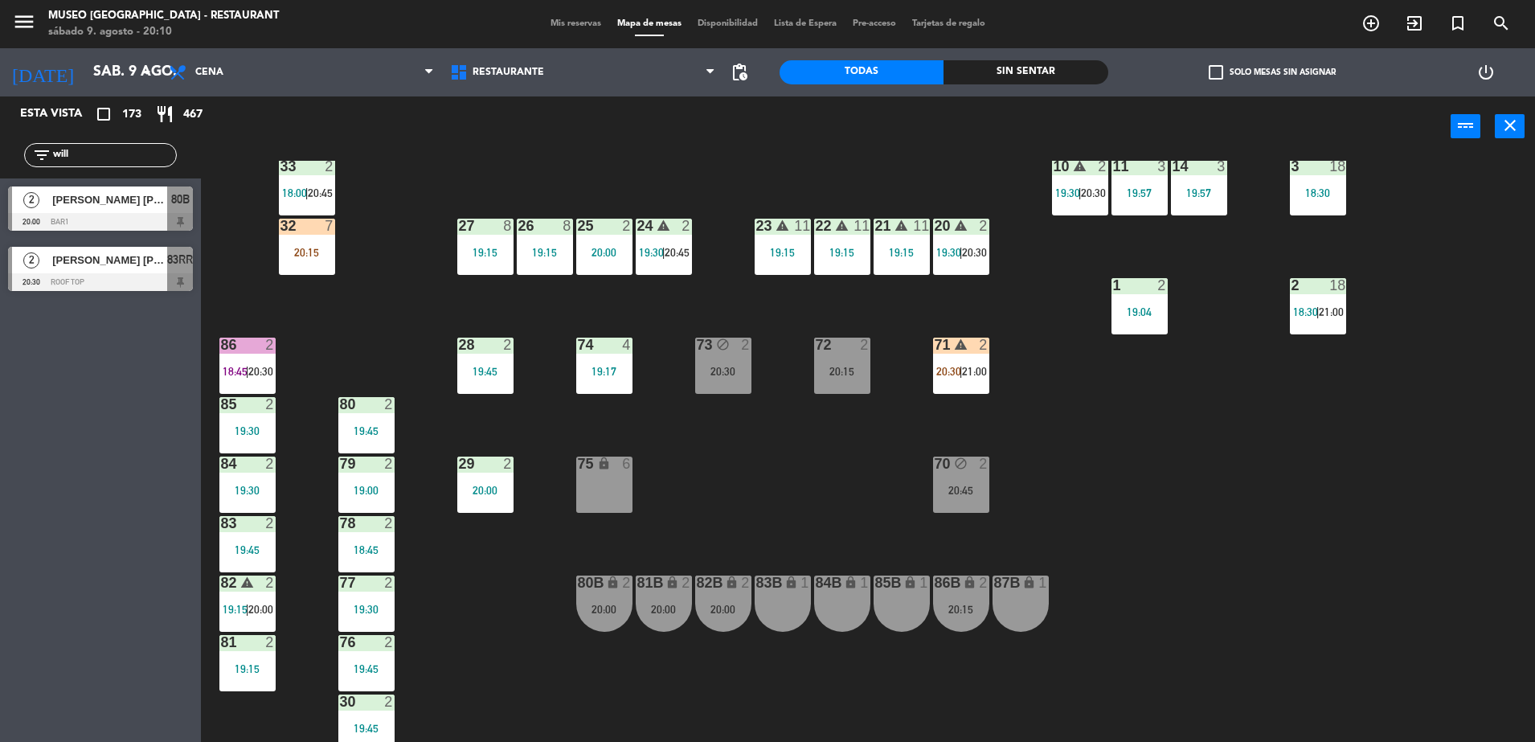
scroll to position [571, 0]
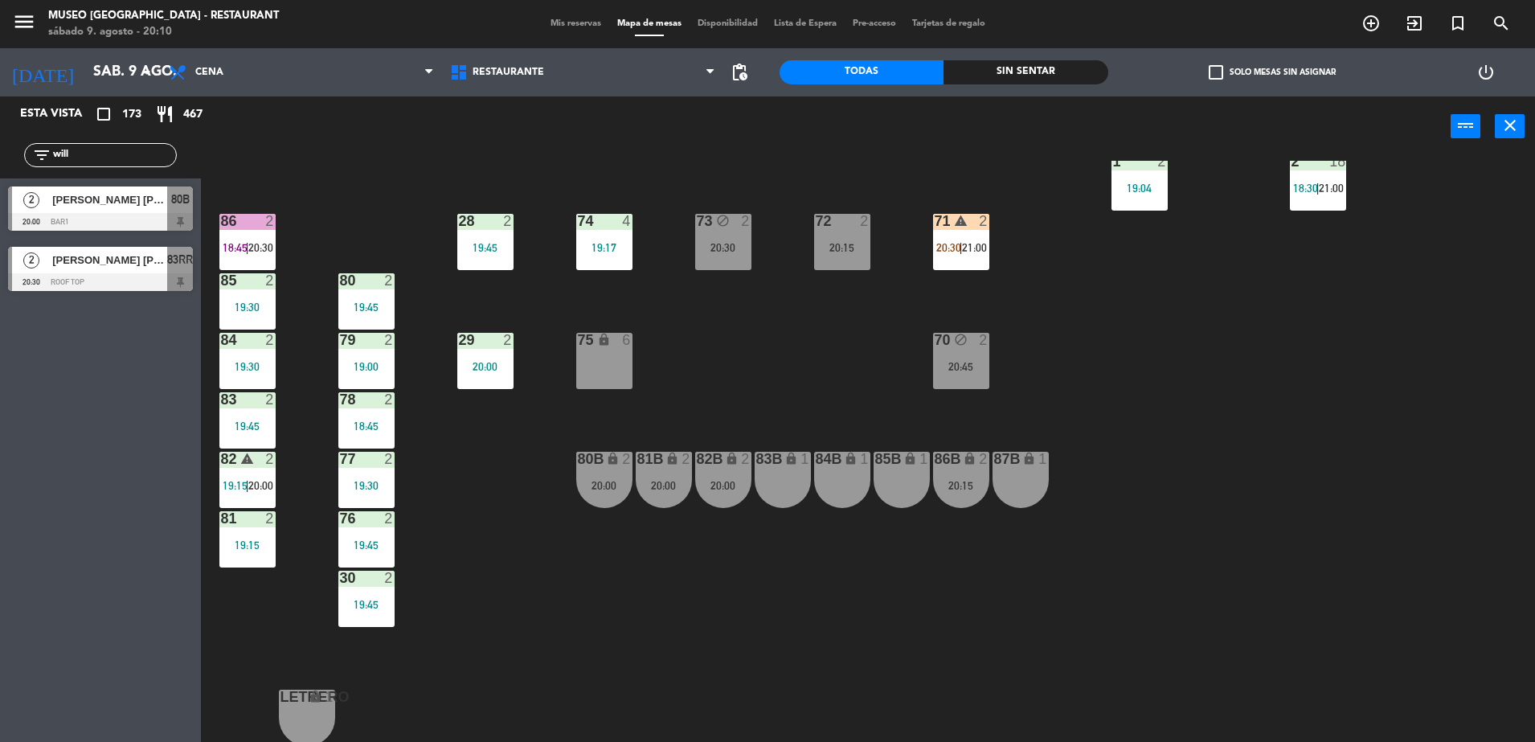
type input "will"
click at [179, 196] on span "80B" at bounding box center [180, 199] width 18 height 19
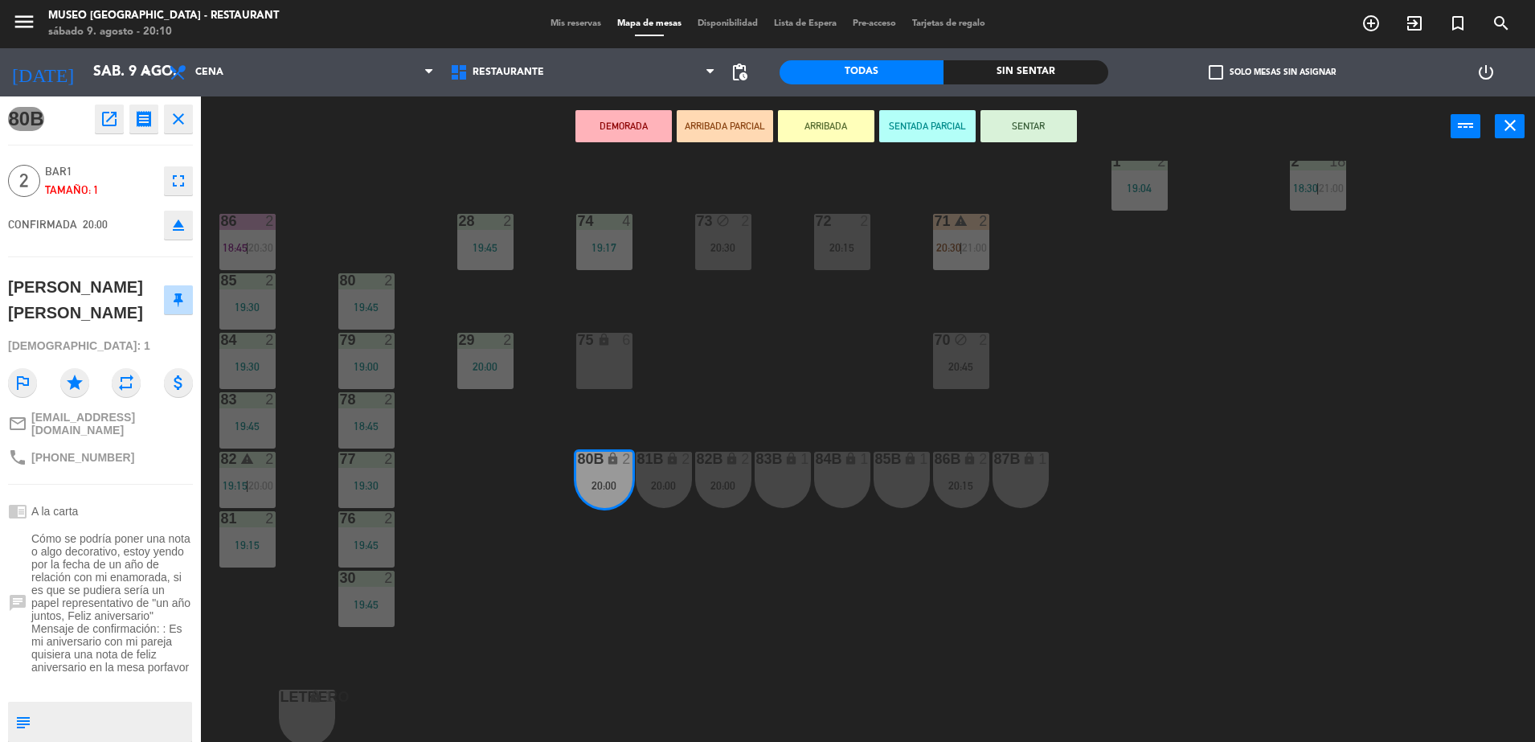
click at [715, 119] on button "ARRIBADA PARCIAL" at bounding box center [725, 126] width 96 height 32
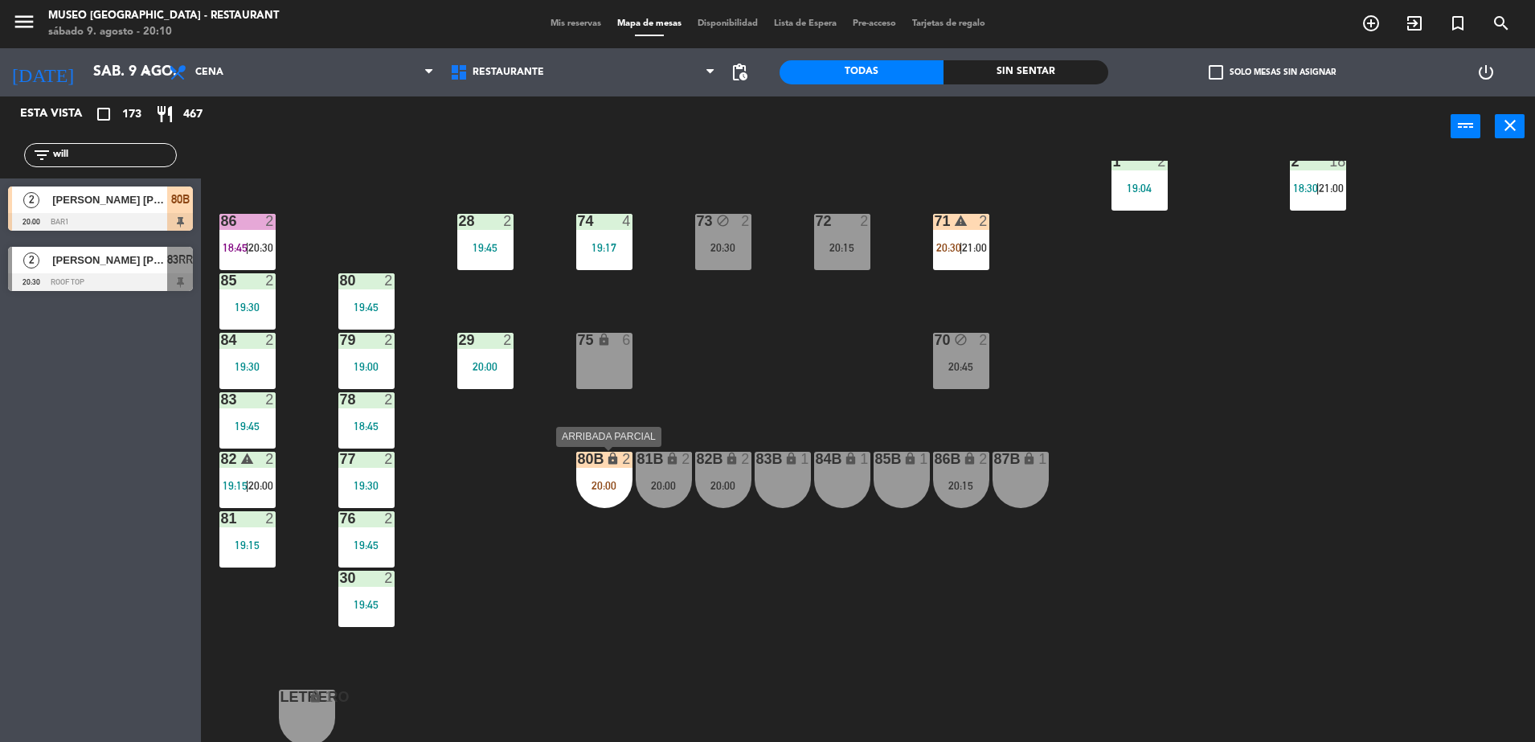
click at [605, 466] on div "lock" at bounding box center [604, 459] width 27 height 15
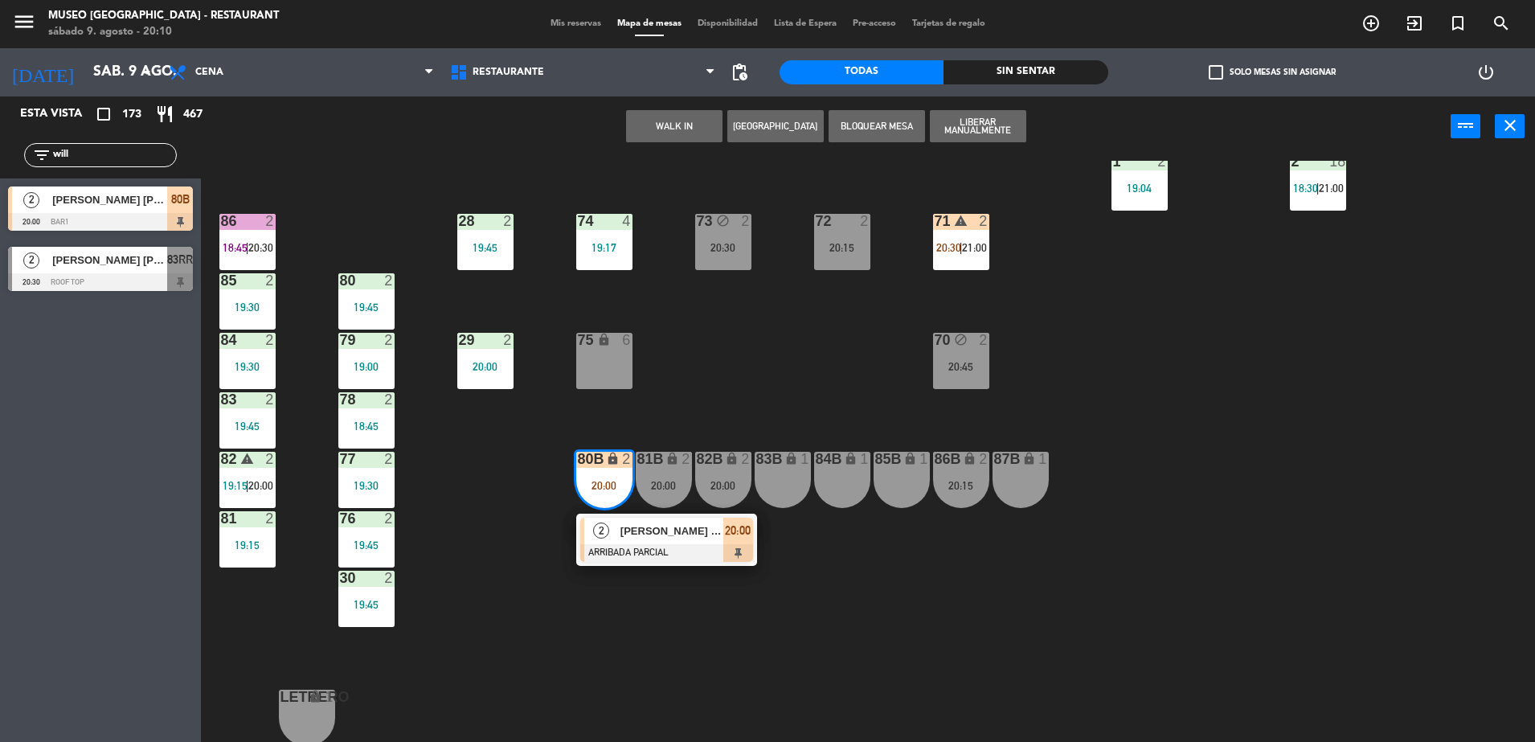
click at [603, 340] on icon "lock" at bounding box center [604, 340] width 14 height 14
click at [738, 355] on div "44 5 17:15 | 21:00 49 2 20:15 54 2 20:45 64 2 17:45 | 20:00 48 2 17:45 53 2 19:…" at bounding box center [875, 453] width 1319 height 585
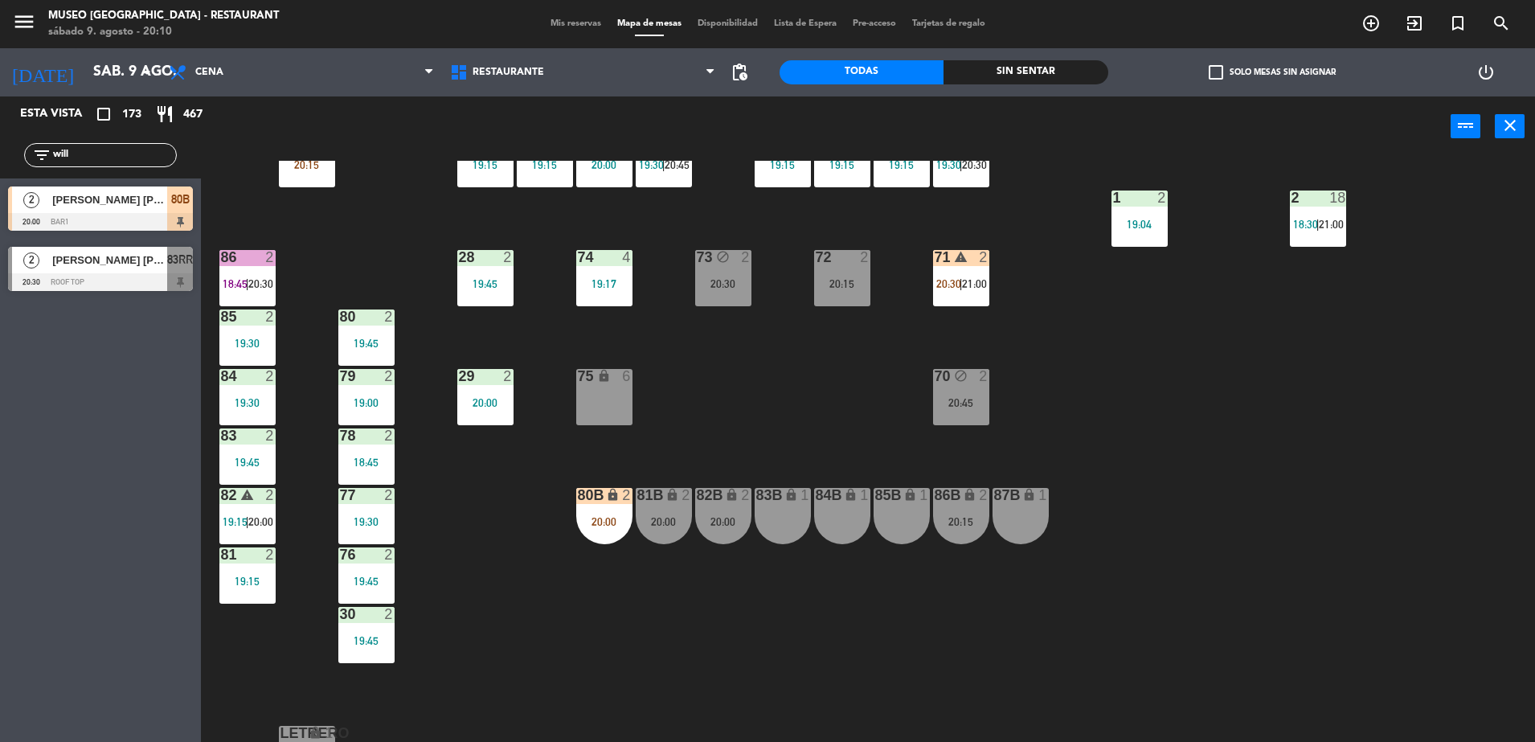
scroll to position [535, 0]
click at [659, 502] on div "81B lock 2" at bounding box center [664, 495] width 56 height 16
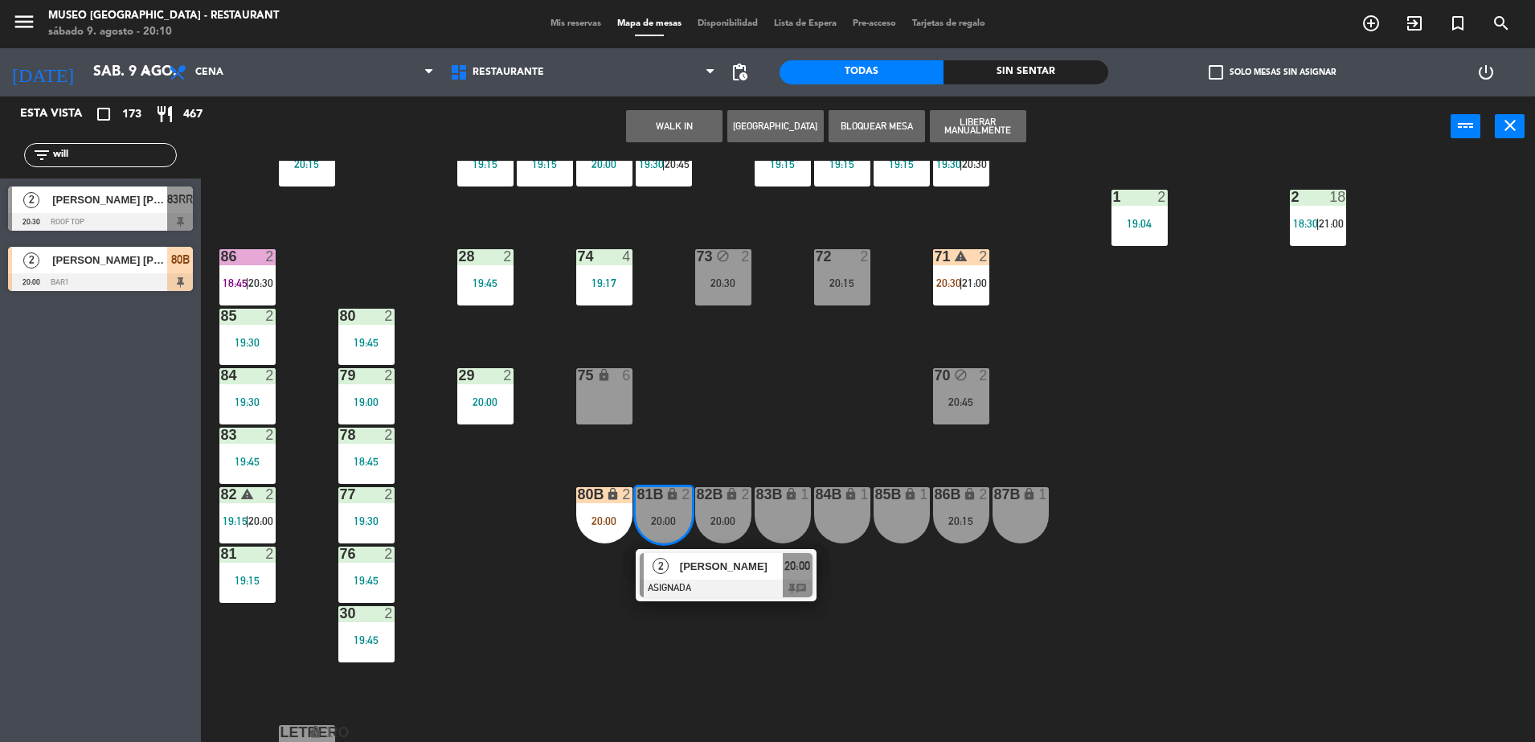
click at [611, 391] on div "75 lock 6" at bounding box center [604, 396] width 56 height 56
click at [704, 127] on button "Mover" at bounding box center [725, 126] width 96 height 32
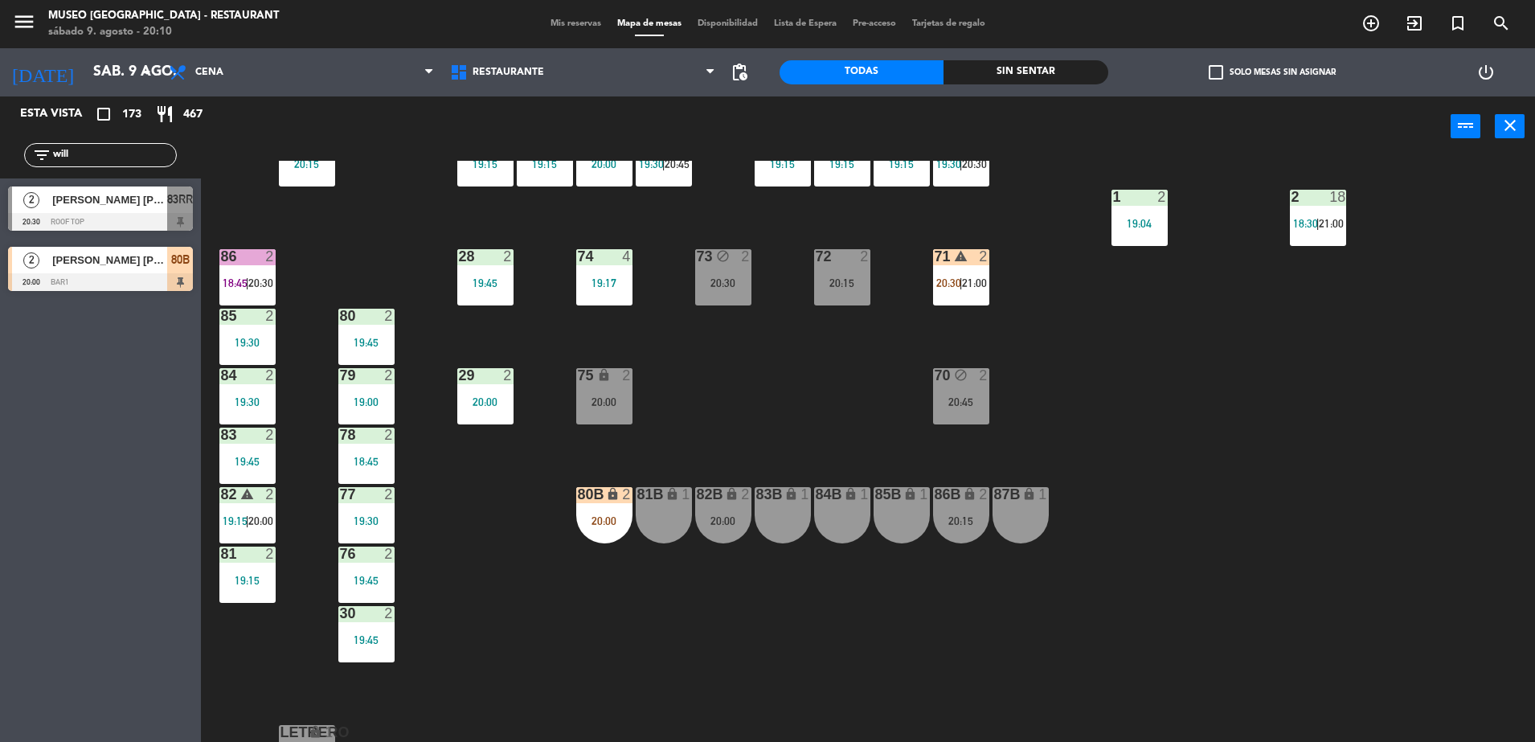
drag, startPoint x: 80, startPoint y: 159, endPoint x: 0, endPoint y: 143, distance: 81.2
click at [0, 144] on html "close × Museo Larco Café - Restaurant × chrome_reader_mode Listado de Reservas …" at bounding box center [767, 371] width 1535 height 742
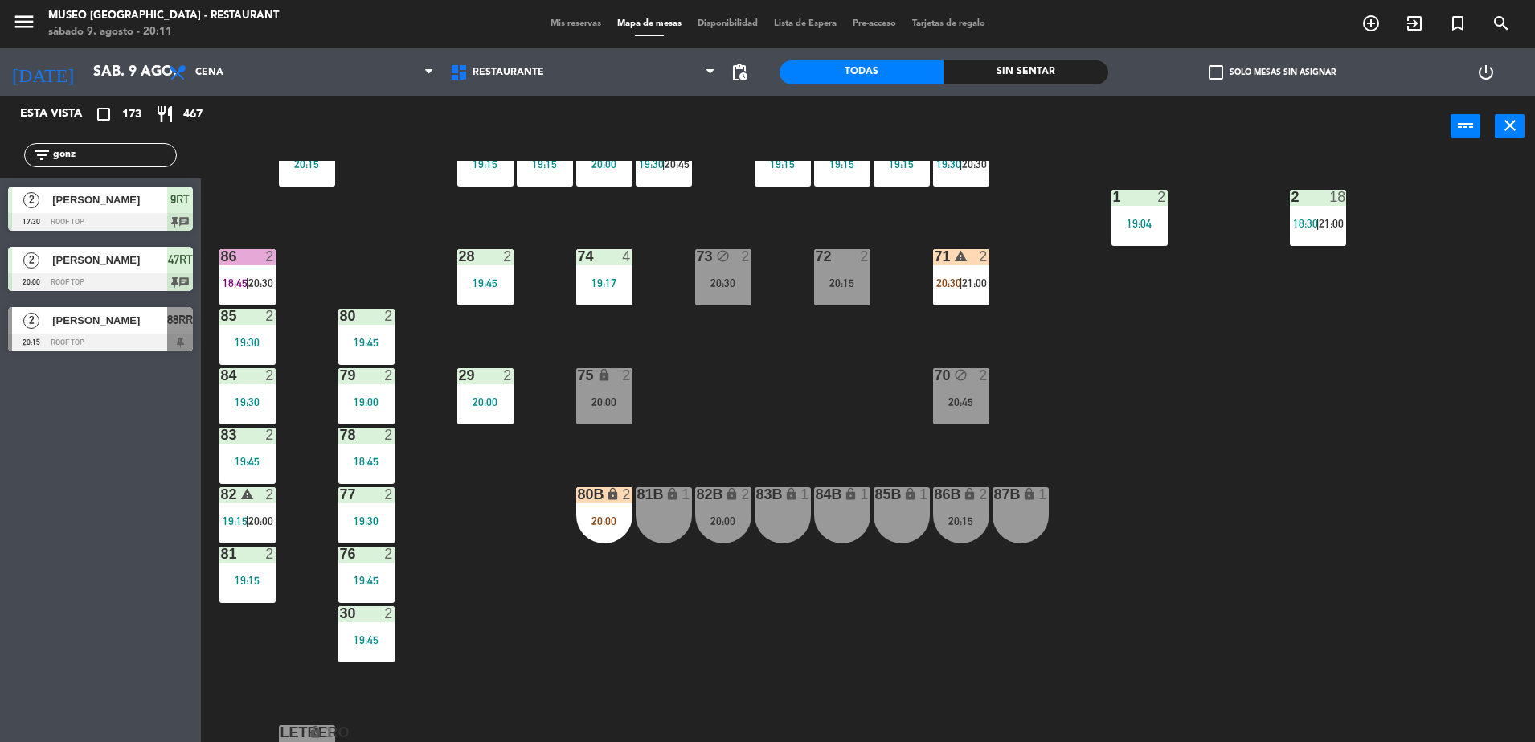
type input "gonz"
click at [102, 324] on span "[PERSON_NAME]" at bounding box center [109, 320] width 115 height 17
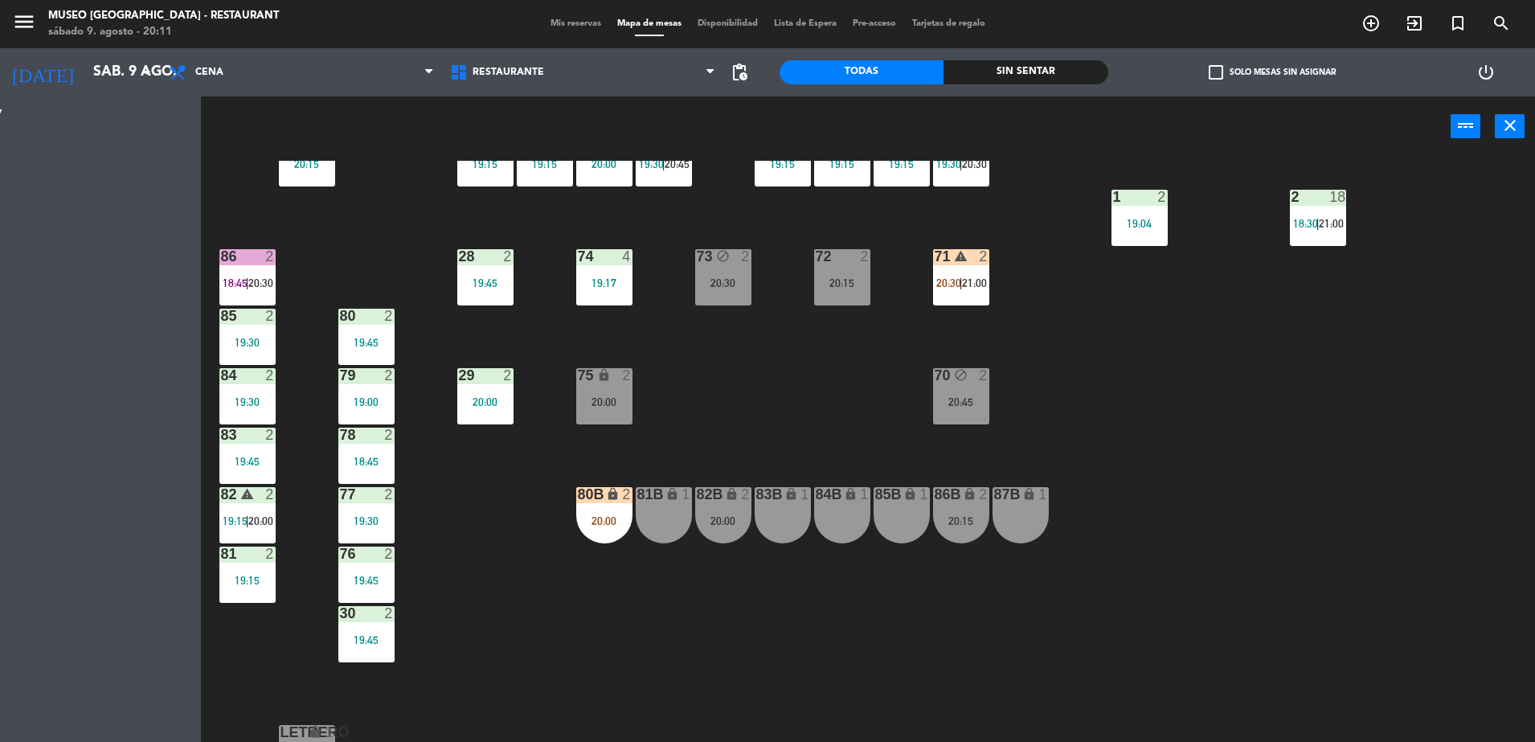
scroll to position [0, 0]
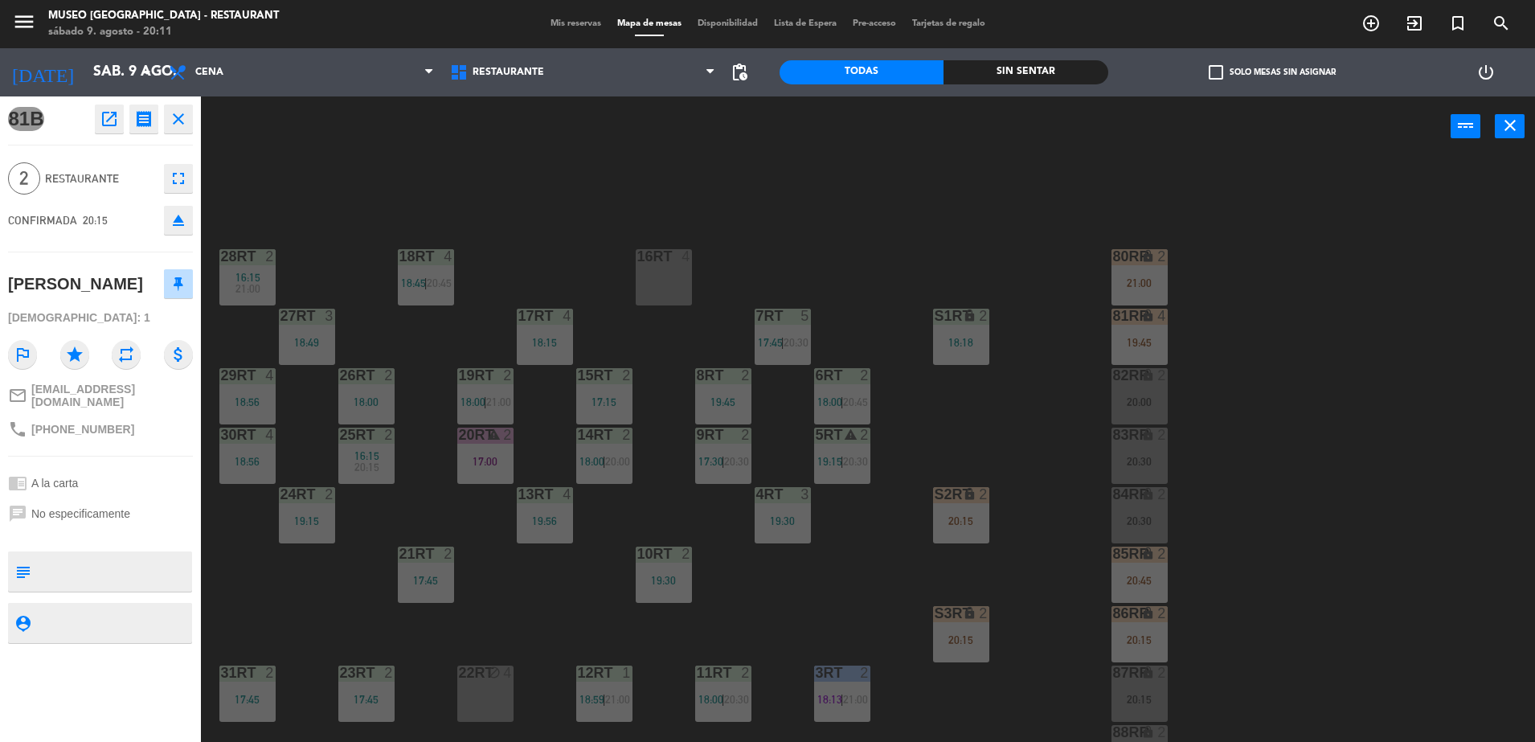
click at [500, 461] on div "17:00" at bounding box center [485, 461] width 56 height 11
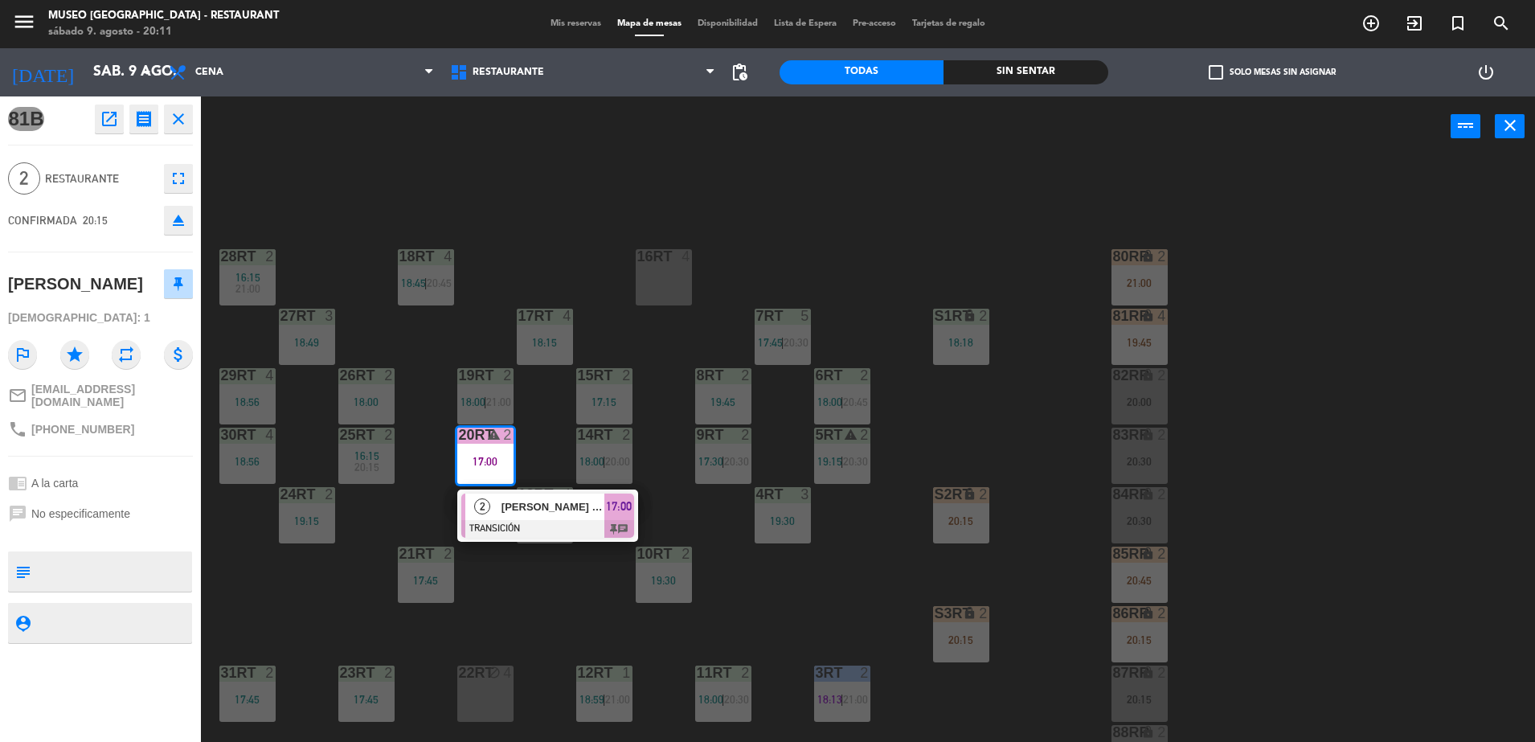
click at [658, 404] on div "18RT 4 18:45 | 20:45 16RT 4 28RT 2 16:15 21:00 80RR lock 2 21:00 27RT 3 18:49 7…" at bounding box center [875, 453] width 1319 height 585
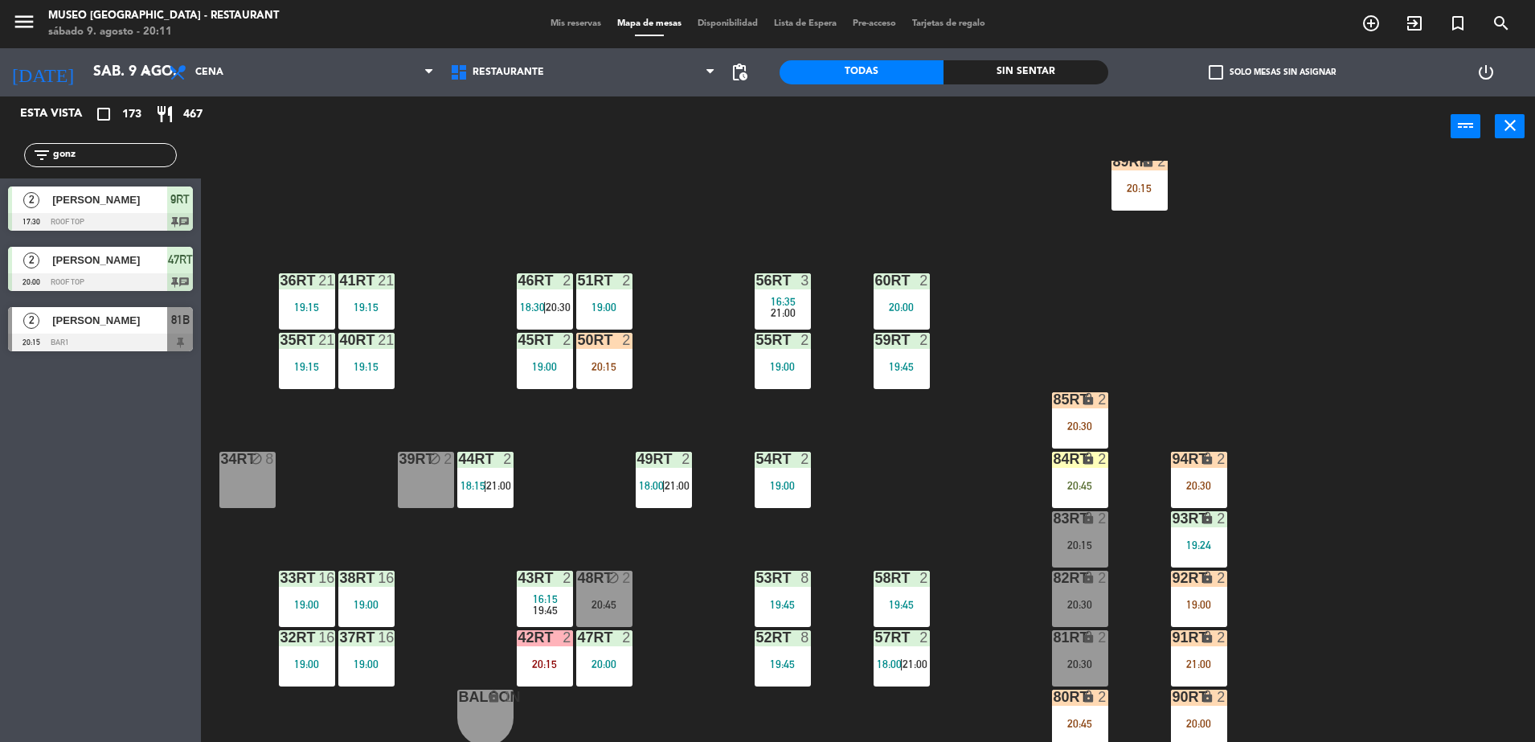
scroll to position [629, 0]
click at [171, 319] on span "81B" at bounding box center [180, 319] width 18 height 19
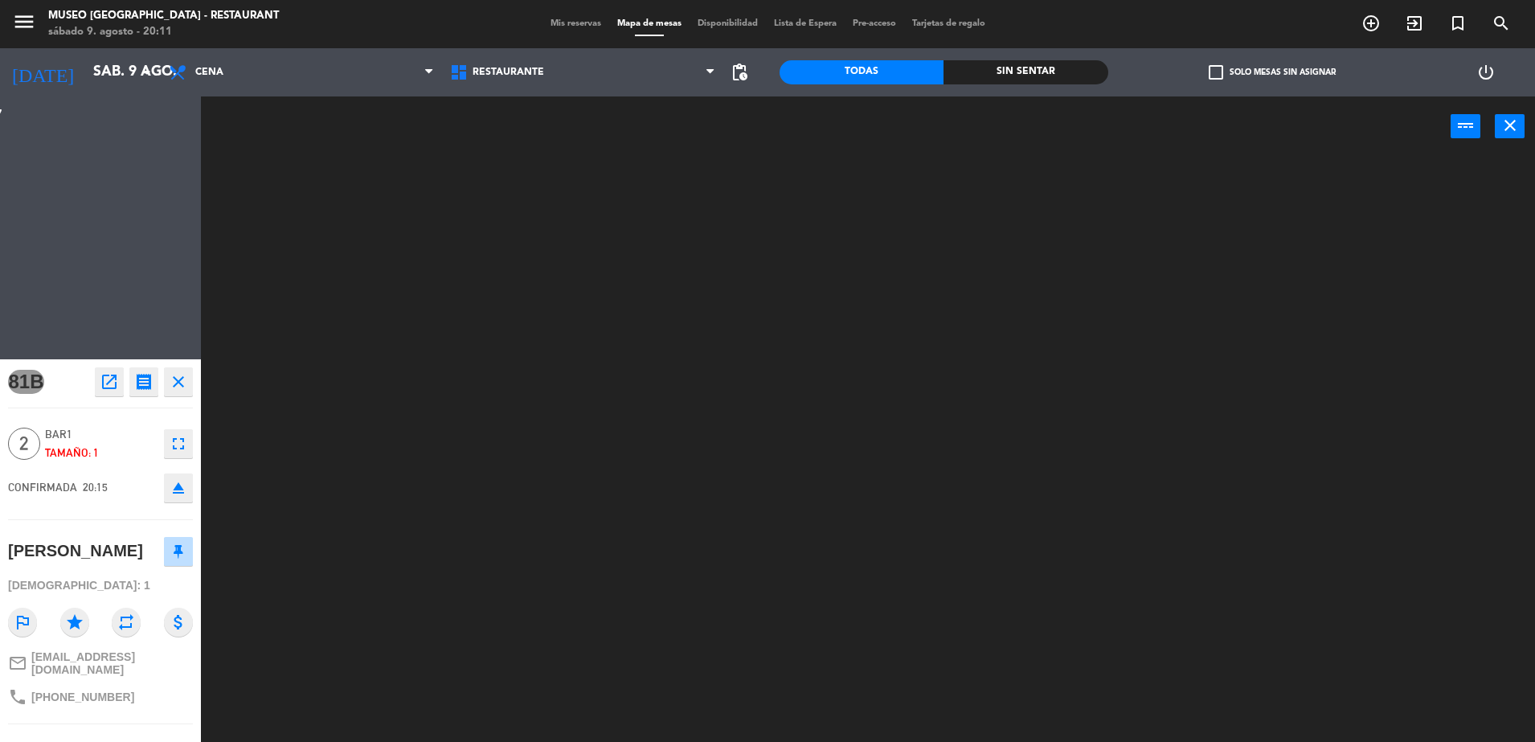
scroll to position [0, 0]
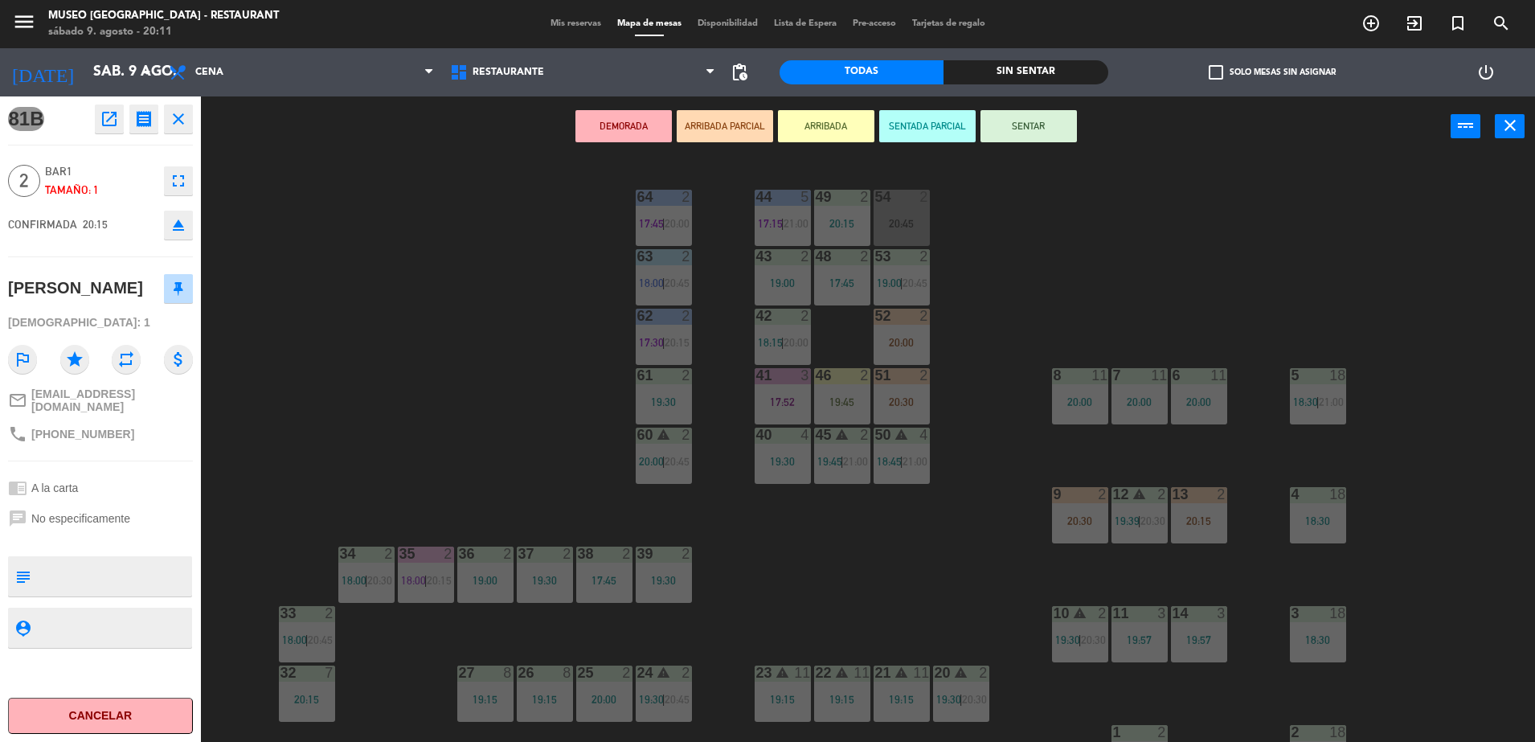
click at [715, 129] on button "ARRIBADA PARCIAL" at bounding box center [725, 126] width 96 height 32
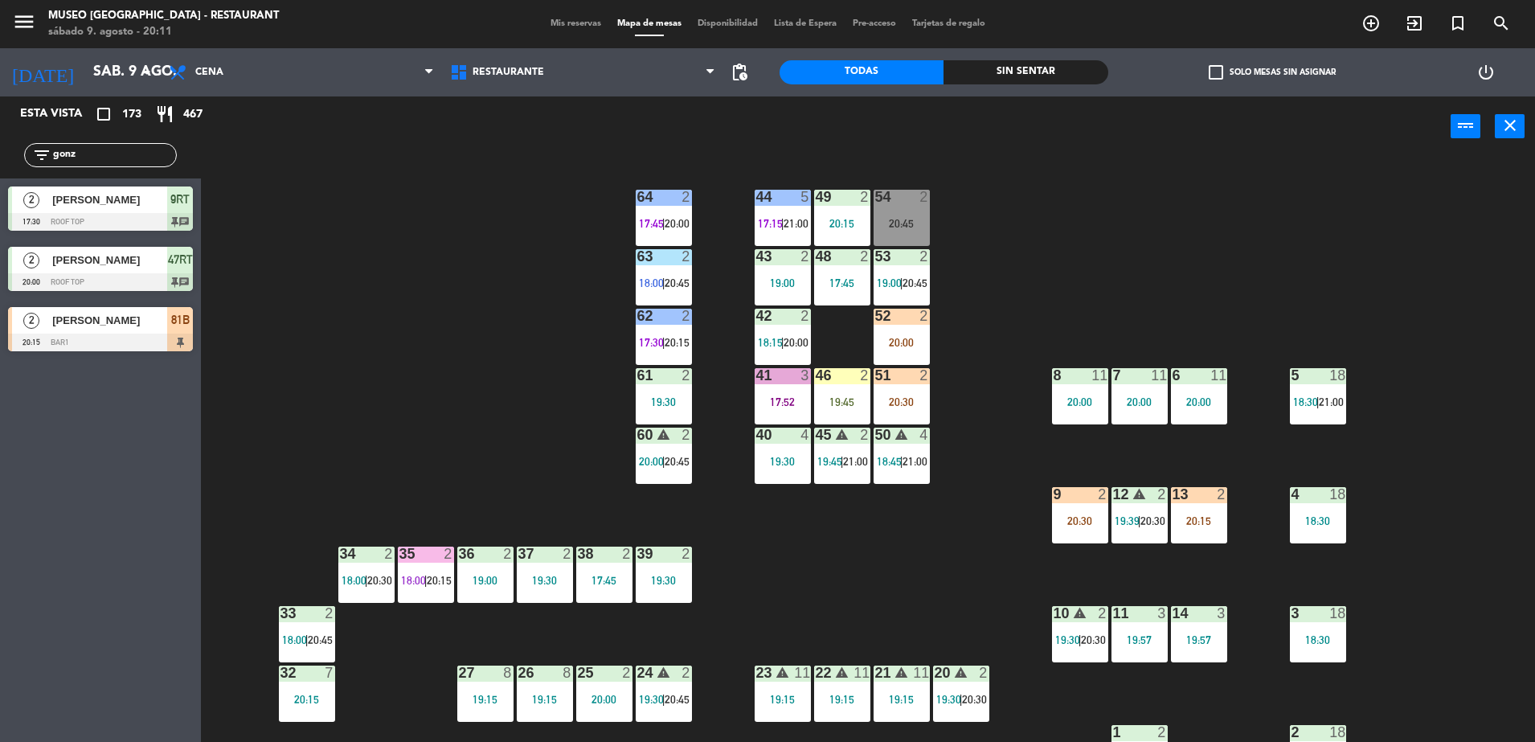
click at [551, 377] on div "44 5 17:15 | 21:00 49 2 20:15 54 2 20:45 64 2 17:45 | 20:00 48 2 17:45 53 2 19:…" at bounding box center [875, 453] width 1319 height 585
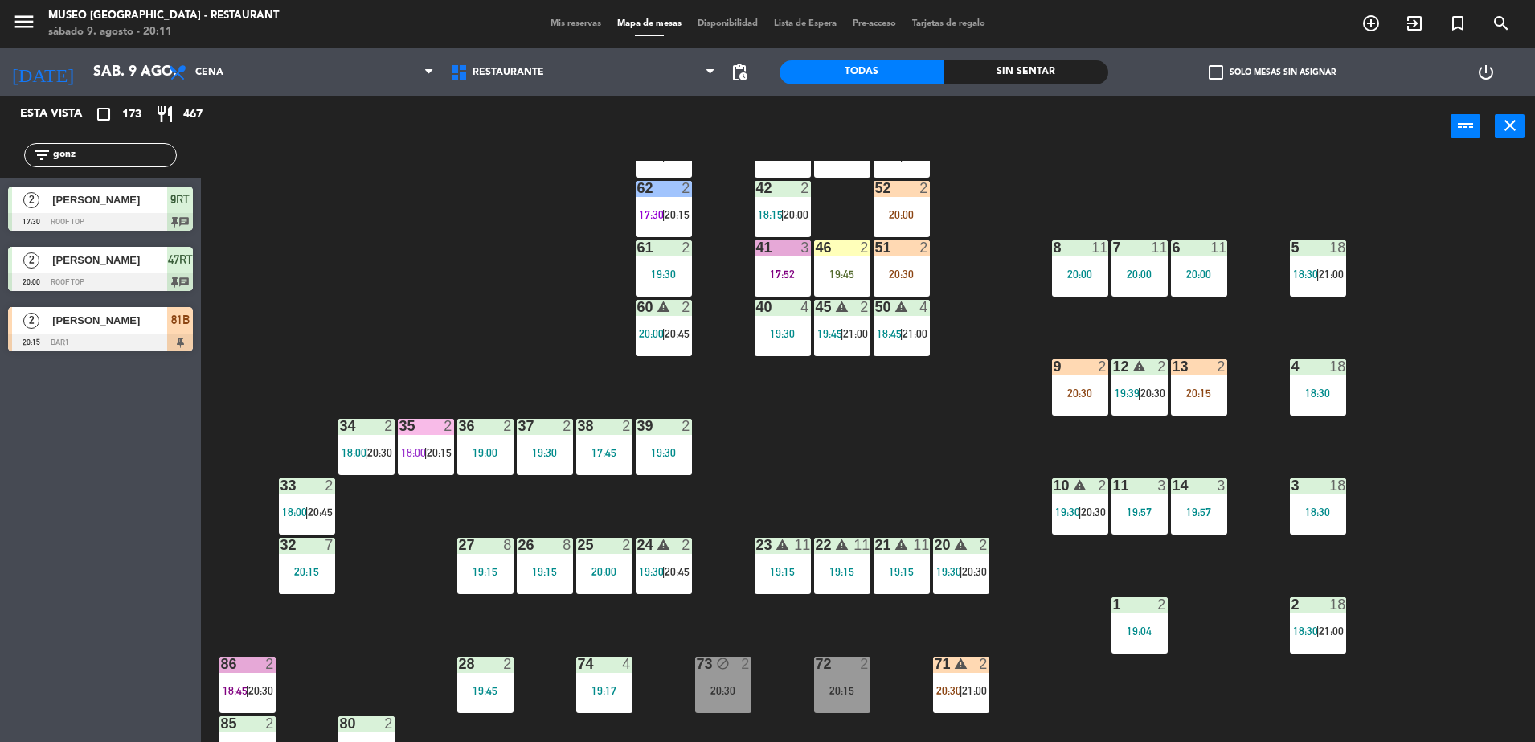
scroll to position [105, 0]
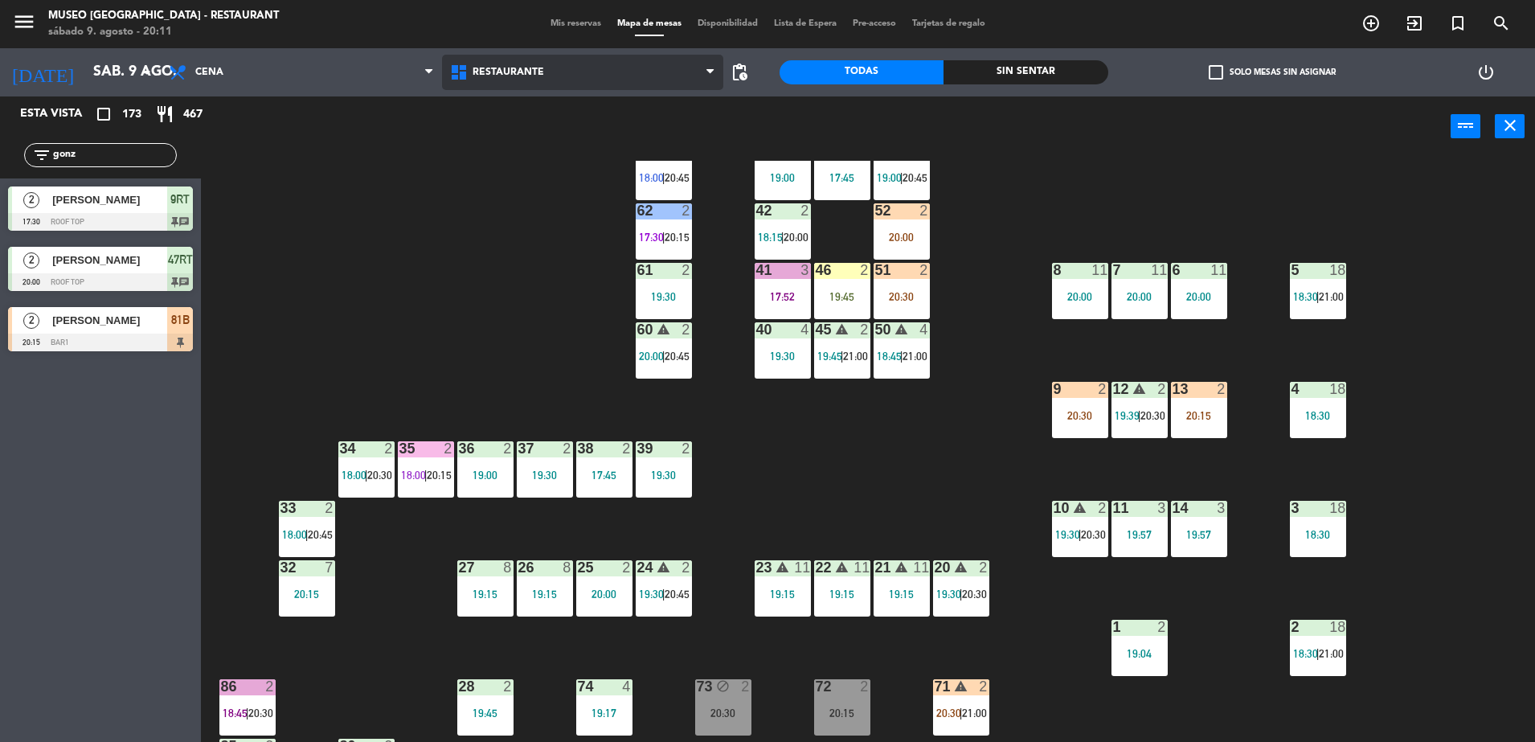
click at [448, 72] on span "Restaurante" at bounding box center [582, 72] width 281 height 35
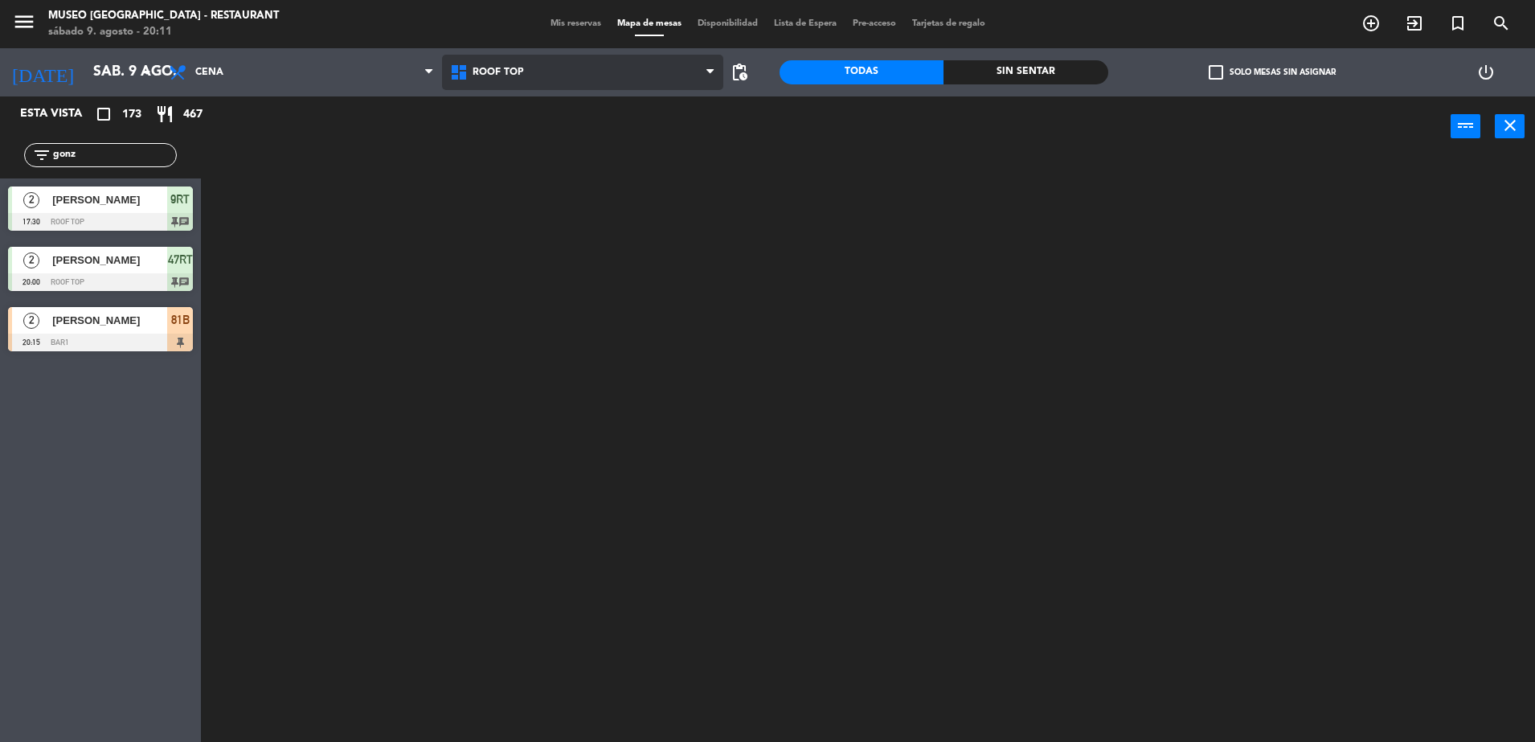
click at [496, 143] on ng-component "menu [GEOGRAPHIC_DATA] - Restaurant sábado 9. agosto - 20:11 Mis reservas Mapa …" at bounding box center [767, 371] width 1535 height 742
drag, startPoint x: 94, startPoint y: 164, endPoint x: 47, endPoint y: 162, distance: 46.7
click at [47, 162] on div "filter_list gonz" at bounding box center [100, 155] width 153 height 24
drag, startPoint x: 141, startPoint y: 141, endPoint x: 75, endPoint y: 152, distance: 66.9
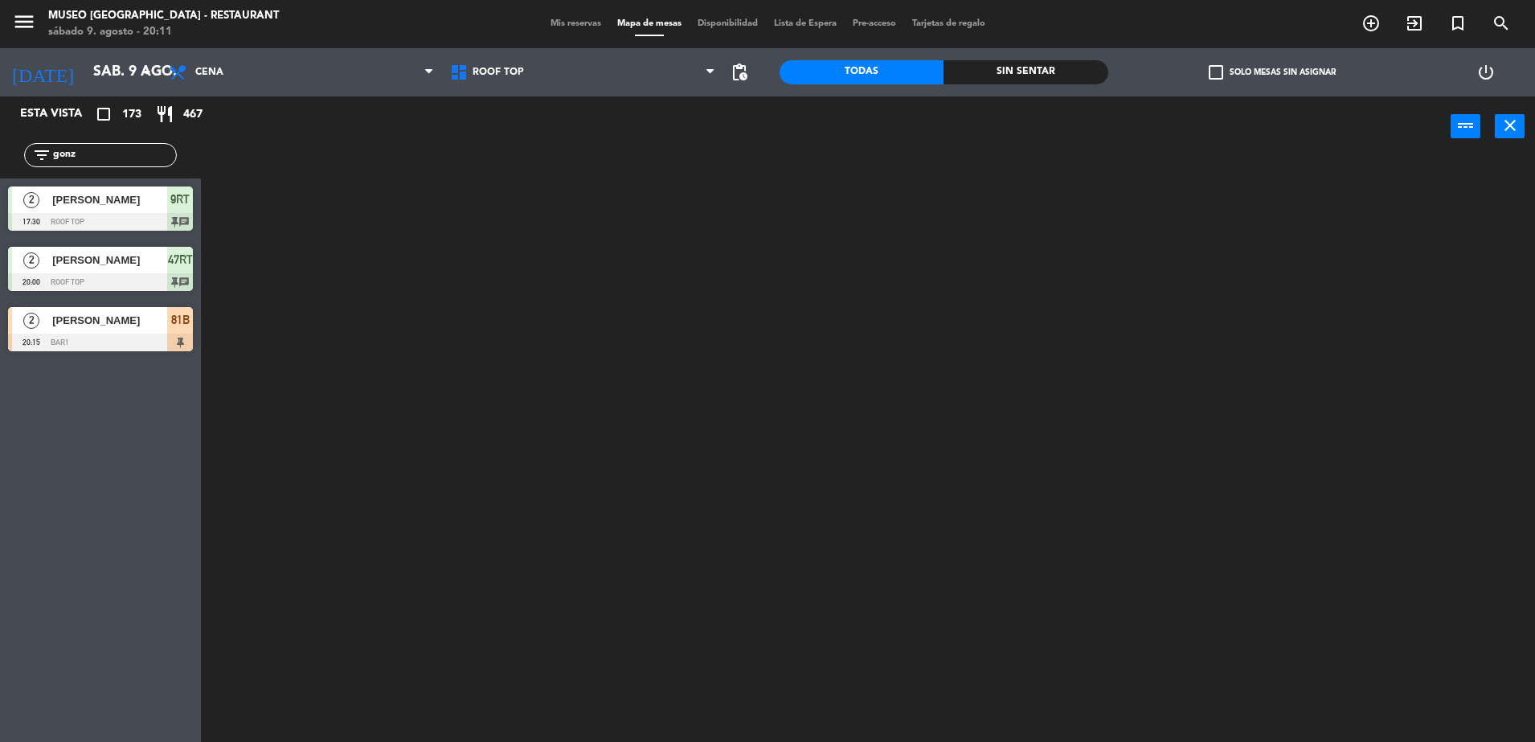
click at [75, 152] on div "filter_list gonz" at bounding box center [100, 155] width 201 height 47
drag, startPoint x: 89, startPoint y: 152, endPoint x: 8, endPoint y: 152, distance: 81.2
click at [8, 152] on div "filter_list gonz" at bounding box center [100, 155] width 201 height 47
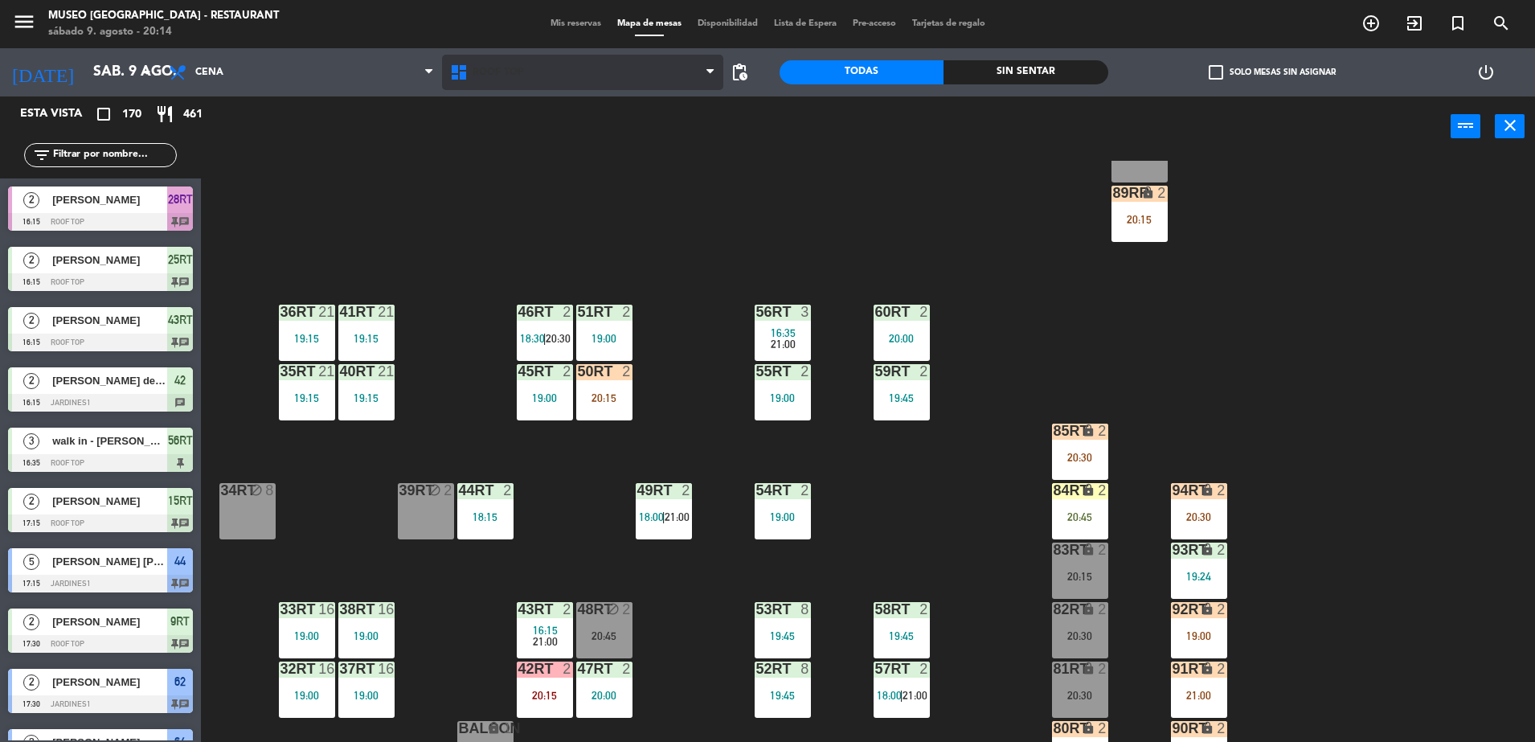
scroll to position [630, 0]
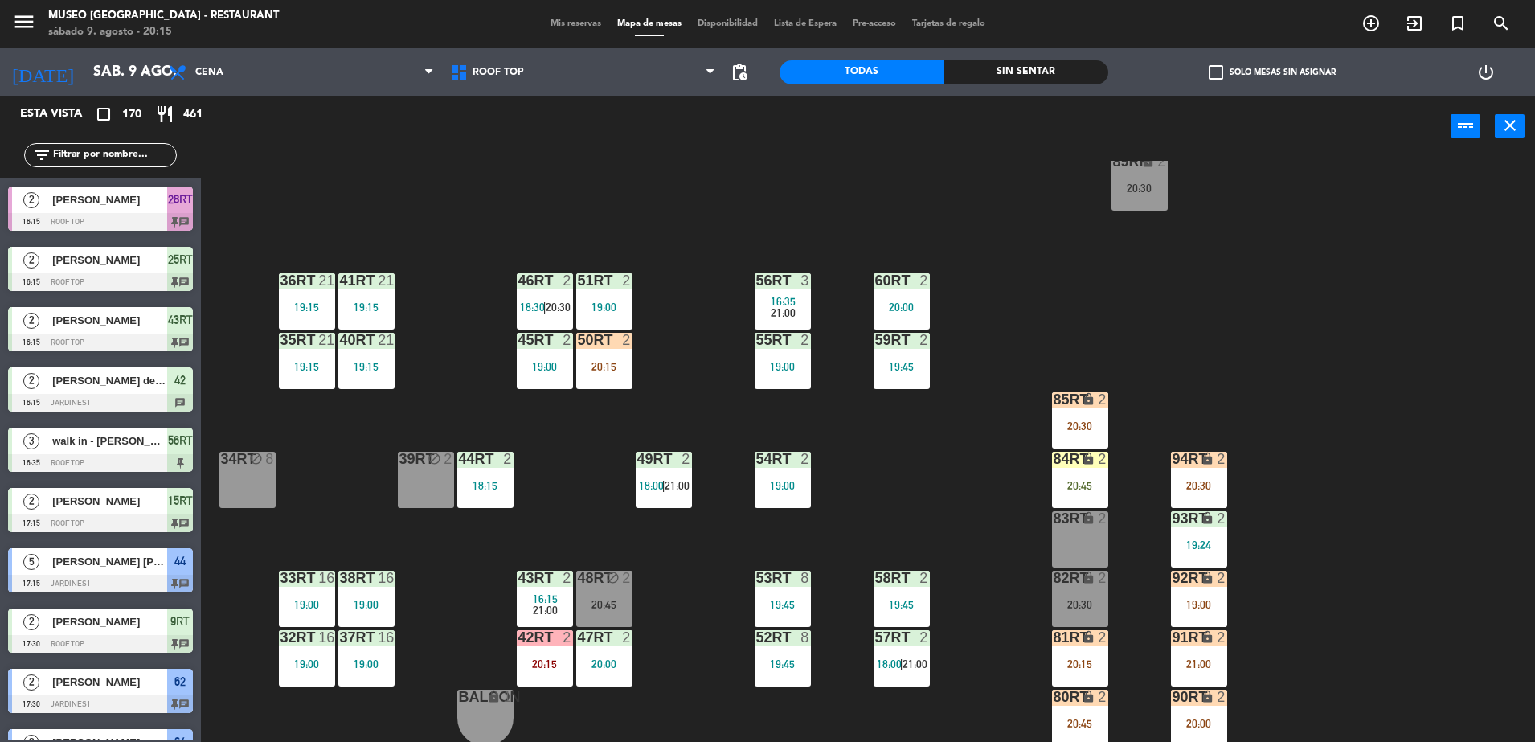
click at [1143, 285] on div "18RT 4 18:45 | 20:45 16RT 2 19:45 28RT 2 16:15 21:00 80RR lock 2 21:00 27RT 3 1…" at bounding box center [875, 453] width 1319 height 585
click at [1024, 339] on div "18RT 4 18:45 | 20:45 16RT 2 19:45 28RT 2 16:15 21:00 80RR lock 2 21:00 27RT 3 1…" at bounding box center [875, 453] width 1319 height 585
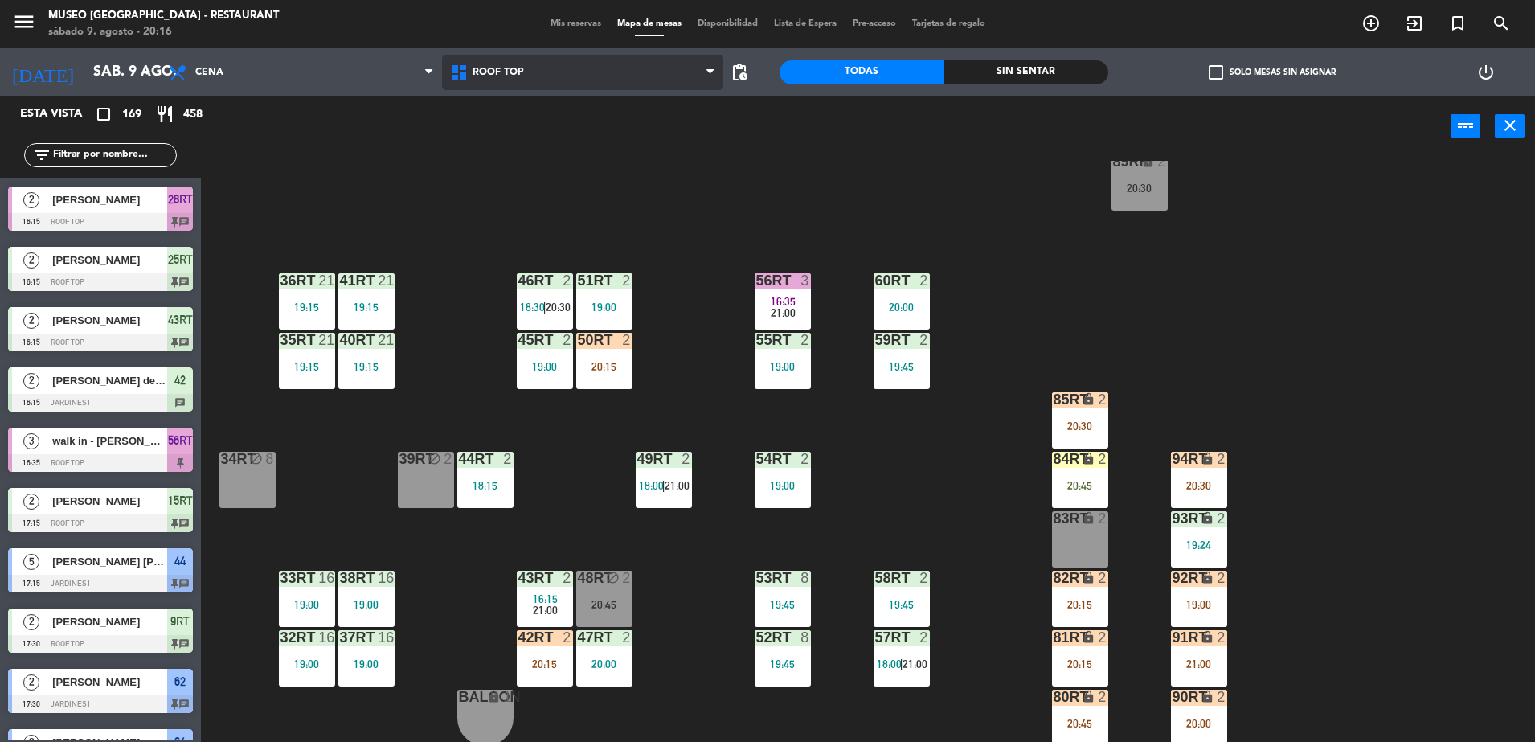
click at [532, 72] on span "Roof Top" at bounding box center [582, 72] width 281 height 35
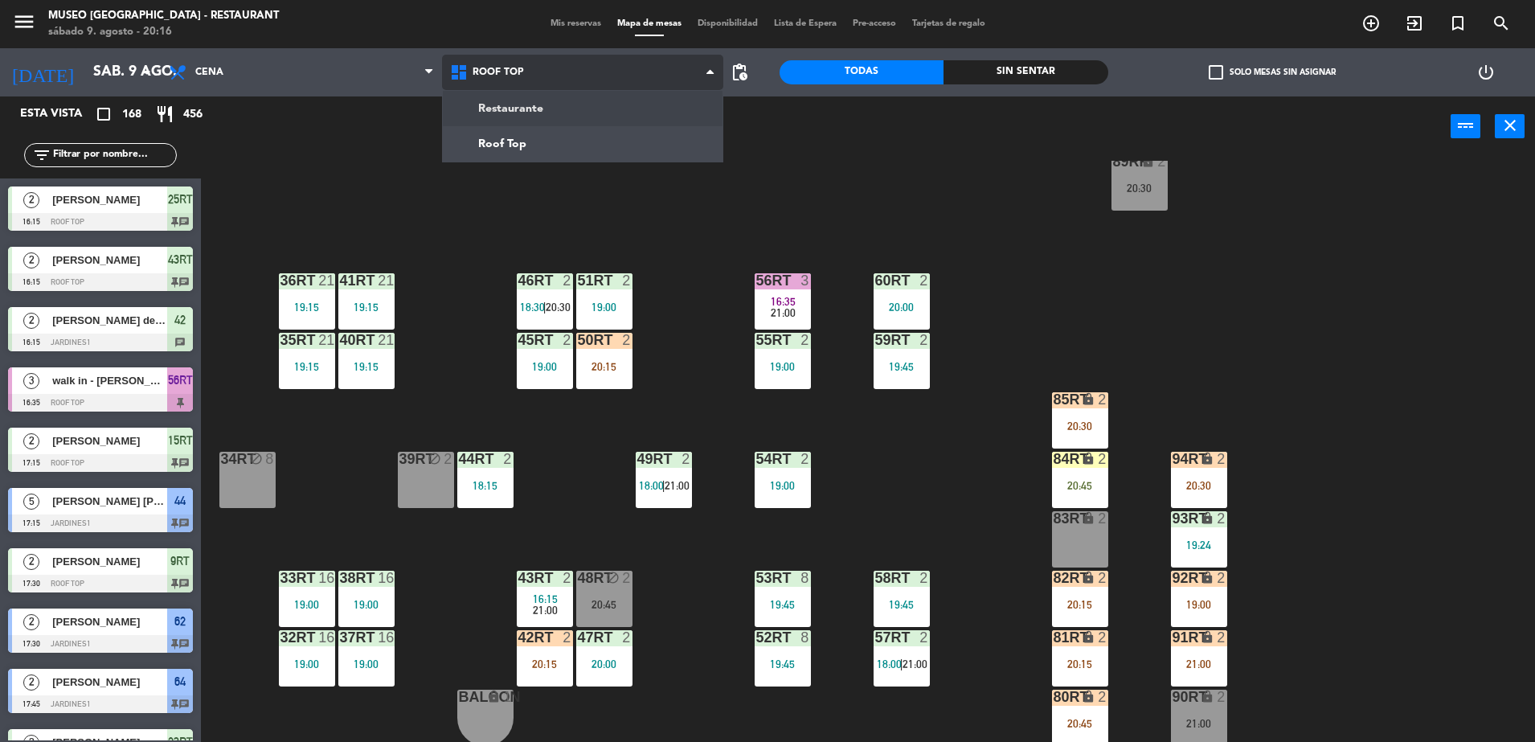
click at [568, 129] on ng-component "menu [GEOGRAPHIC_DATA] - Restaurant sábado 9. agosto - 20:16 Mis reservas Mapa …" at bounding box center [767, 371] width 1535 height 742
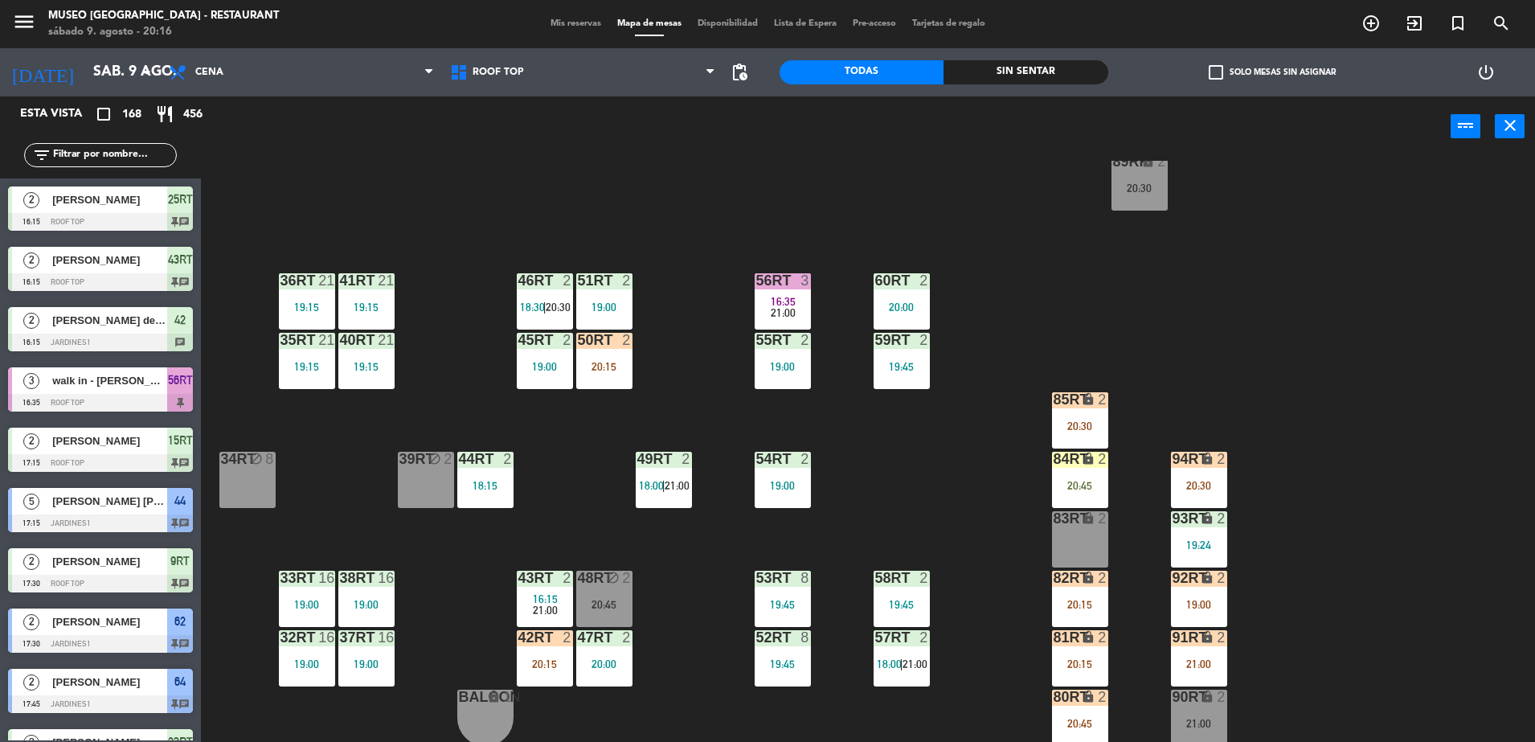
click at [502, 52] on div "Restaurante Roof Top Roof Top Restaurante Roof Top" at bounding box center [582, 72] width 281 height 48
click at [528, 62] on span "Roof Top" at bounding box center [582, 72] width 281 height 35
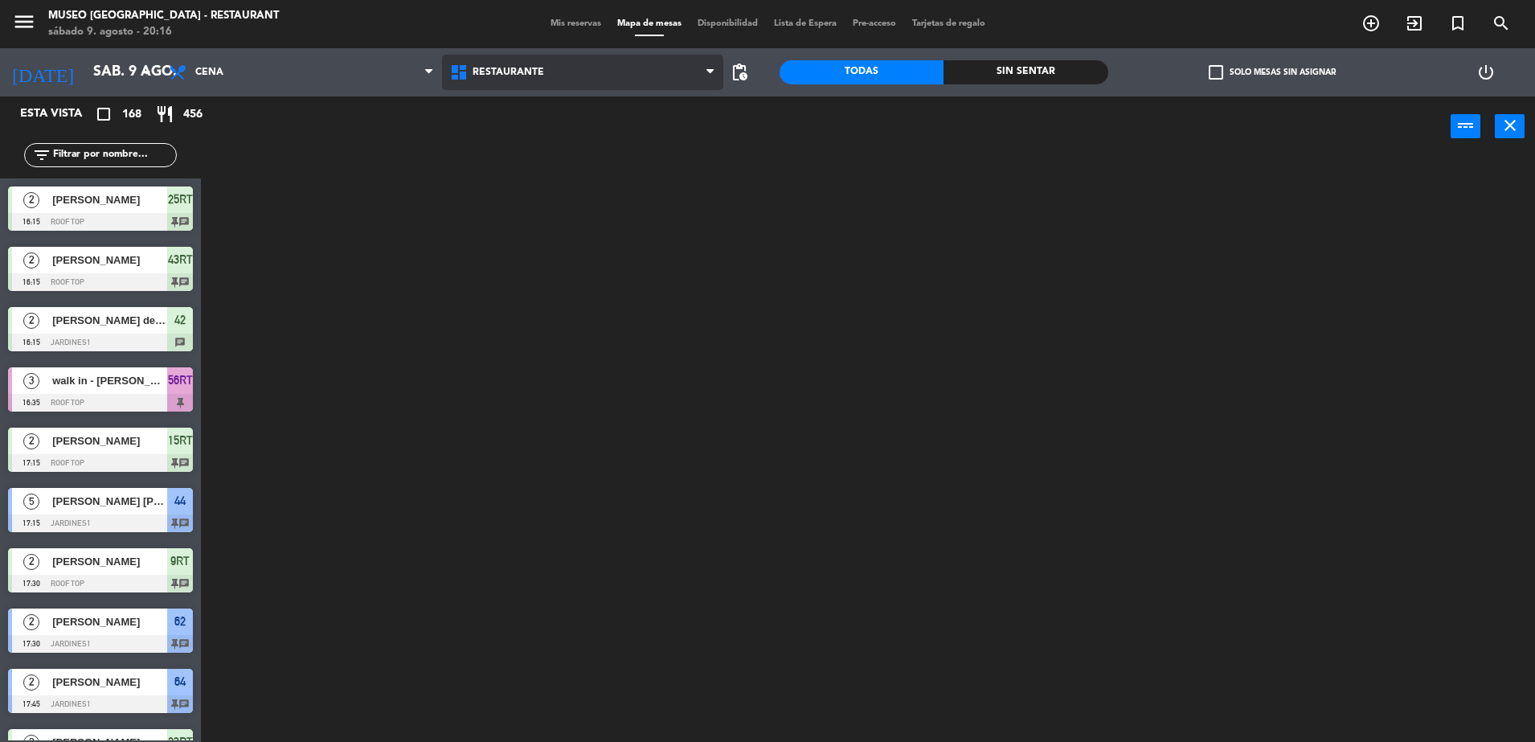
click at [592, 99] on ng-component "menu [GEOGRAPHIC_DATA] - Restaurant sábado 9. agosto - 20:16 Mis reservas Mapa …" at bounding box center [767, 371] width 1535 height 742
click at [541, 72] on span "Restaurante" at bounding box center [509, 72] width 72 height 11
click at [615, 146] on ng-component "menu [GEOGRAPHIC_DATA] - Restaurant sábado 9. agosto - 20:16 Mis reservas Mapa …" at bounding box center [767, 371] width 1535 height 742
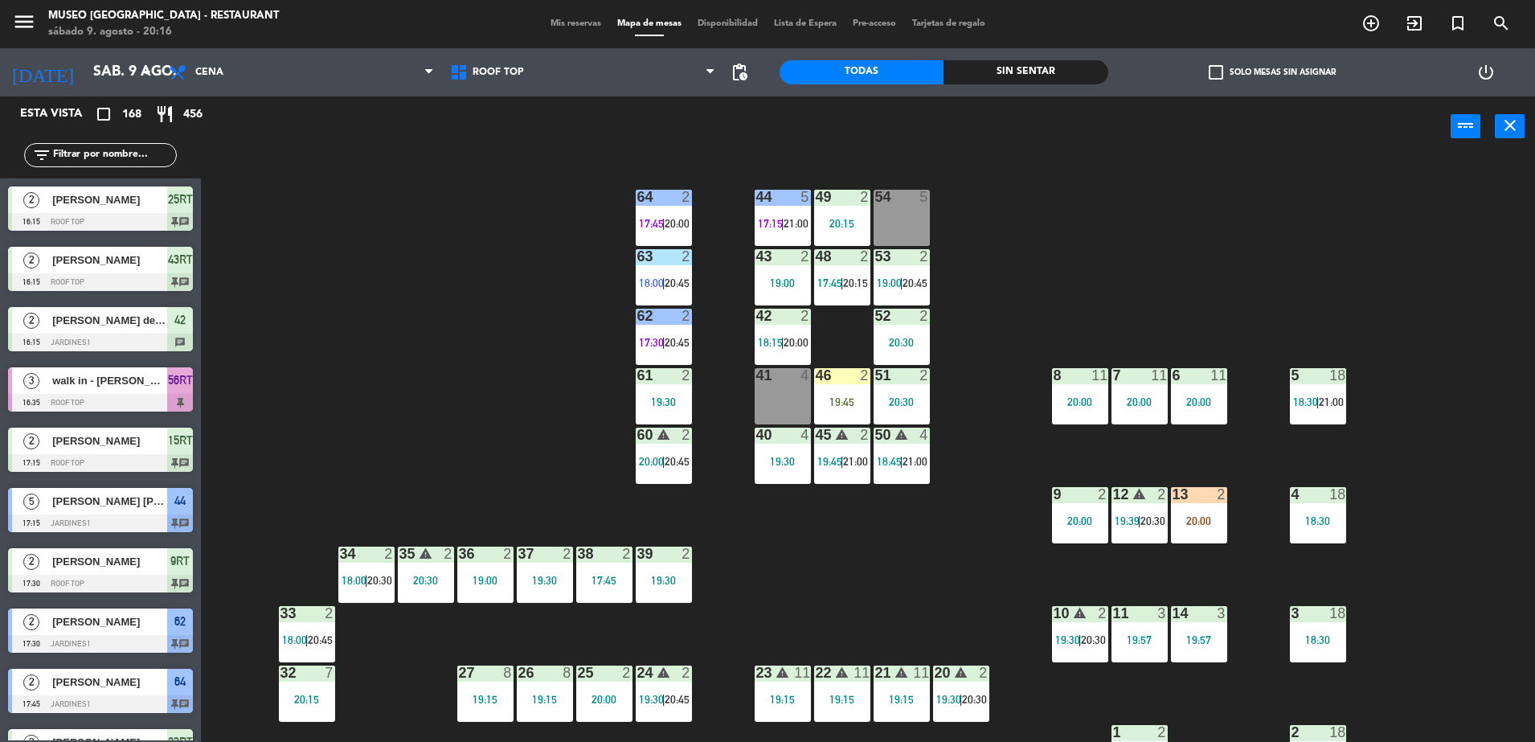
click at [157, 154] on input "text" at bounding box center [113, 155] width 125 height 18
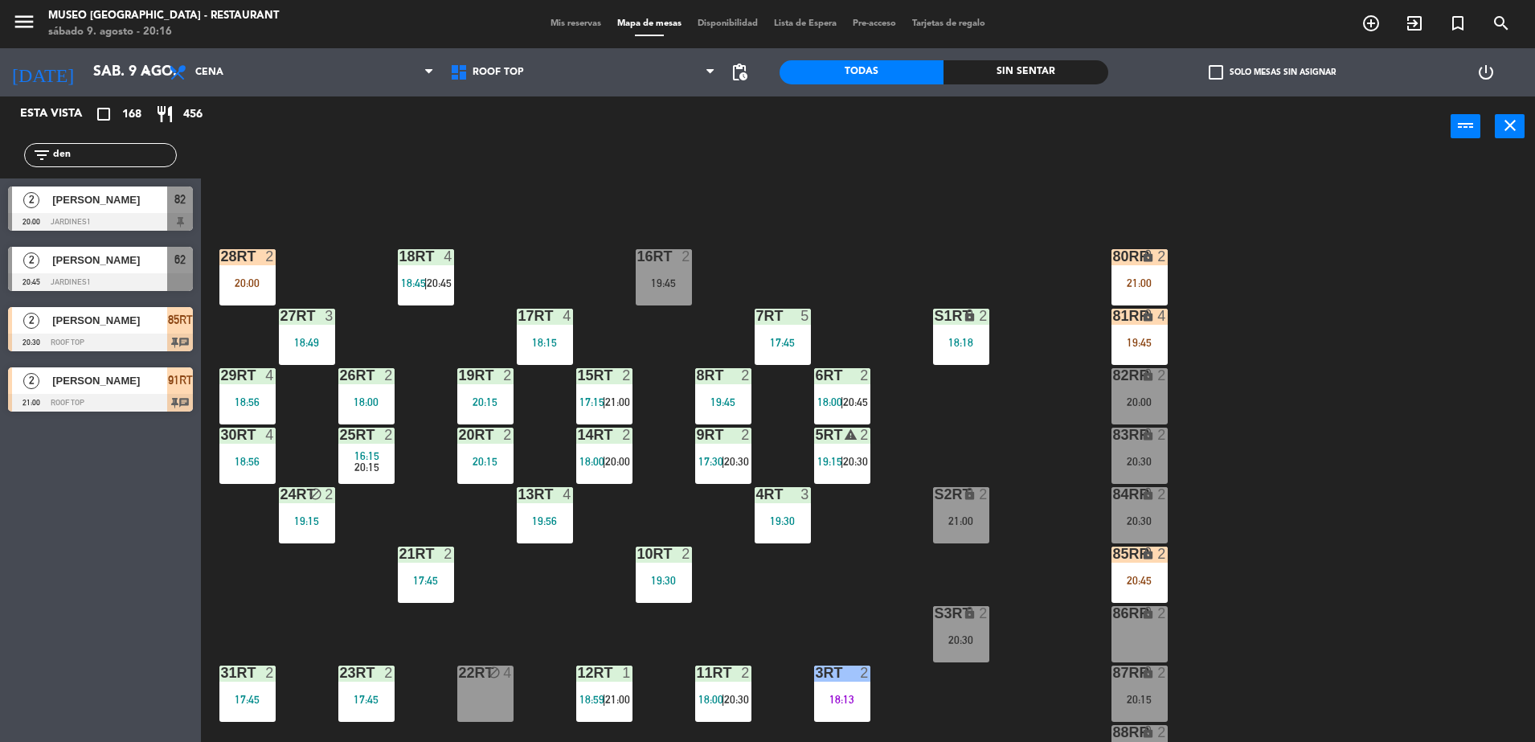
type input "den"
click at [166, 206] on span "[PERSON_NAME]" at bounding box center [109, 199] width 115 height 17
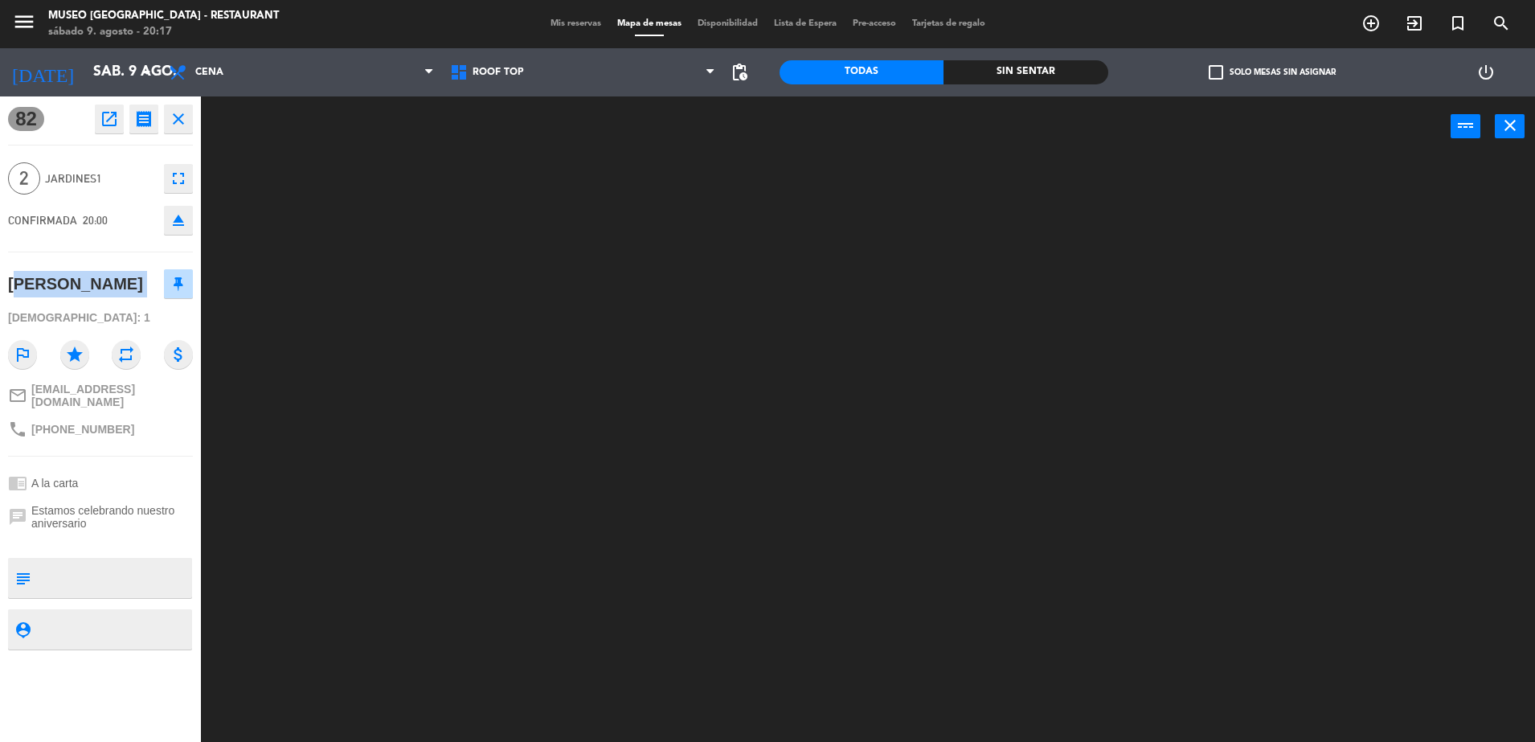
drag, startPoint x: 132, startPoint y: 287, endPoint x: 2, endPoint y: 297, distance: 129.8
click at [2, 297] on div "82 open_in_new receipt 8:00 PM sáb., 9 ago. 2 personas [PERSON_NAME] Mesa 82 EX…" at bounding box center [100, 418] width 201 height 645
copy div "[PERSON_NAME]"
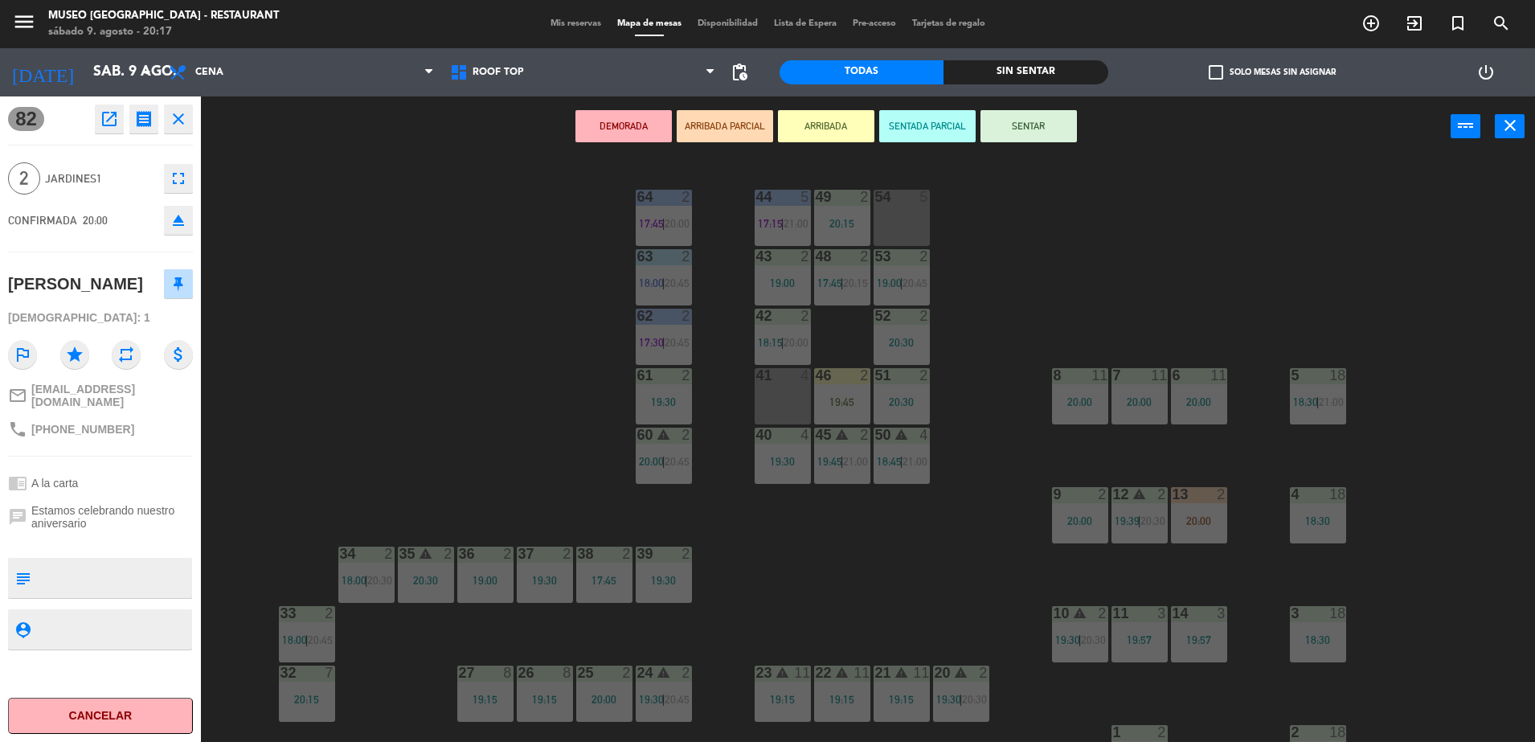
click at [84, 569] on textarea at bounding box center [114, 578] width 154 height 34
type textarea "1h de espera"
click at [93, 535] on div at bounding box center [100, 540] width 185 height 11
click at [95, 535] on div at bounding box center [100, 540] width 185 height 11
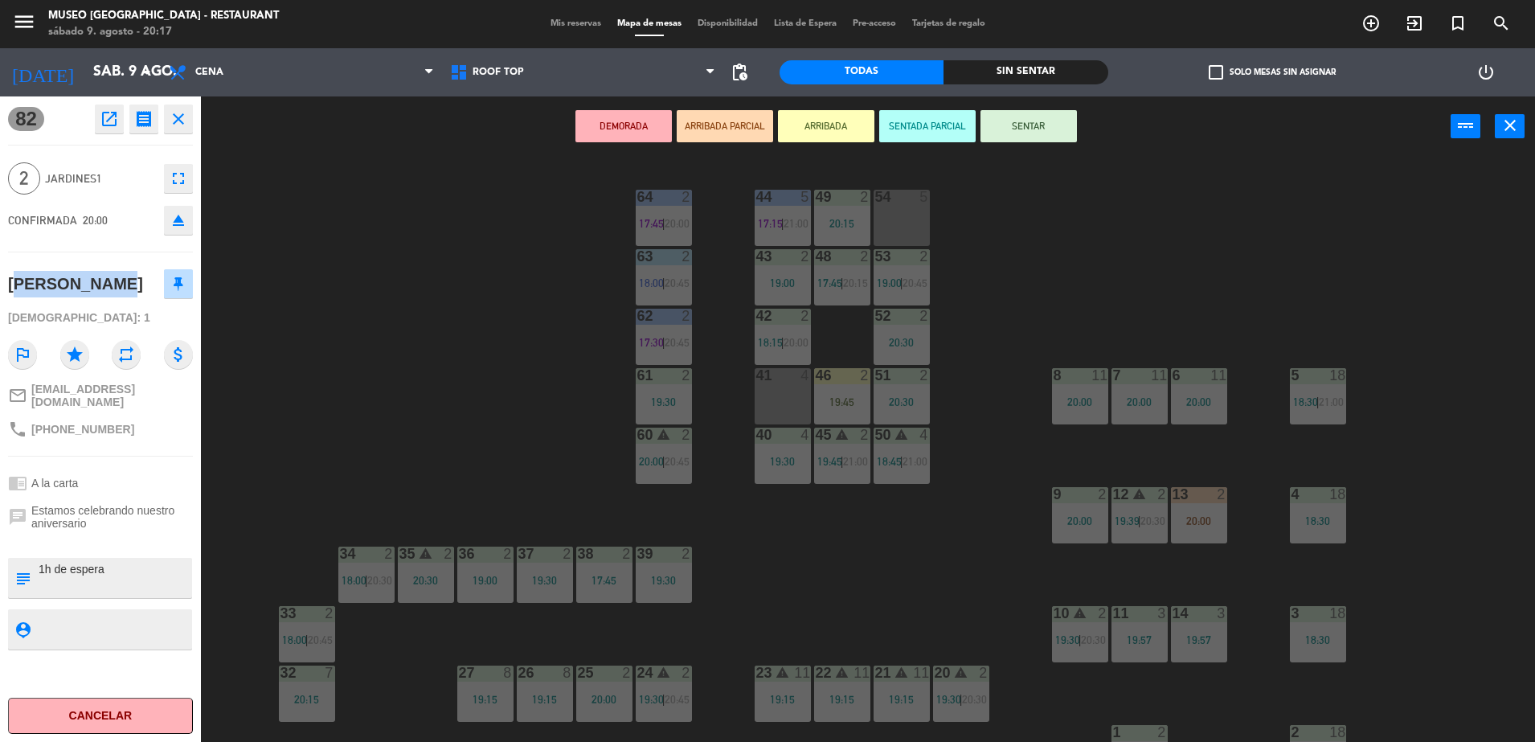
drag, startPoint x: 121, startPoint y: 284, endPoint x: 6, endPoint y: 288, distance: 115.0
click at [6, 288] on div "82 open_in_new receipt 8:00 PM sáb., 9 ago. 2 personas [PERSON_NAME] Mesa 82 EX…" at bounding box center [100, 418] width 201 height 645
copy div "[PERSON_NAME]"
click at [139, 471] on div "chrome_reader_mode A la carta" at bounding box center [100, 483] width 185 height 31
click at [727, 114] on button "ARRIBADA PARCIAL" at bounding box center [725, 126] width 96 height 32
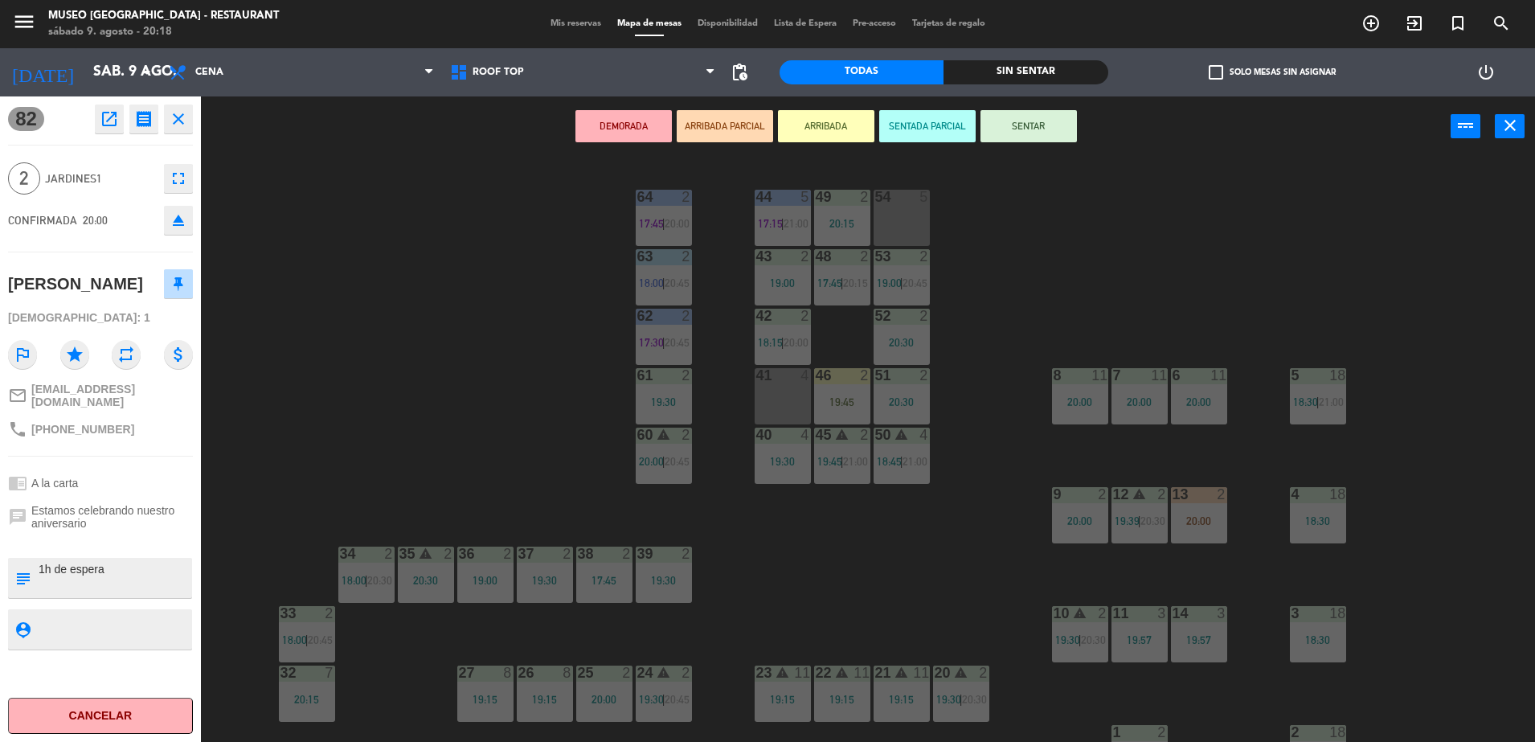
click at [337, 375] on div "44 5 17:15 | 21:00 49 2 20:15 54 5 64 2 17:45 | 20:00 48 2 17:45 | 20:15 53 2 1…" at bounding box center [875, 453] width 1319 height 585
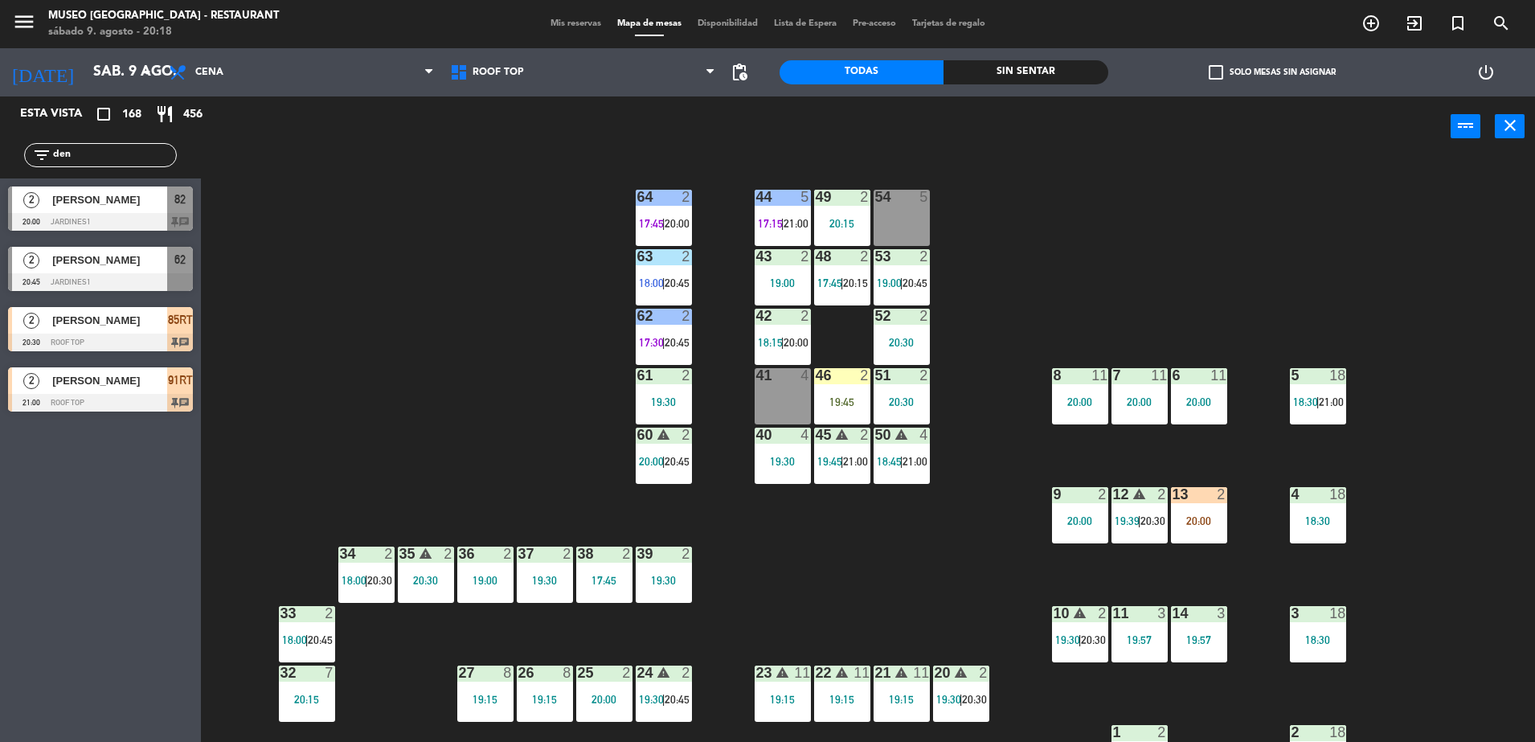
click at [125, 188] on div "[PERSON_NAME]" at bounding box center [109, 199] width 117 height 27
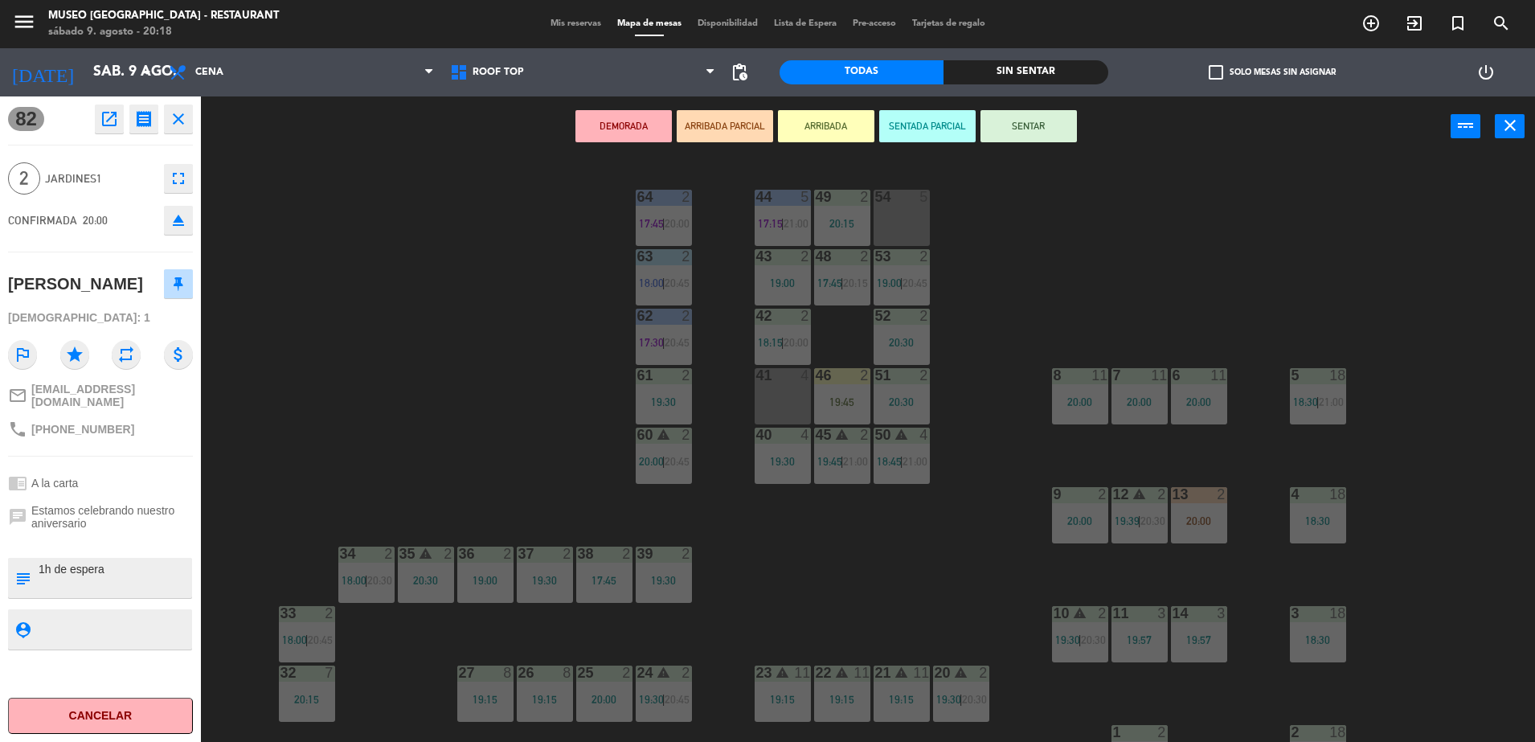
click at [131, 576] on textarea at bounding box center [114, 578] width 154 height 34
type textarea "1h de espera llego 20:17 se les invitó al museo"
click at [109, 510] on span "Estamos celebrando nuestro aniversario" at bounding box center [112, 517] width 162 height 26
click at [133, 505] on span "Estamos celebrando nuestro aniversario" at bounding box center [112, 517] width 162 height 26
click at [718, 125] on button "ARRIBADA PARCIAL" at bounding box center [725, 126] width 96 height 32
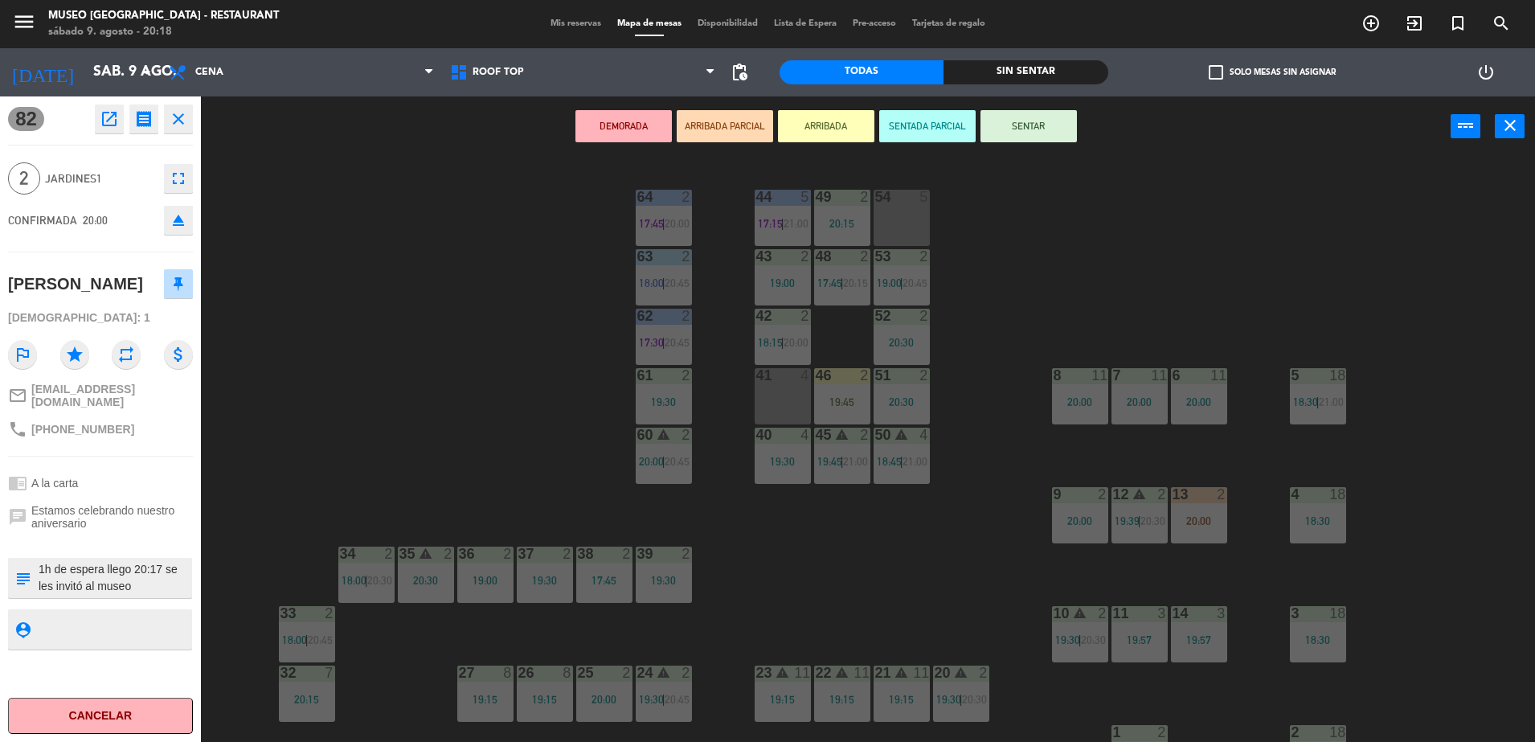
click at [508, 318] on div "44 5 17:15 | 21:00 49 2 20:15 54 5 64 2 17:45 | 20:00 48 2 17:45 | 20:15 53 2 1…" at bounding box center [875, 453] width 1319 height 585
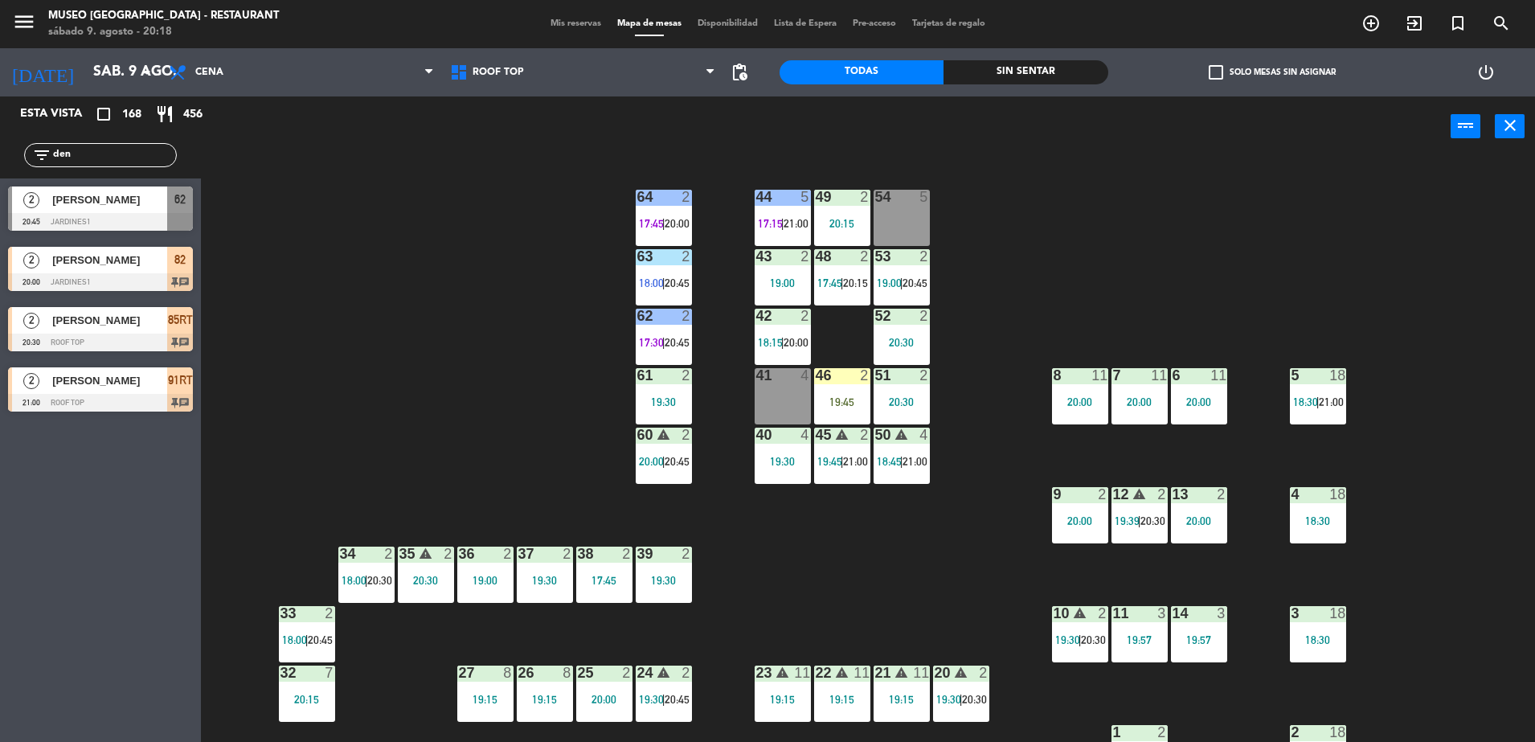
click at [162, 264] on span "[PERSON_NAME]" at bounding box center [109, 260] width 115 height 17
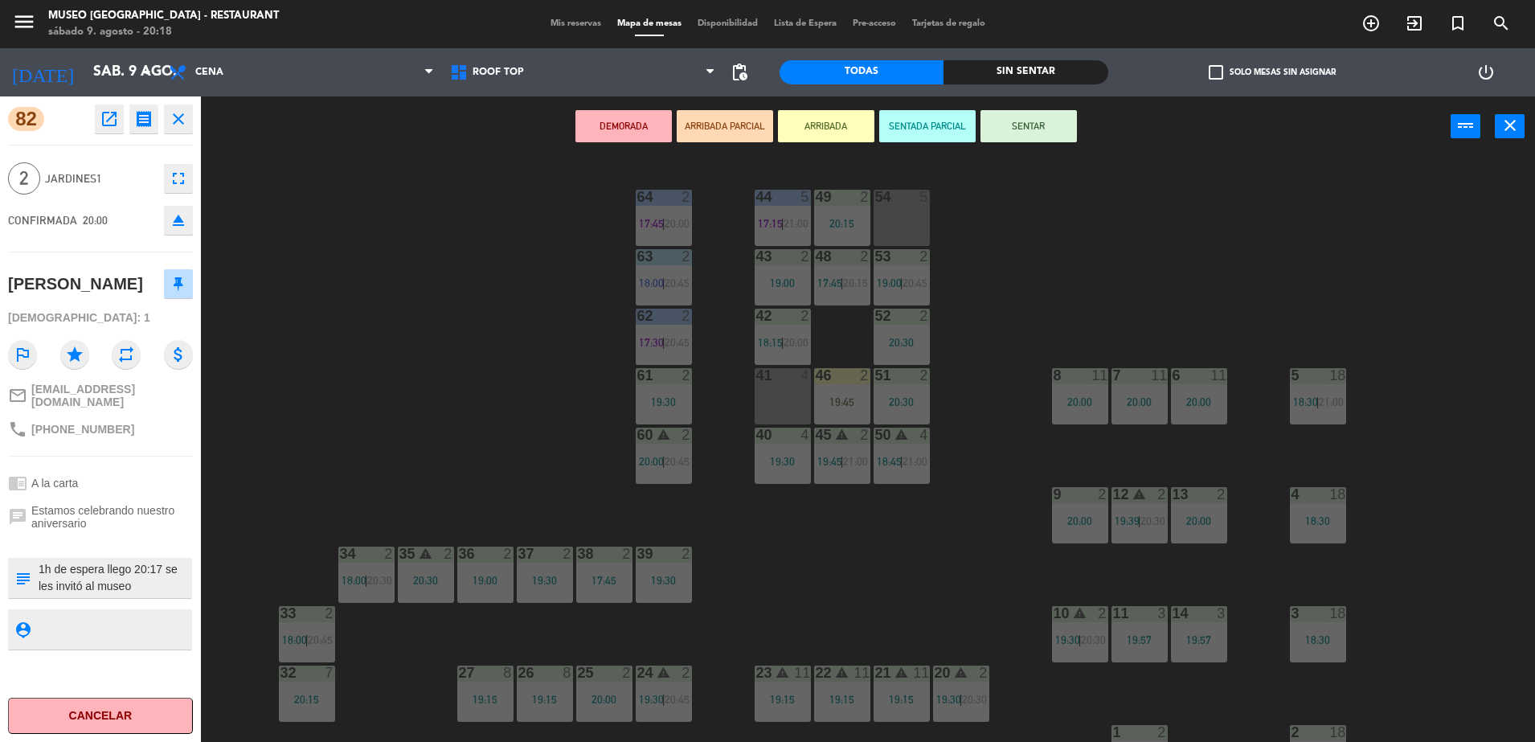
click at [707, 115] on button "ARRIBADA PARCIAL" at bounding box center [725, 126] width 96 height 32
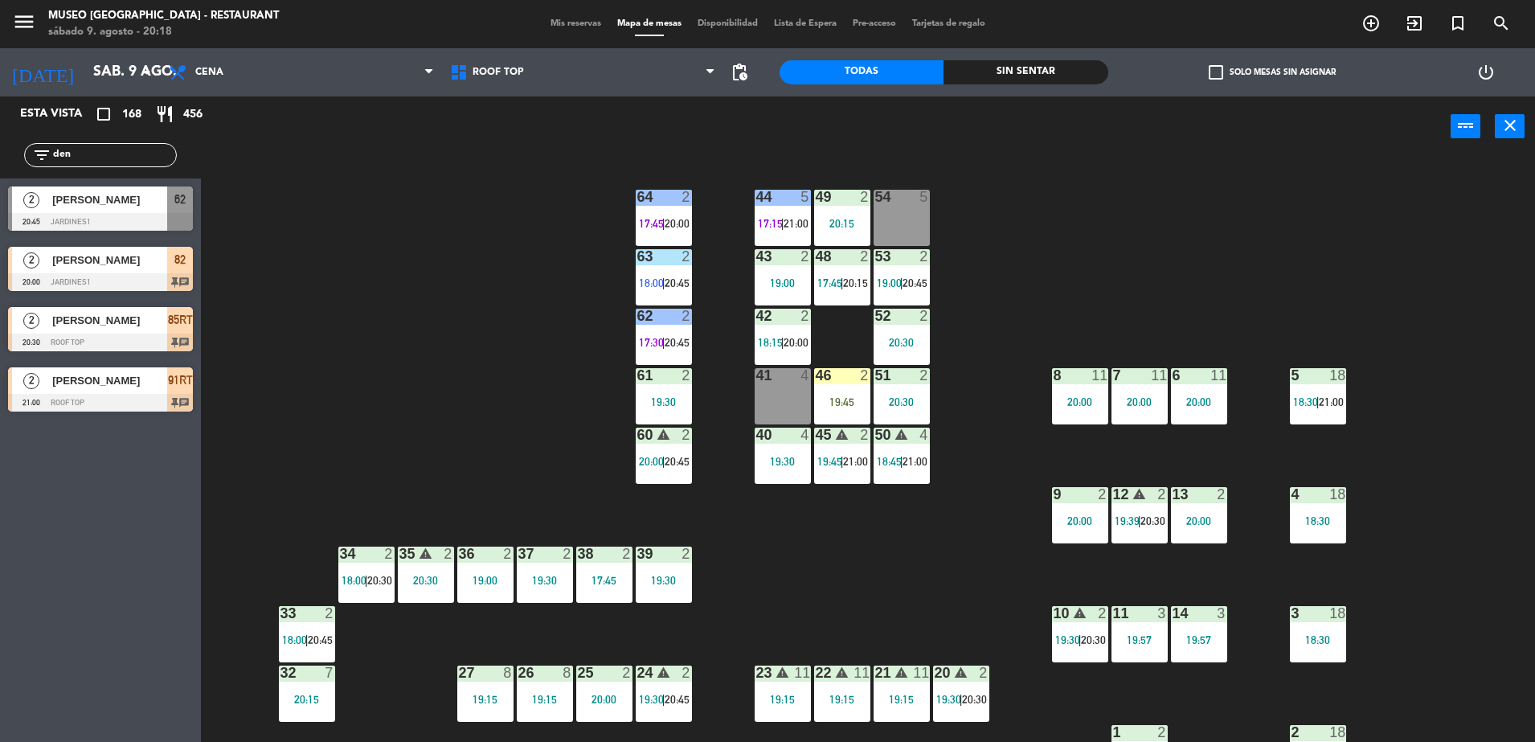
click at [354, 334] on div "44 5 17:15 | 21:00 49 2 20:15 54 5 64 2 17:45 | 20:00 48 2 17:45 | 20:15 53 2 1…" at bounding box center [875, 453] width 1319 height 585
click at [182, 269] on span "82" at bounding box center [179, 259] width 11 height 19
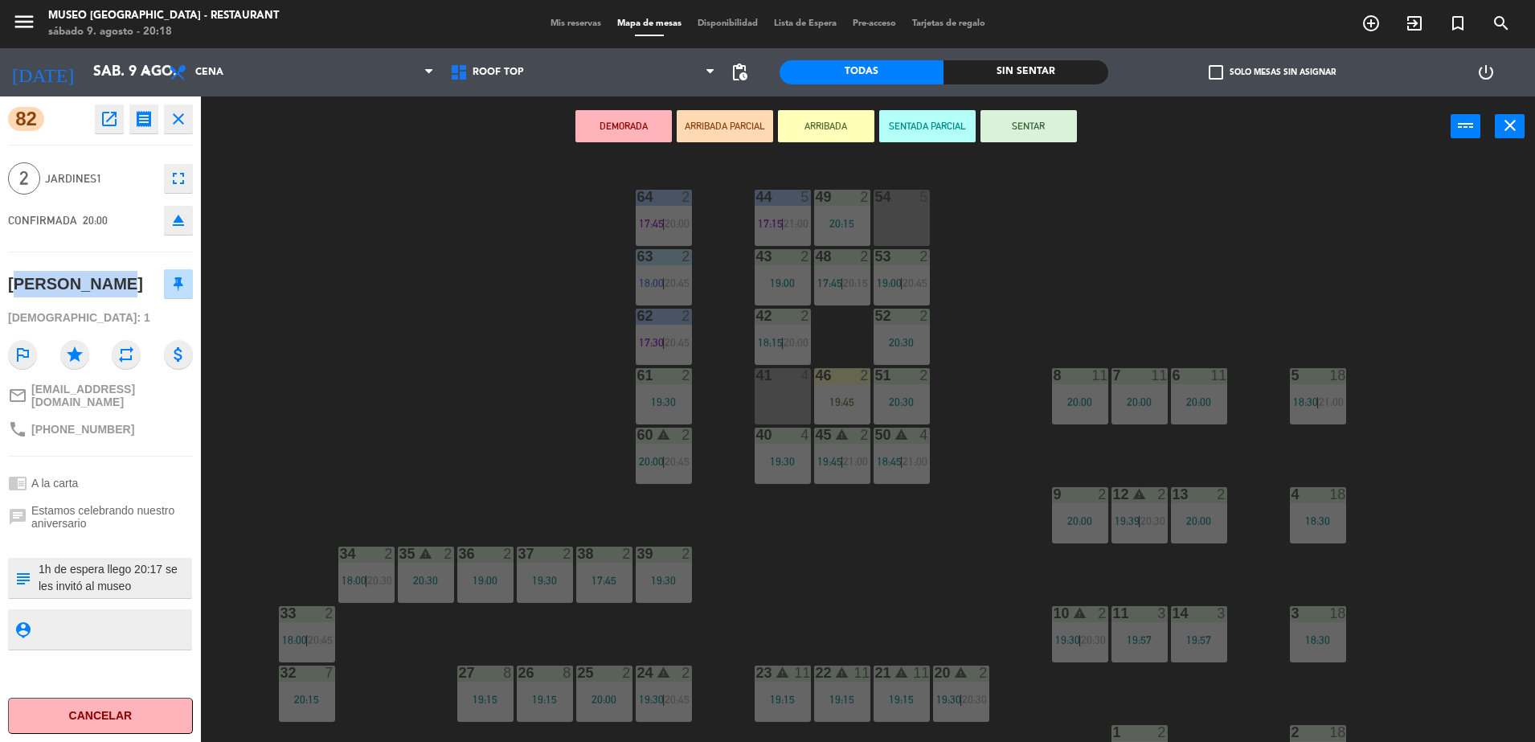
drag, startPoint x: 118, startPoint y: 297, endPoint x: 10, endPoint y: 288, distance: 108.9
click at [10, 288] on div "[PERSON_NAME]" at bounding box center [100, 284] width 185 height 40
copy div "[PERSON_NAME]"
click at [417, 319] on div "44 5 17:15 | 21:00 49 2 20:15 54 5 64 2 17:45 | 20:00 48 2 17:45 | 20:15 53 2 1…" at bounding box center [875, 453] width 1319 height 585
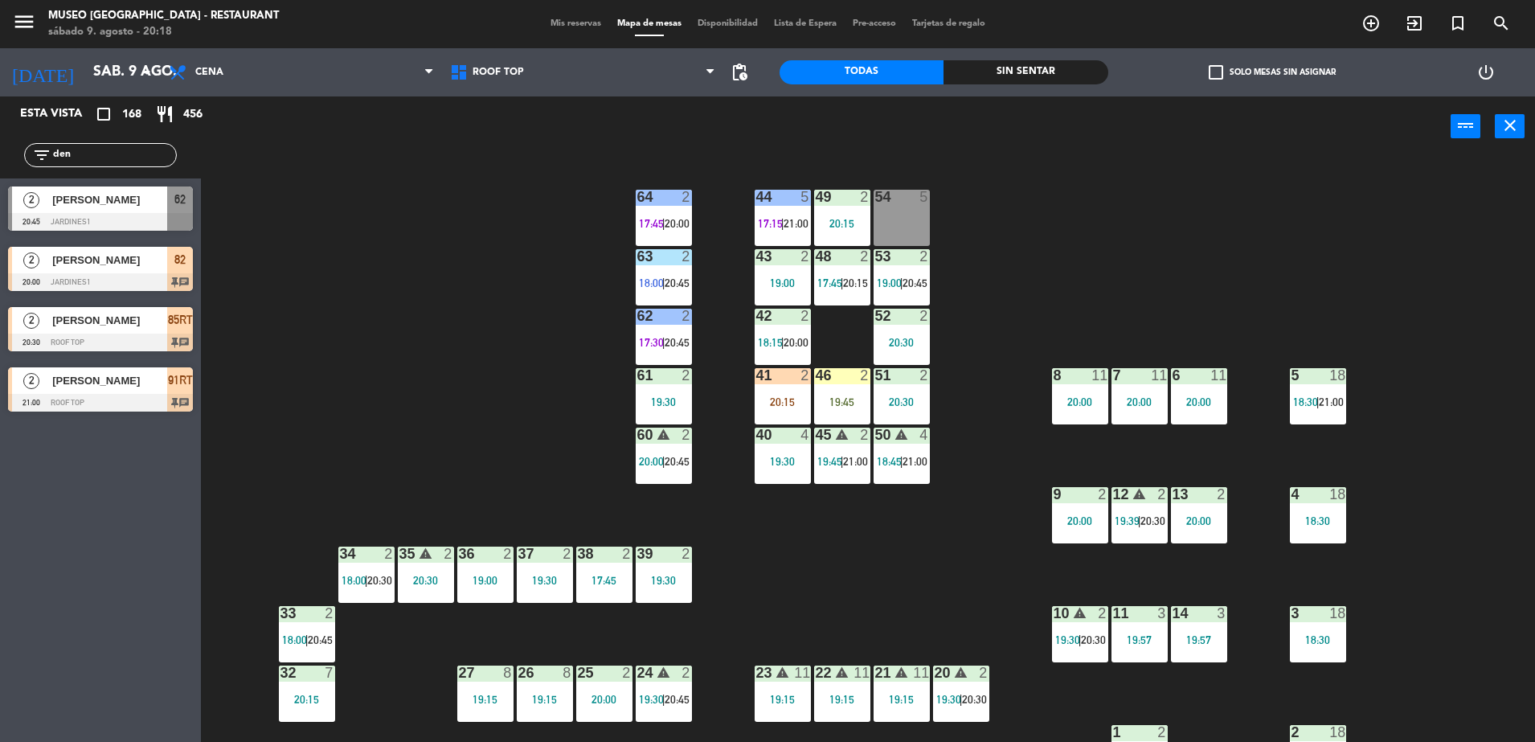
click at [107, 271] on div "[PERSON_NAME]" at bounding box center [109, 260] width 117 height 27
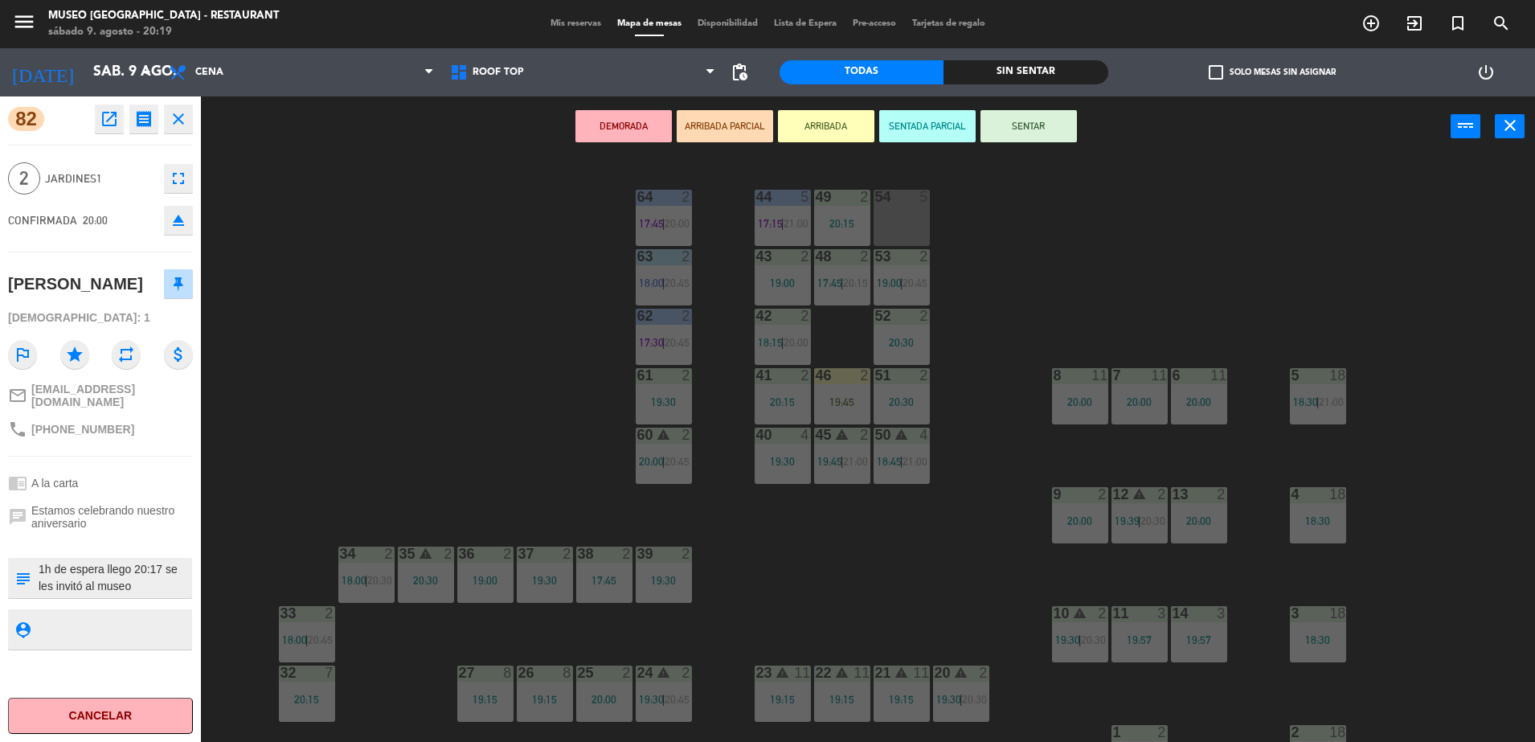
click at [342, 226] on div "44 5 17:15 | 21:00 49 2 20:15 54 5 64 2 17:45 | 20:00 48 2 17:45 | 20:15 53 2 1…" at bounding box center [875, 453] width 1319 height 585
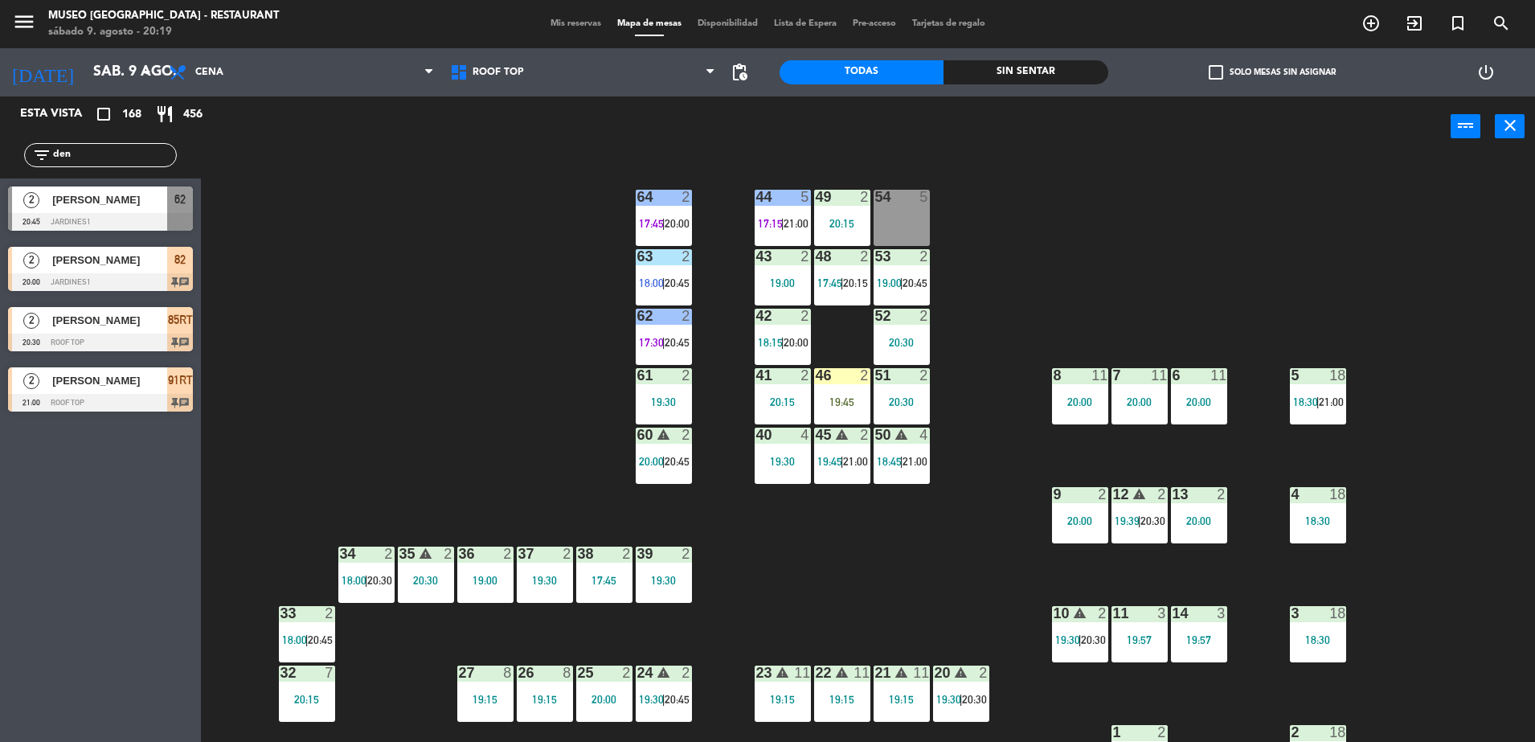
drag, startPoint x: 137, startPoint y: 149, endPoint x: -4, endPoint y: 204, distance: 152.0
click at [0, 204] on html "close × Museo Larco Café - Restaurant × chrome_reader_mode Listado de Reservas …" at bounding box center [767, 371] width 1535 height 742
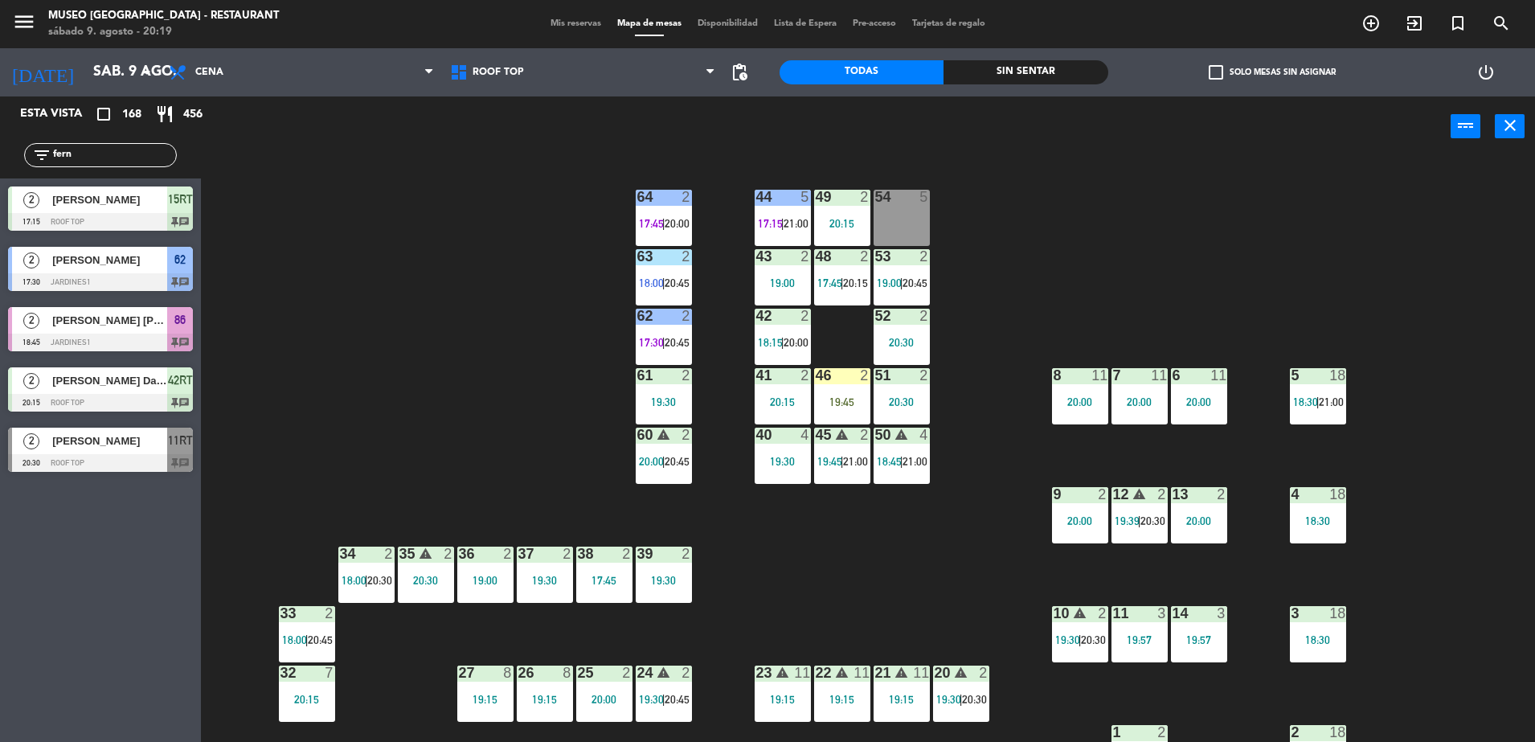
type input "fern"
click at [129, 469] on div at bounding box center [100, 463] width 185 height 18
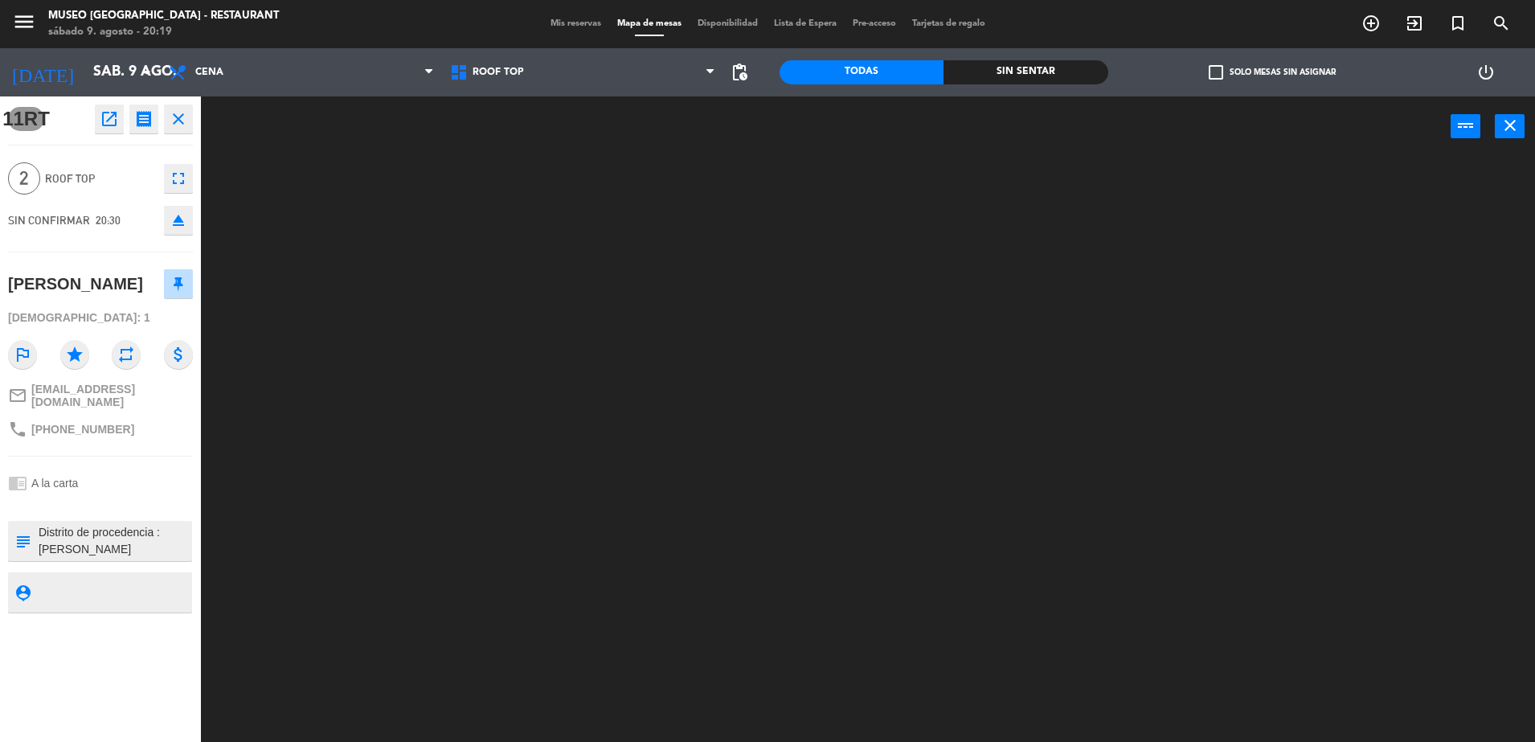
click at [130, 558] on textarea at bounding box center [114, 541] width 154 height 34
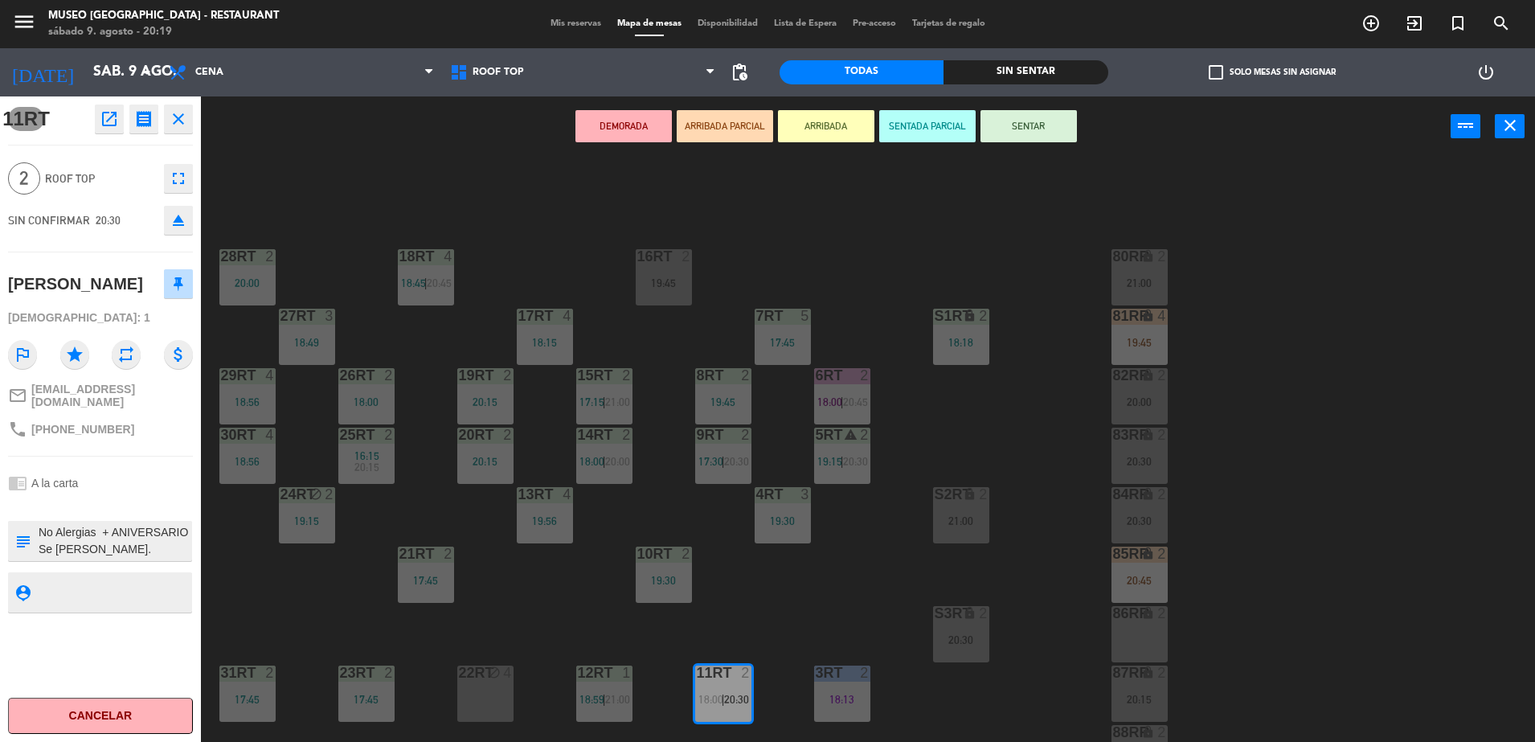
click at [702, 117] on button "ARRIBADA PARCIAL" at bounding box center [725, 126] width 96 height 32
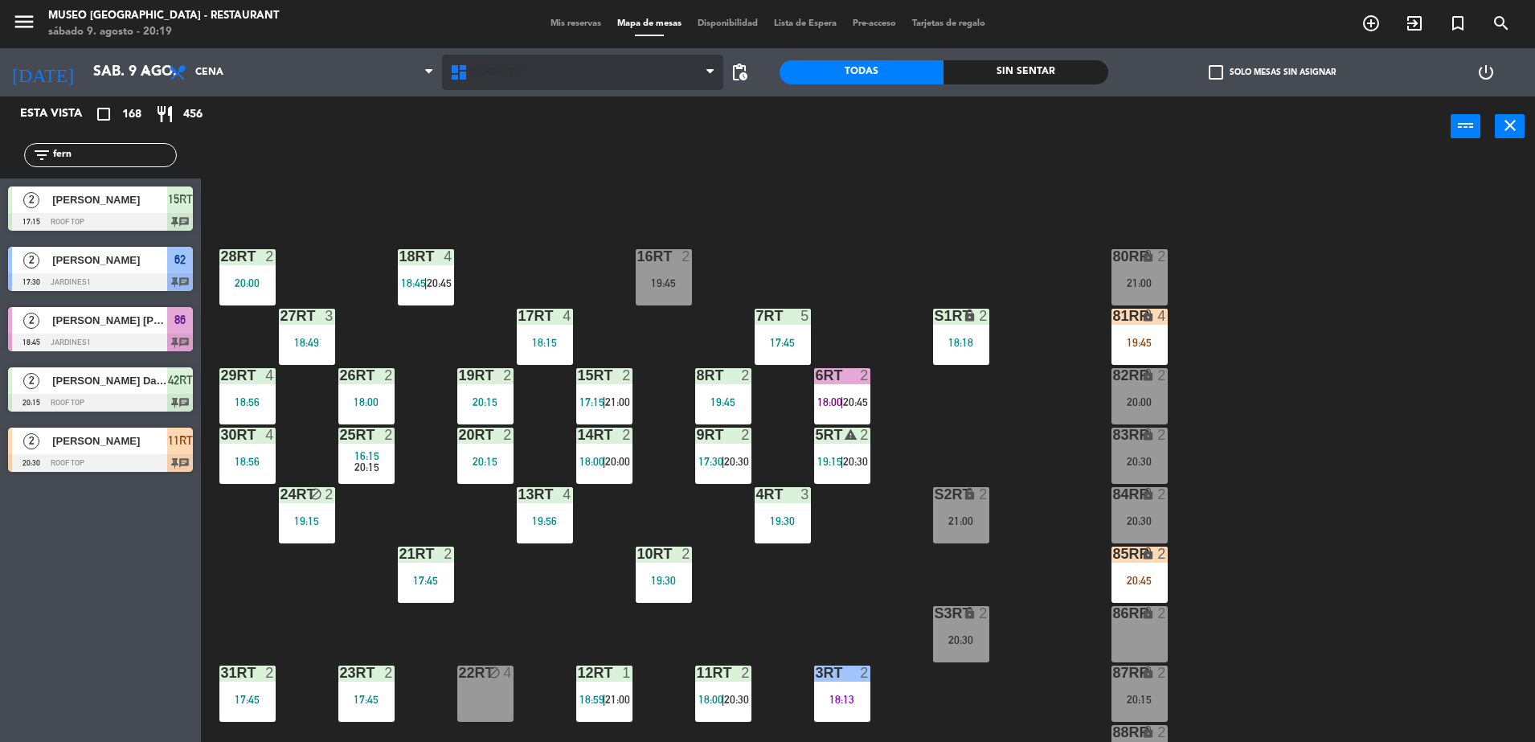
click at [485, 76] on span "Roof Top" at bounding box center [498, 72] width 51 height 11
click at [542, 130] on ng-component "menu [GEOGRAPHIC_DATA] - Restaurant sábado 9. agosto - 20:19 Mis reservas Mapa …" at bounding box center [767, 371] width 1535 height 742
click at [492, 74] on span "Roof Top" at bounding box center [498, 72] width 51 height 11
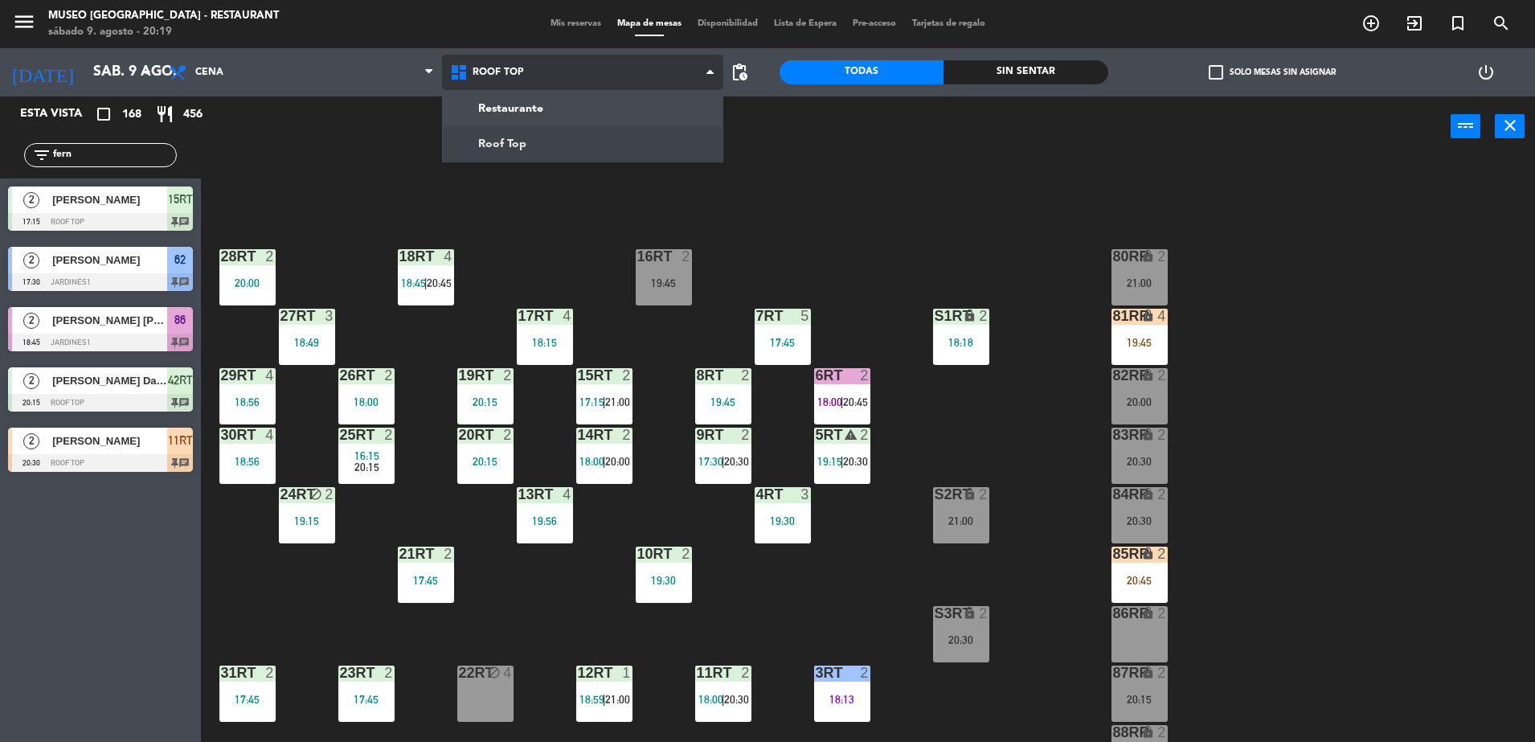
click at [535, 110] on ng-component "menu [GEOGRAPHIC_DATA] - Restaurant sábado 9. agosto - 20:19 Mis reservas Mapa …" at bounding box center [767, 371] width 1535 height 742
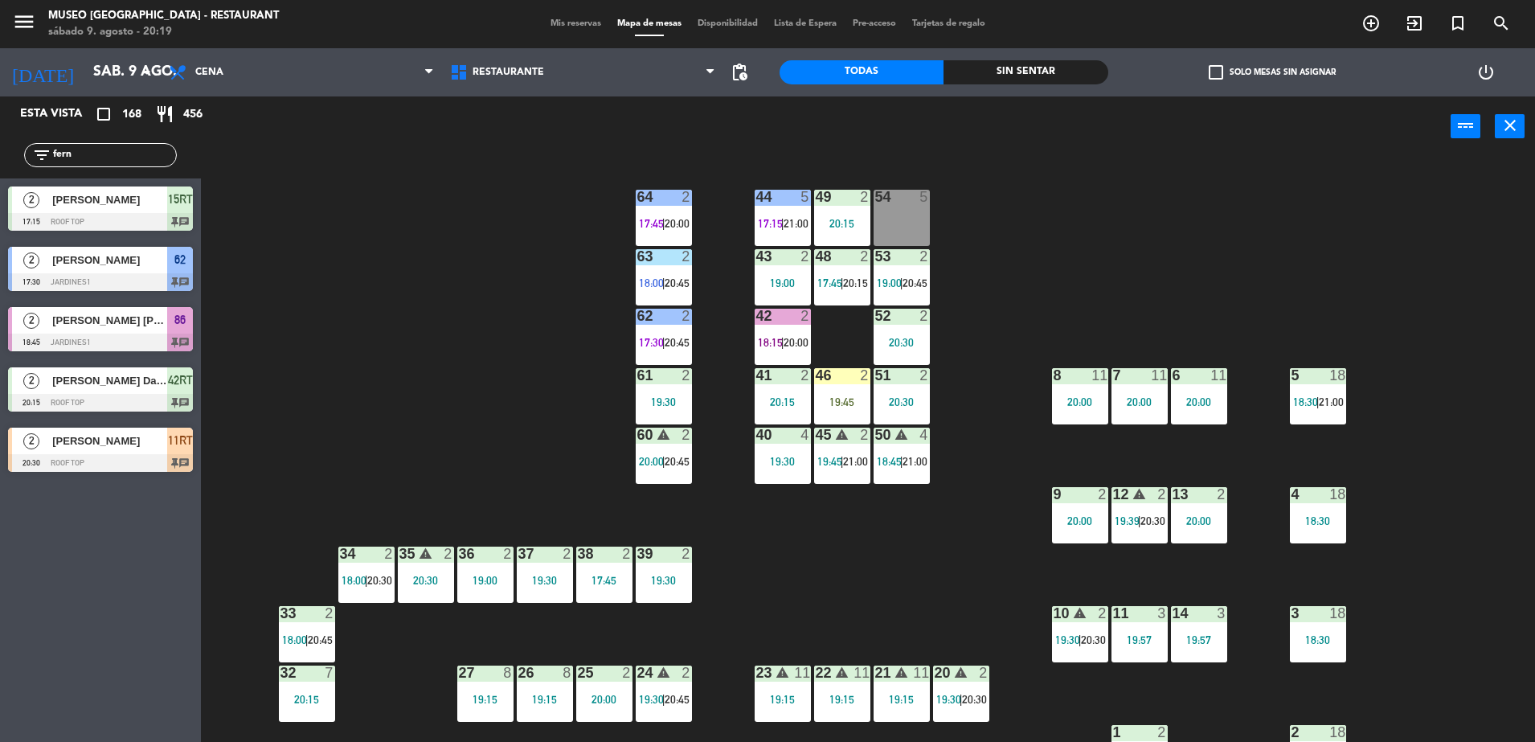
click at [376, 387] on div "44 5 17:15 | 21:00 49 2 20:15 54 5 64 2 17:45 | 20:00 48 2 17:45 | 20:15 53 2 1…" at bounding box center [875, 453] width 1319 height 585
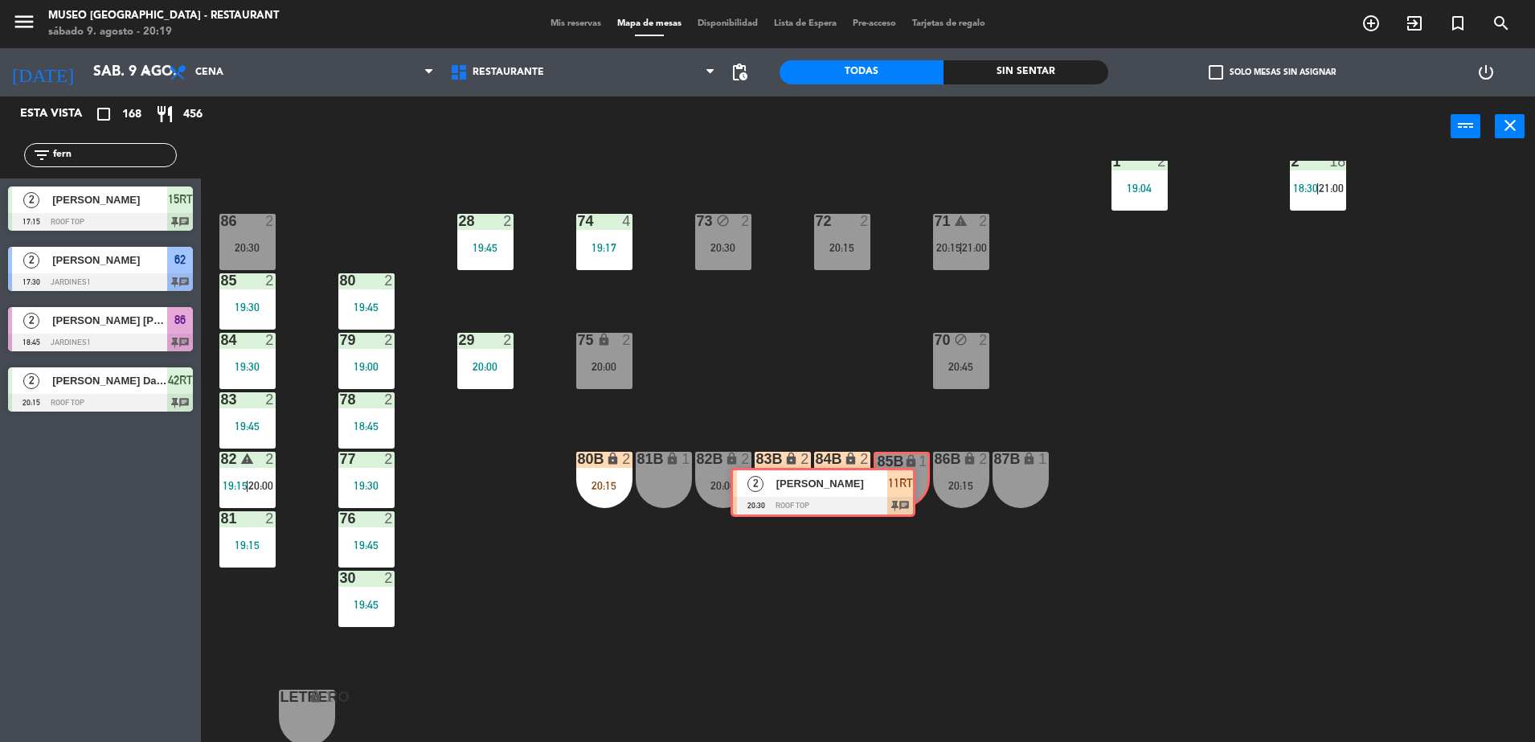
drag, startPoint x: 174, startPoint y: 453, endPoint x: 899, endPoint y: 494, distance: 726.2
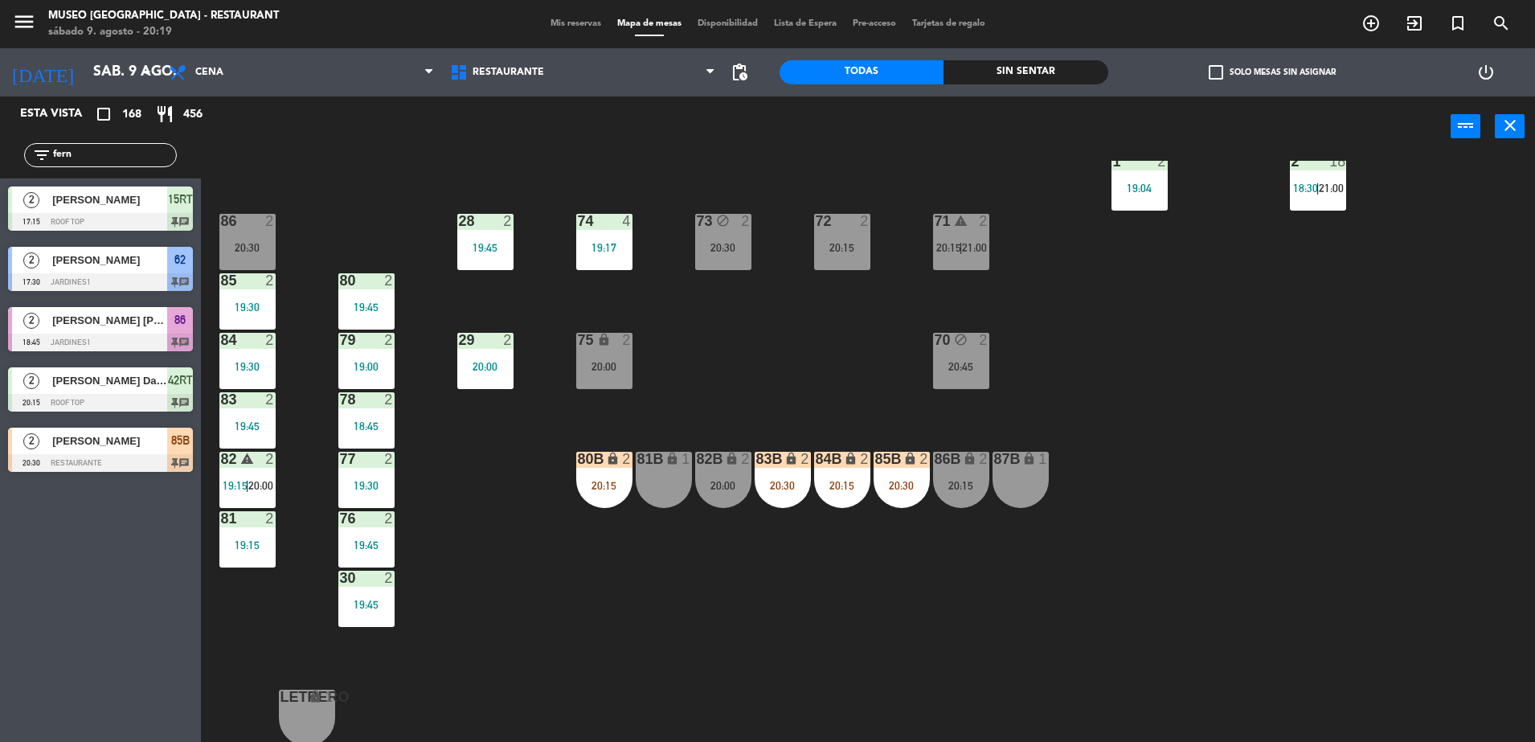
click at [822, 369] on div "44 5 17:15 | 21:00 49 2 20:15 54 5 64 2 17:45 | 20:00 48 2 17:45 | 20:15 53 2 1…" at bounding box center [875, 453] width 1319 height 585
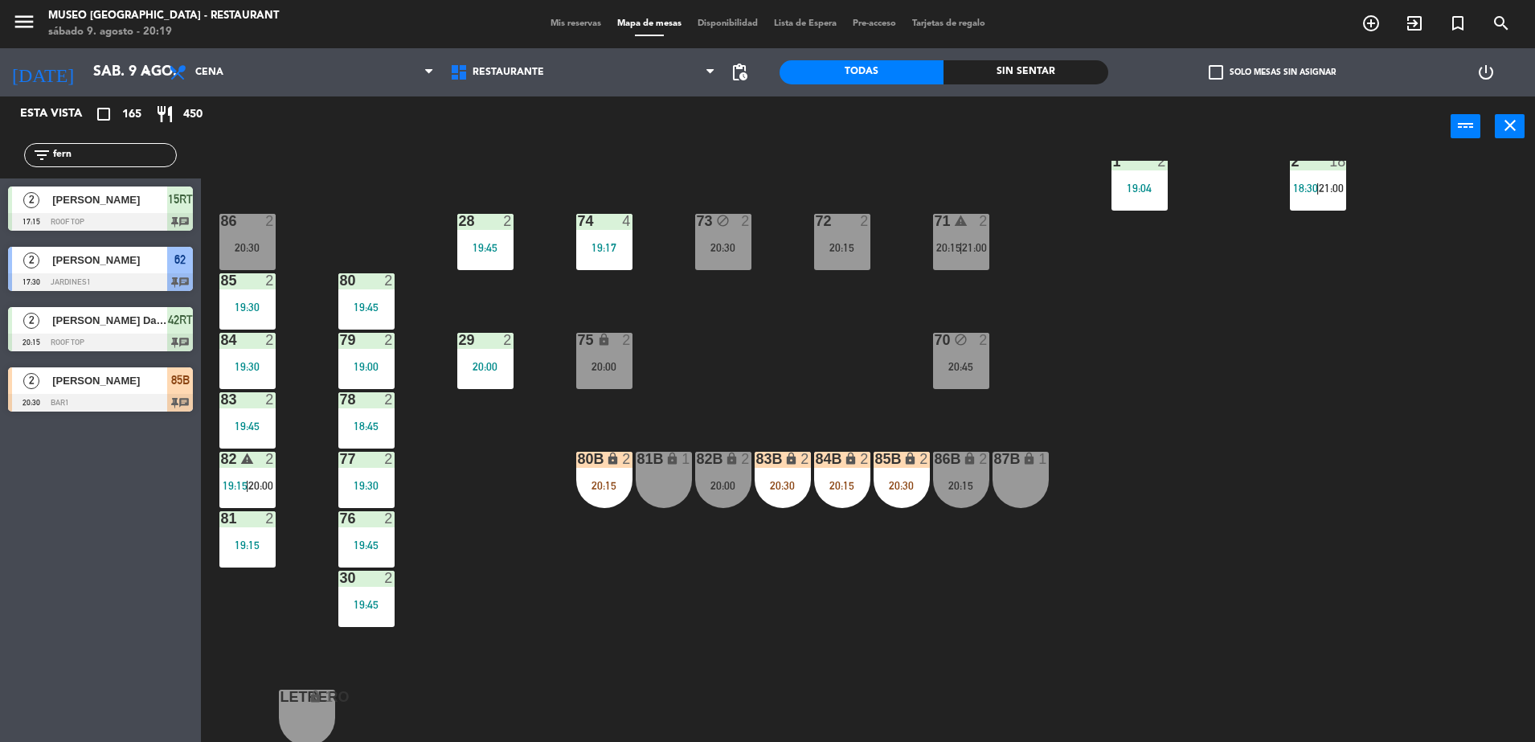
click at [710, 424] on div "44 5 17:15 | 21:00 49 2 20:15 54 5 64 2 17:45 | 20:00 48 2 17:45 | 20:15 53 2 1…" at bounding box center [875, 453] width 1319 height 585
click at [604, 372] on div "20:00" at bounding box center [604, 366] width 56 height 11
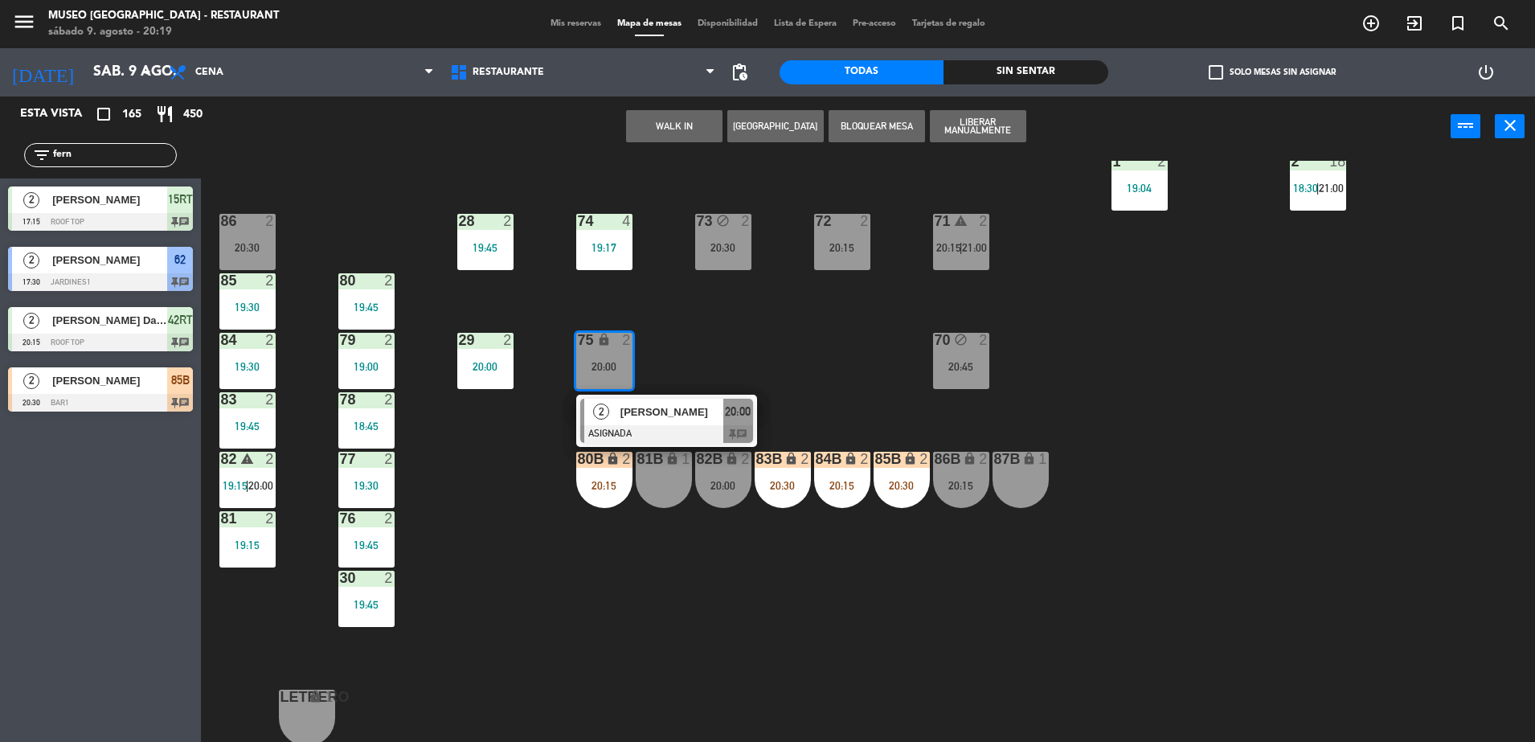
click at [653, 404] on span "[PERSON_NAME]" at bounding box center [672, 412] width 103 height 17
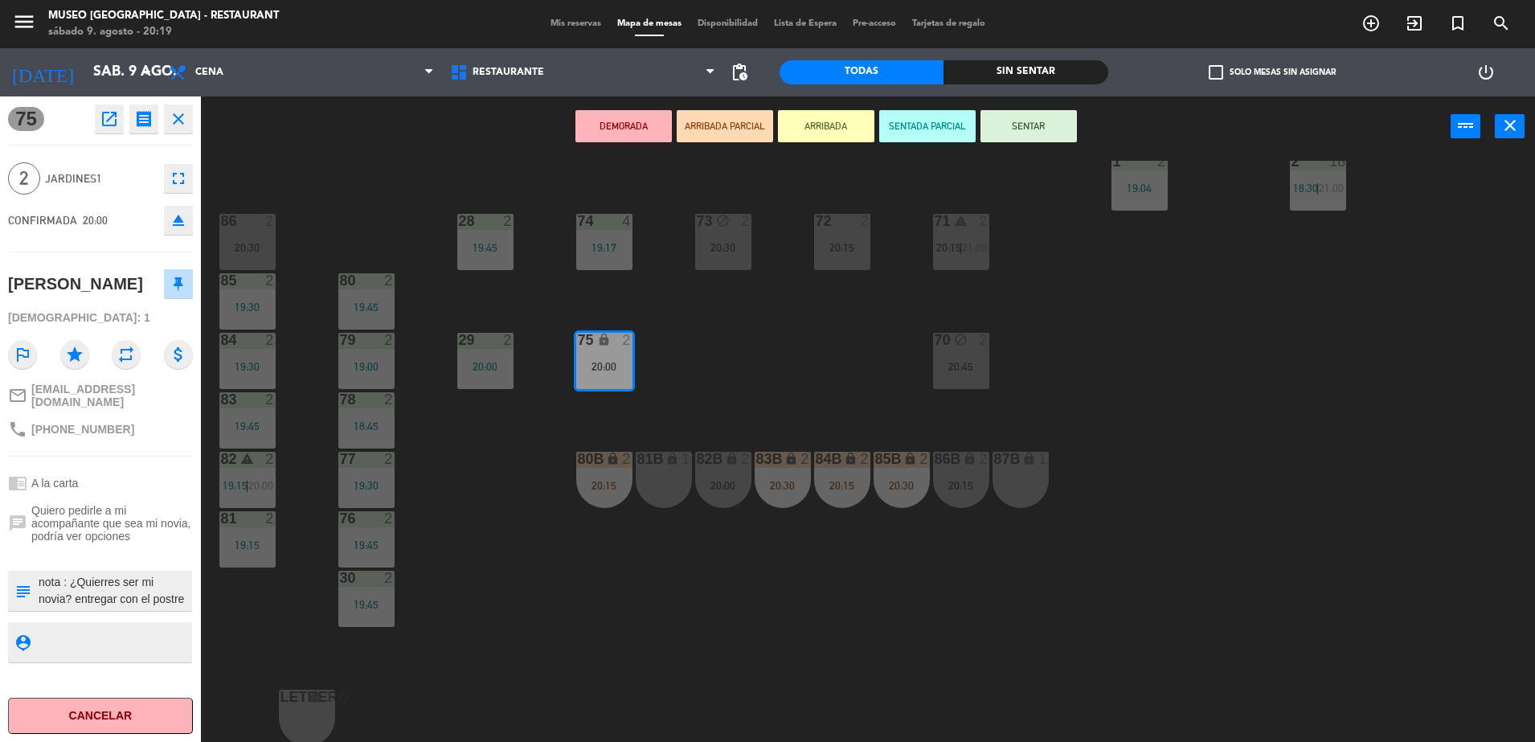
click at [108, 115] on icon "open_in_new" at bounding box center [109, 118] width 19 height 19
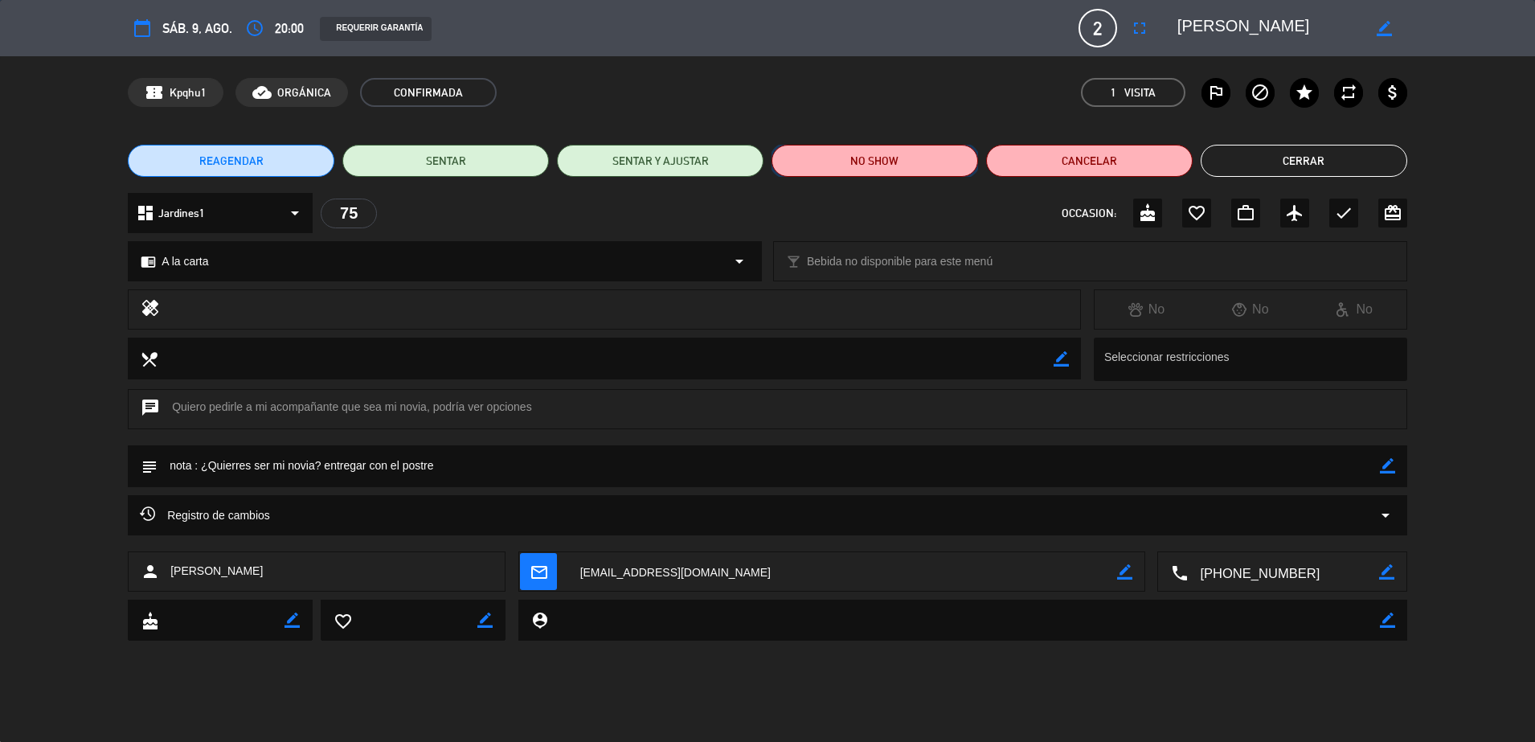
click at [815, 157] on button "NO SHOW" at bounding box center [875, 161] width 207 height 32
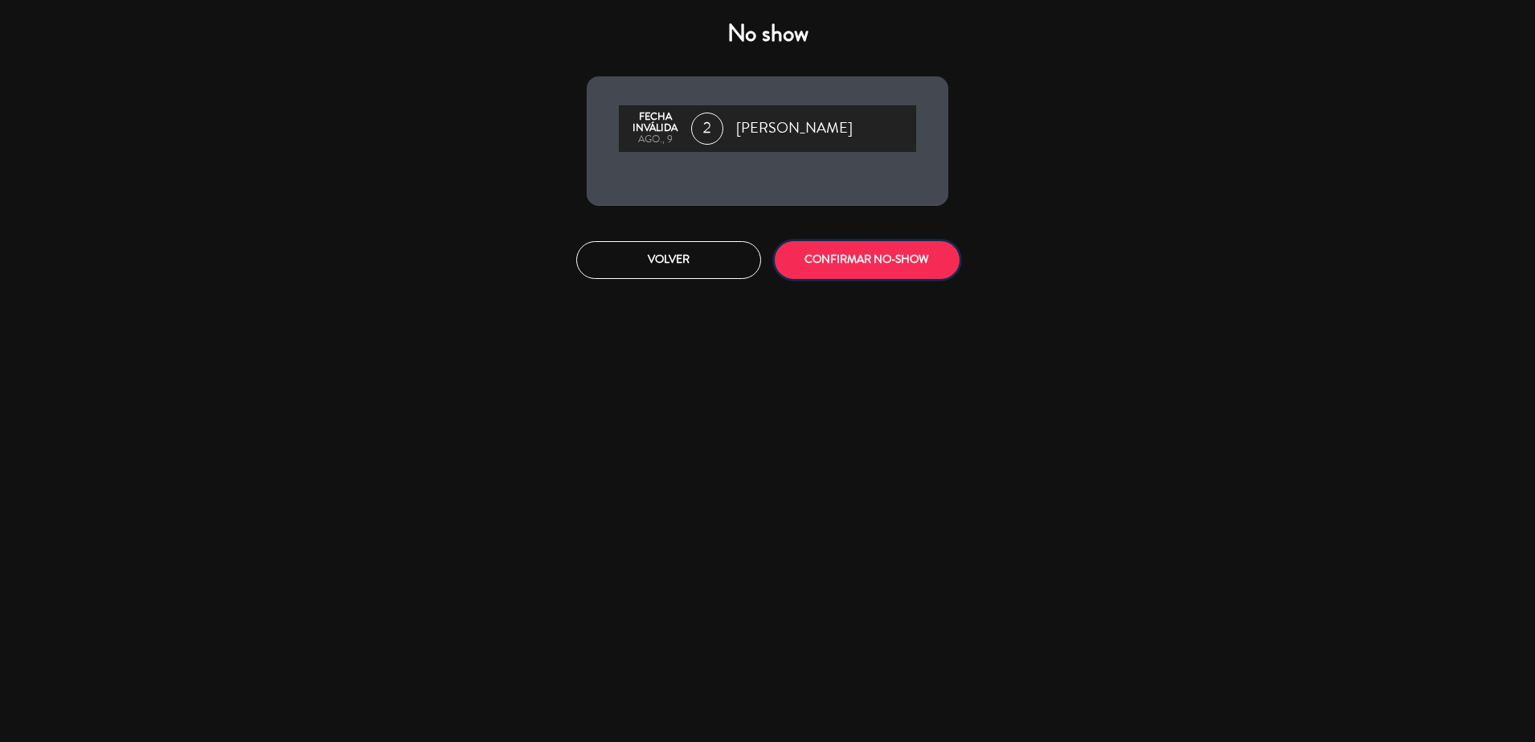
click at [928, 256] on button "CONFIRMAR NO-SHOW" at bounding box center [867, 260] width 185 height 38
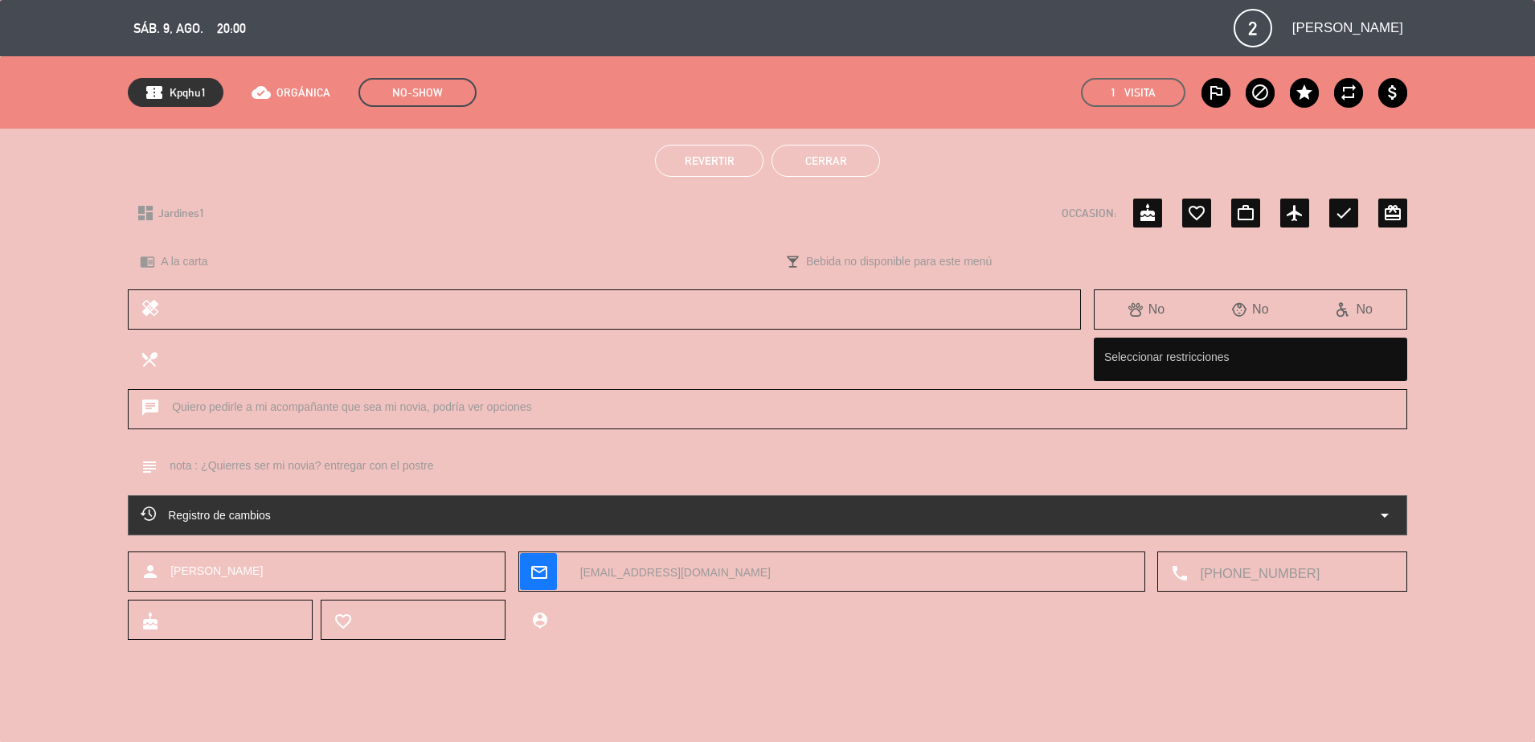
click at [807, 157] on button "Cerrar" at bounding box center [826, 161] width 109 height 32
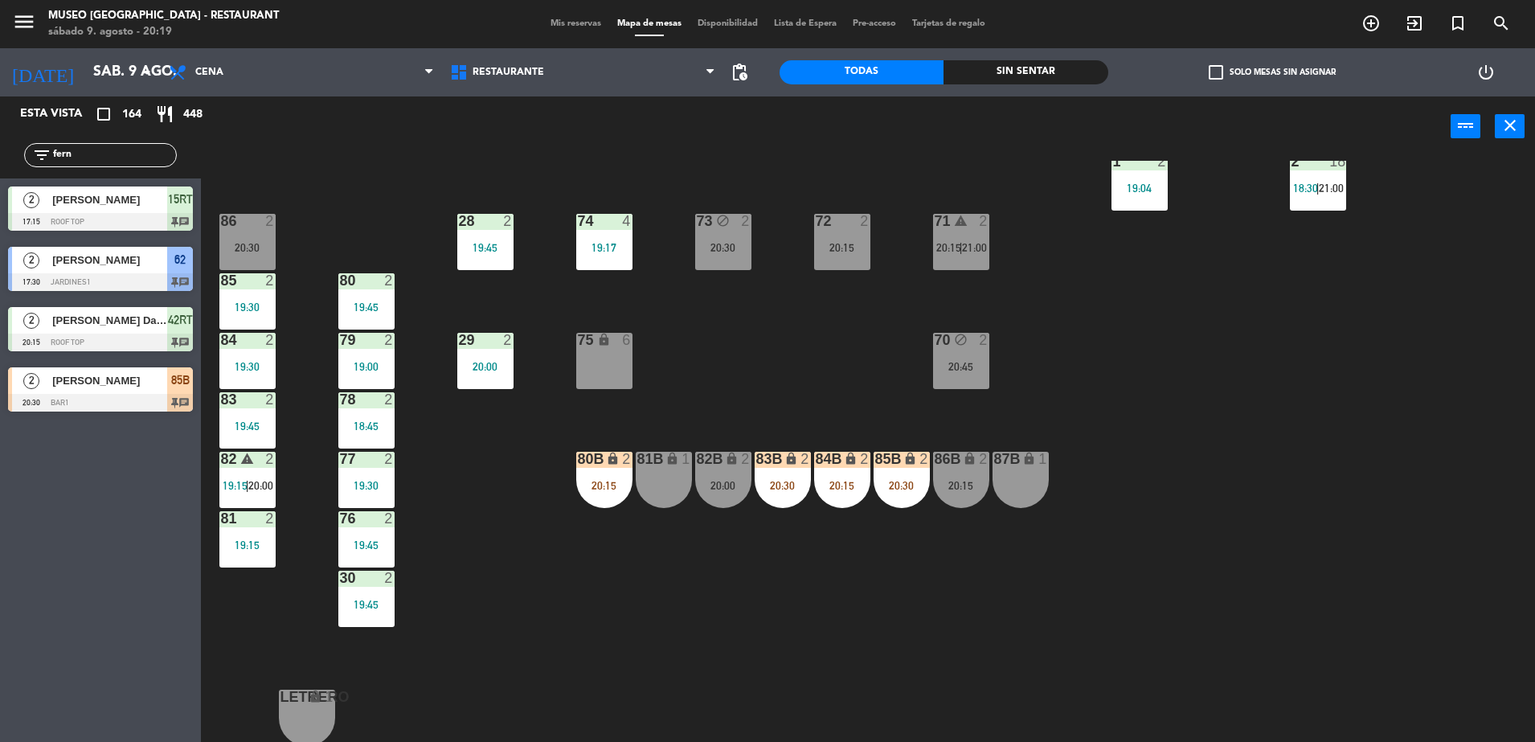
scroll to position [0, 0]
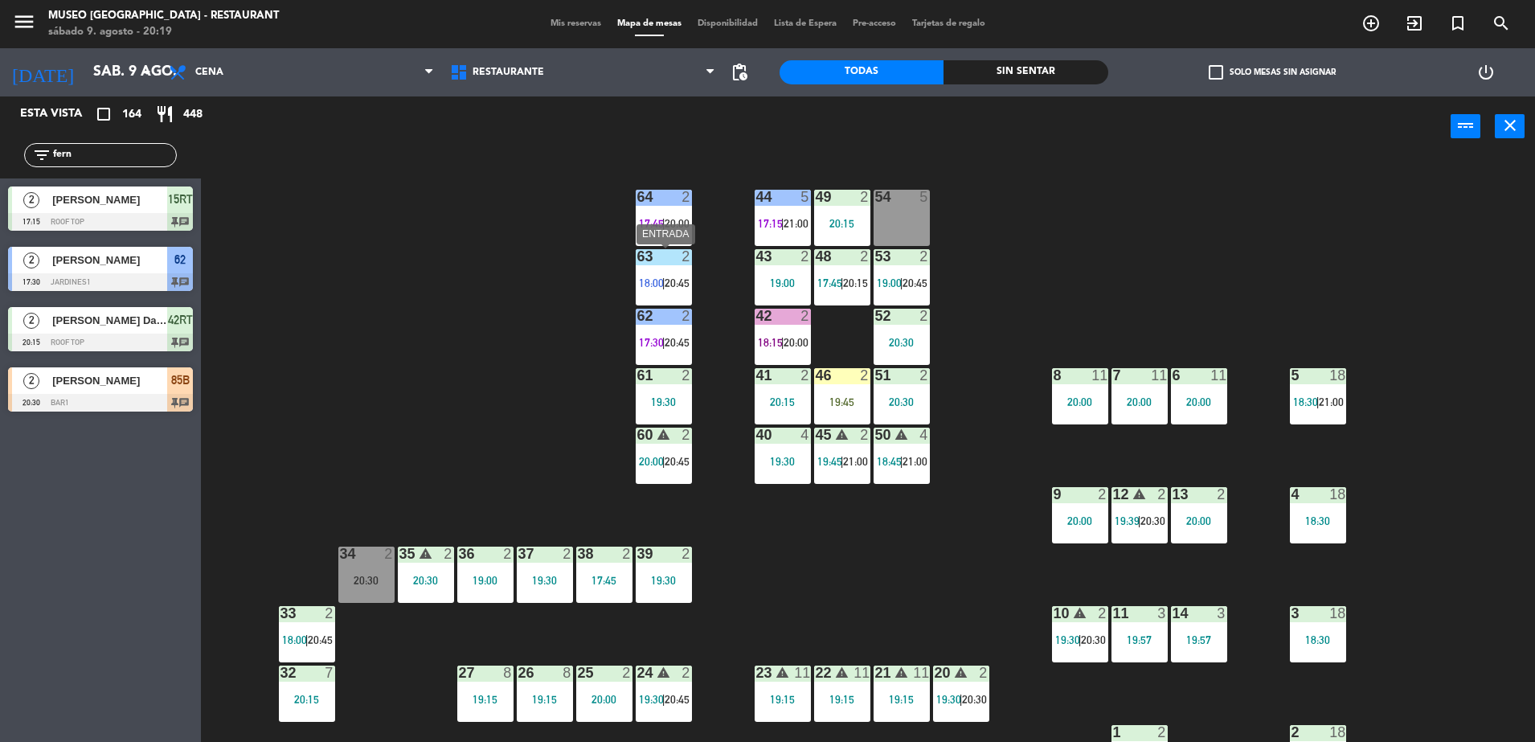
click at [668, 242] on div "64 2 17:45 | 20:00" at bounding box center [664, 218] width 56 height 56
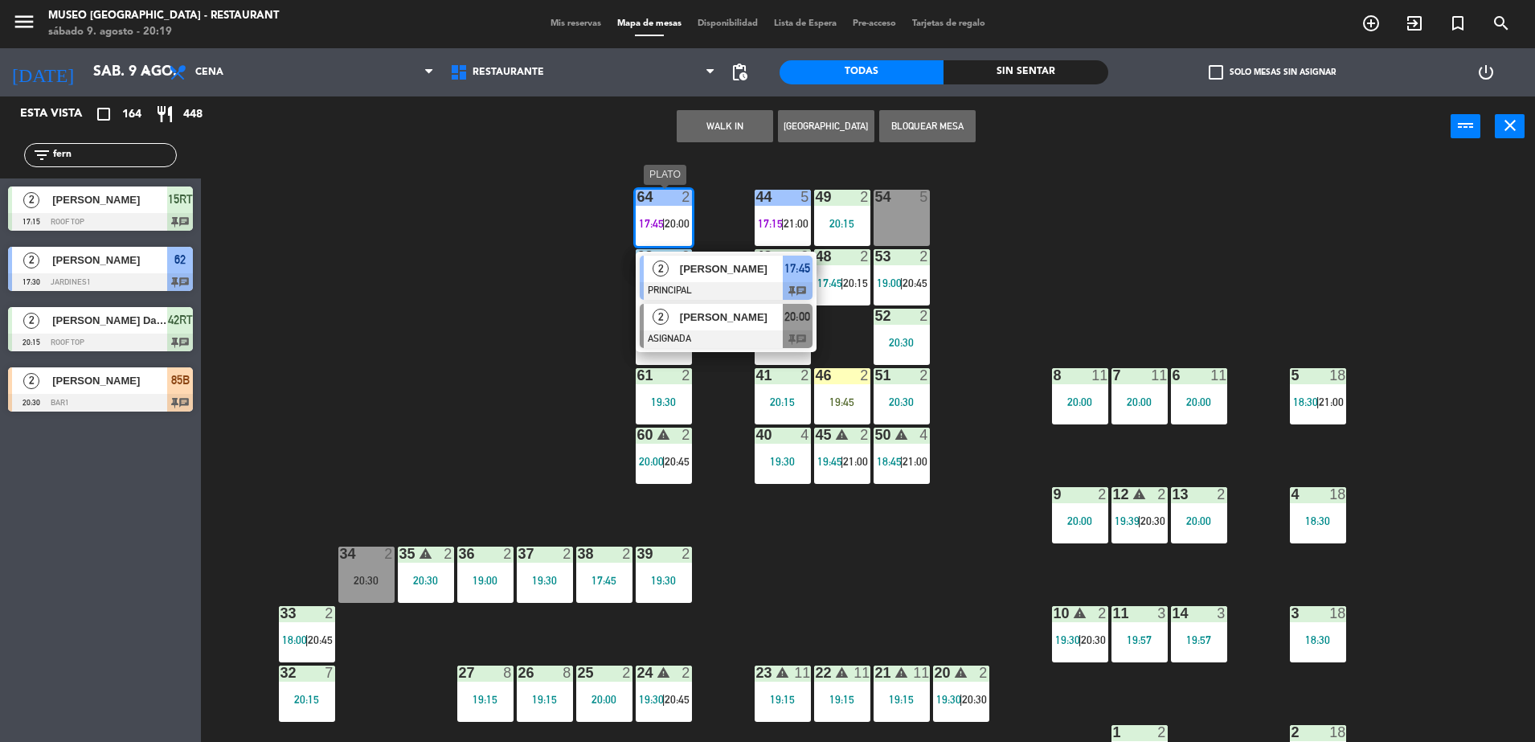
click at [741, 338] on div at bounding box center [726, 339] width 173 height 18
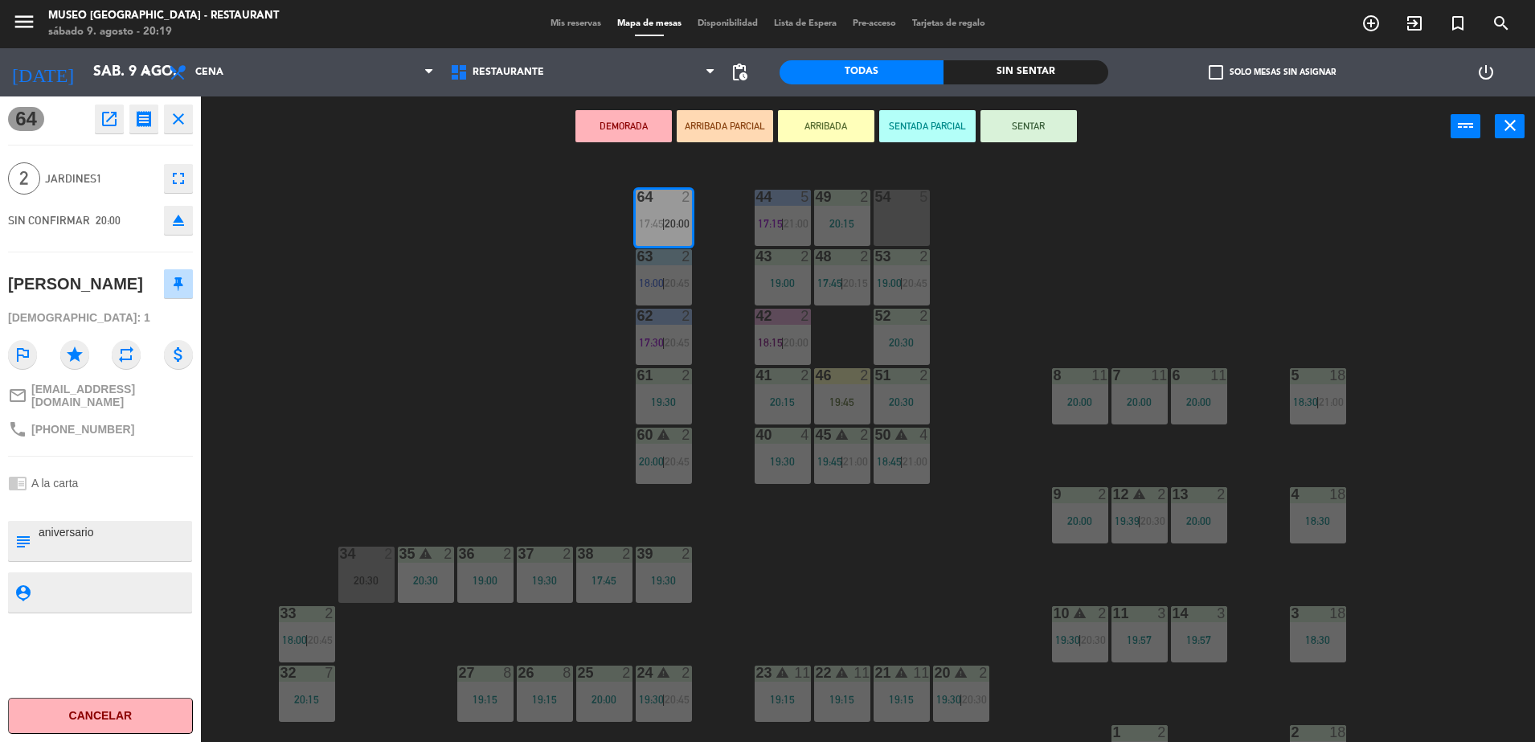
click at [116, 125] on icon "open_in_new" at bounding box center [109, 118] width 19 height 19
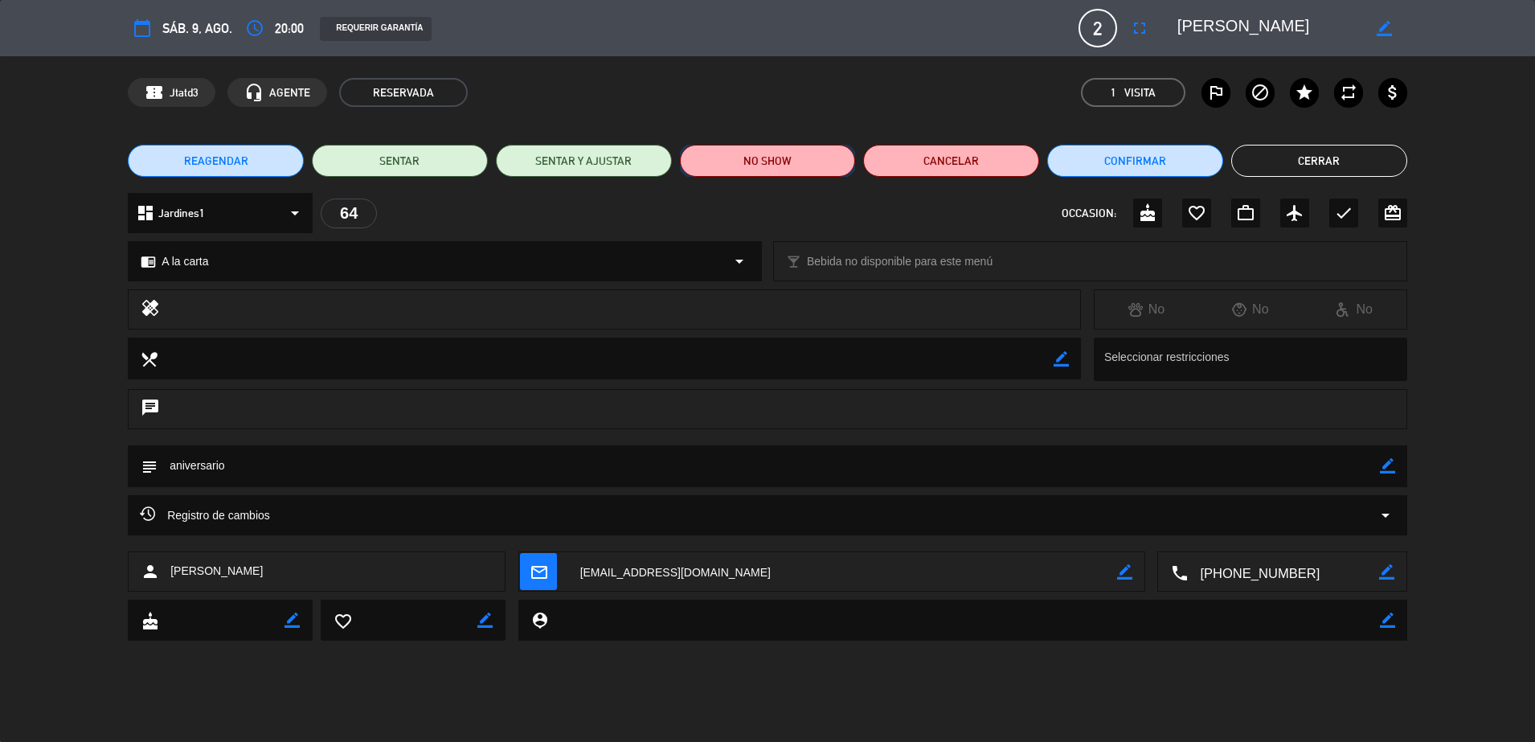
click at [789, 162] on button "NO SHOW" at bounding box center [768, 161] width 176 height 32
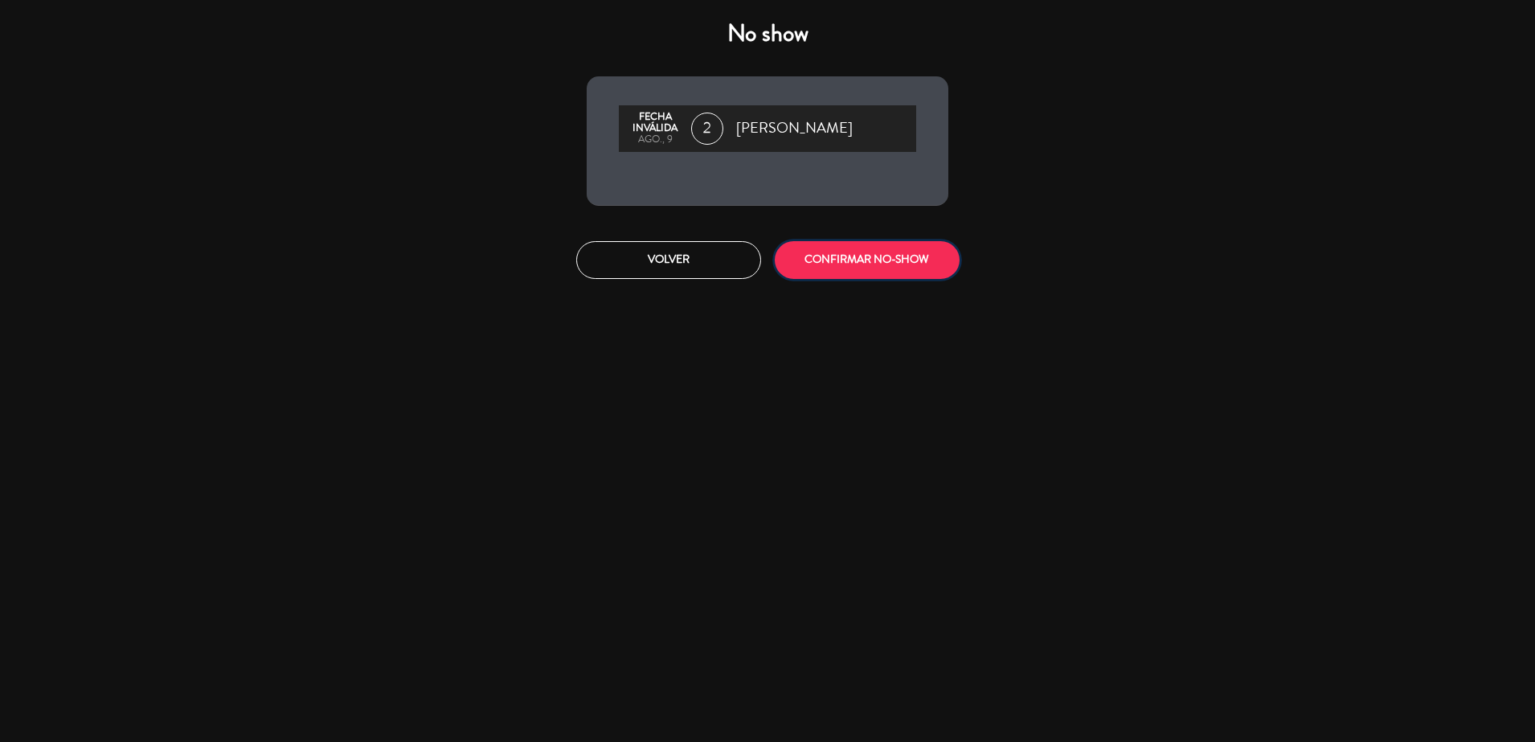
click at [868, 252] on button "CONFIRMAR NO-SHOW" at bounding box center [867, 260] width 185 height 38
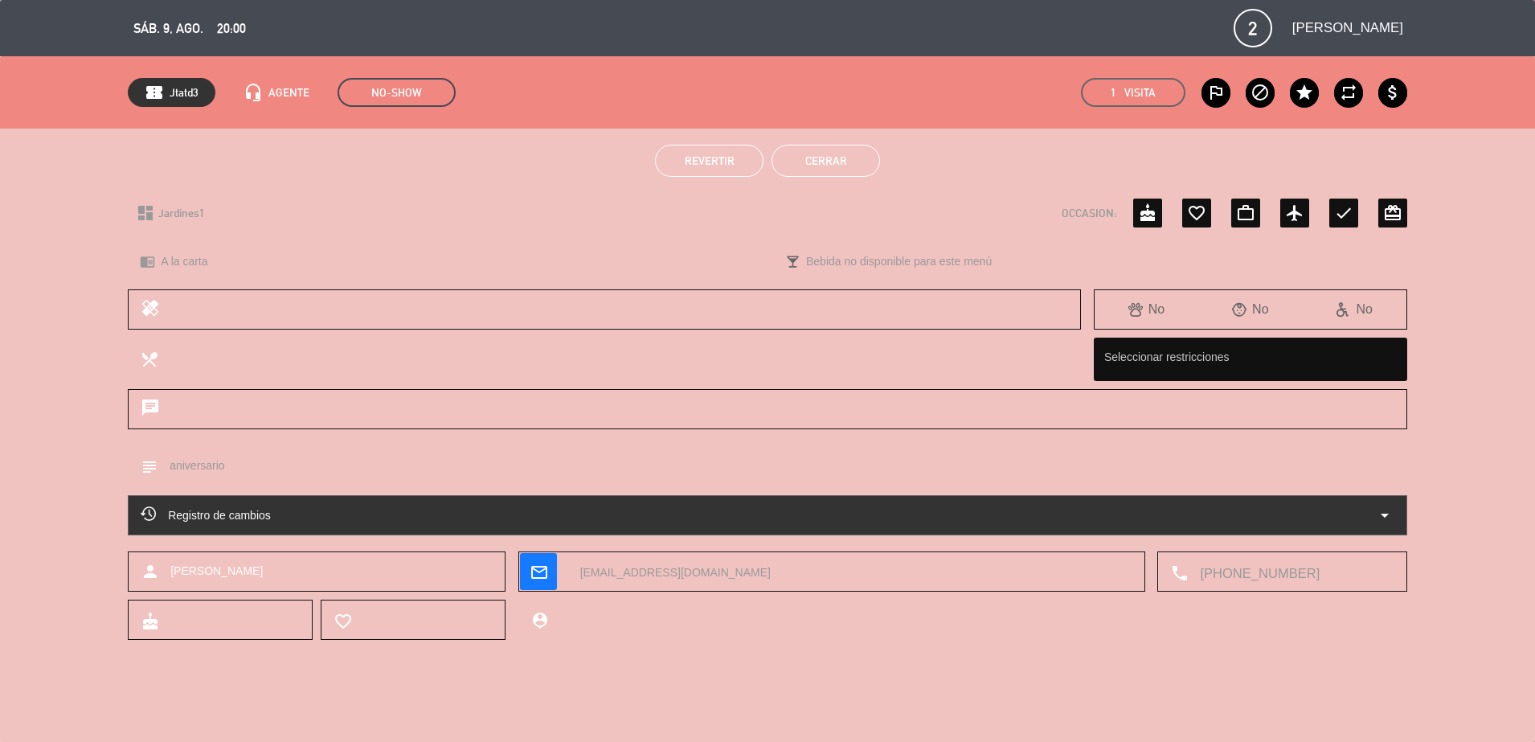
click at [813, 164] on button "Cerrar" at bounding box center [826, 161] width 109 height 32
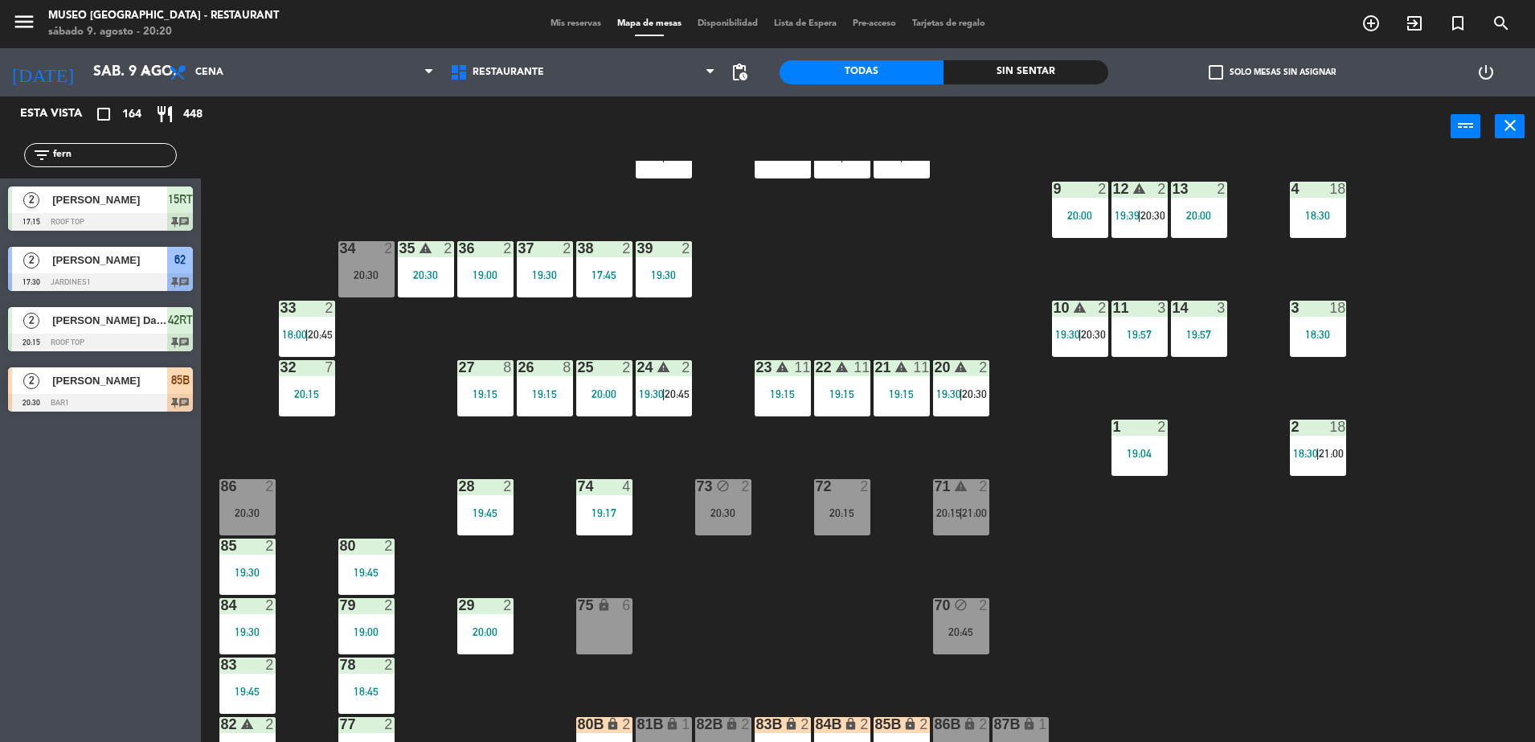
scroll to position [407, 0]
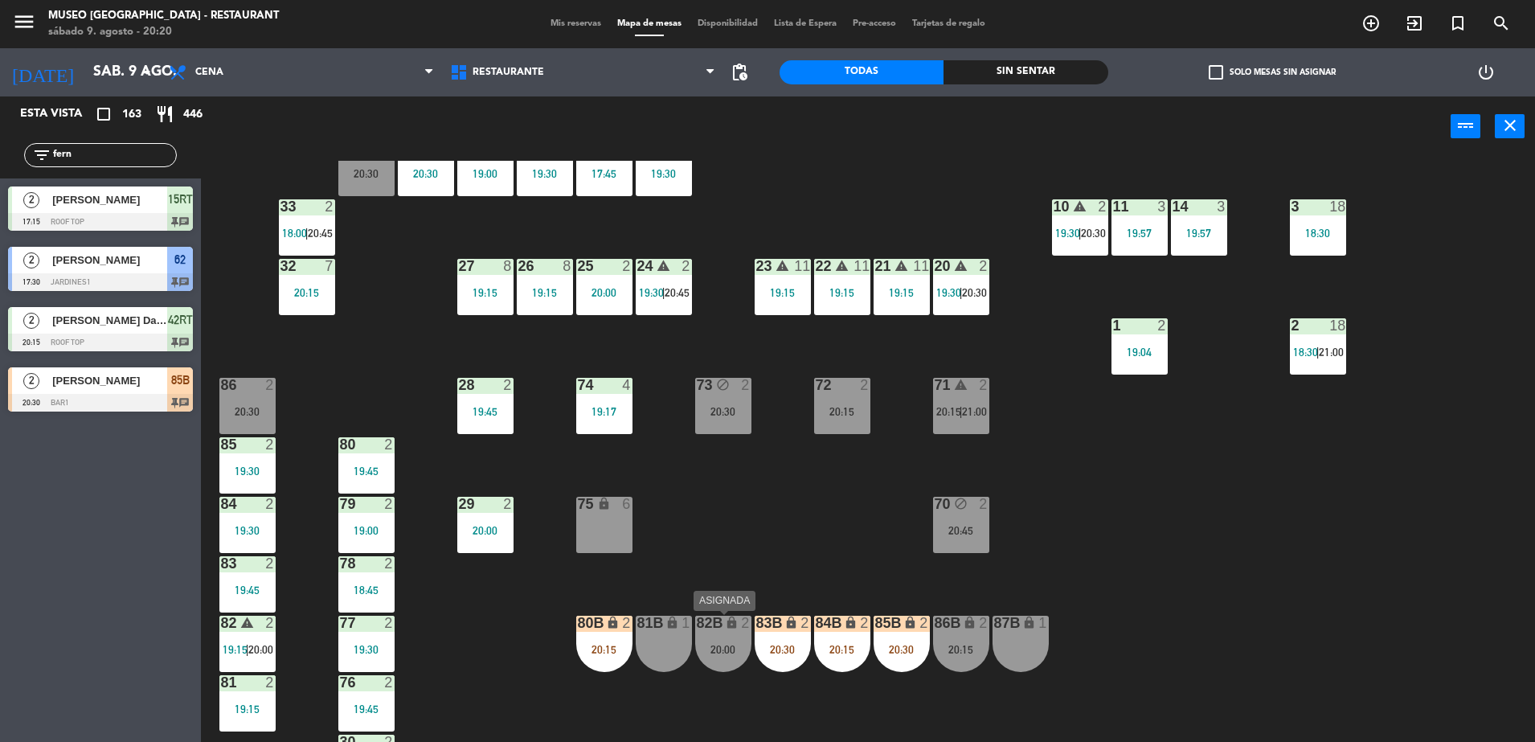
click at [731, 646] on div "20:00" at bounding box center [723, 649] width 56 height 11
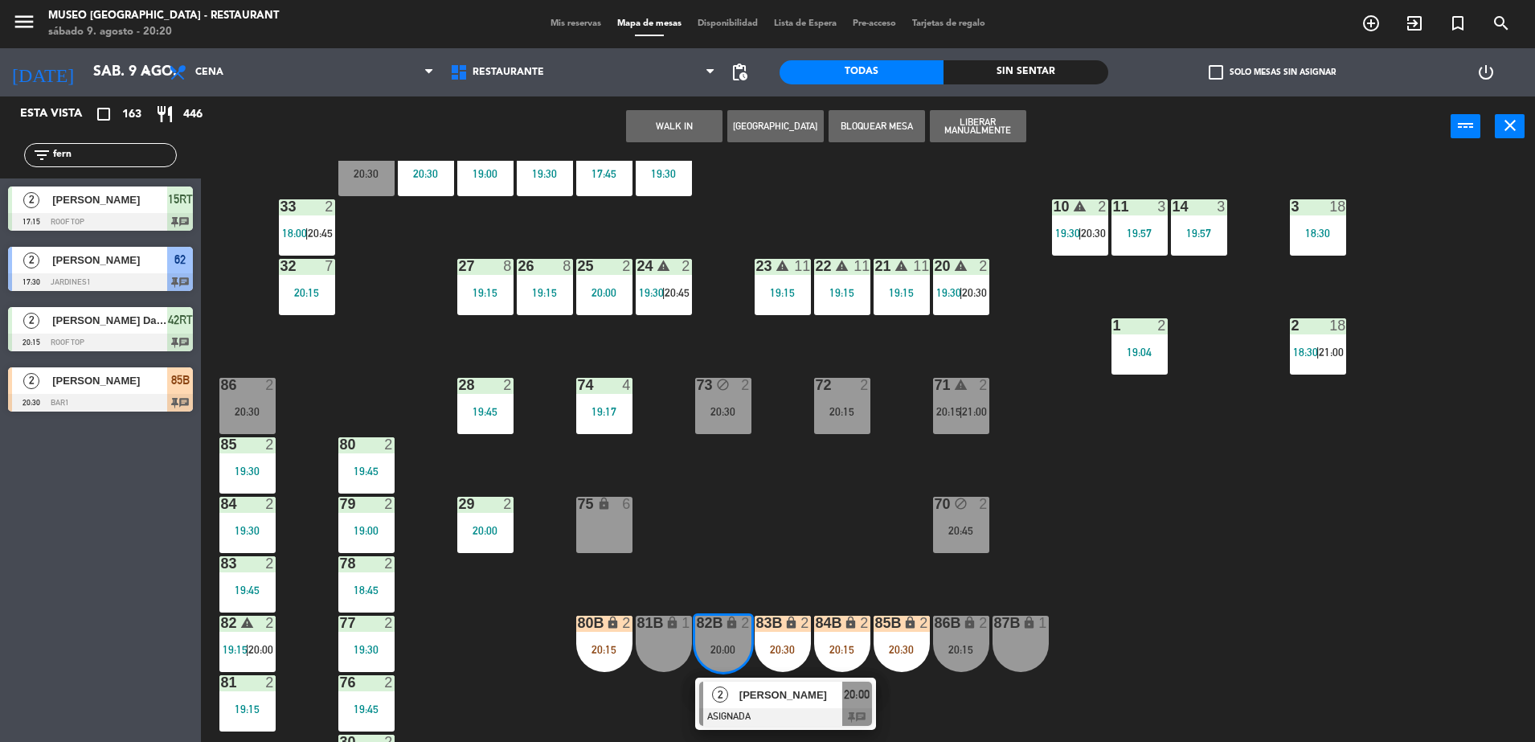
click at [782, 723] on div at bounding box center [785, 717] width 173 height 18
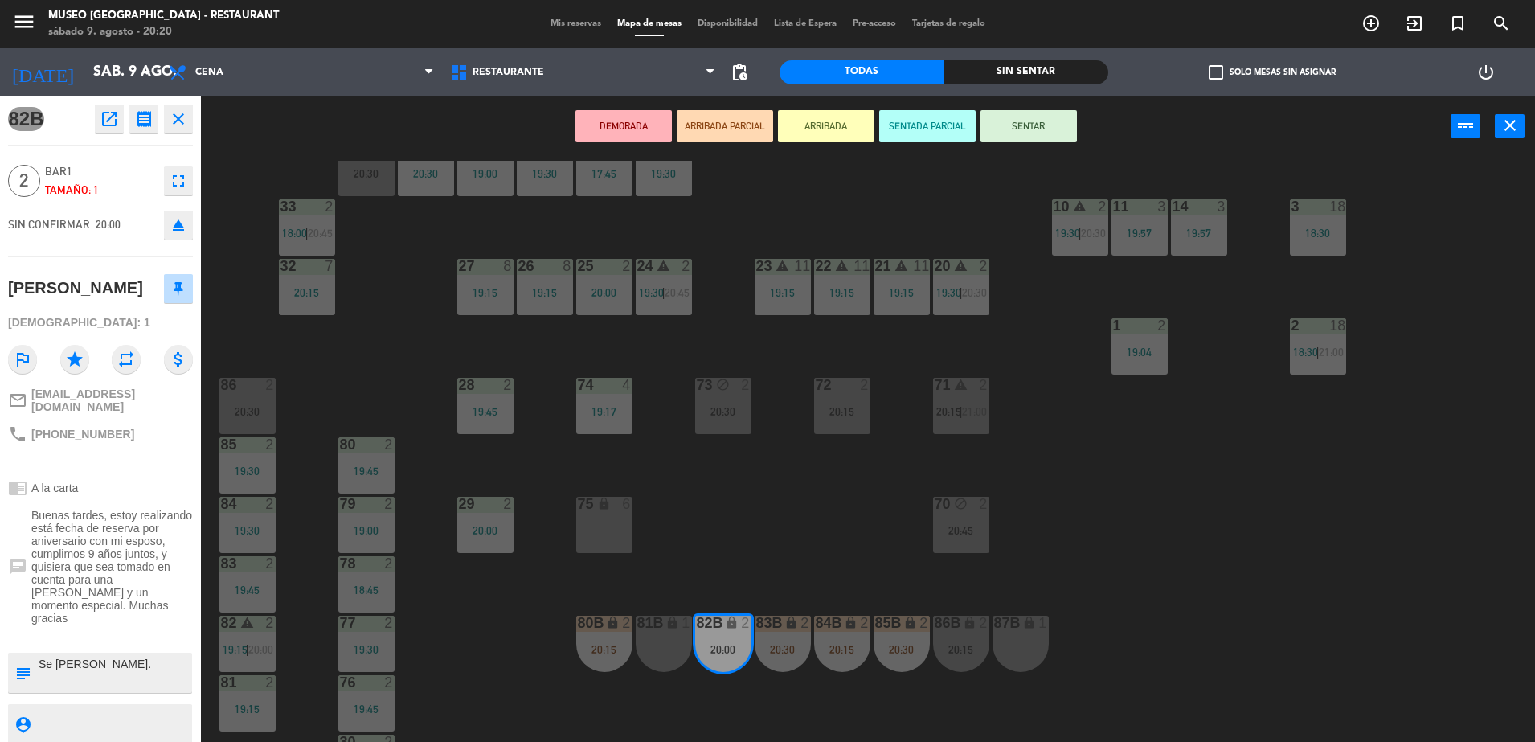
click at [102, 118] on icon "open_in_new" at bounding box center [109, 118] width 19 height 19
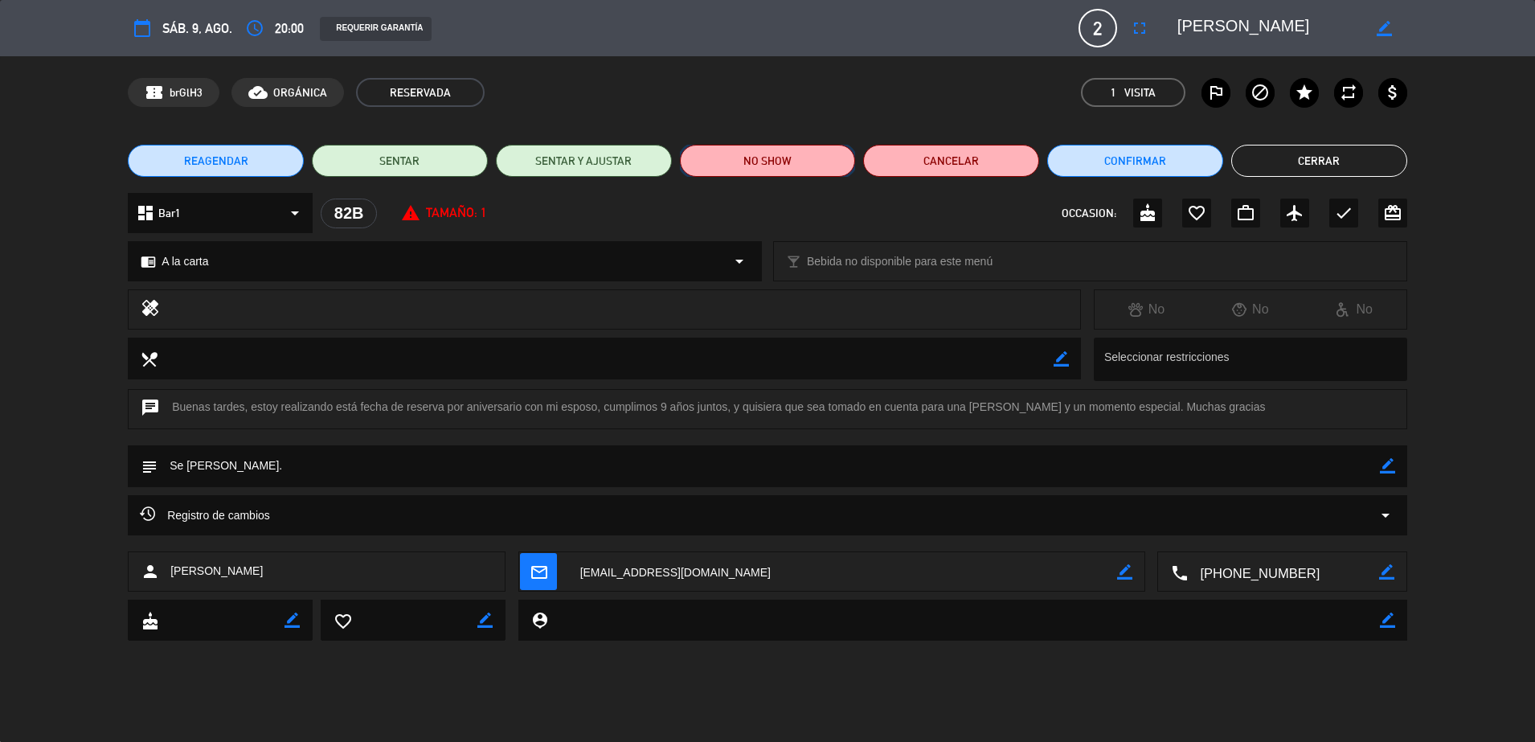
click at [785, 158] on button "NO SHOW" at bounding box center [768, 161] width 176 height 32
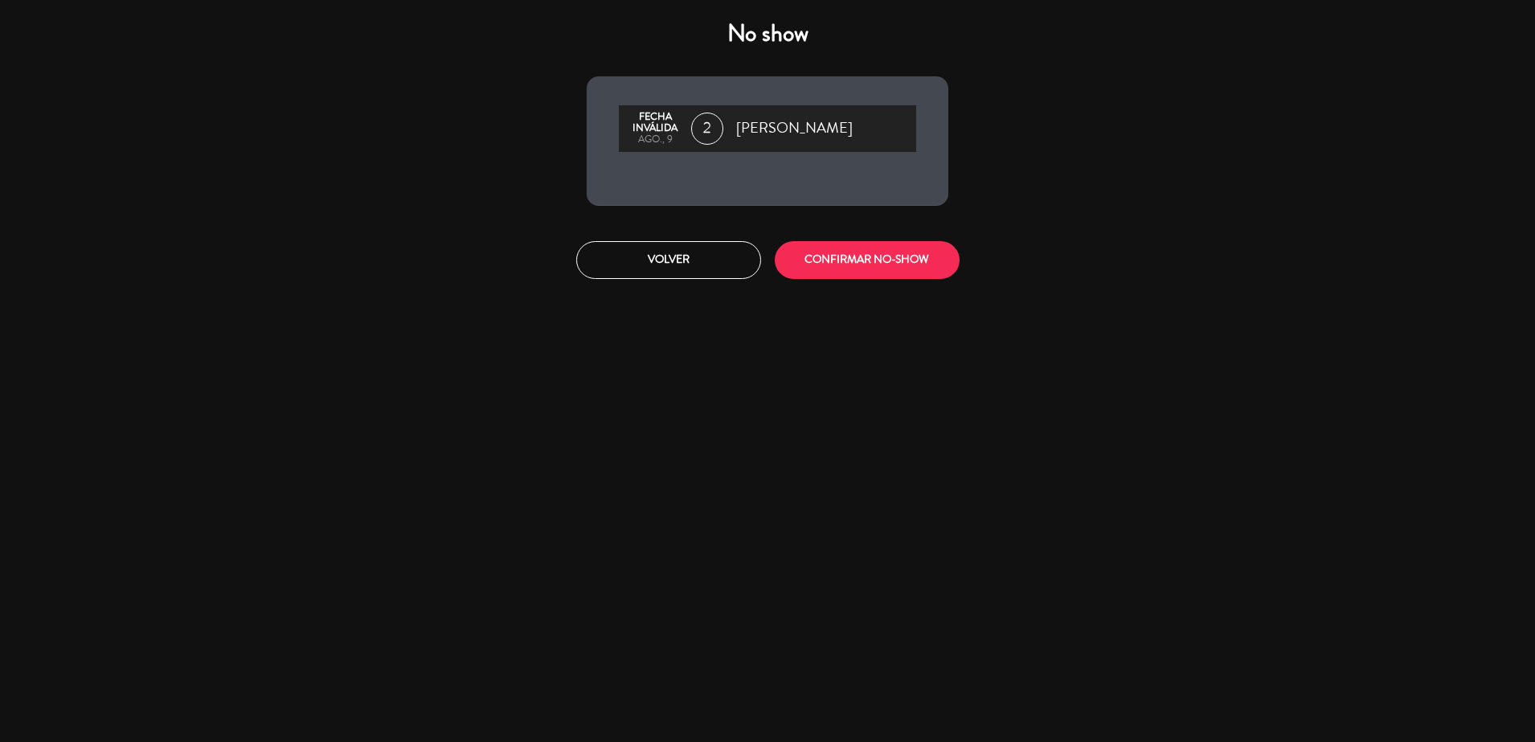
click at [863, 233] on div "Volver CONFIRMAR NO-SHOW" at bounding box center [768, 260] width 386 height 60
click at [858, 251] on button "CONFIRMAR NO-SHOW" at bounding box center [867, 260] width 185 height 38
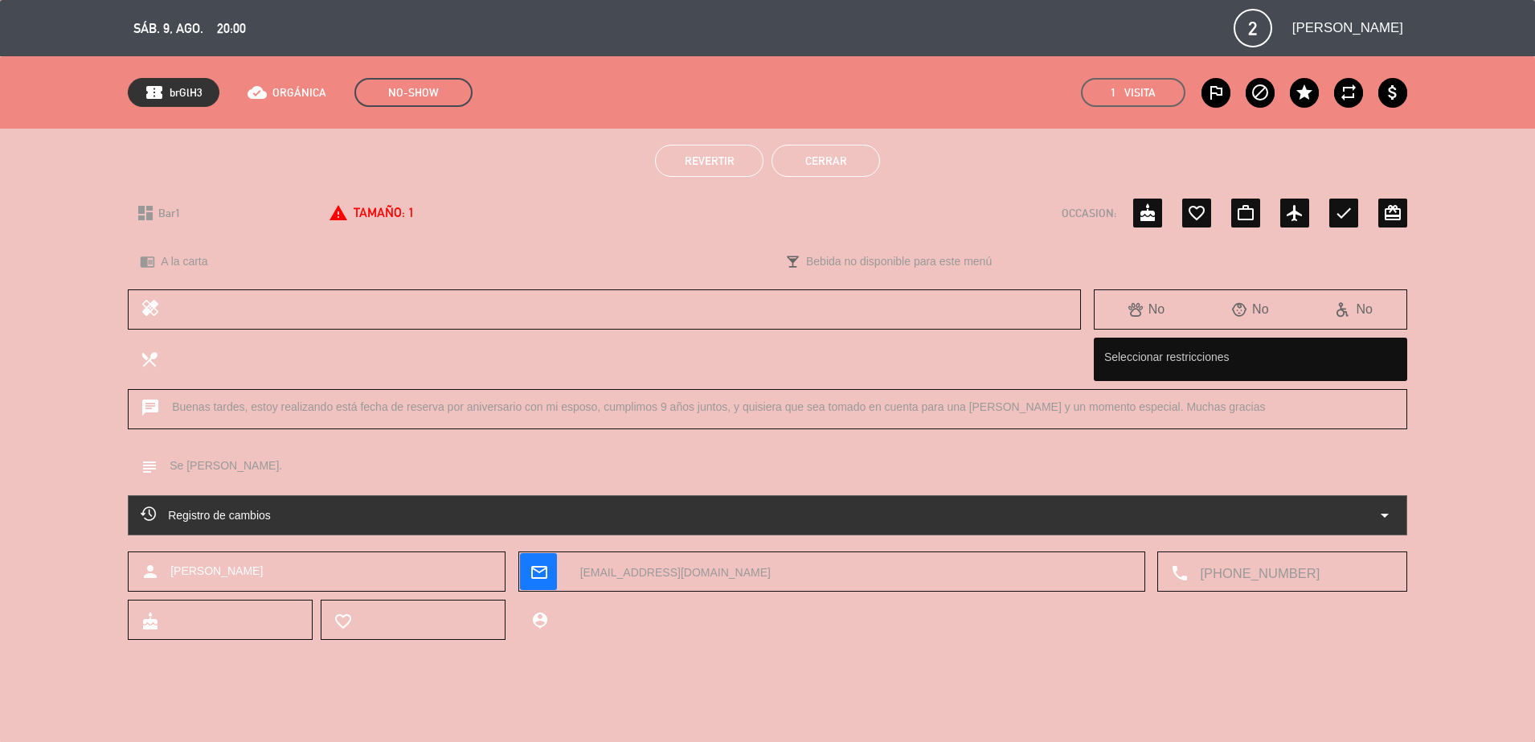
click at [838, 155] on button "Cerrar" at bounding box center [826, 161] width 109 height 32
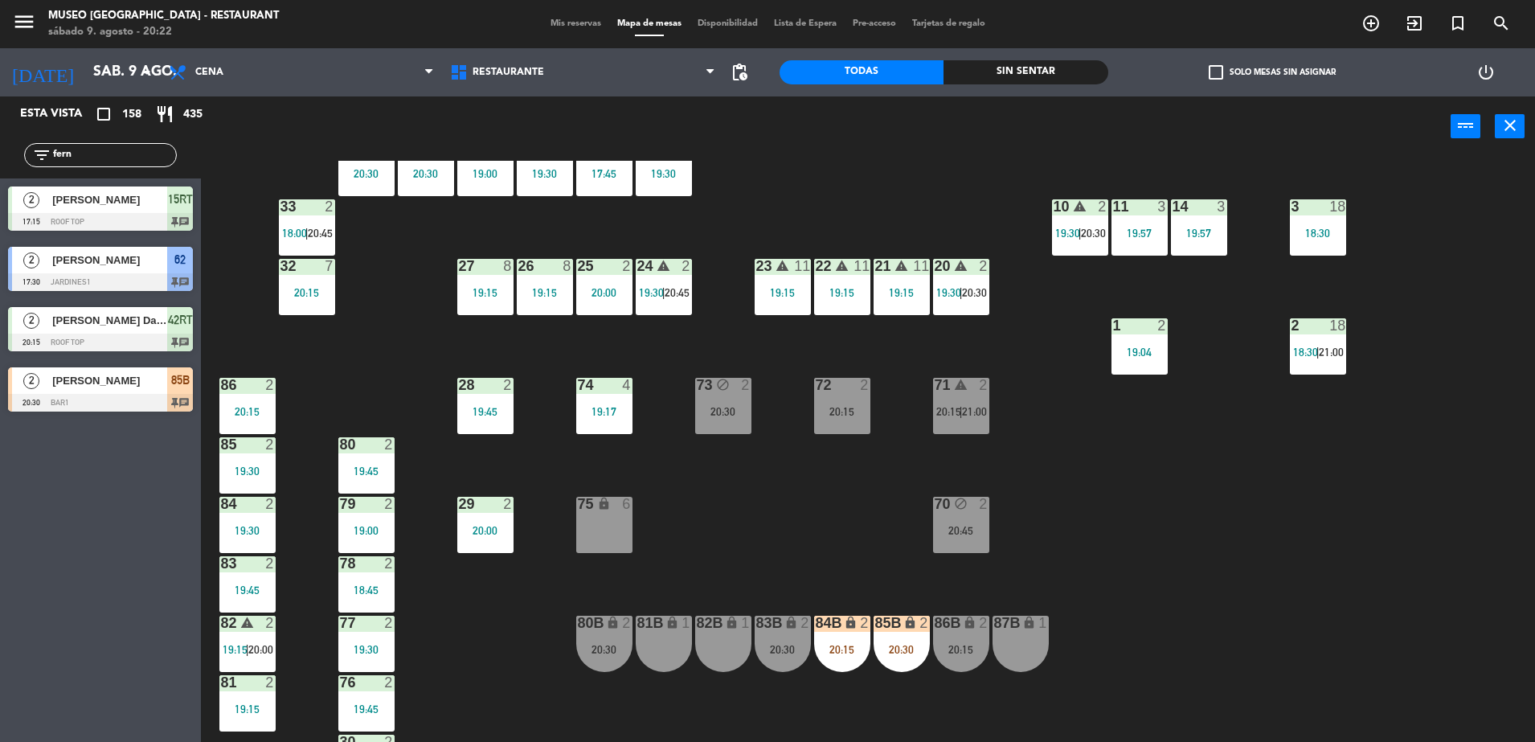
scroll to position [0, 0]
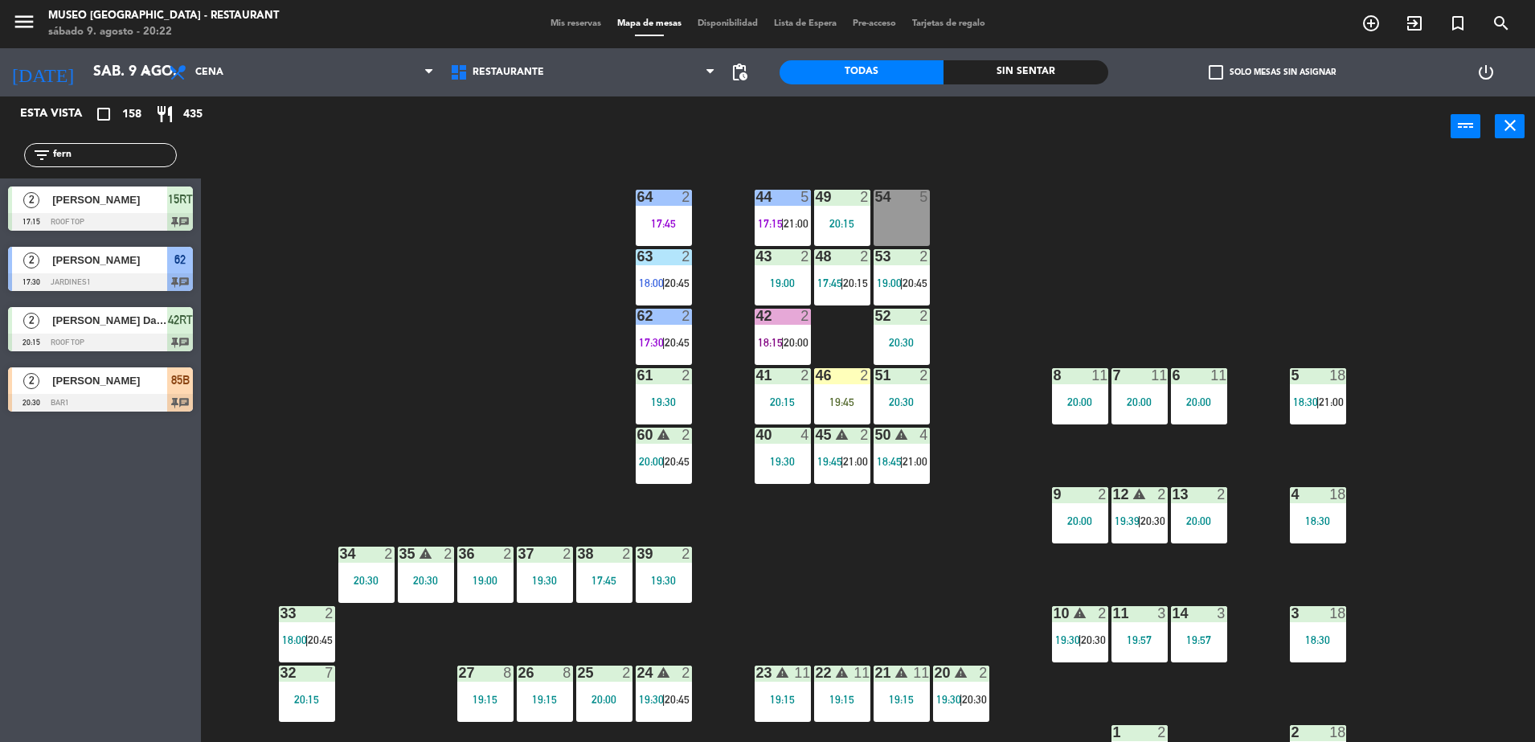
click at [494, 368] on div "44 5 17:15 | 21:00 49 2 20:15 54 5 64 2 17:45 48 2 17:45 | 20:15 53 2 19:00 | 2…" at bounding box center [875, 453] width 1319 height 585
click at [319, 314] on div "44 5 17:15 | 21:00 49 2 20:15 54 5 64 2 17:45 48 2 17:45 | 20:15 53 2 19:00 | 2…" at bounding box center [875, 453] width 1319 height 585
drag, startPoint x: 90, startPoint y: 157, endPoint x: 0, endPoint y: 154, distance: 90.1
click at [0, 155] on html "close × Museo Larco Café - Restaurant × chrome_reader_mode Listado de Reservas …" at bounding box center [767, 371] width 1535 height 742
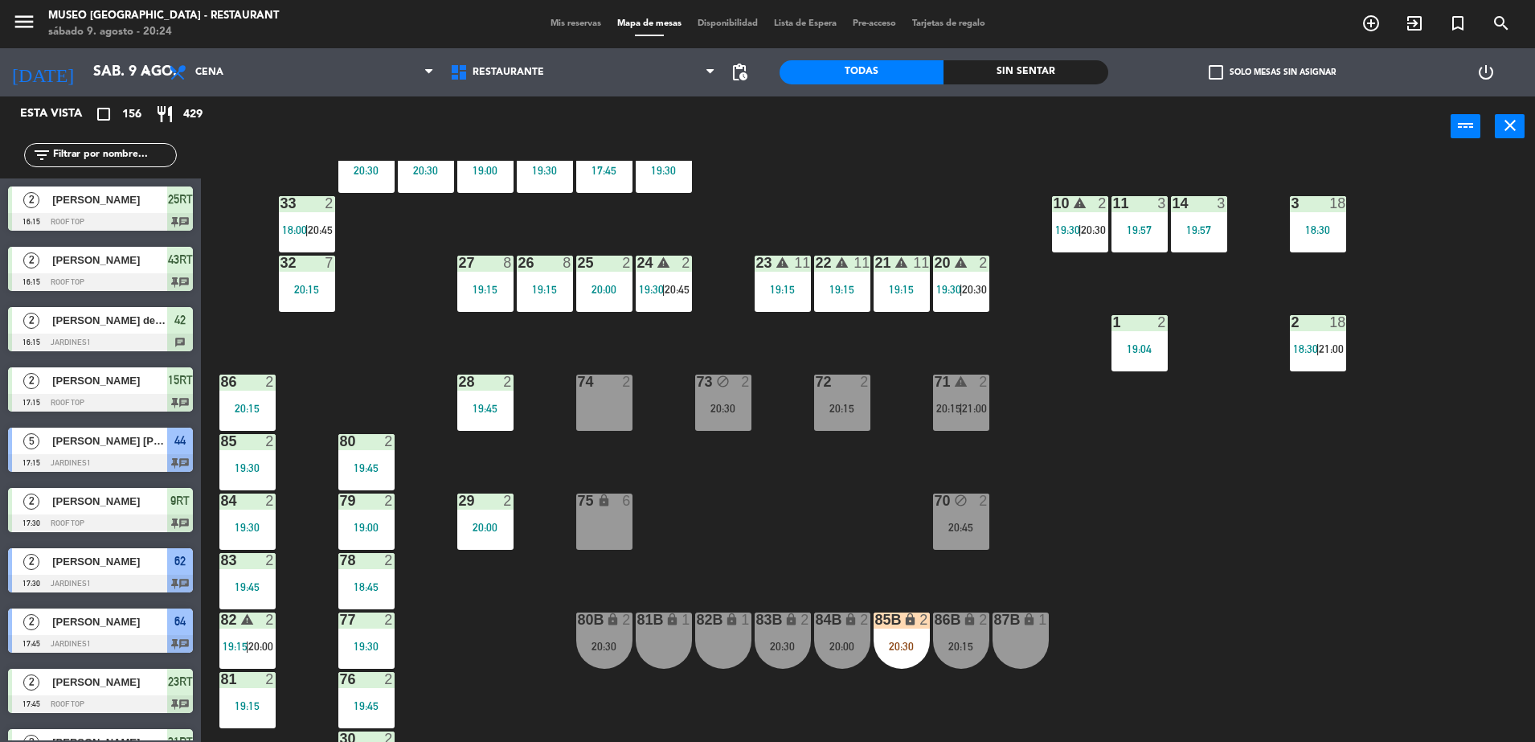
scroll to position [409, 0]
click at [125, 154] on input "text" at bounding box center [113, 155] width 125 height 18
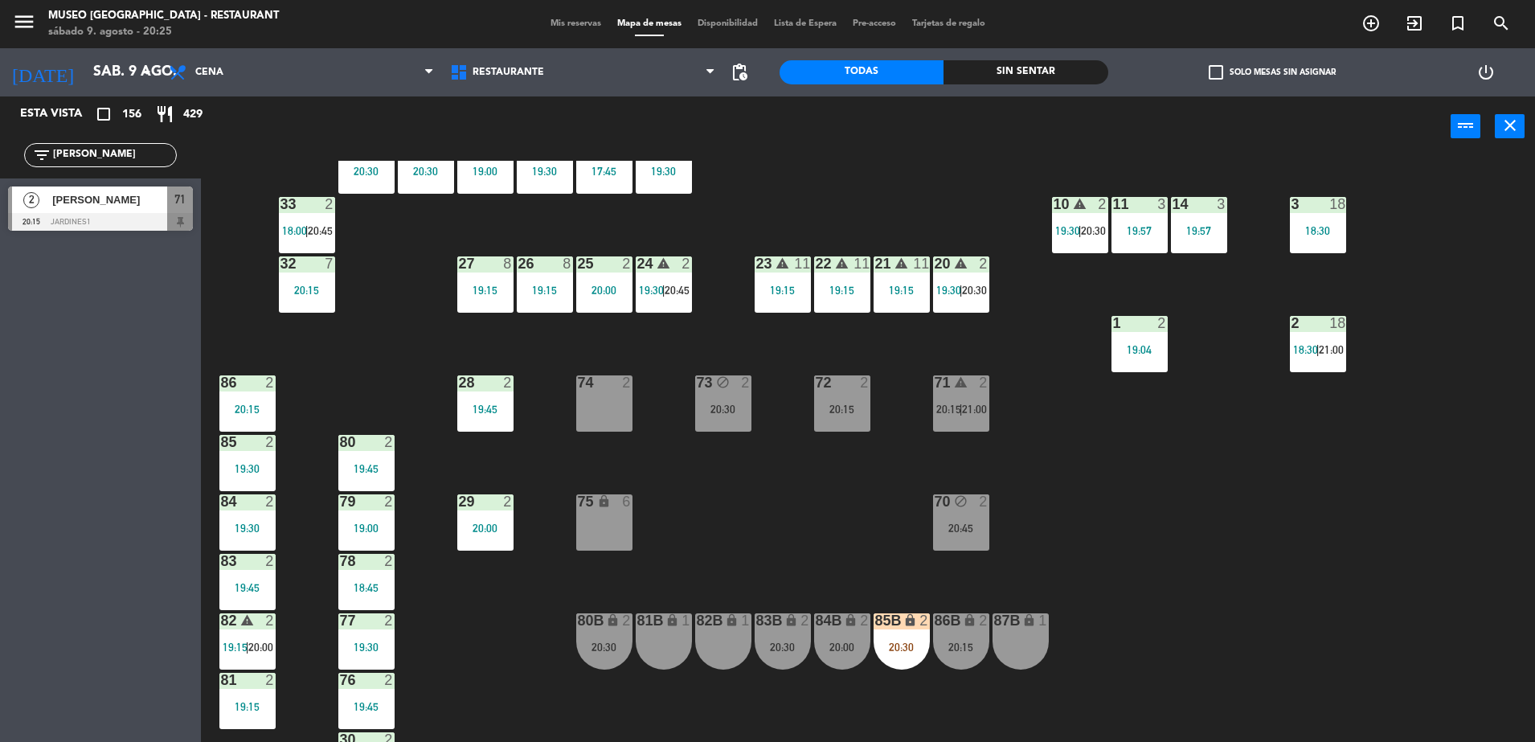
type input "[PERSON_NAME]"
click at [163, 215] on div at bounding box center [100, 222] width 185 height 18
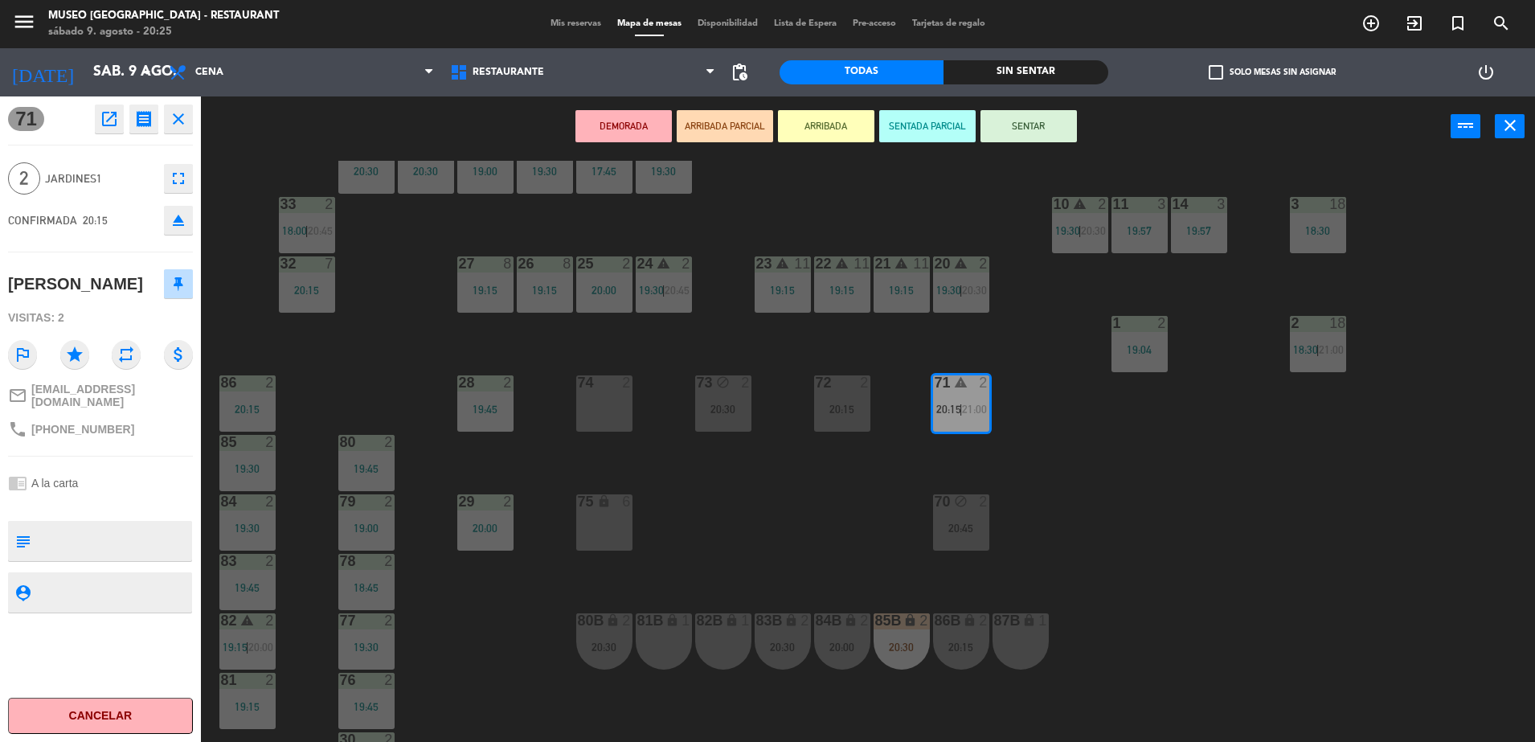
click at [745, 125] on button "ARRIBADA PARCIAL" at bounding box center [725, 126] width 96 height 32
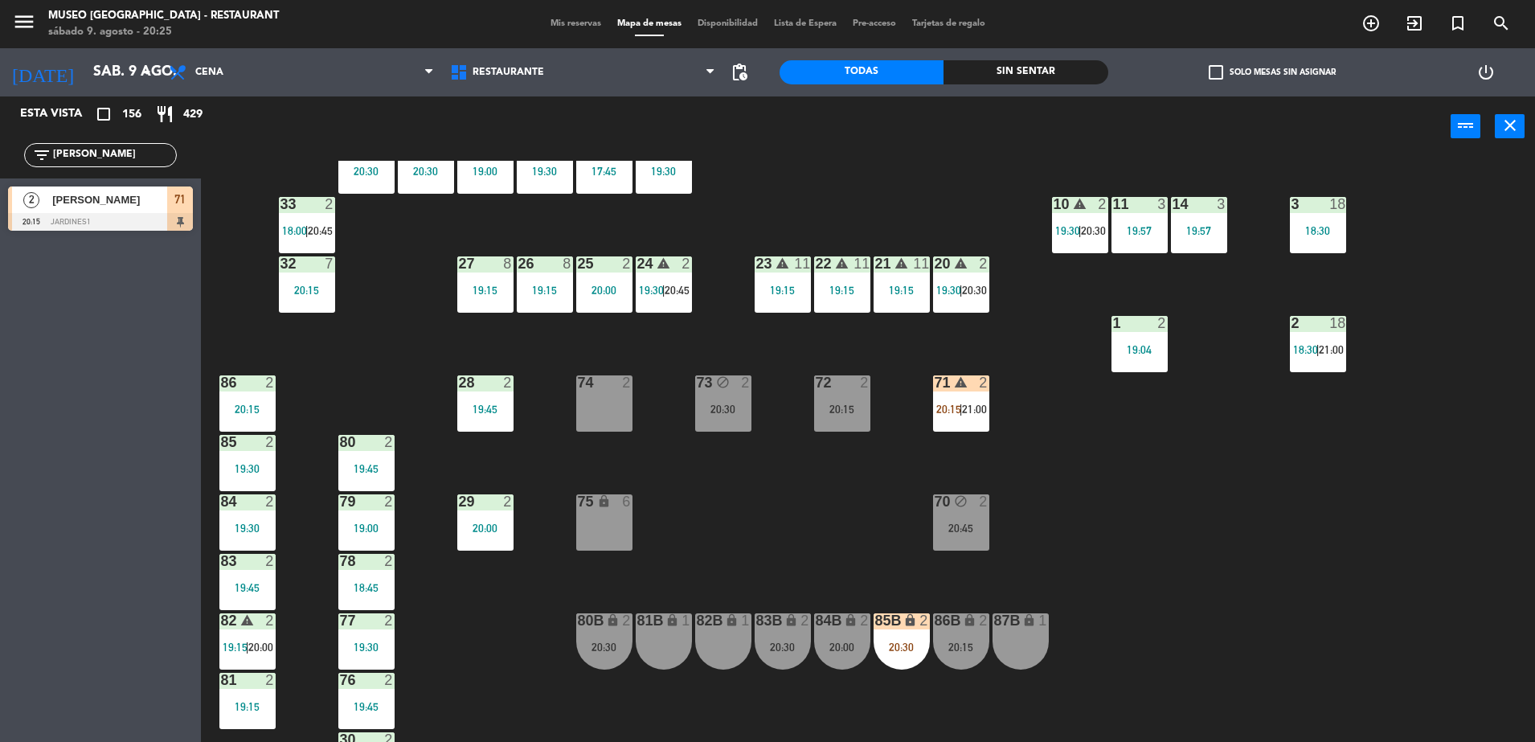
click at [976, 435] on div "44 5 17:15 | 21:00 49 2 20:15 54 5 64 2 17:45 48 2 17:45 | 20:15 53 2 19:00 | 2…" at bounding box center [875, 453] width 1319 height 585
click at [953, 407] on span "20:15" at bounding box center [948, 409] width 25 height 13
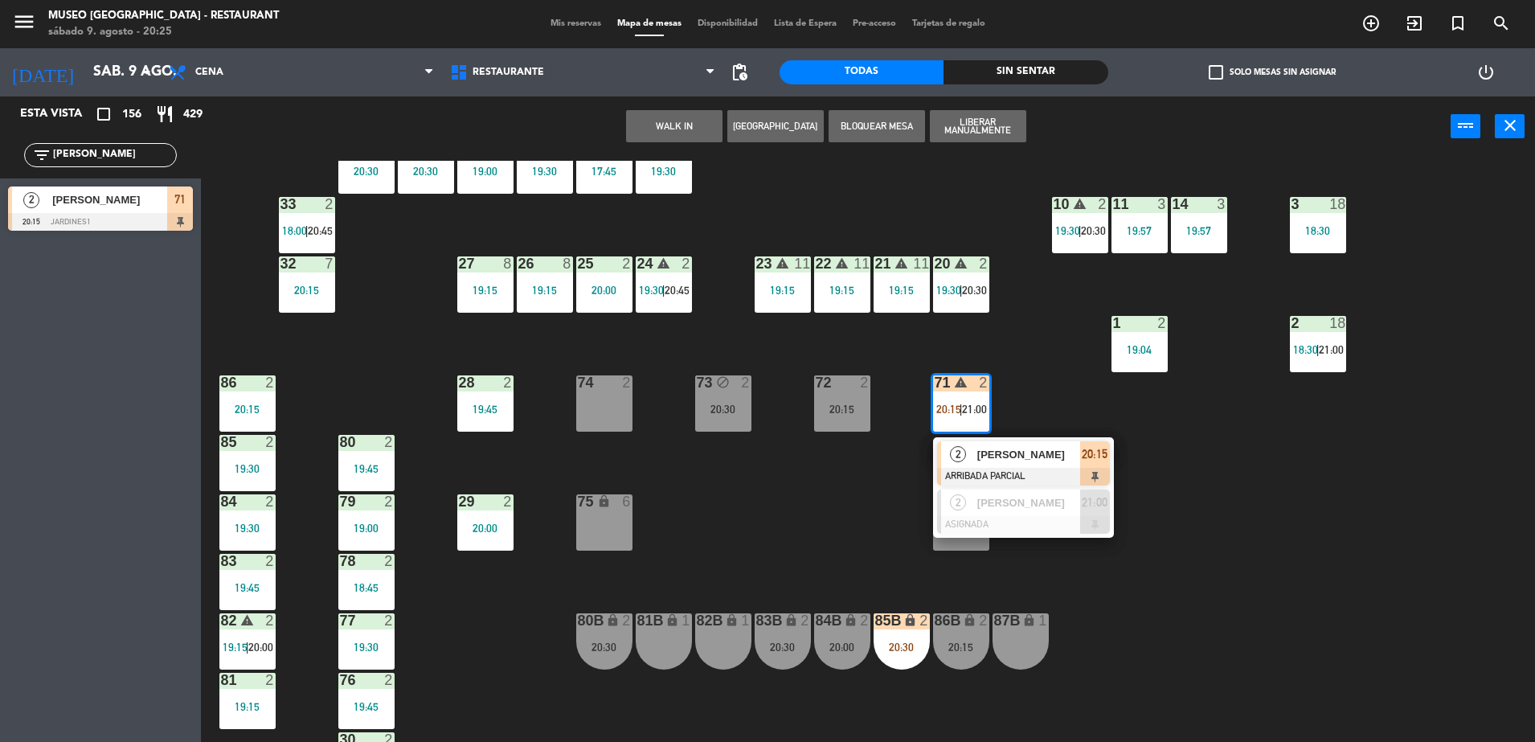
click at [984, 432] on div "71 warning 2 20:15 | 21:00 2 [PERSON_NAME] ARRIBADA PARCIAL 20:15 2 [PERSON_NAM…" at bounding box center [961, 403] width 56 height 56
click at [789, 472] on div "44 5 17:15 | 21:00 49 2 20:15 54 5 64 2 17:45 48 2 17:45 | 20:15 53 2 19:00 | 2…" at bounding box center [875, 453] width 1319 height 585
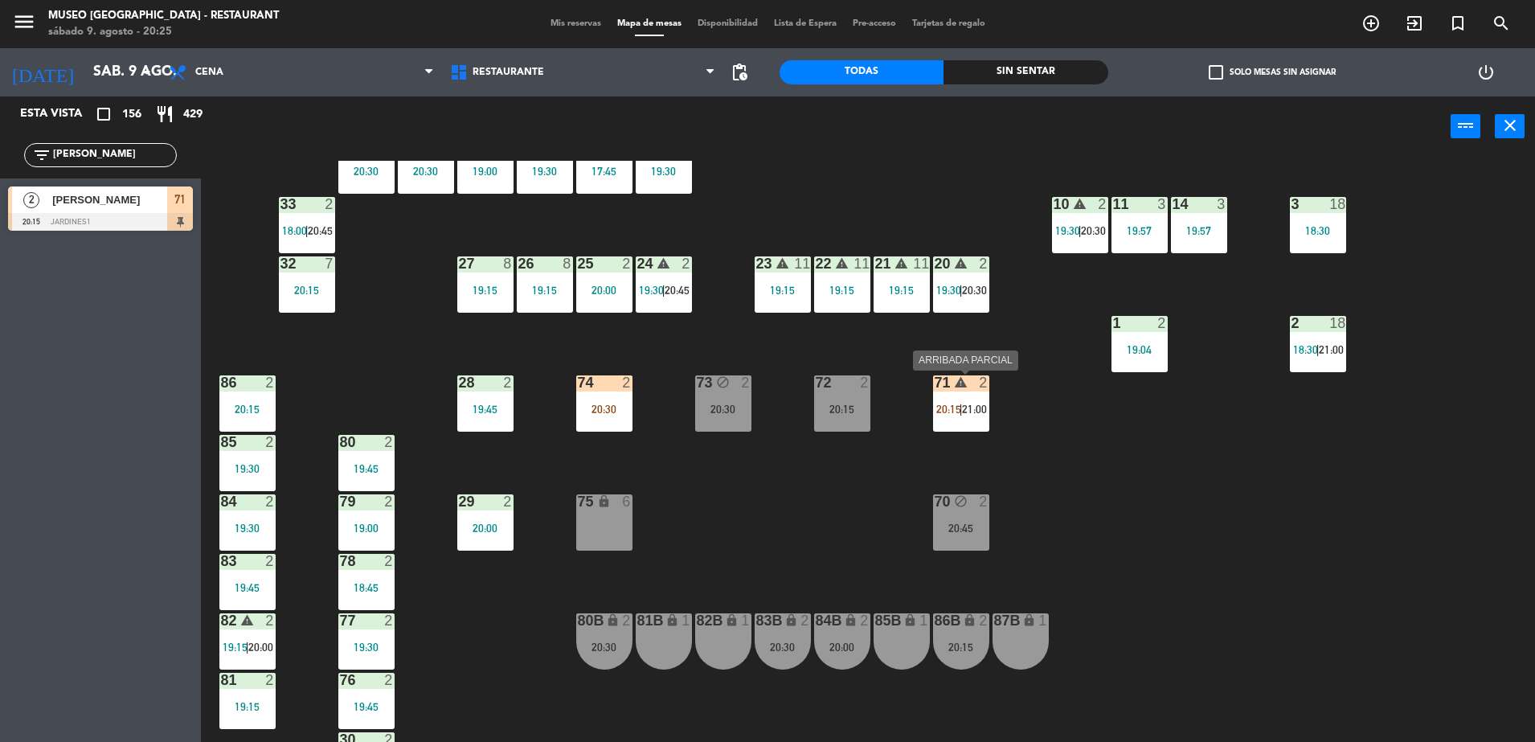
click at [951, 412] on span "20:15" at bounding box center [948, 409] width 25 height 13
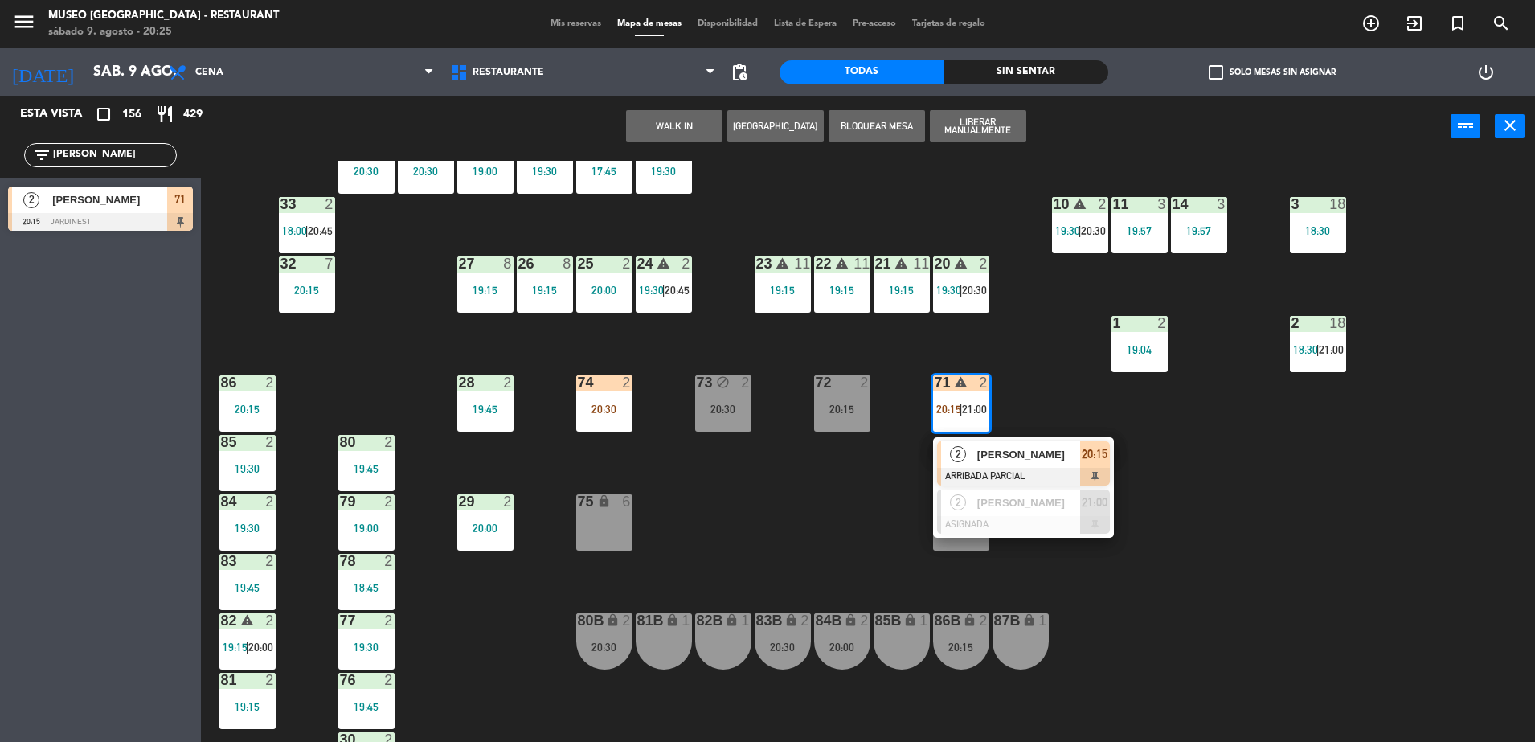
click at [1046, 469] on div at bounding box center [1023, 477] width 173 height 18
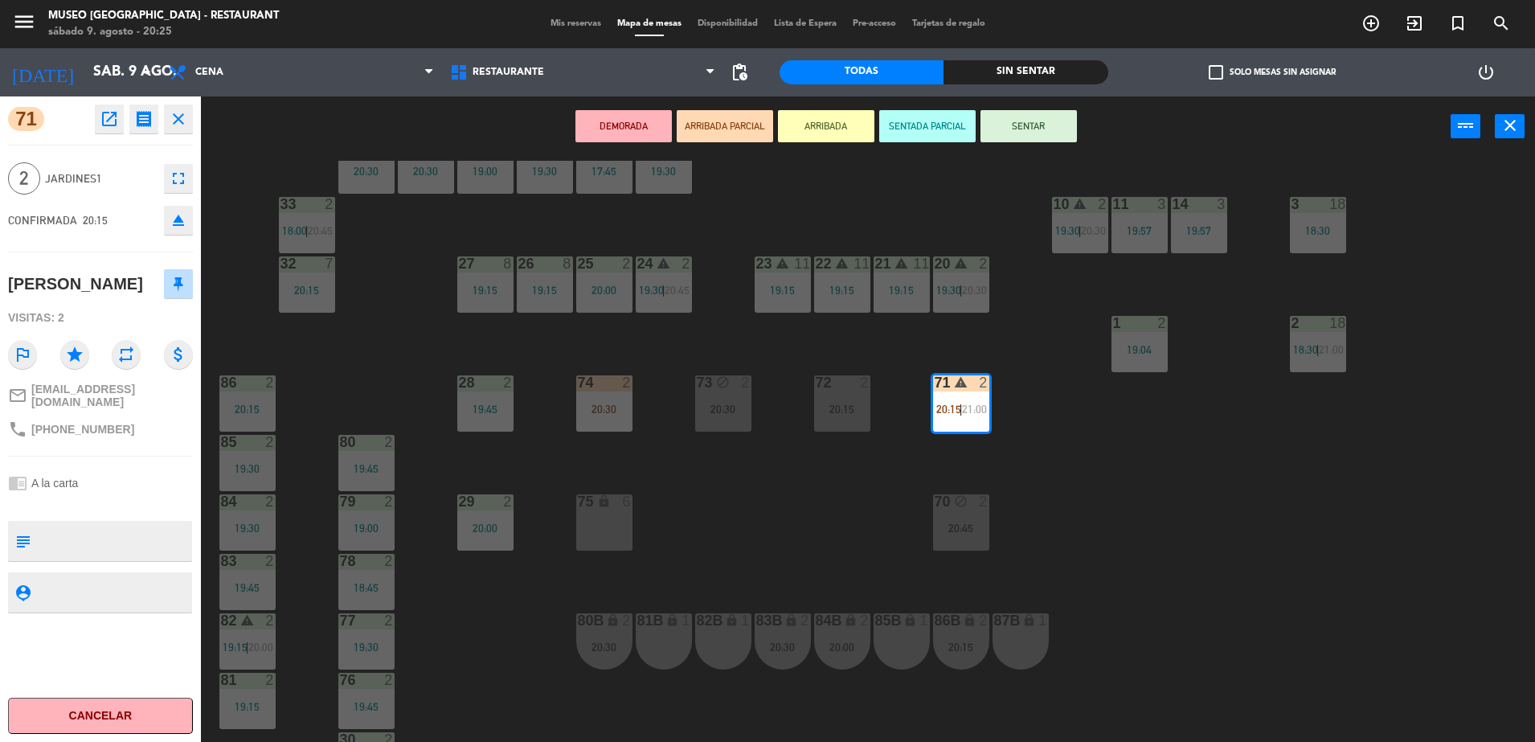
click at [850, 517] on div "44 5 17:15 | 21:00 49 2 20:15 54 5 64 2 17:45 48 2 17:45 | 20:15 53 2 19:00 | 2…" at bounding box center [875, 453] width 1319 height 585
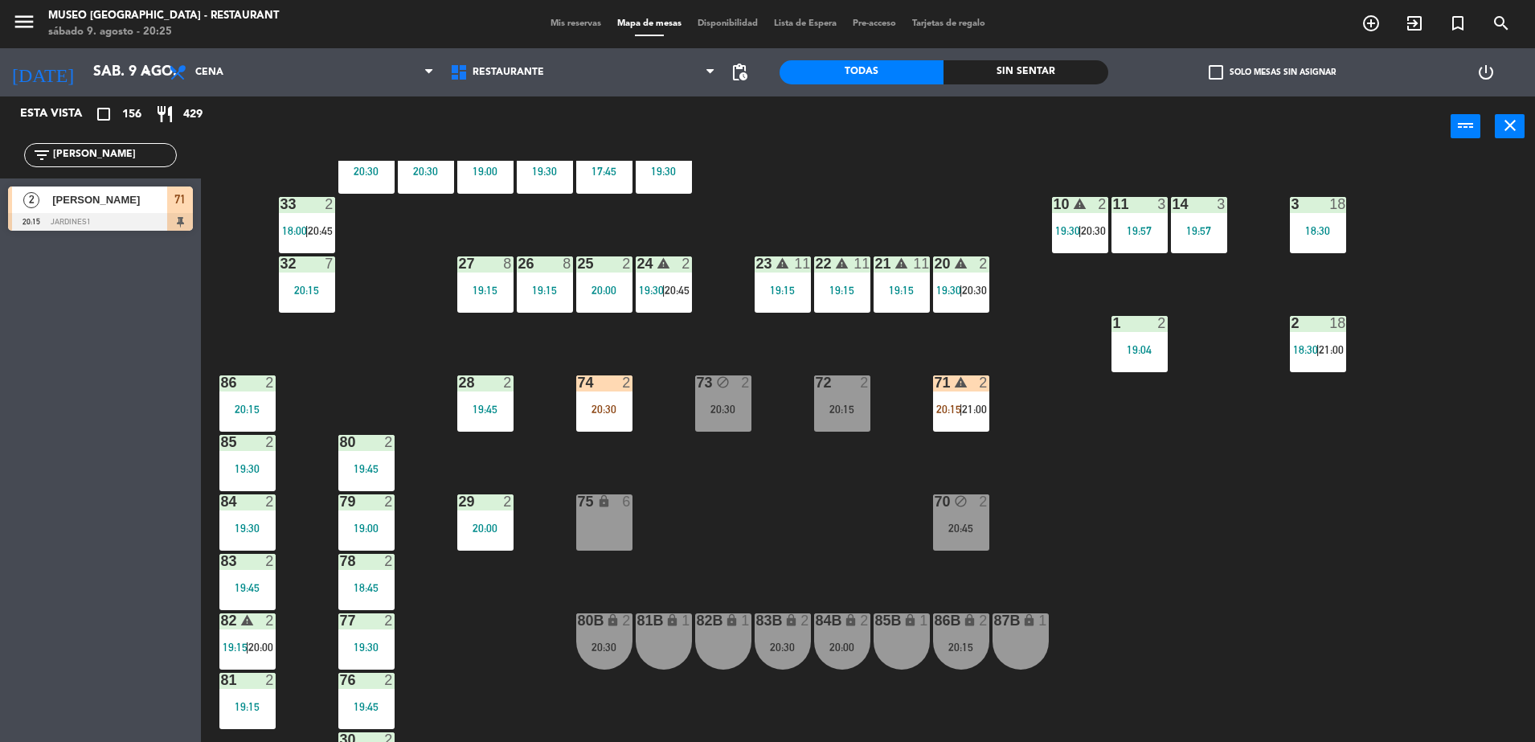
scroll to position [0, 0]
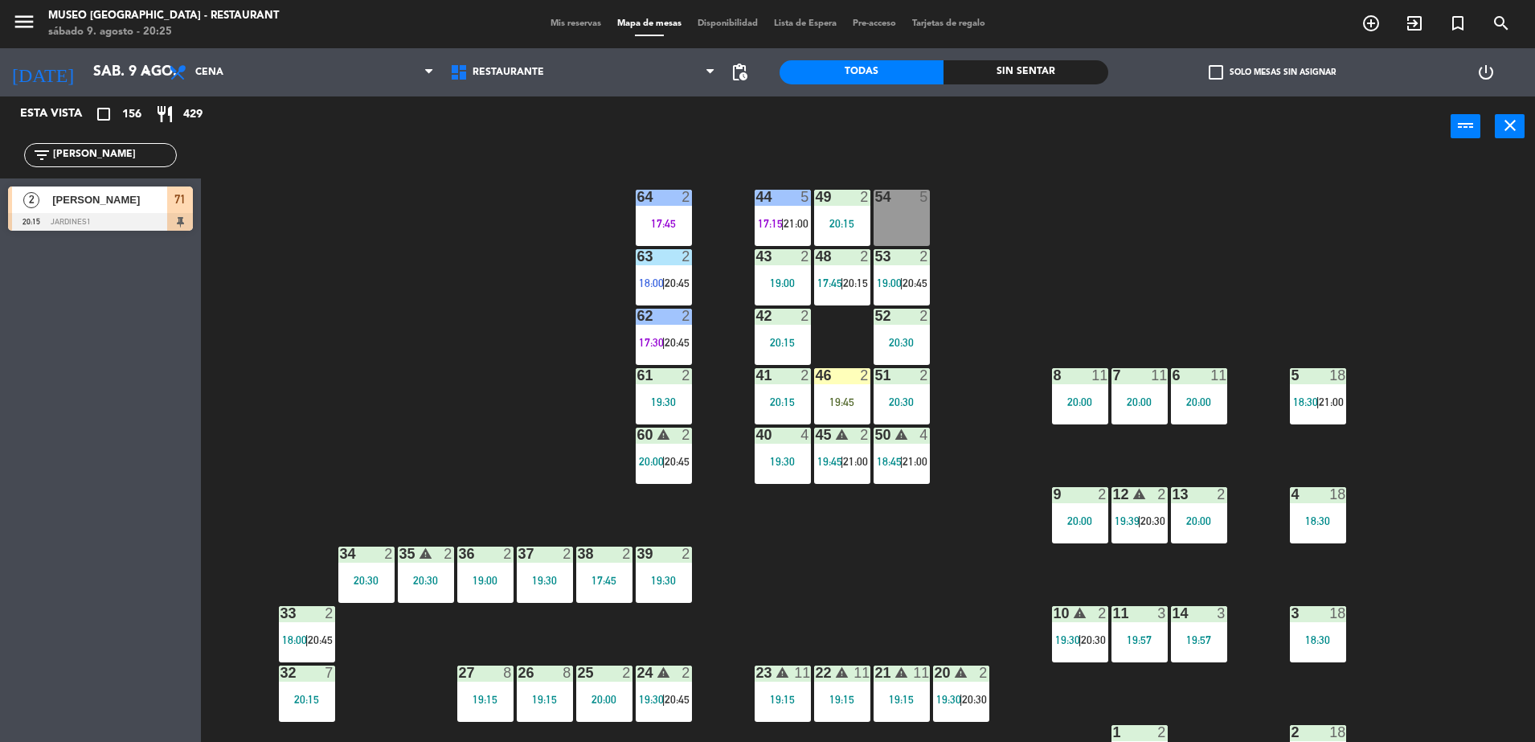
click at [0, 174] on html "close × Museo Larco Café - Restaurant × chrome_reader_mode Listado de Reservas …" at bounding box center [767, 371] width 1535 height 742
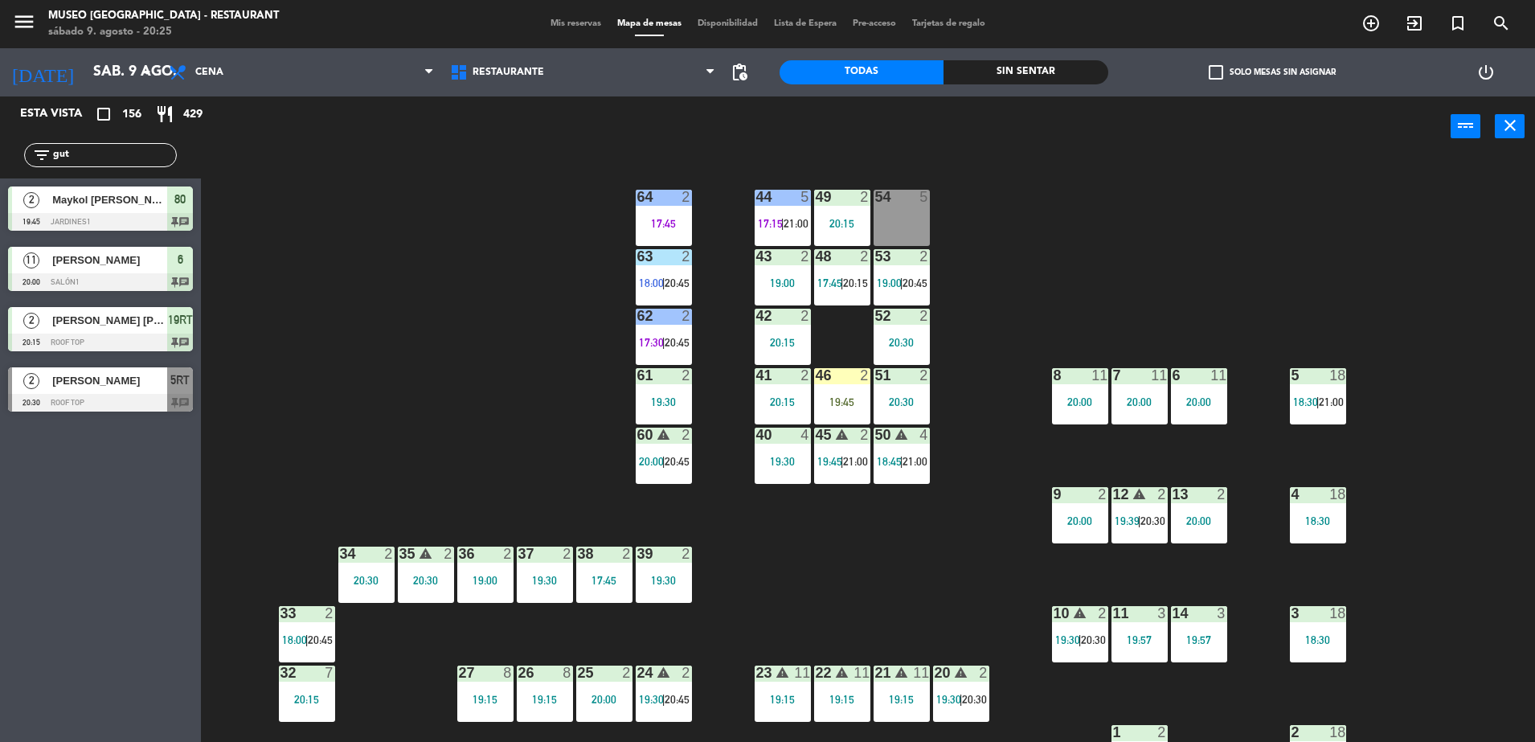
scroll to position [571, 0]
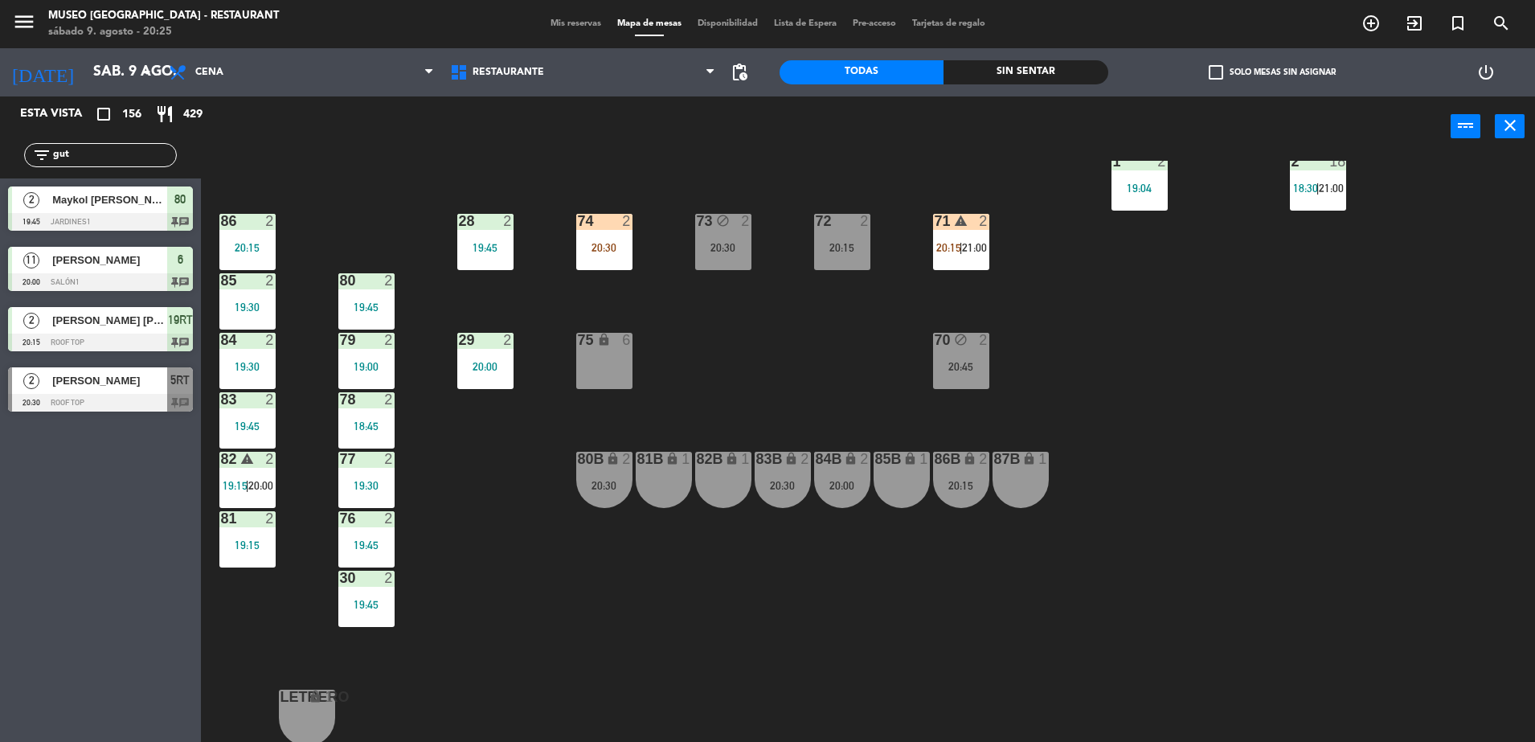
type input "gut"
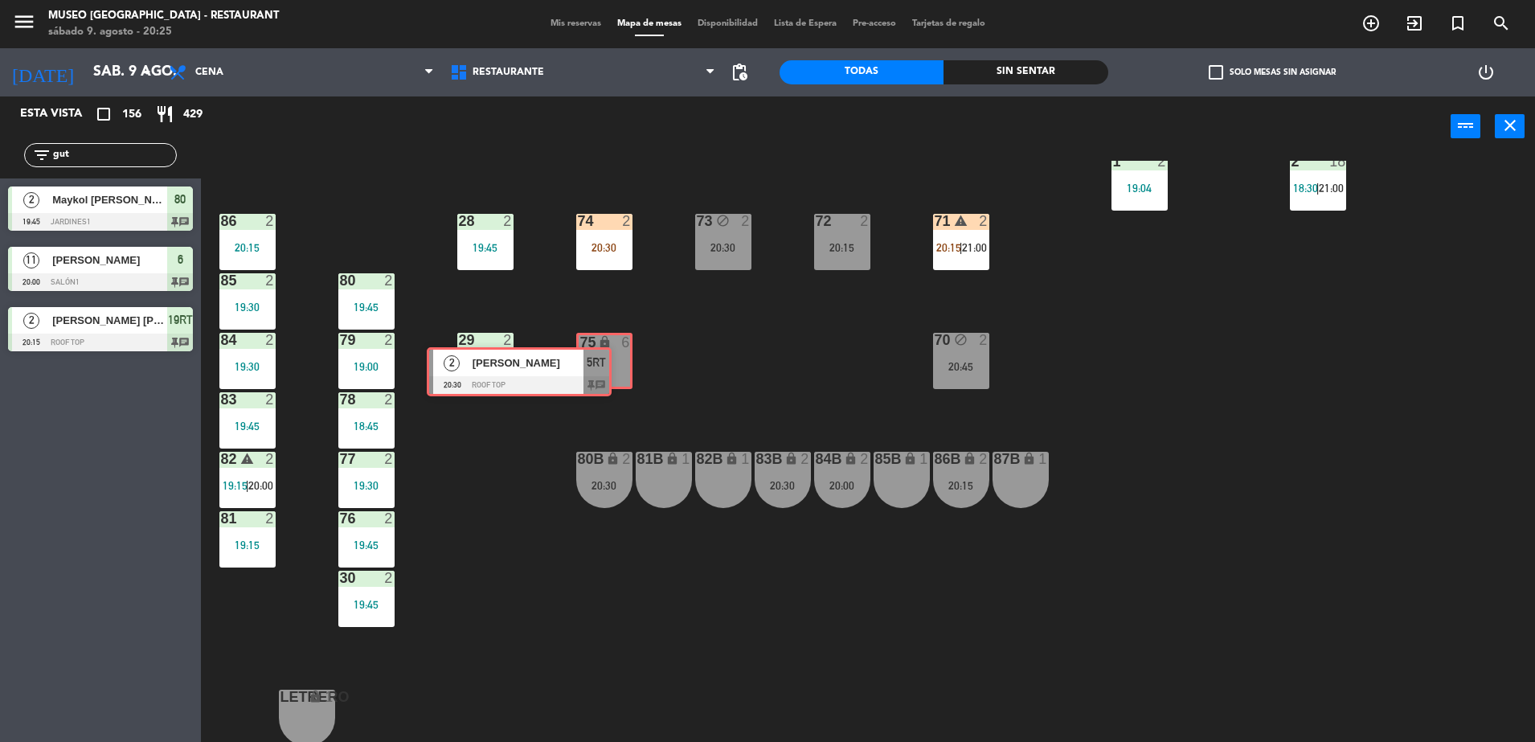
drag, startPoint x: 165, startPoint y: 377, endPoint x: 580, endPoint y: 356, distance: 415.3
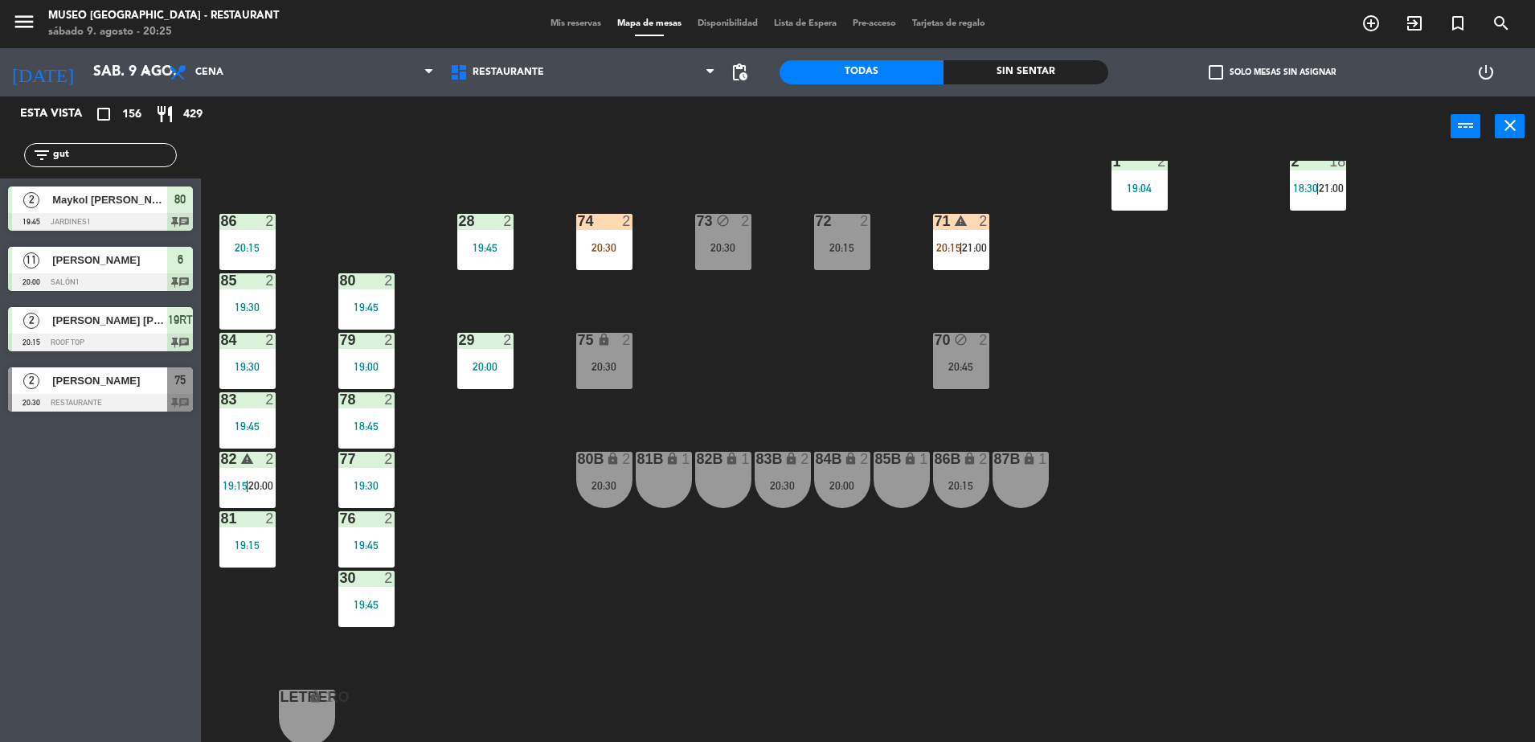
click at [726, 363] on div "44 5 17:15 | 21:00 49 2 20:15 54 5 64 2 17:45 48 2 17:45 | 20:15 53 2 19:00 | 2…" at bounding box center [875, 453] width 1319 height 585
click at [630, 353] on div "75 lock 2 20:30" at bounding box center [604, 361] width 56 height 56
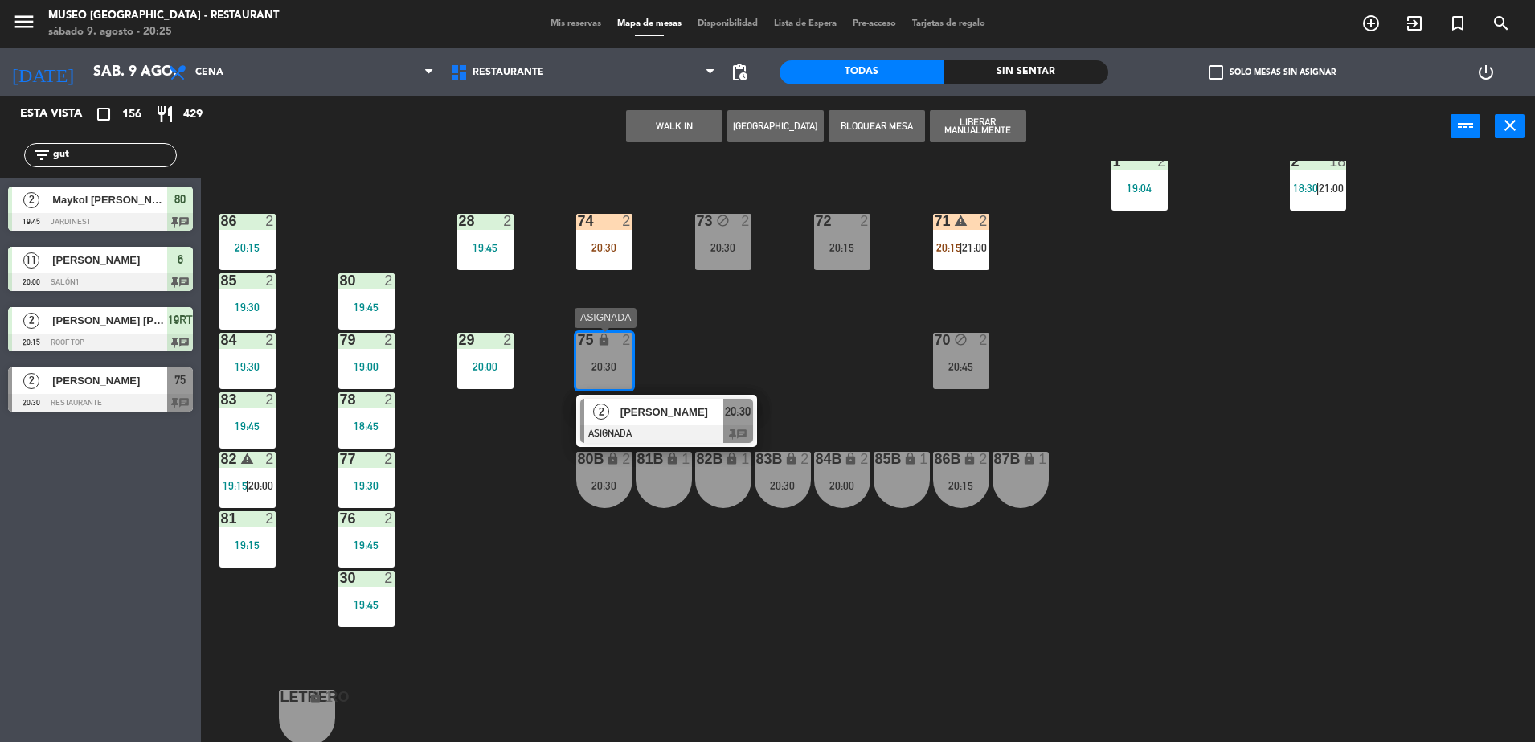
click at [681, 413] on span "[PERSON_NAME]" at bounding box center [672, 412] width 103 height 17
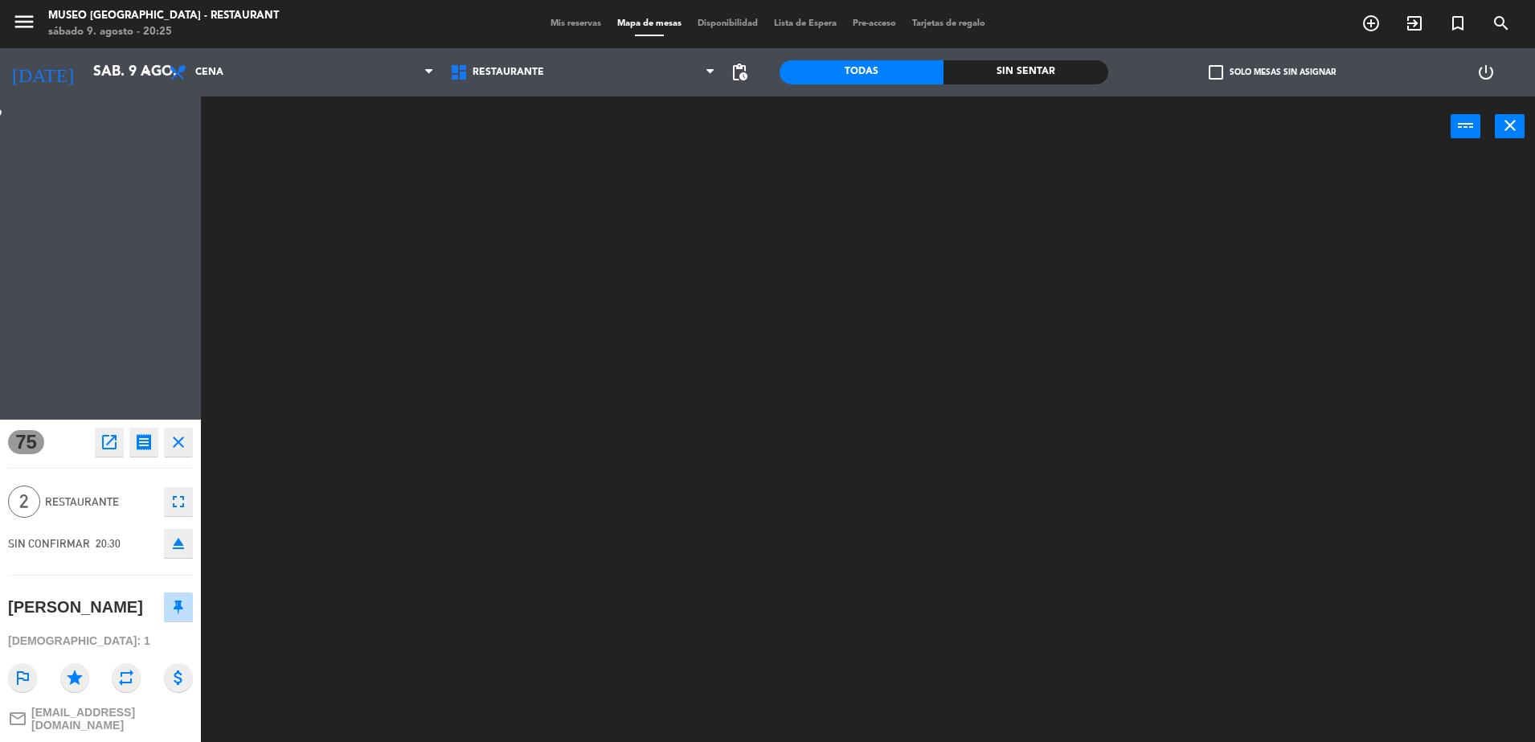
scroll to position [0, 0]
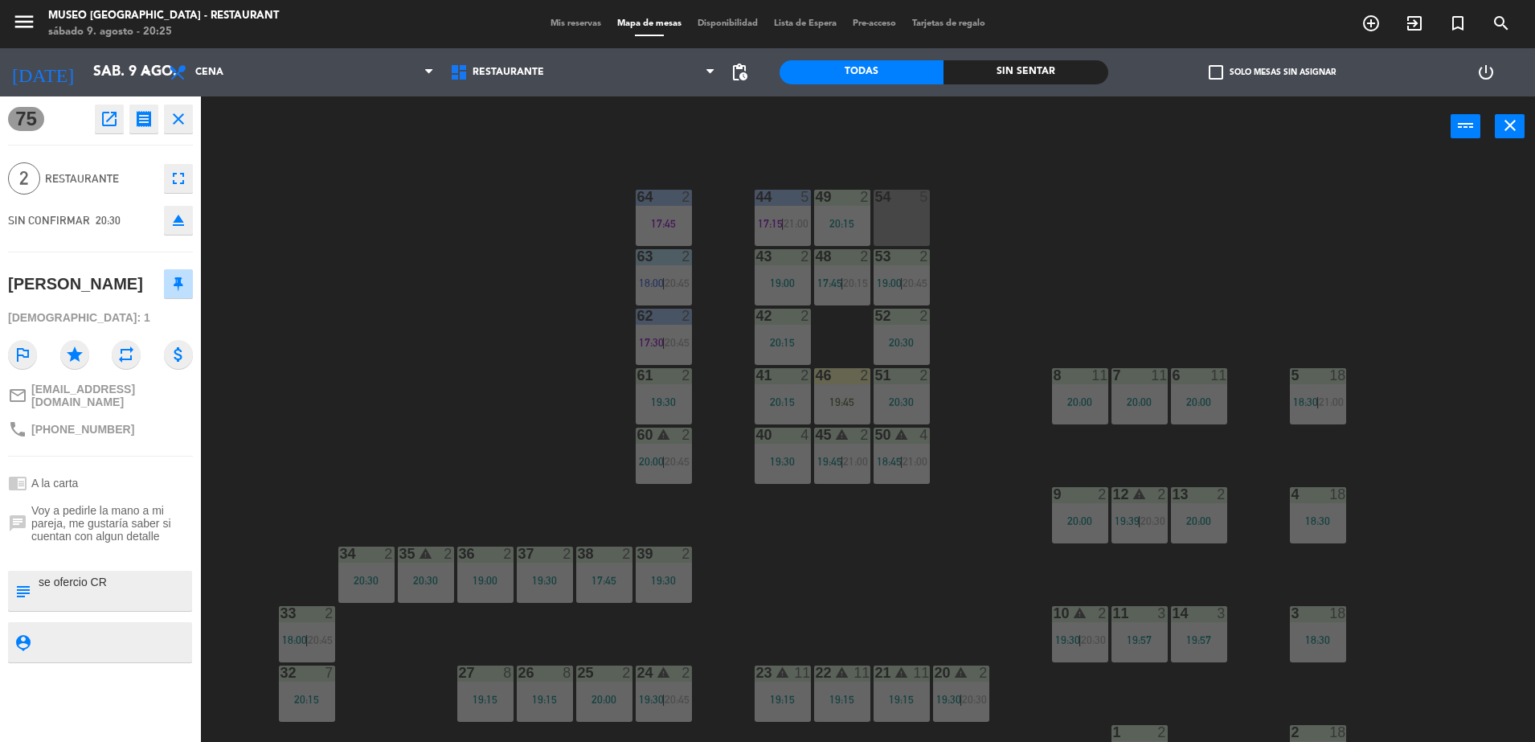
click at [481, 400] on div "44 5 17:15 | 21:00 49 2 20:15 54 5 64 2 17:45 48 2 17:45 | 20:15 53 2 19:00 | 2…" at bounding box center [875, 453] width 1319 height 585
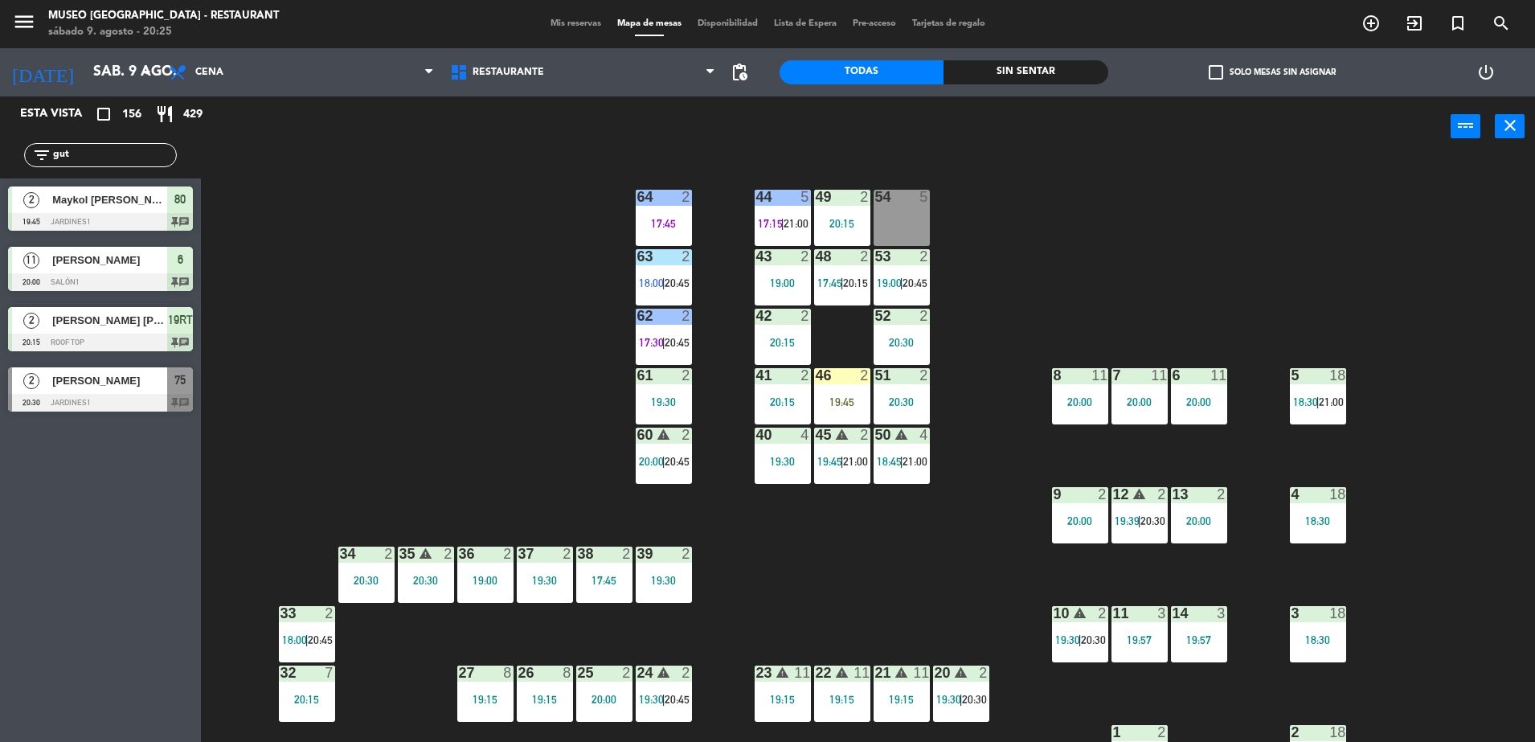
scroll to position [571, 0]
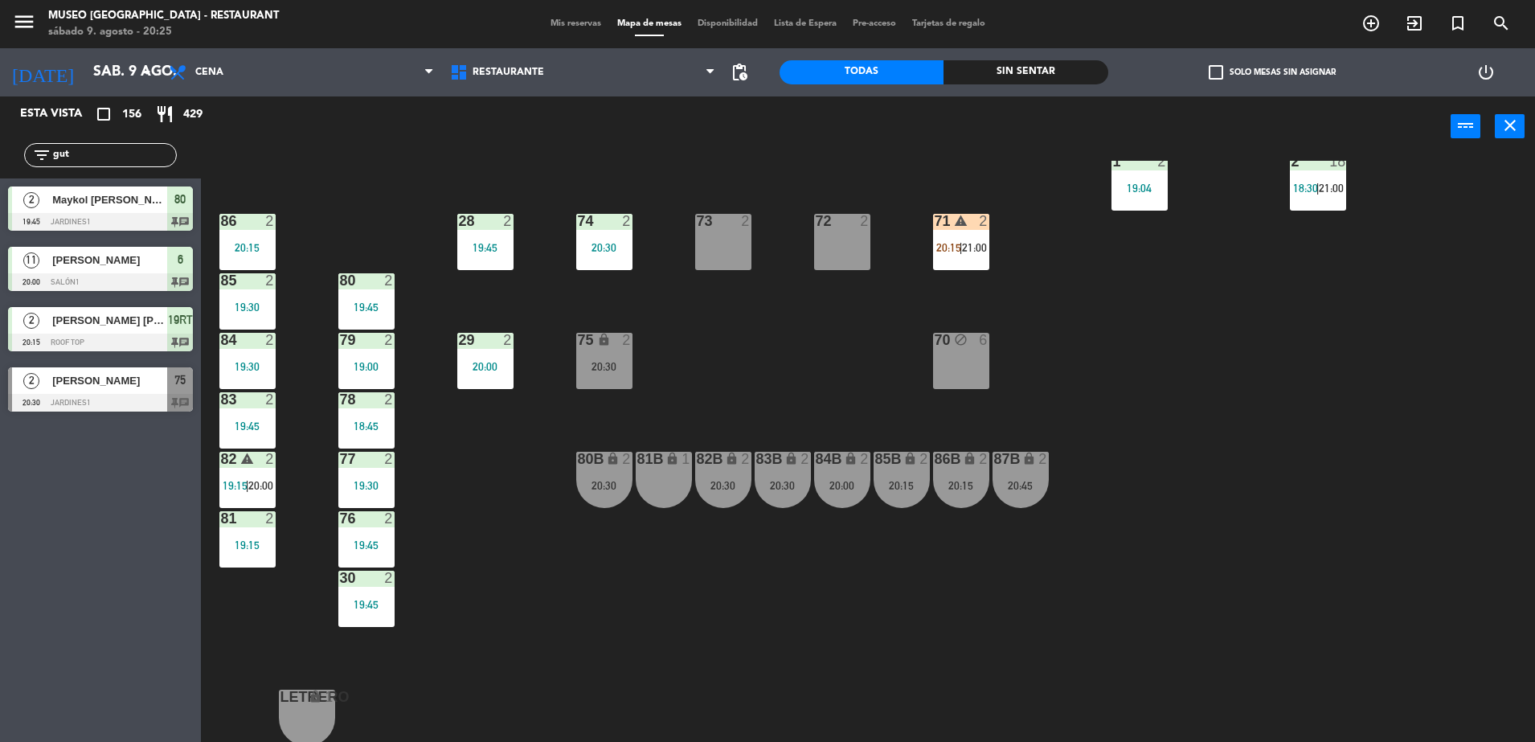
click at [580, 377] on div "75 lock 2 20:30" at bounding box center [604, 361] width 56 height 56
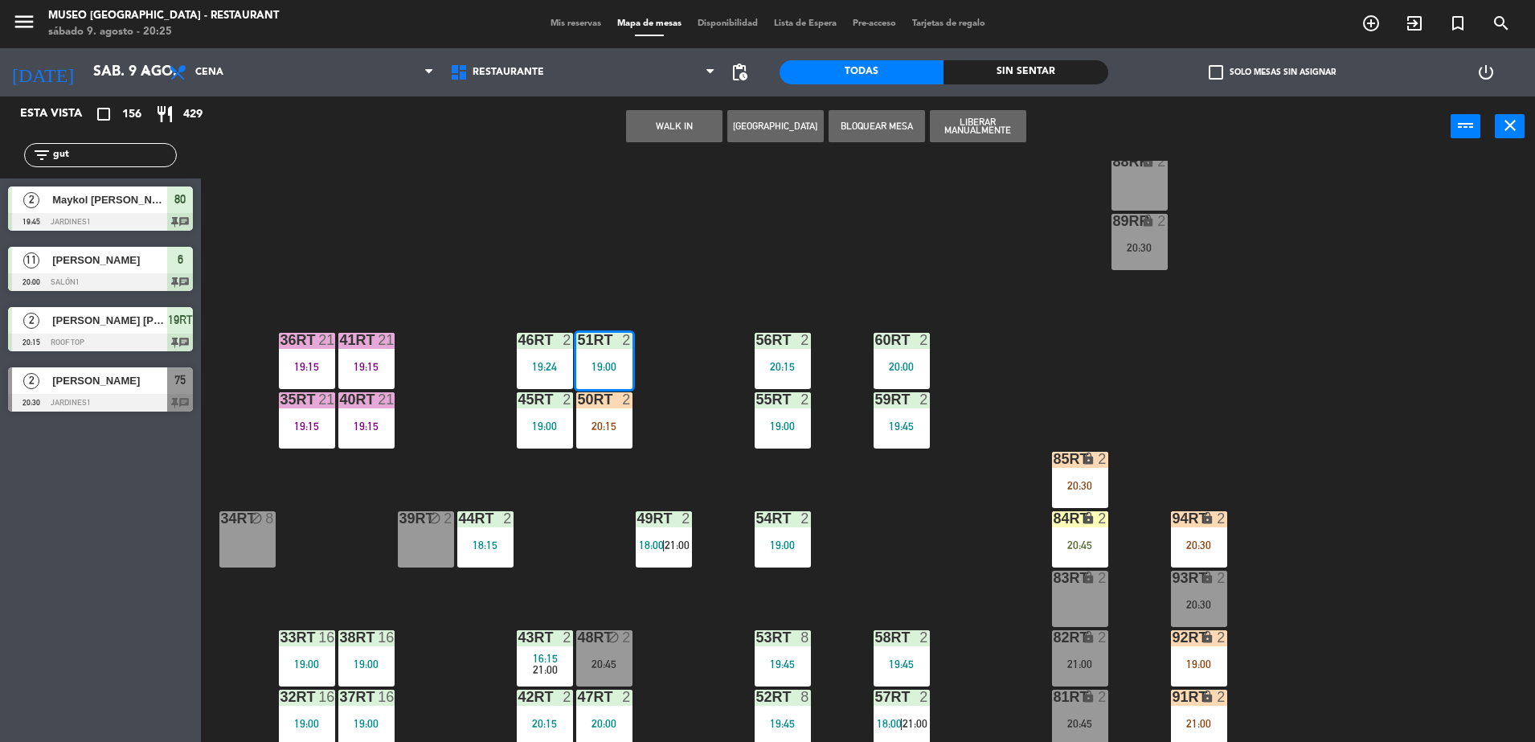
click at [706, 273] on div "18RT 4 18:45 | 20:45 16RT 4 28RT 2 20:00 80RR lock 2 21:00 27RT 3 18:49 7RT 5 1…" at bounding box center [875, 453] width 1319 height 585
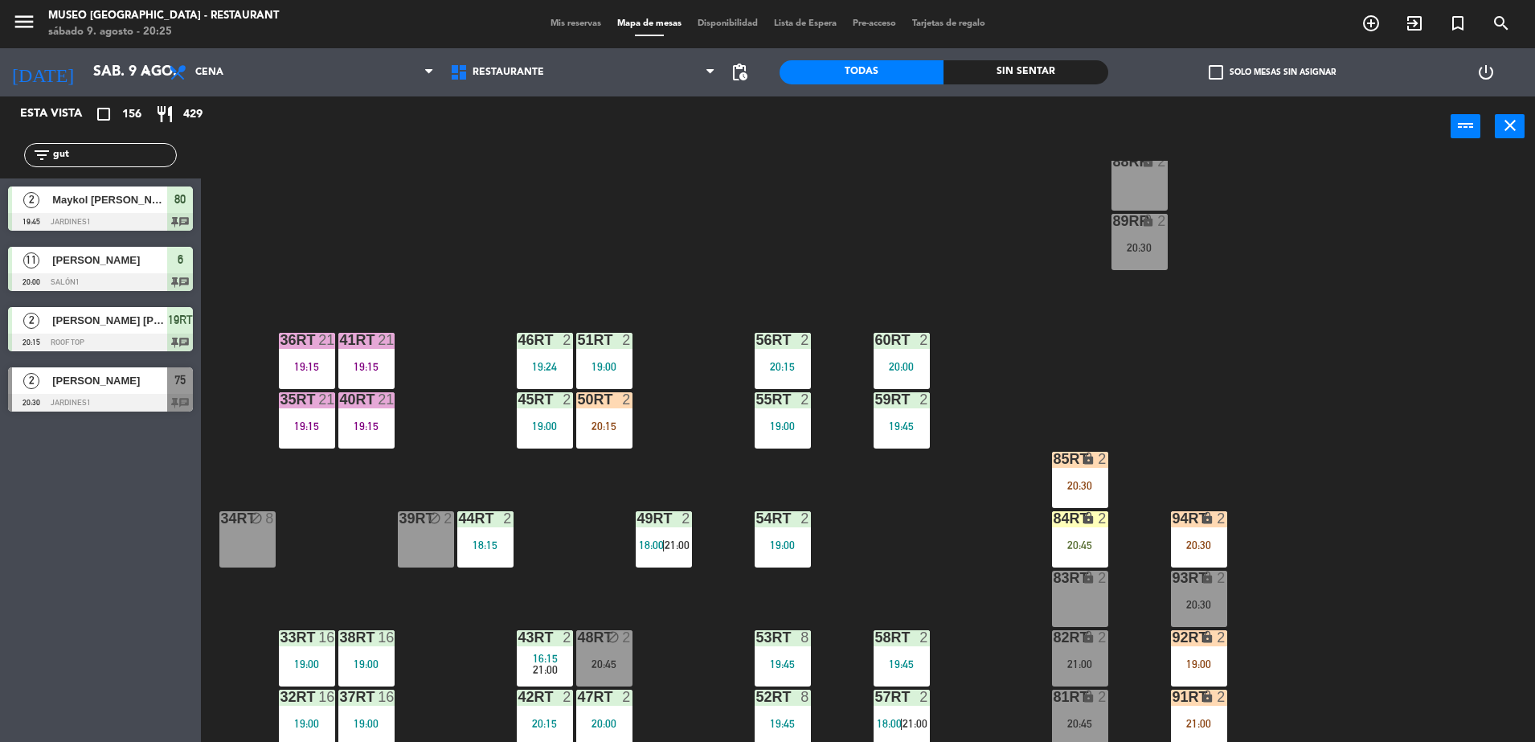
click at [125, 404] on div at bounding box center [100, 403] width 185 height 18
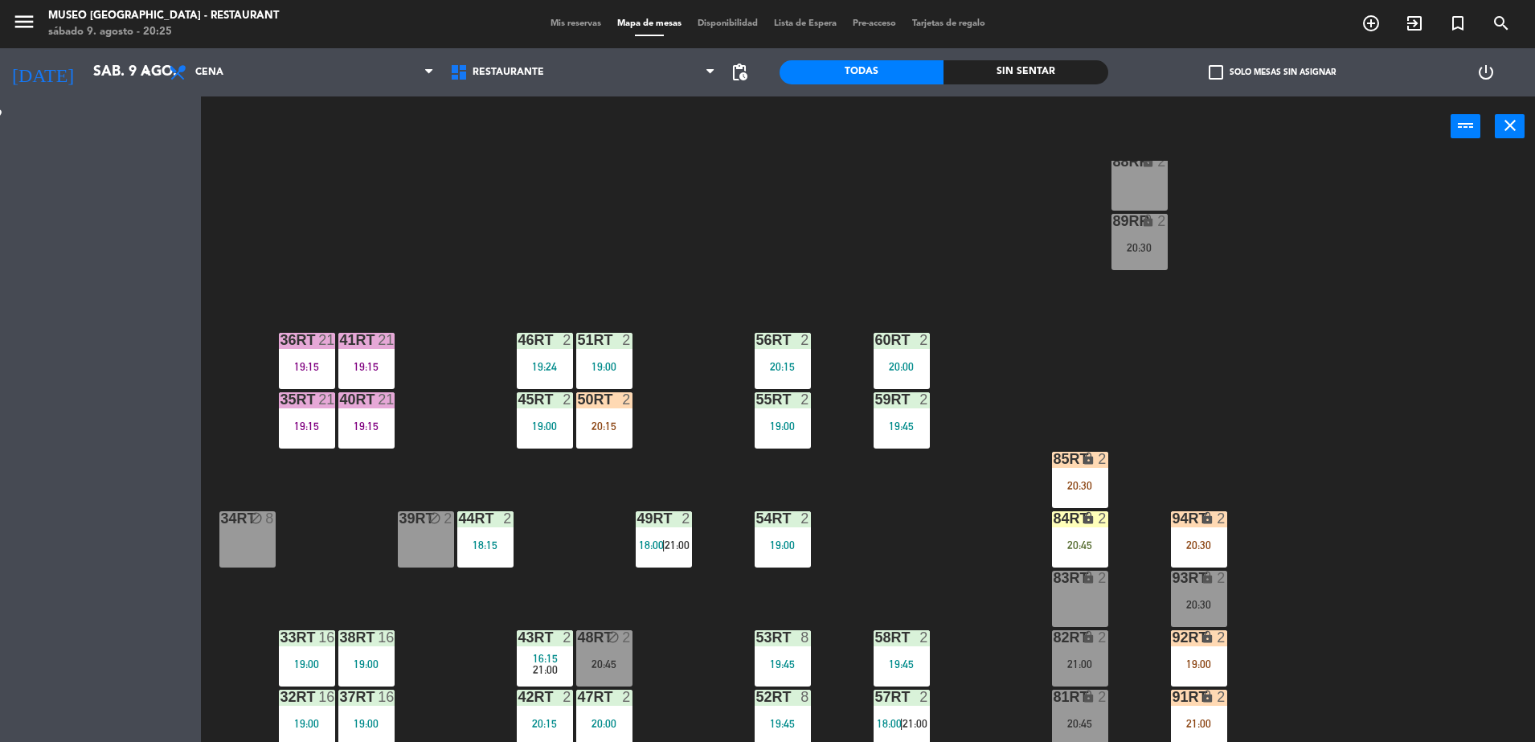
scroll to position [0, 0]
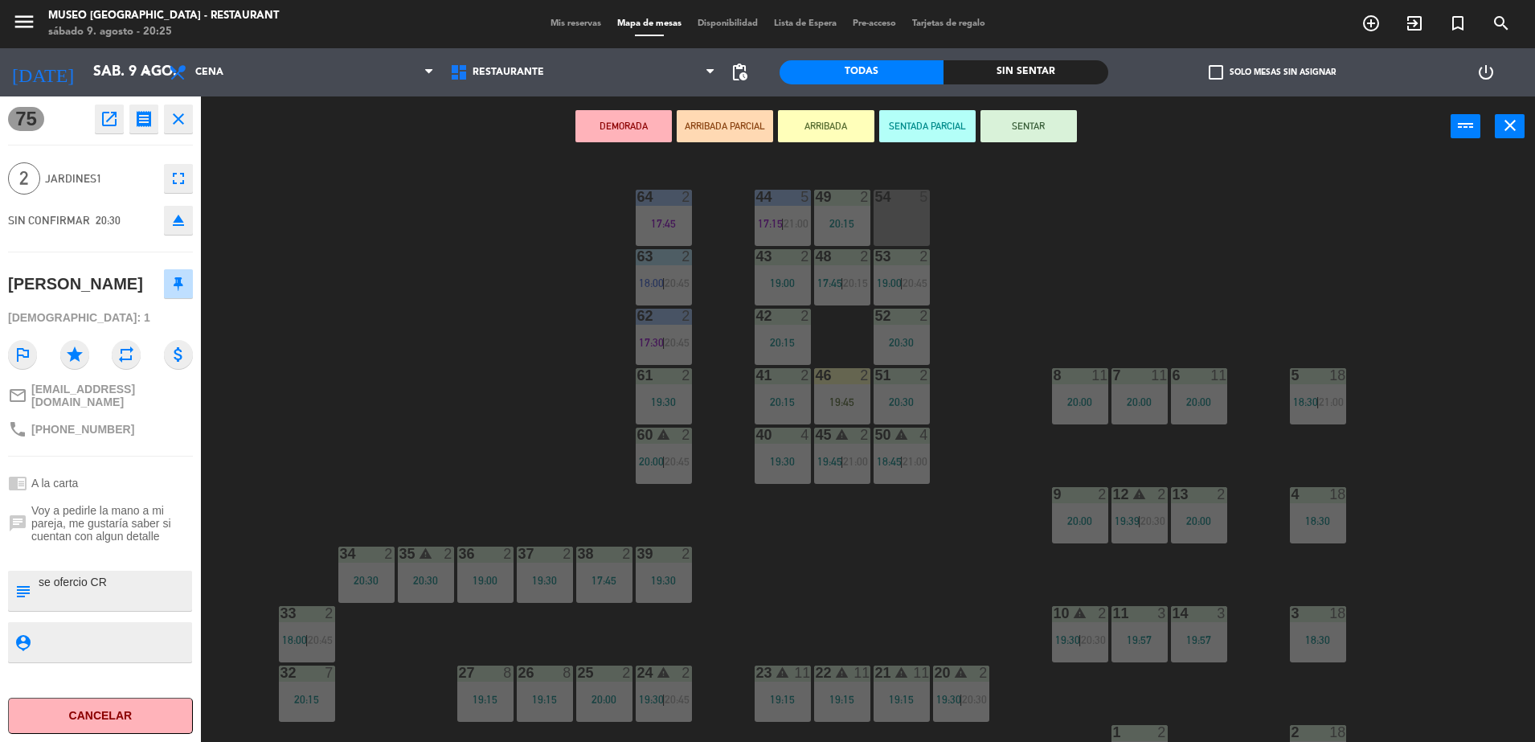
click at [704, 115] on button "ARRIBADA PARCIAL" at bounding box center [725, 126] width 96 height 32
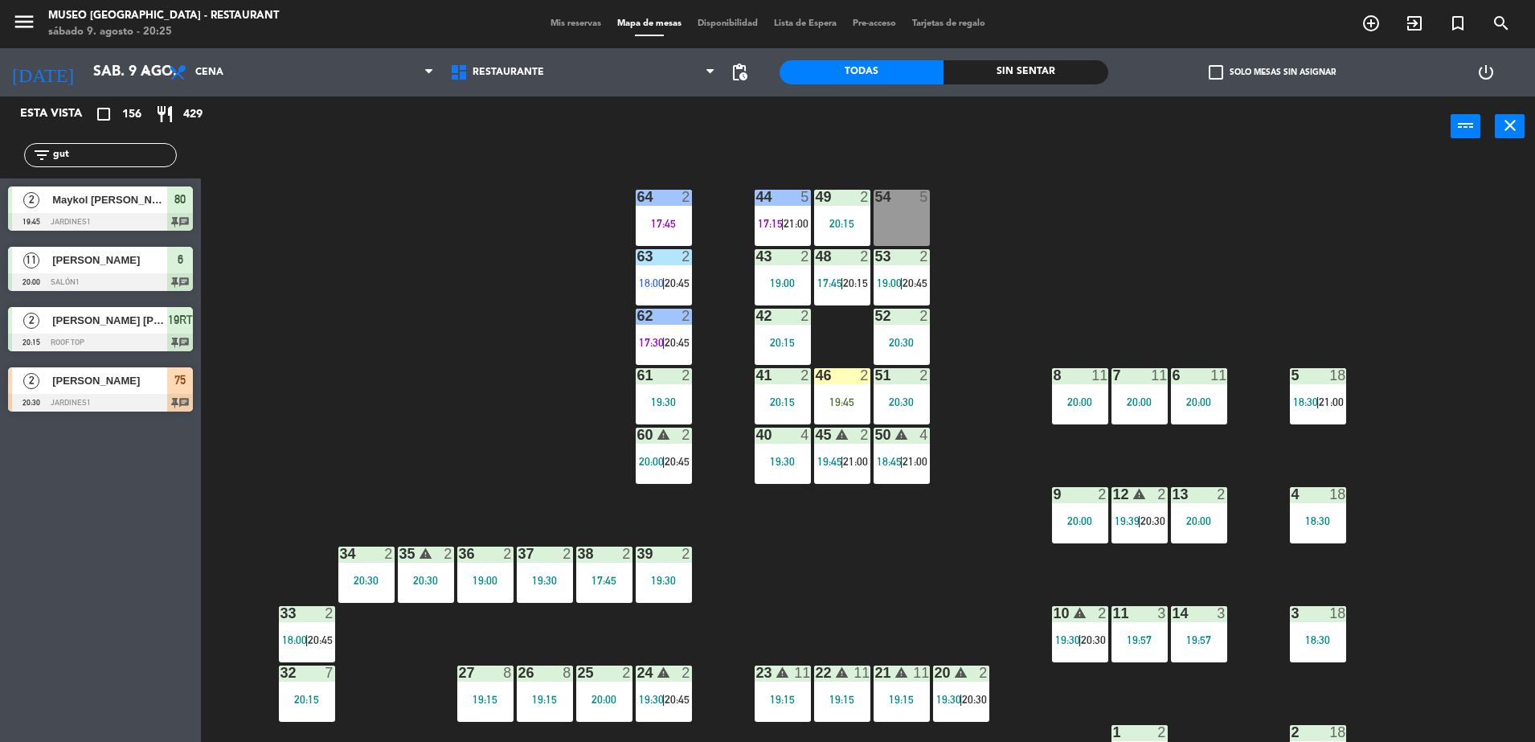
drag, startPoint x: 113, startPoint y: 158, endPoint x: -4, endPoint y: 183, distance: 120.0
click at [0, 183] on html "close × Museo Larco Café - Restaurant × chrome_reader_mode Listado de Reservas …" at bounding box center [767, 371] width 1535 height 742
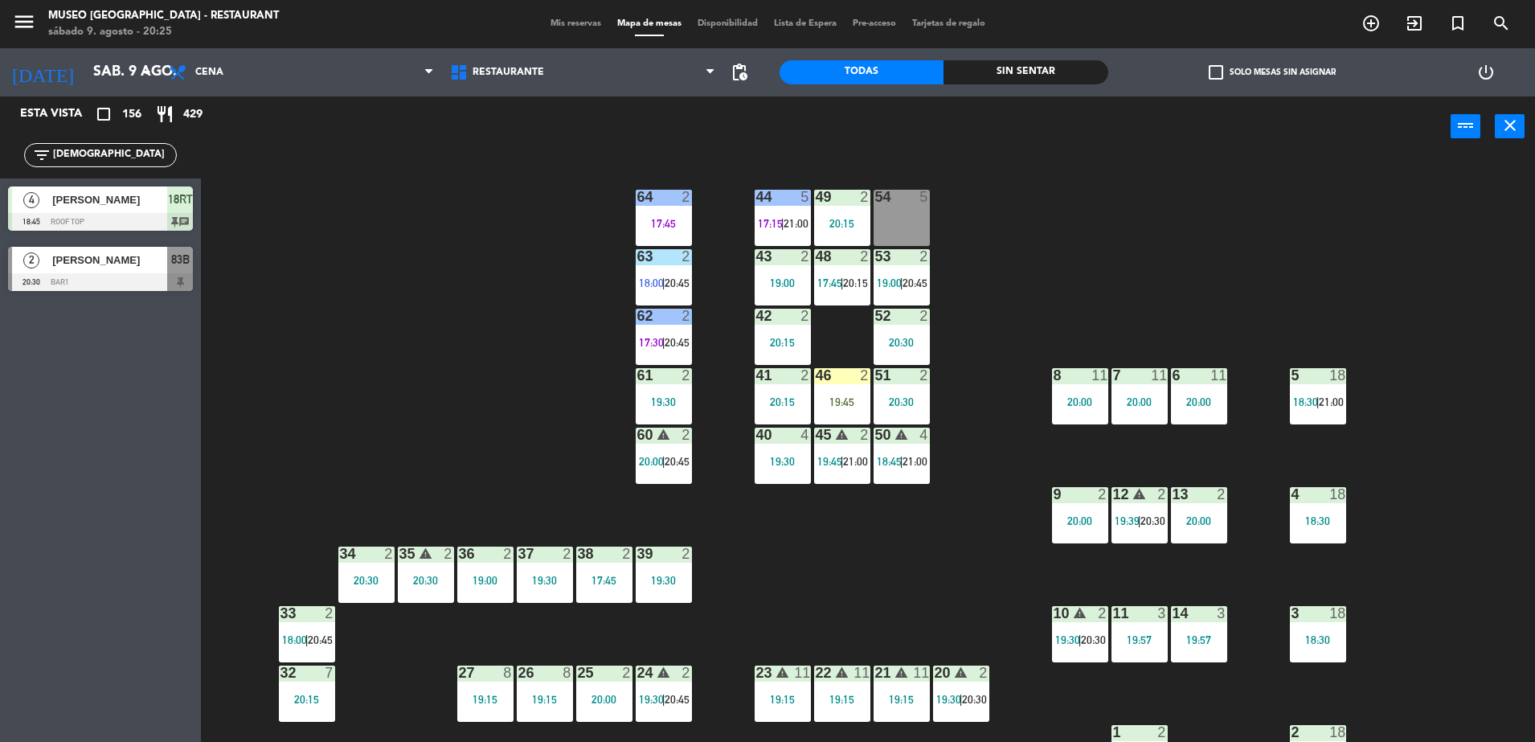
type input "[DEMOGRAPHIC_DATA]"
click at [391, 350] on div "44 5 17:15 | 21:00 49 2 20:15 54 5 64 2 17:45 48 2 17:45 | 20:15 53 2 19:00 | 2…" at bounding box center [875, 453] width 1319 height 585
click at [784, 530] on div "44 5 17:15 | 21:00 49 2 20:15 54 5 64 2 17:45 48 2 17:45 | 20:15 53 2 19:00 | 2…" at bounding box center [875, 453] width 1319 height 585
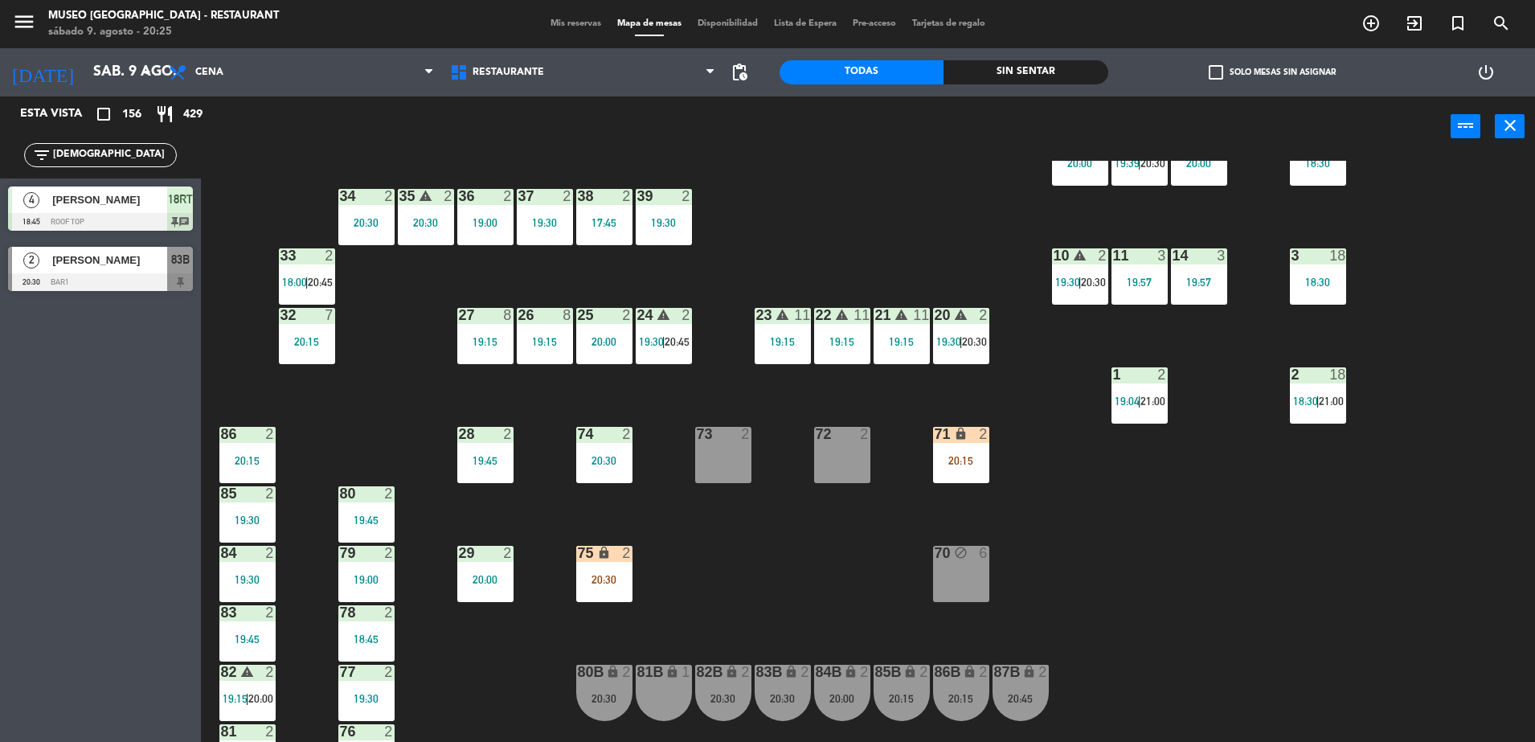
scroll to position [366, 0]
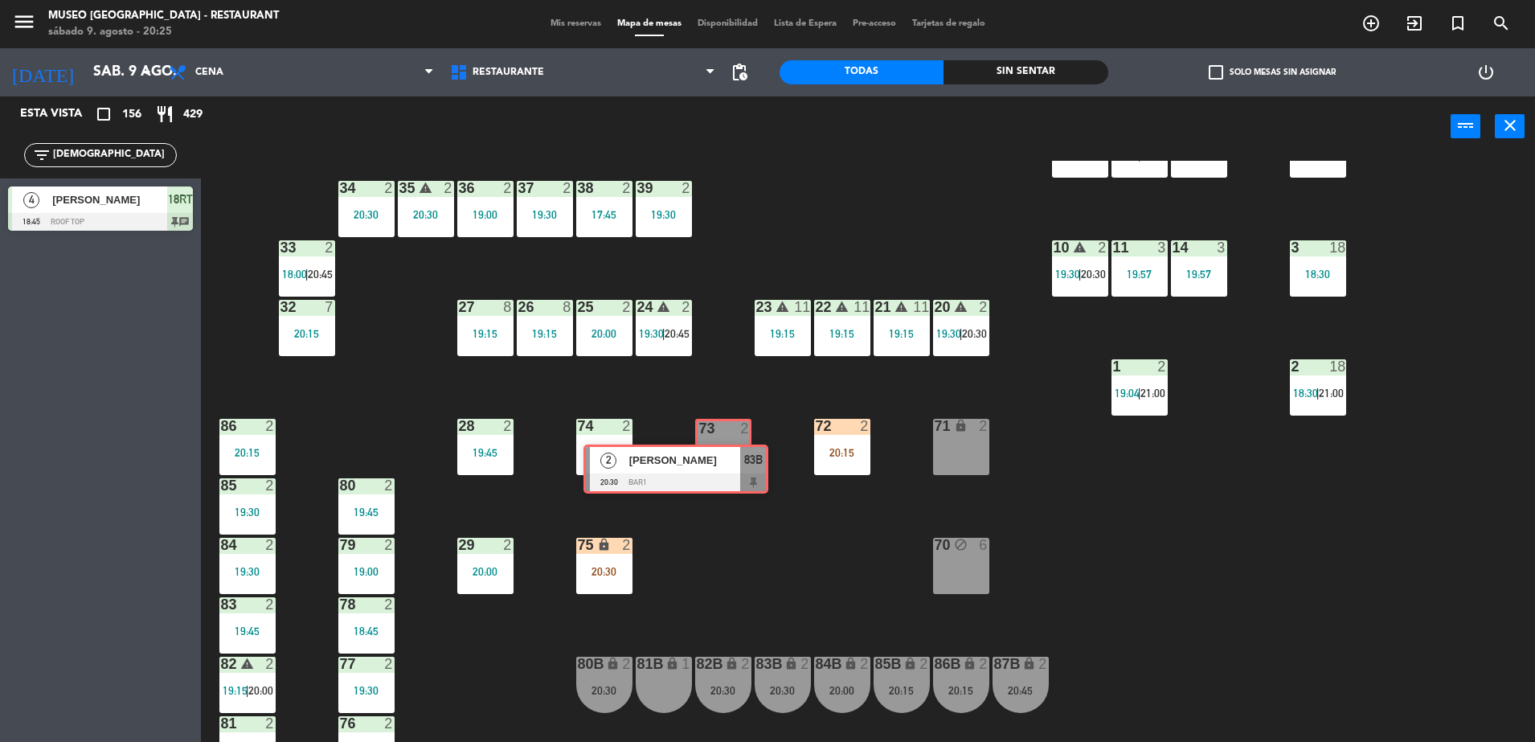
drag, startPoint x: 147, startPoint y: 253, endPoint x: 723, endPoint y: 447, distance: 608.0
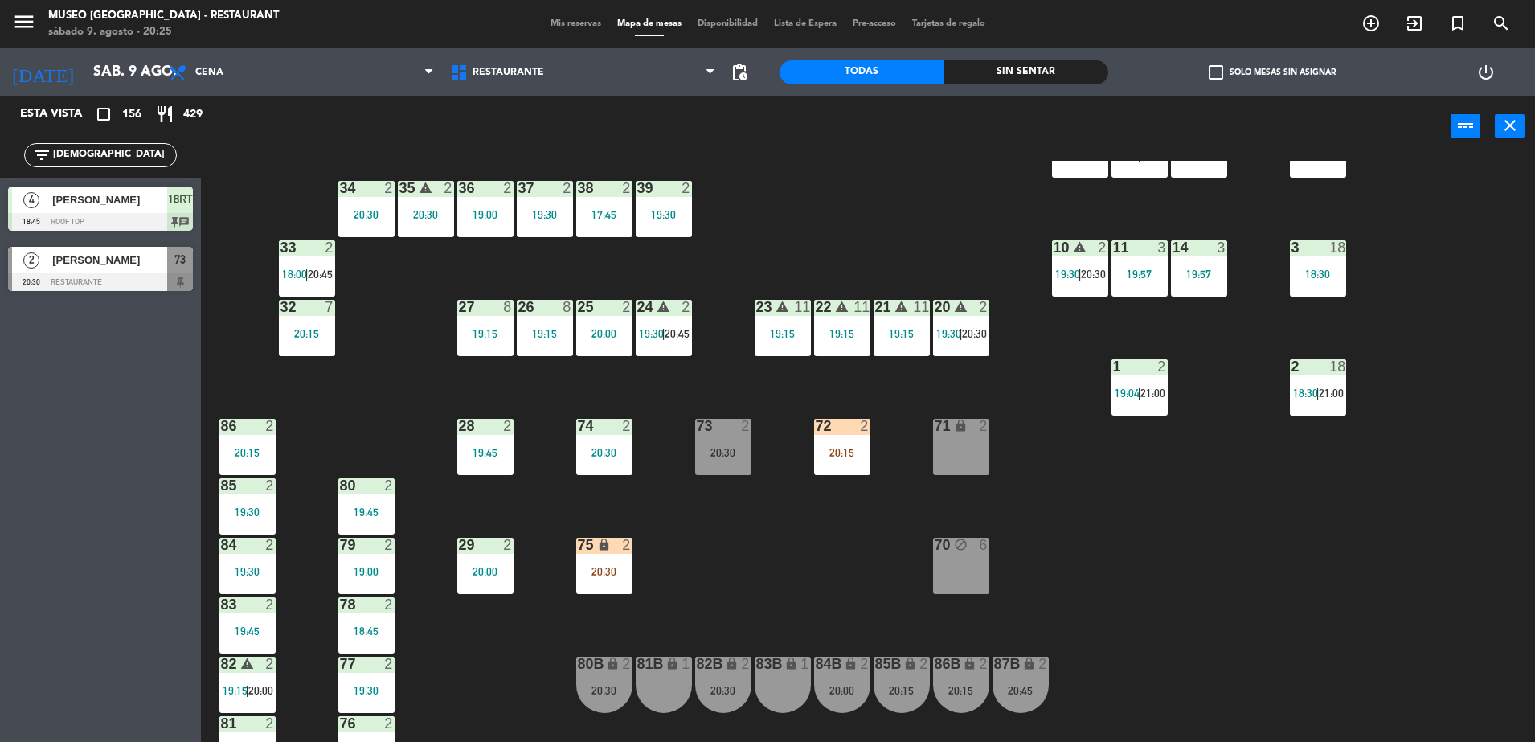
click at [723, 447] on div "20:30" at bounding box center [723, 452] width 56 height 11
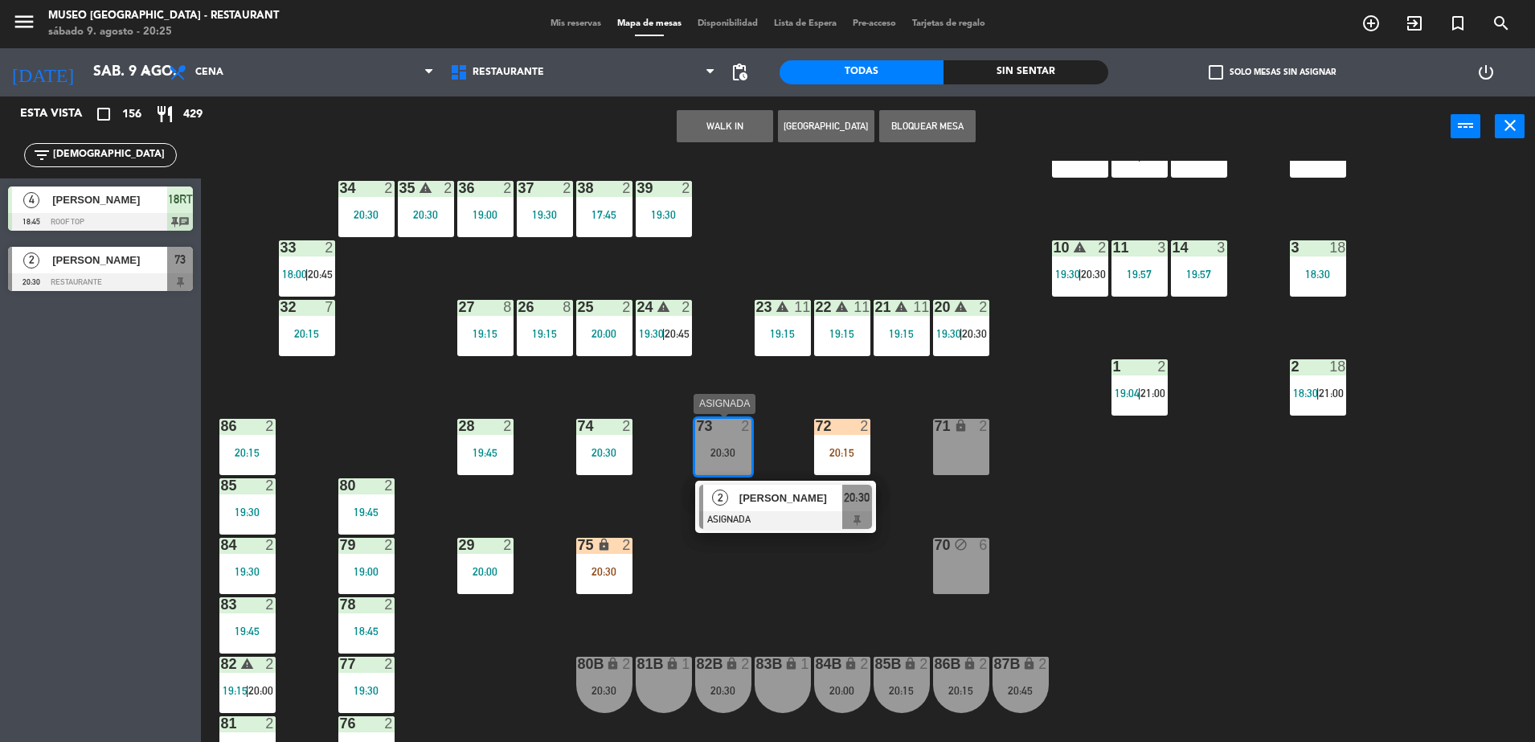
click at [761, 494] on span "[PERSON_NAME]" at bounding box center [791, 498] width 103 height 17
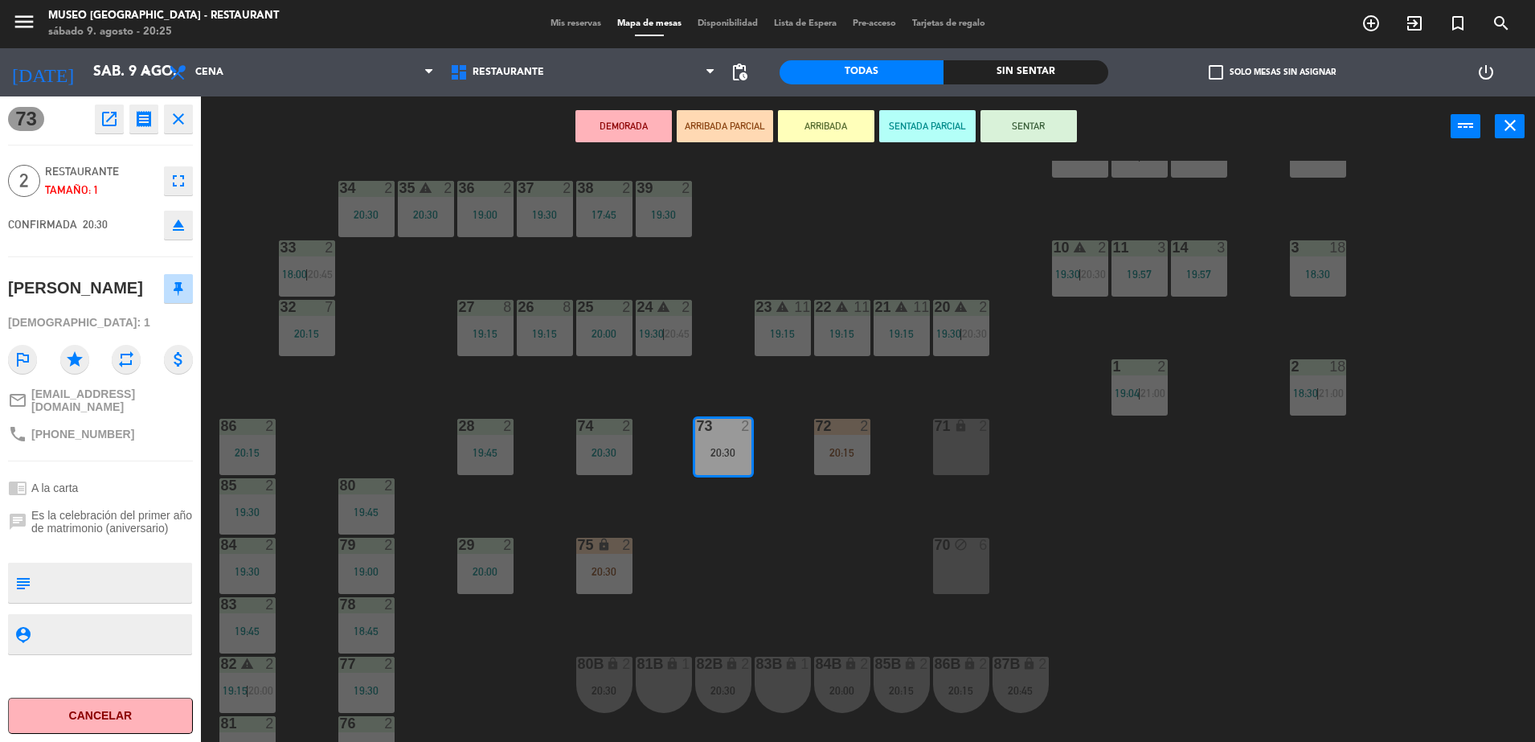
click at [711, 123] on button "ARRIBADA PARCIAL" at bounding box center [725, 126] width 96 height 32
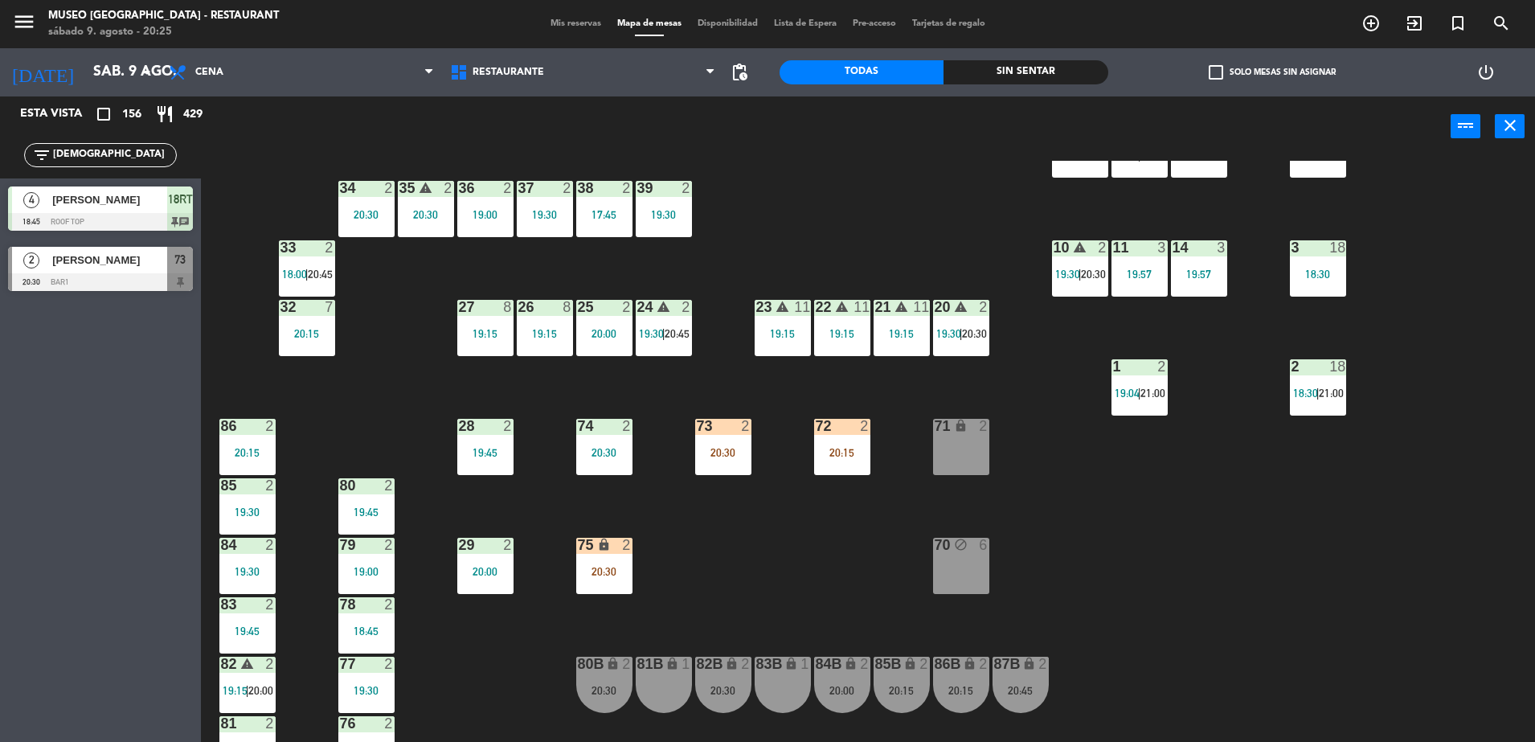
click at [724, 476] on div "44 5 17:15 | 21:00 49 2 20:15 54 5 64 2 17:45 48 2 17:45 | 20:15 53 2 19:00 | 2…" at bounding box center [875, 453] width 1319 height 585
click at [719, 441] on div "73 2 20:30" at bounding box center [723, 447] width 56 height 56
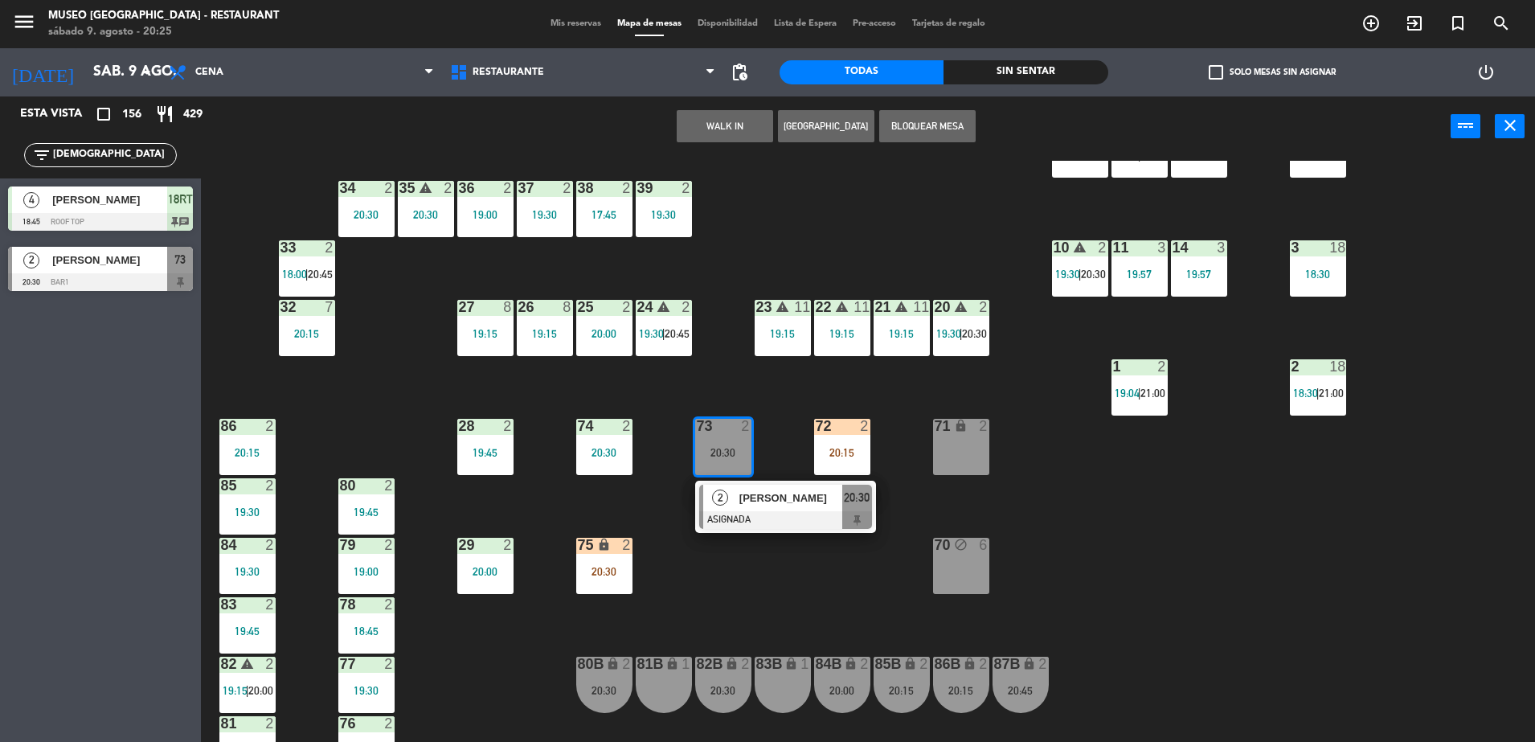
click at [797, 508] on div "[PERSON_NAME]" at bounding box center [790, 498] width 104 height 27
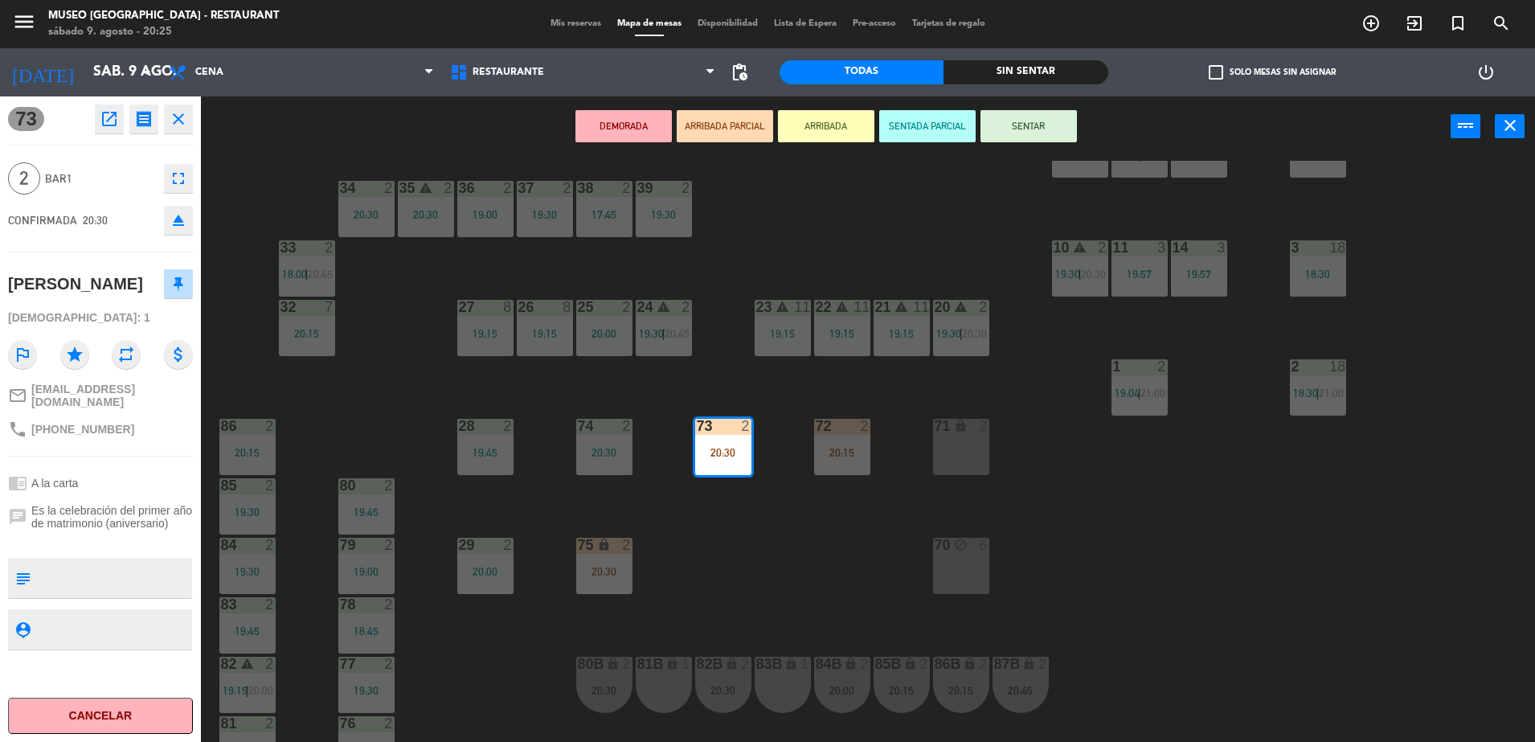
click at [797, 508] on div "44 5 17:15 | 21:00 49 2 20:15 54 5 64 2 17:45 48 2 17:45 | 20:15 53 2 19:00 | 2…" at bounding box center [875, 453] width 1319 height 585
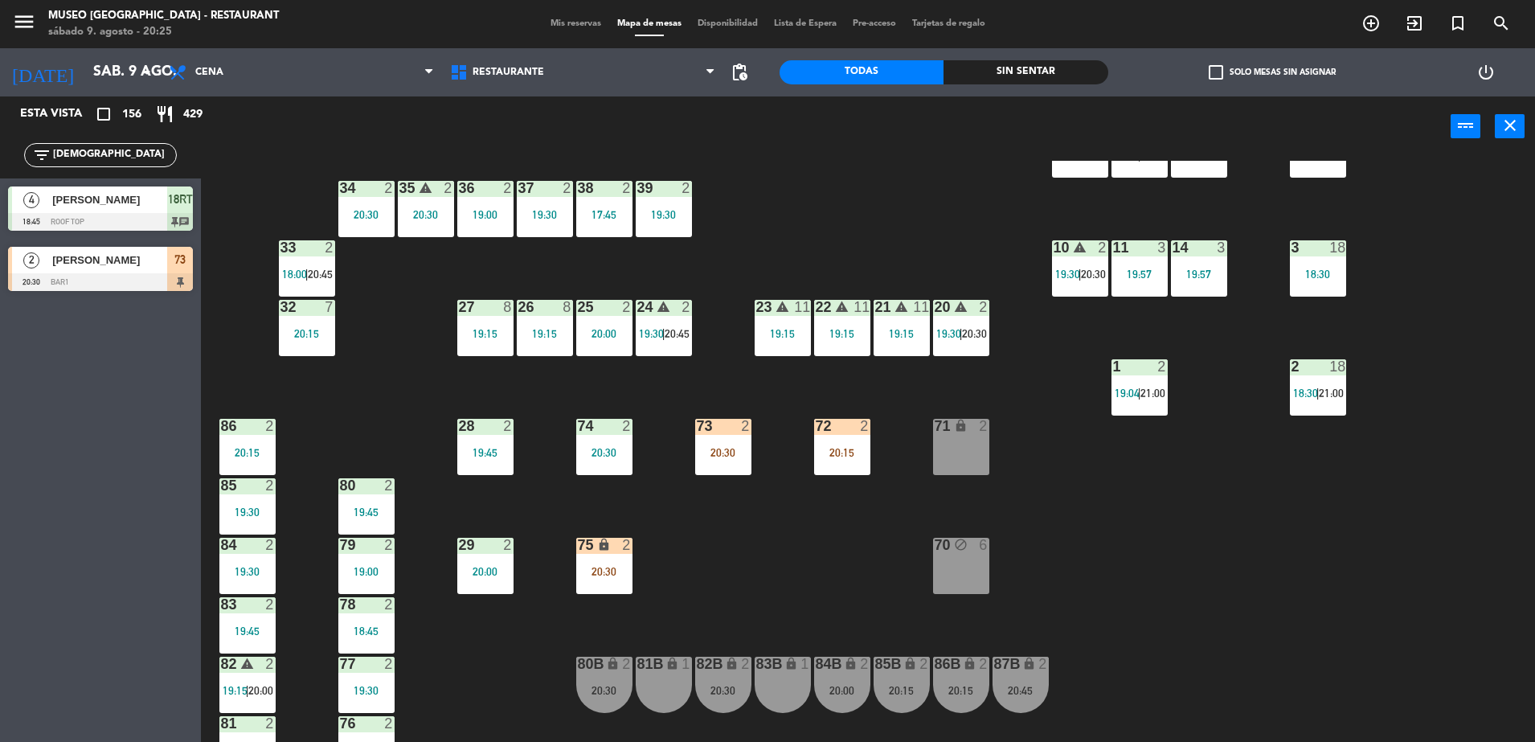
click at [701, 444] on div "73 2 20:30" at bounding box center [723, 447] width 56 height 56
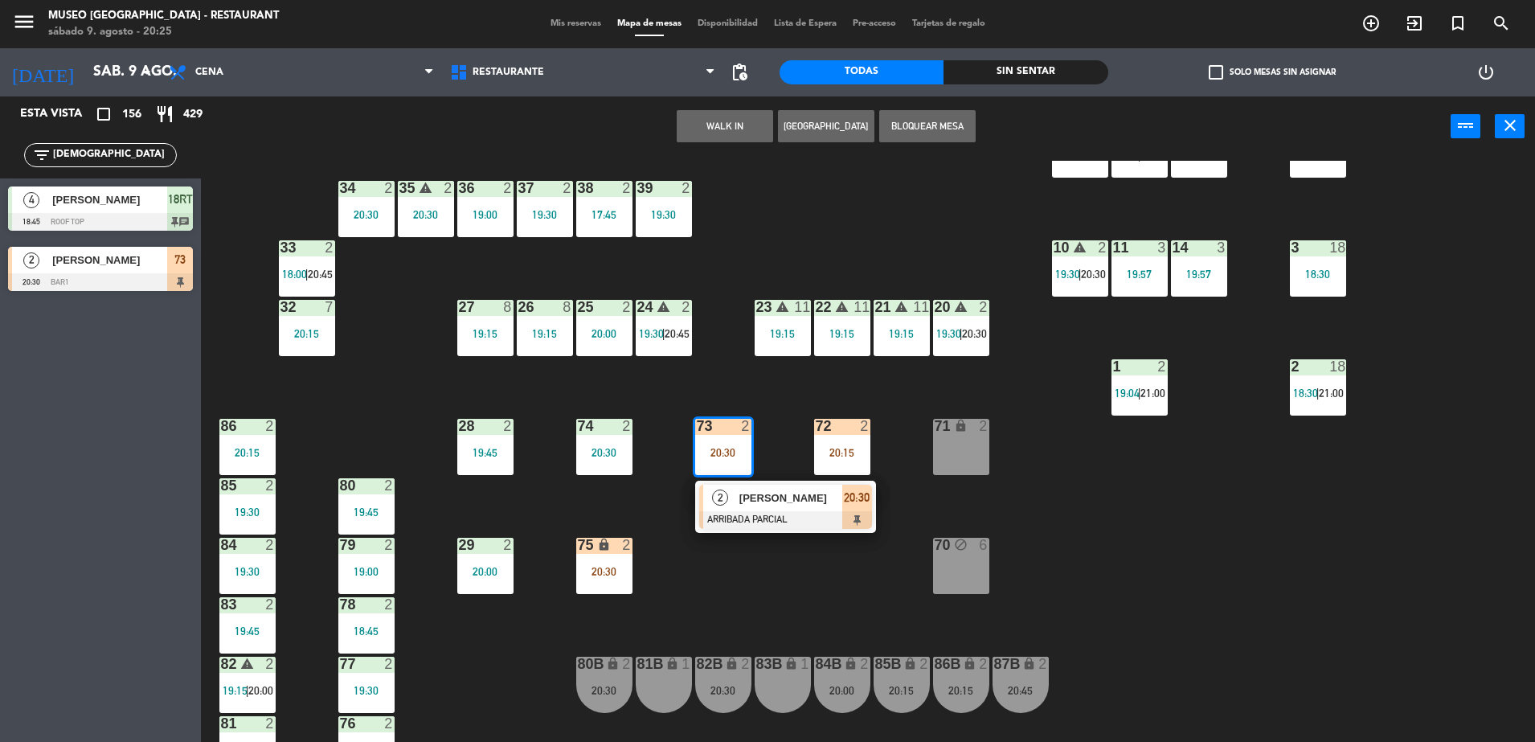
click at [747, 493] on span "[PERSON_NAME]" at bounding box center [791, 498] width 103 height 17
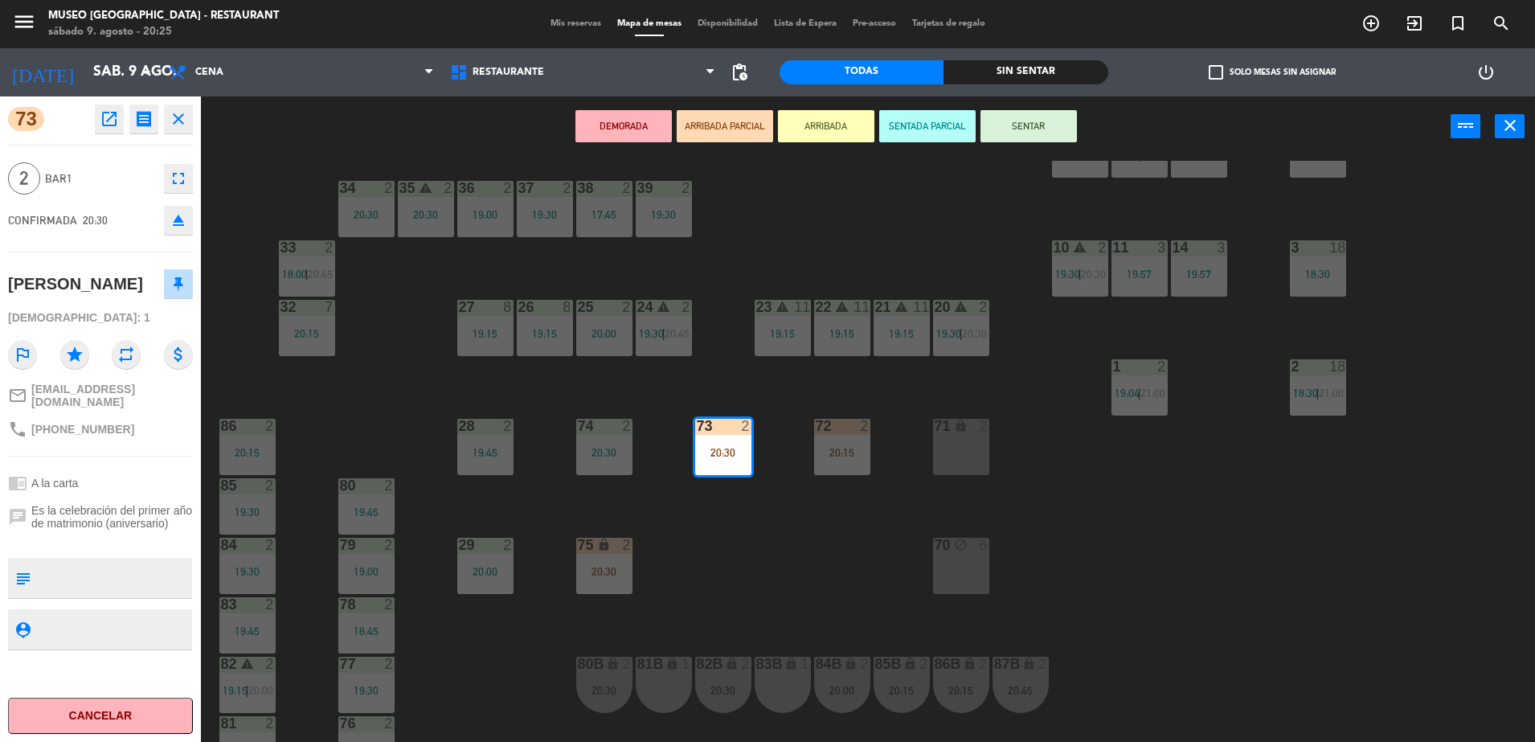
click at [727, 254] on div "44 5 17:15 | 21:00 49 2 20:15 54 5 64 2 17:45 48 2 17:45 | 20:15 53 2 19:00 | 2…" at bounding box center [875, 453] width 1319 height 585
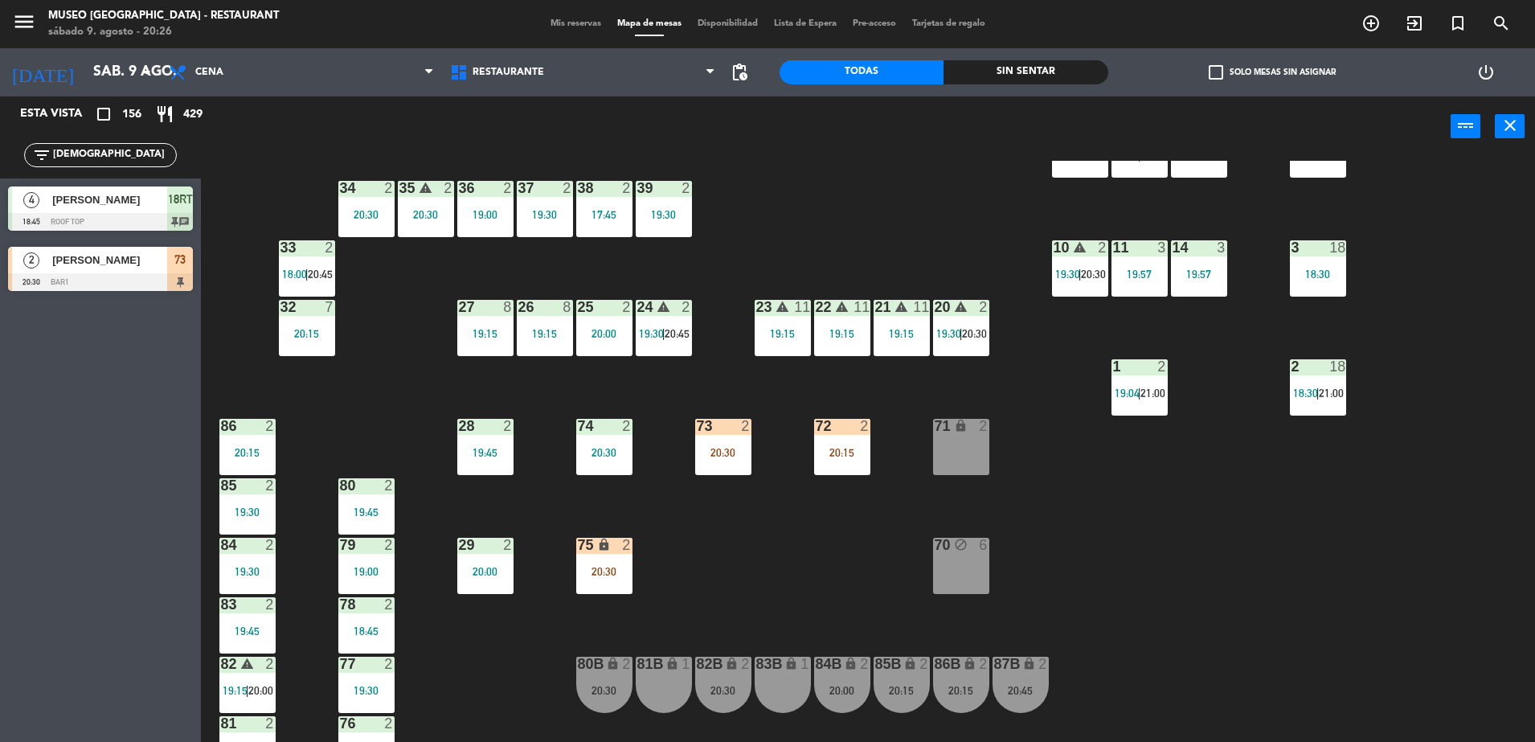
click at [700, 458] on div "73 2 20:30" at bounding box center [723, 447] width 56 height 56
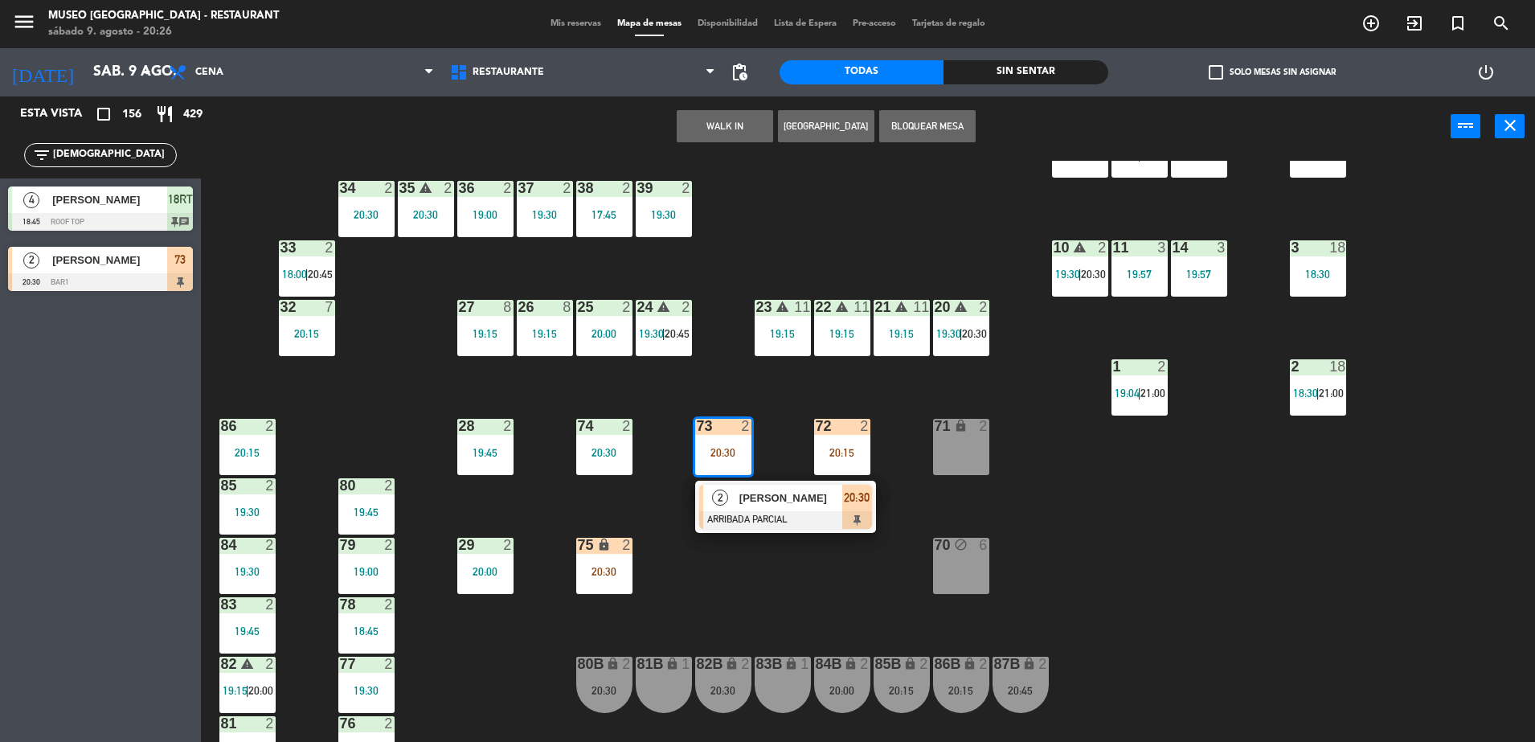
click at [755, 514] on div at bounding box center [785, 520] width 173 height 18
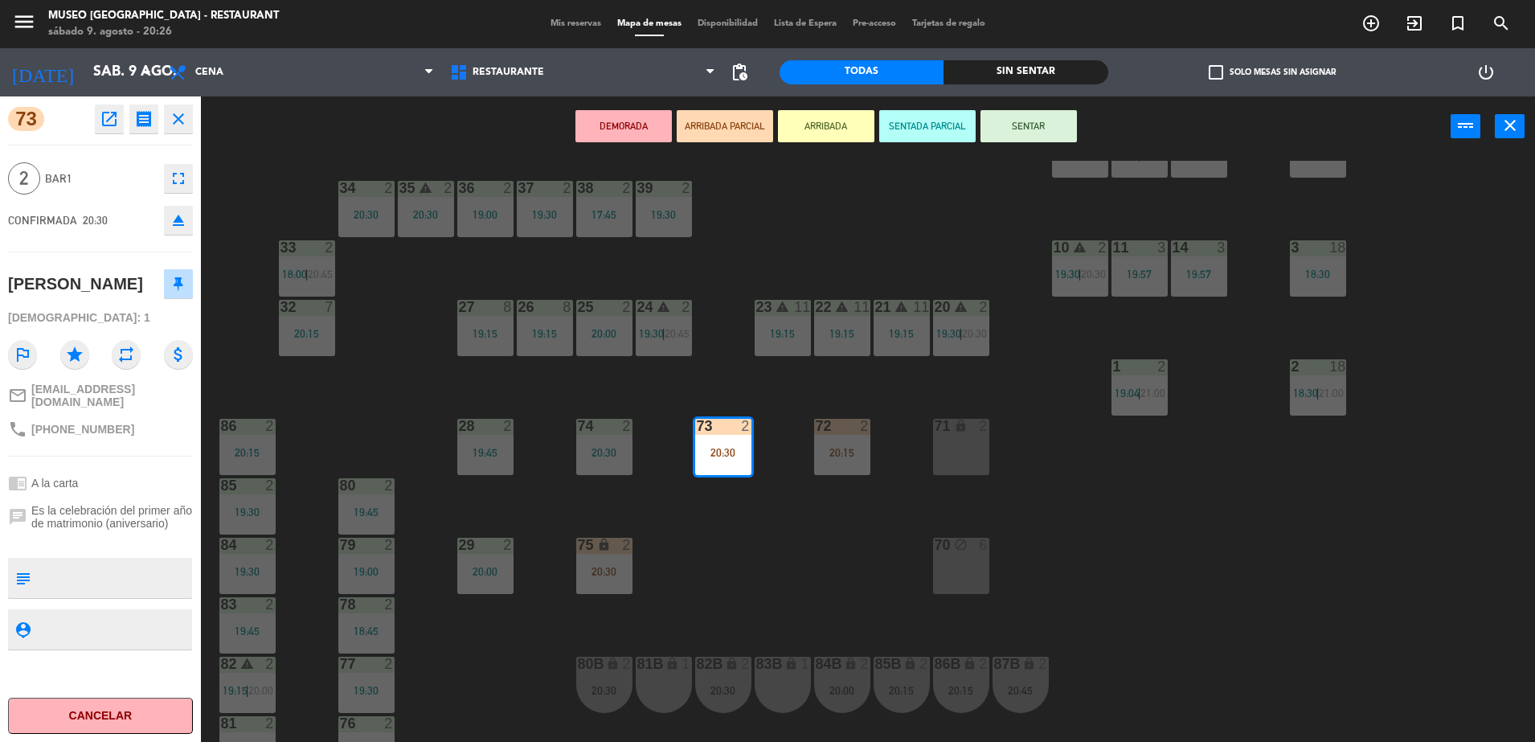
click at [742, 520] on div "44 5 17:15 | 21:00 49 2 20:15 54 5 64 2 17:45 48 2 17:45 | 20:15 53 2 19:00 | 2…" at bounding box center [875, 453] width 1319 height 585
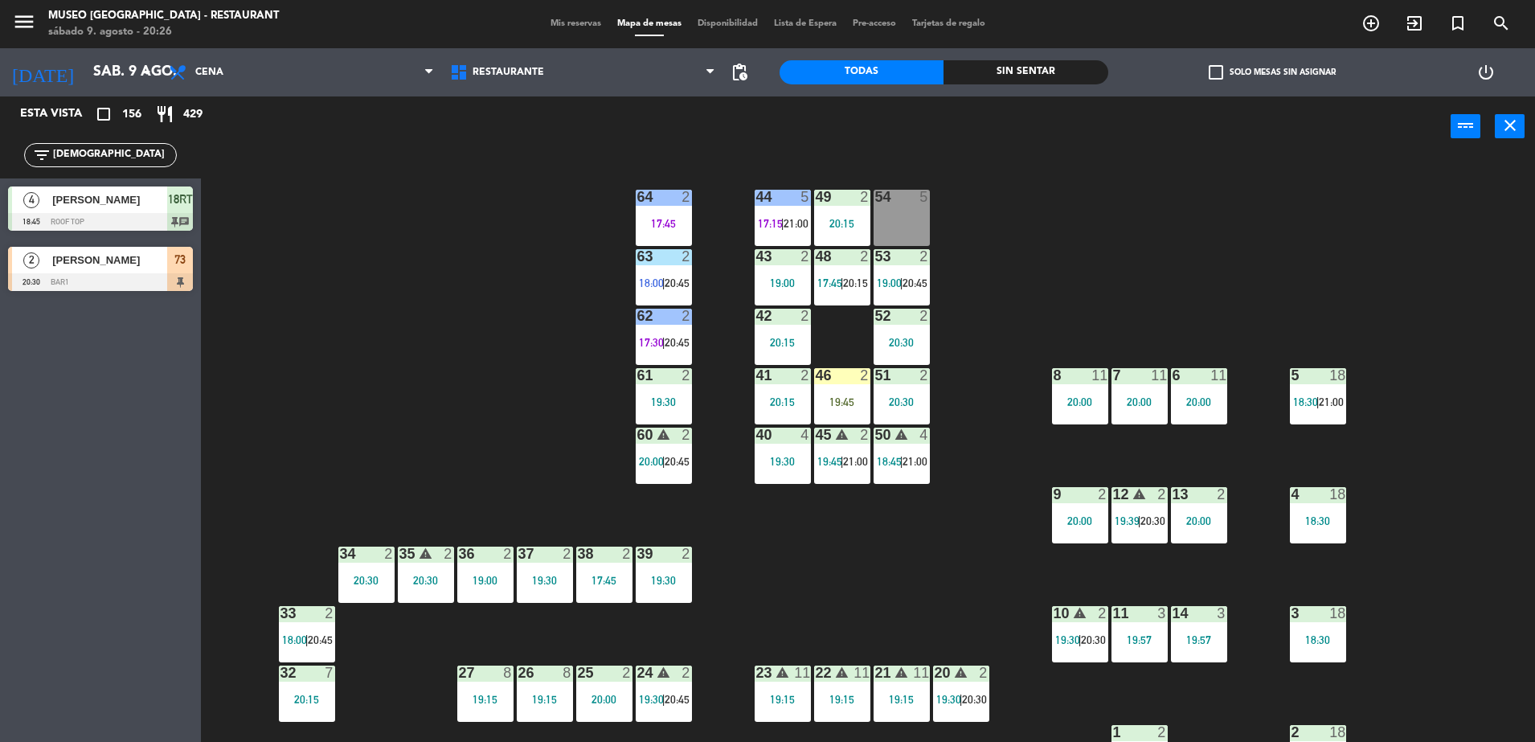
scroll to position [571, 0]
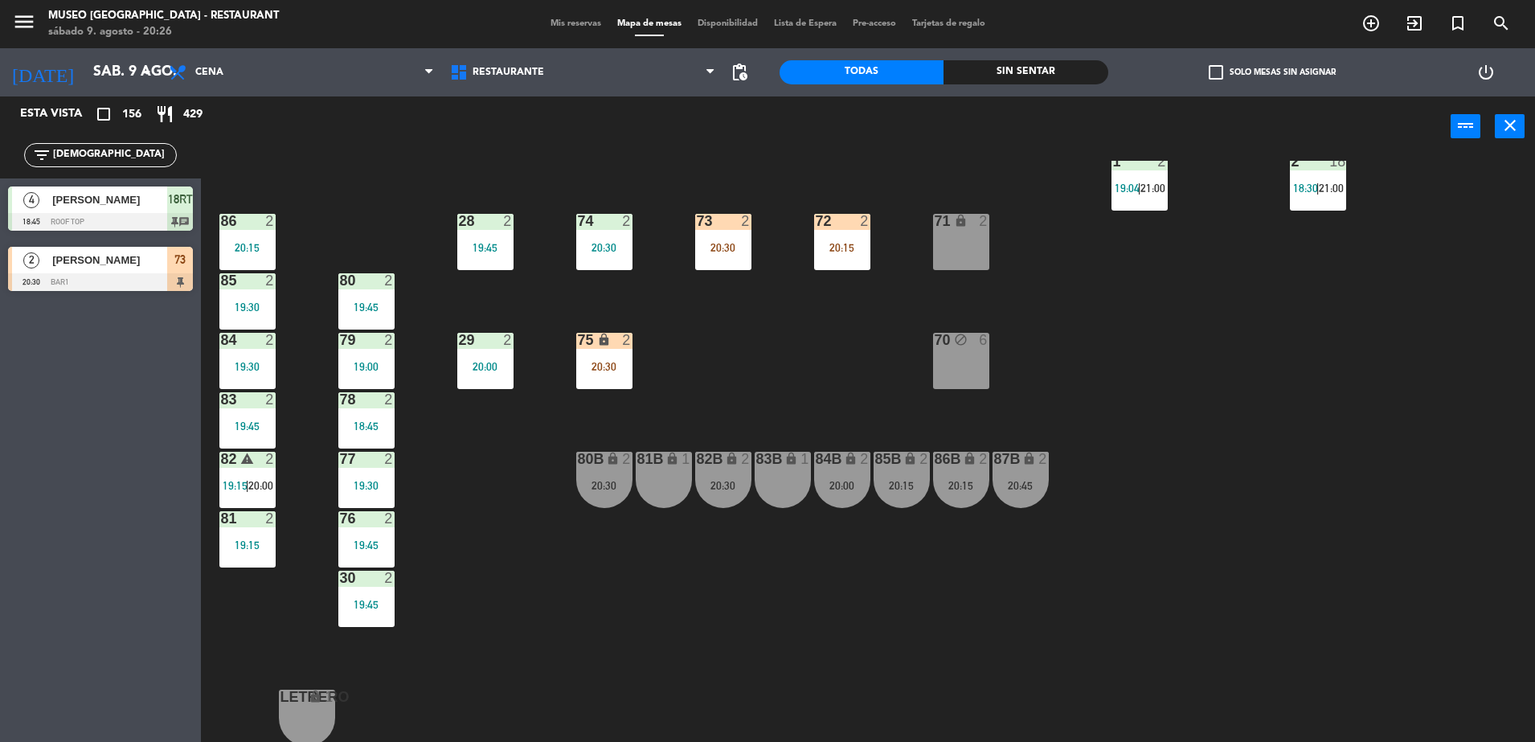
click at [711, 242] on div "20:30" at bounding box center [723, 247] width 56 height 11
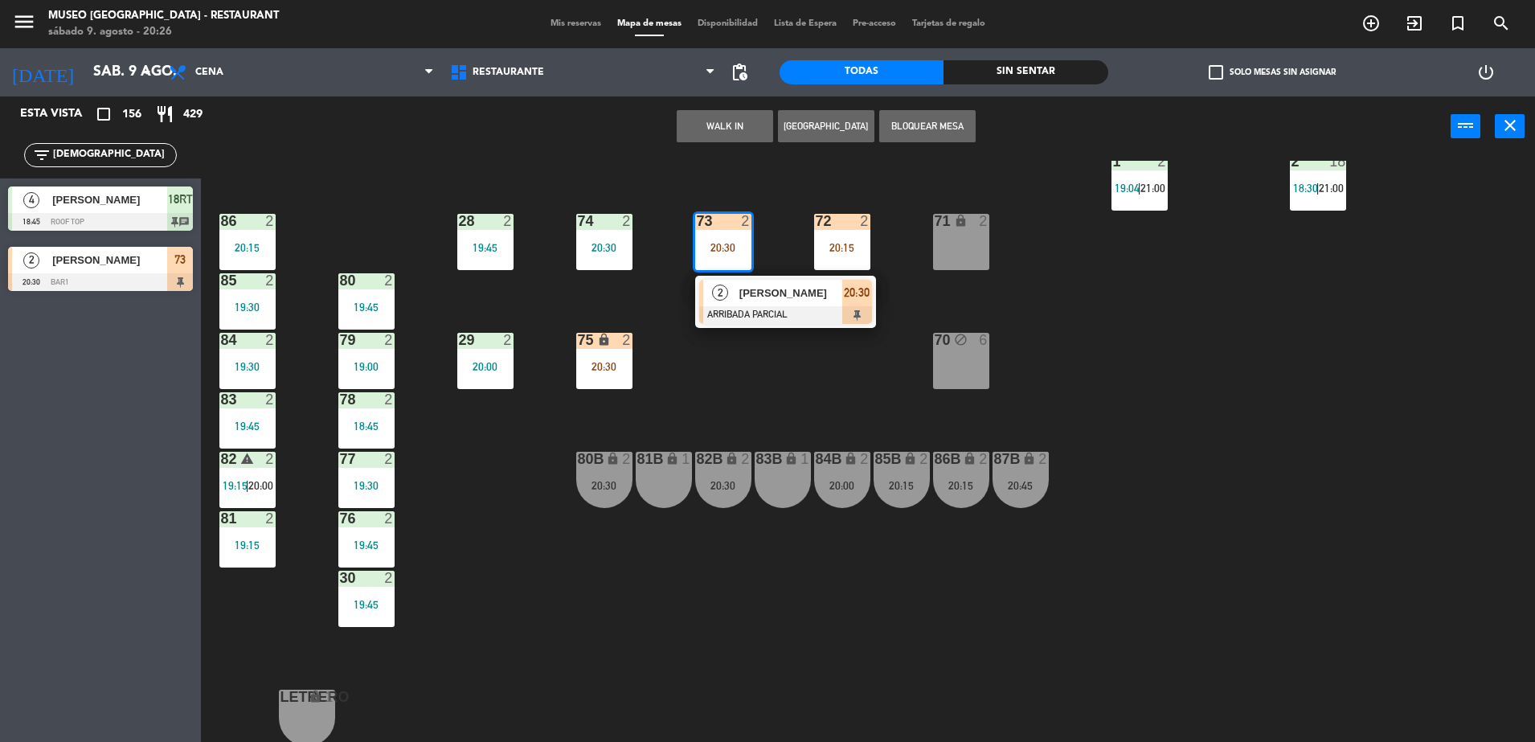
click at [748, 297] on span "[PERSON_NAME]" at bounding box center [791, 293] width 103 height 17
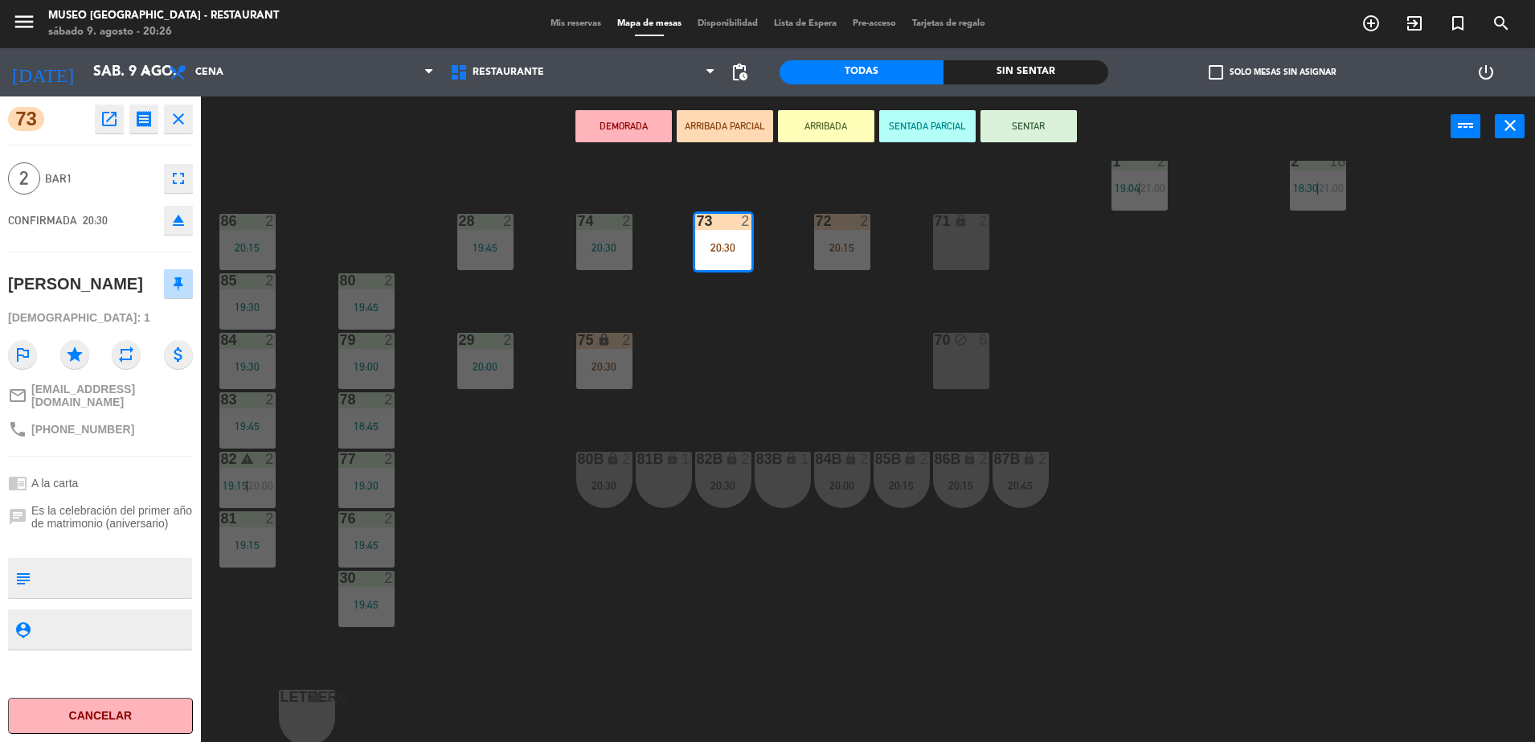
click at [754, 343] on div "44 5 17:15 | 21:00 49 2 20:15 54 5 64 2 17:45 48 2 17:45 | 20:15 53 2 19:00 | 2…" at bounding box center [875, 453] width 1319 height 585
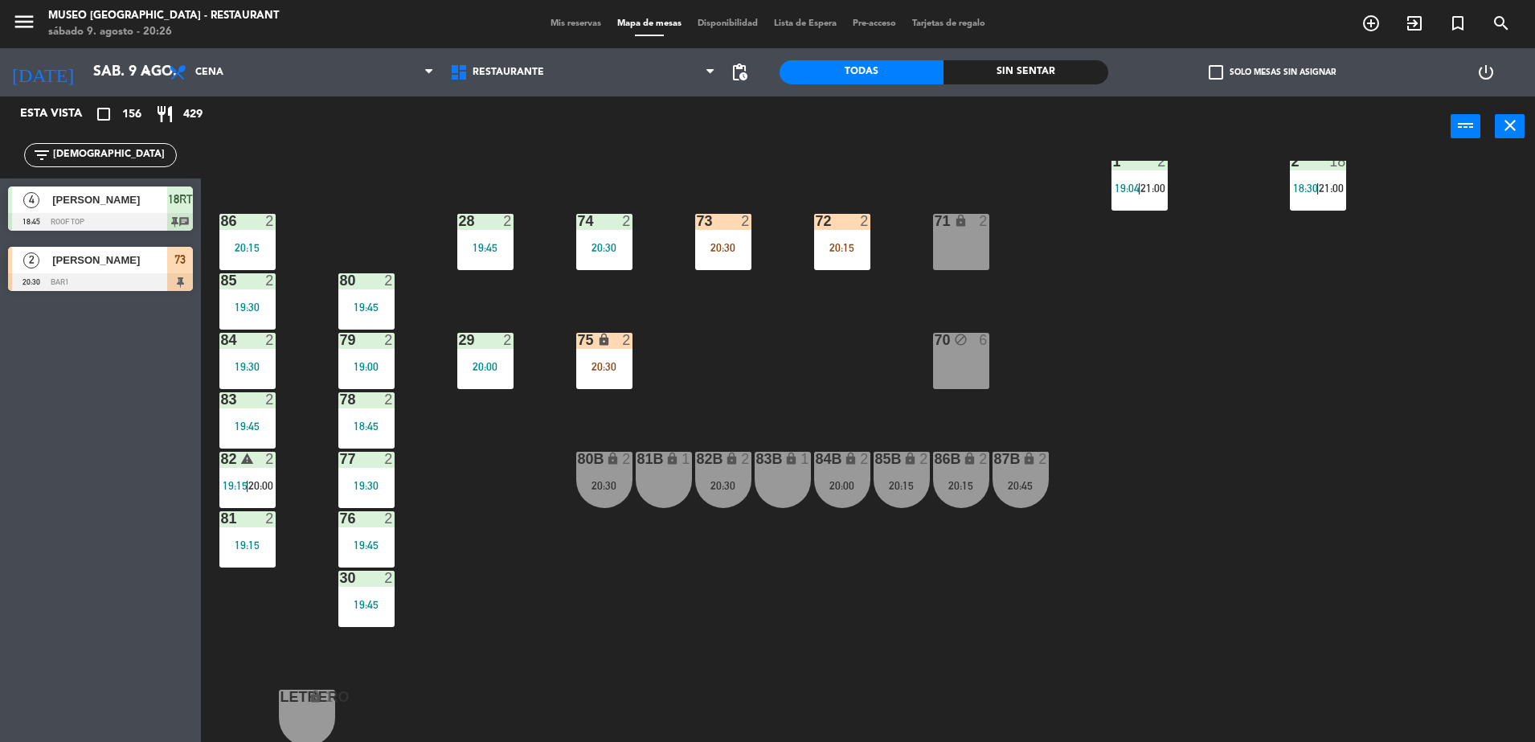
click at [705, 252] on div "20:30" at bounding box center [723, 247] width 56 height 11
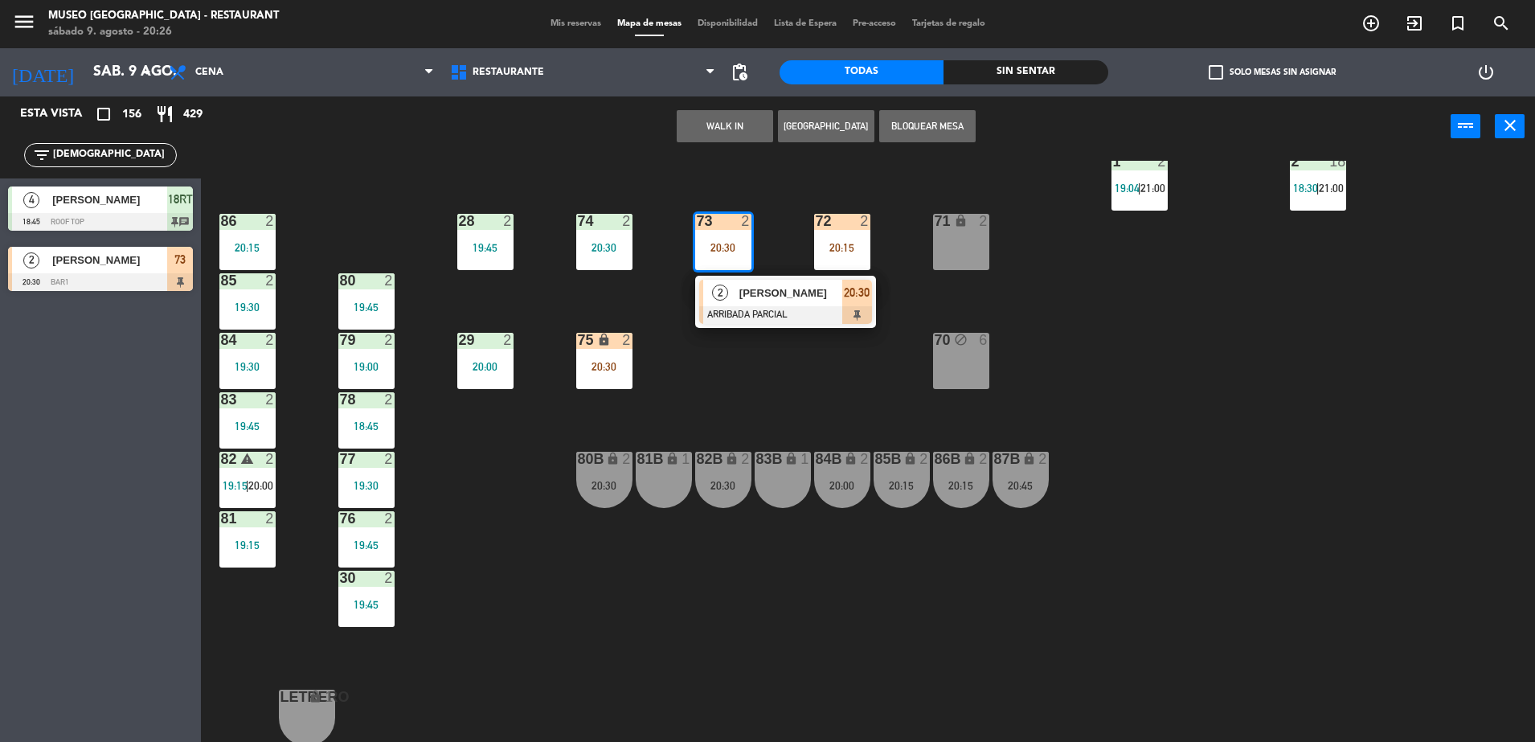
click at [784, 303] on div "[PERSON_NAME]" at bounding box center [790, 293] width 104 height 27
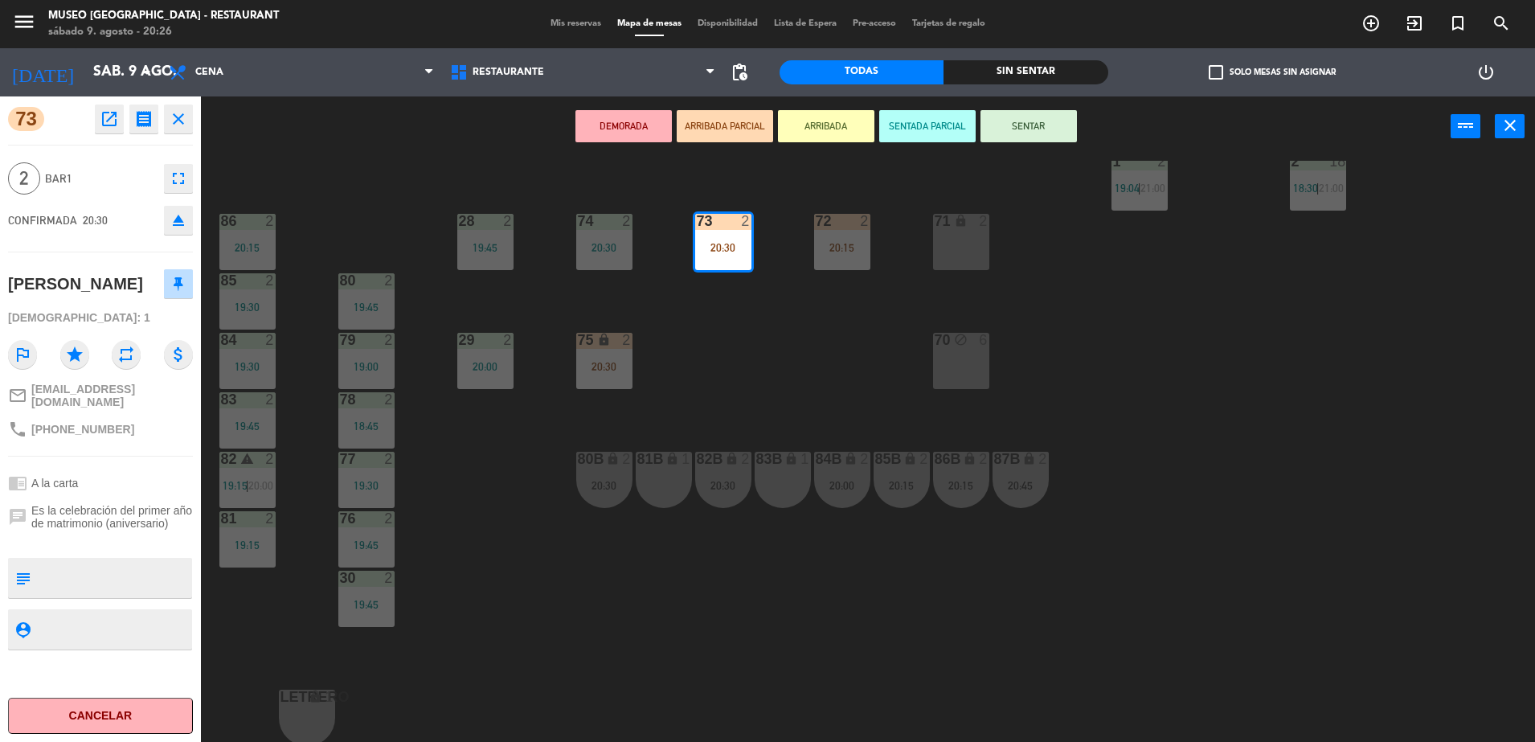
click at [765, 342] on div "44 5 17:15 | 21:00 49 2 20:15 54 5 64 2 17:45 48 2 17:45 | 20:15 53 2 19:00 | 2…" at bounding box center [875, 453] width 1319 height 585
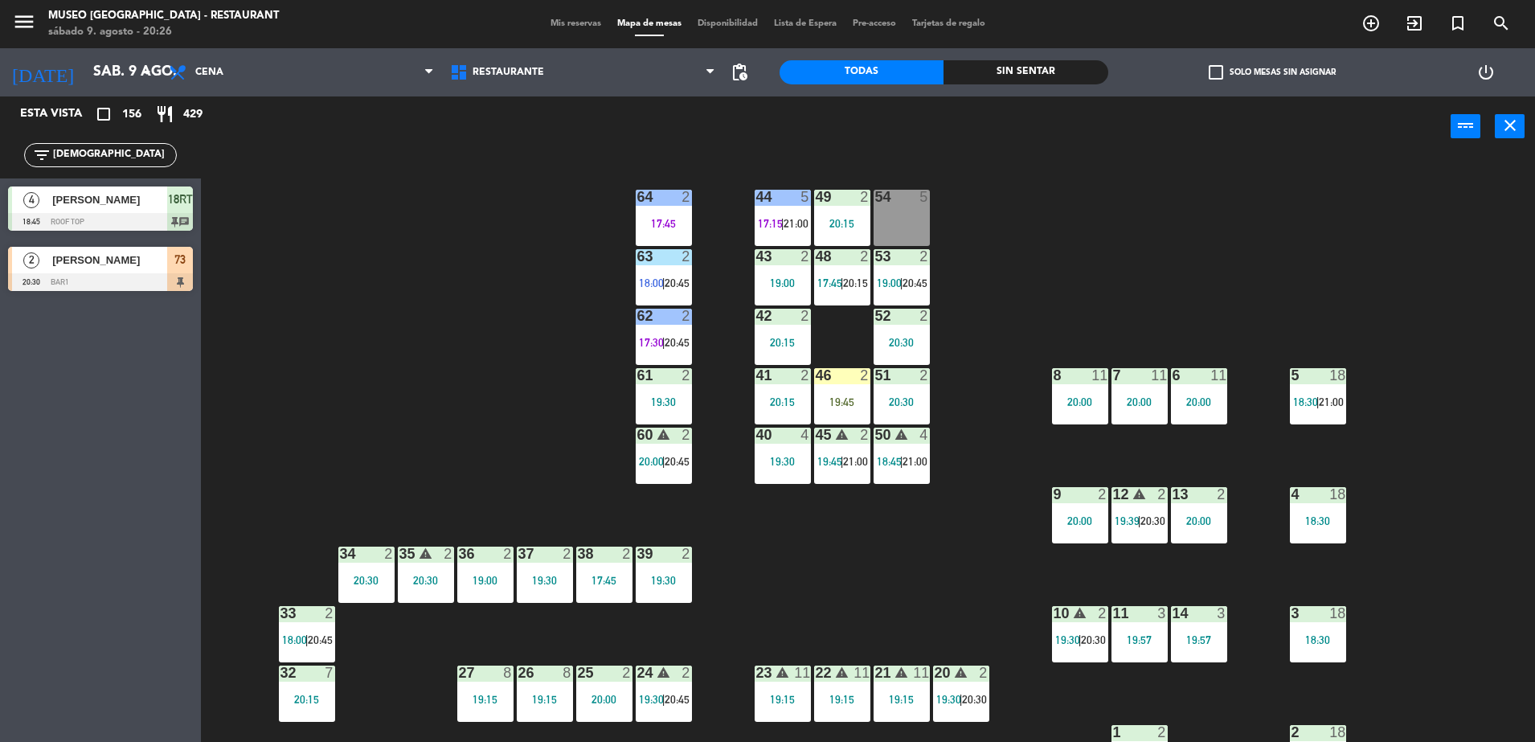
scroll to position [1, 0]
click at [92, 145] on div "filter_list [DEMOGRAPHIC_DATA]" at bounding box center [100, 155] width 153 height 24
drag, startPoint x: 97, startPoint y: 154, endPoint x: 0, endPoint y: 191, distance: 104.1
click at [0, 192] on html "close × Museo Larco Café - Restaurant × chrome_reader_mode Listado de Reservas …" at bounding box center [767, 371] width 1535 height 742
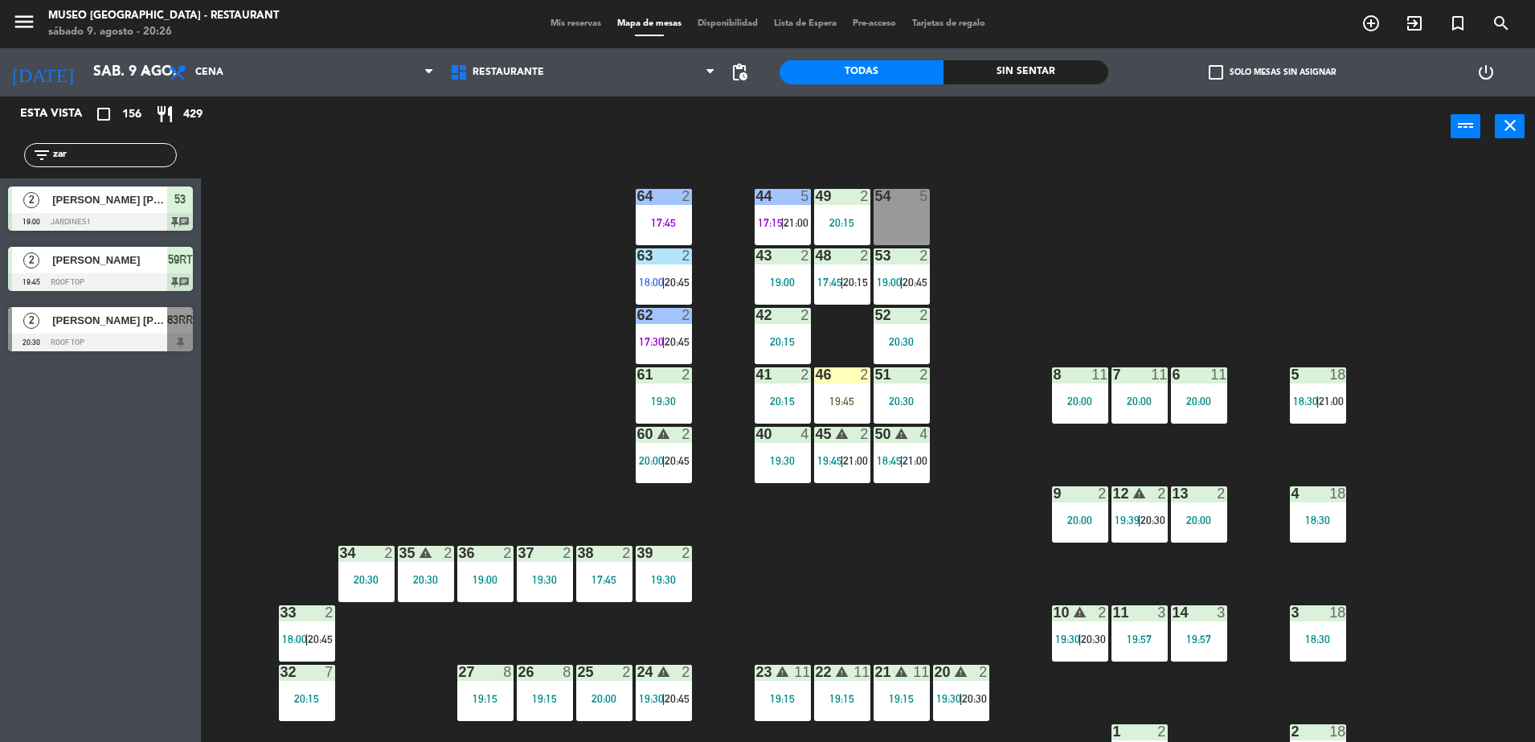
type input "zar"
click at [790, 330] on div "42 2 20:15" at bounding box center [783, 336] width 56 height 56
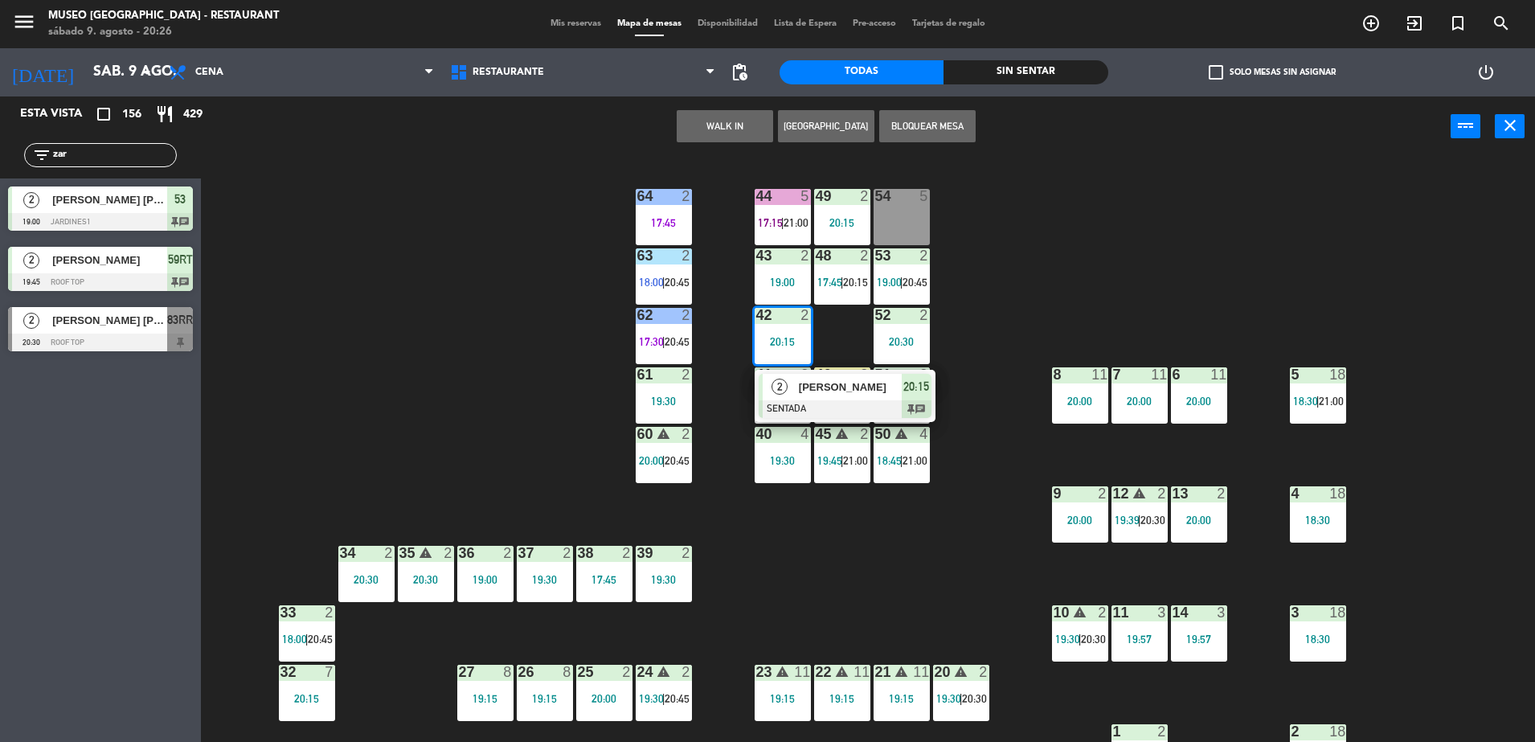
click at [491, 302] on div "44 5 17:15 | 21:00 49 2 20:15 54 5 64 2 17:45 48 2 17:45 | 20:15 53 2 19:00 | 2…" at bounding box center [875, 453] width 1319 height 585
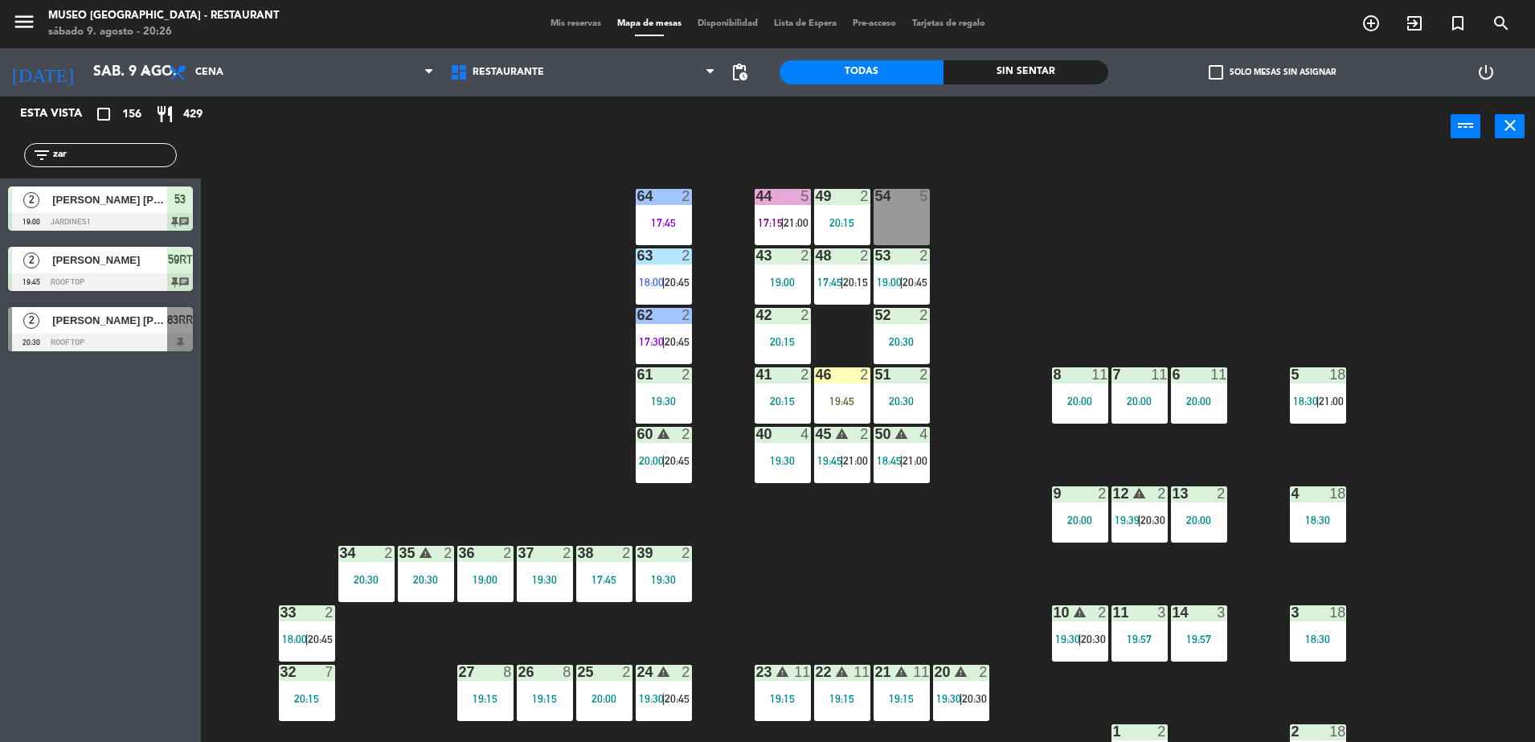
click at [794, 333] on div "42 2 20:15" at bounding box center [783, 336] width 56 height 56
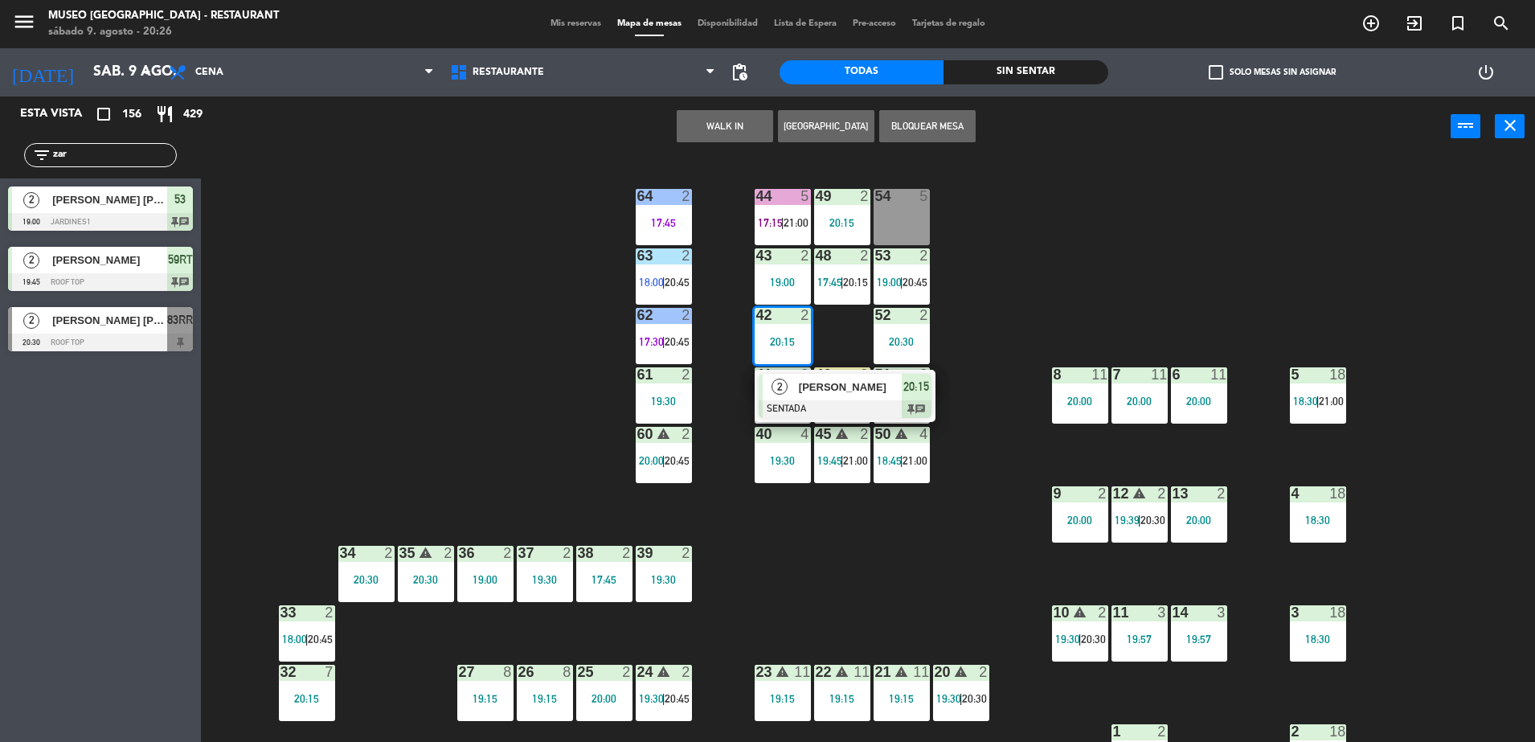
click at [575, 355] on div "44 5 17:15 | 21:00 49 2 20:15 54 5 64 2 17:45 48 2 17:45 | 20:15 53 2 19:00 | 2…" at bounding box center [875, 453] width 1319 height 585
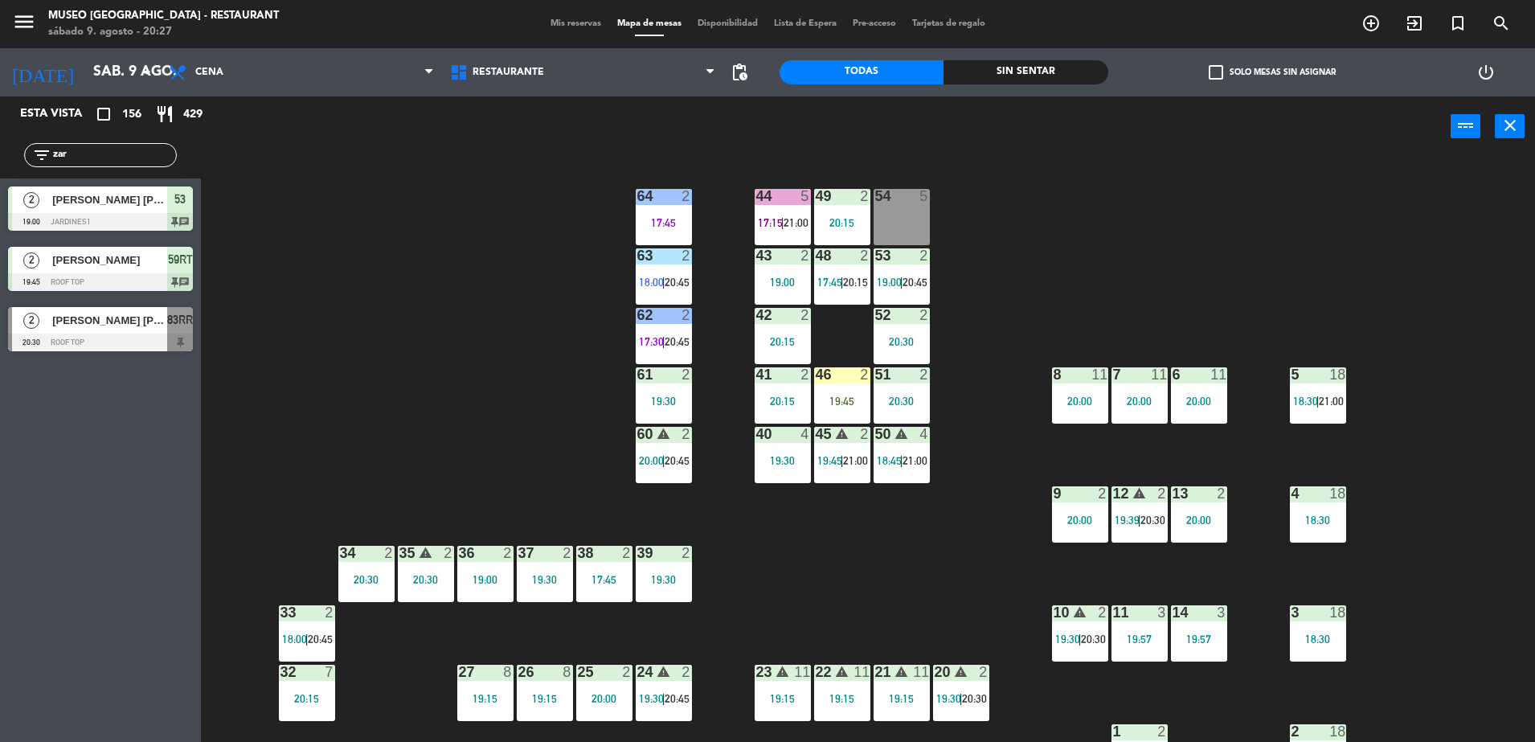
scroll to position [571, 0]
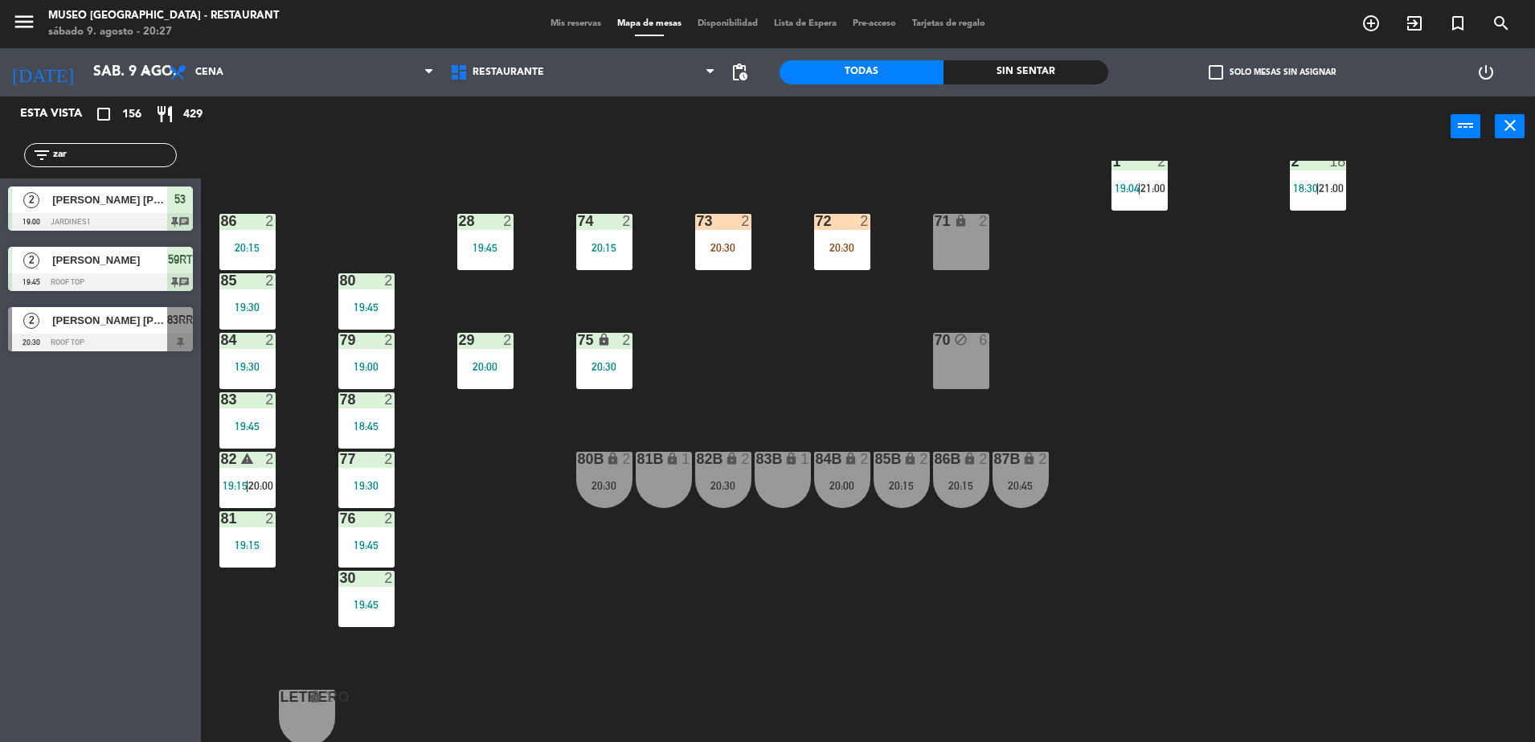
click at [825, 471] on div "84B lock 2 20:00" at bounding box center [842, 480] width 56 height 56
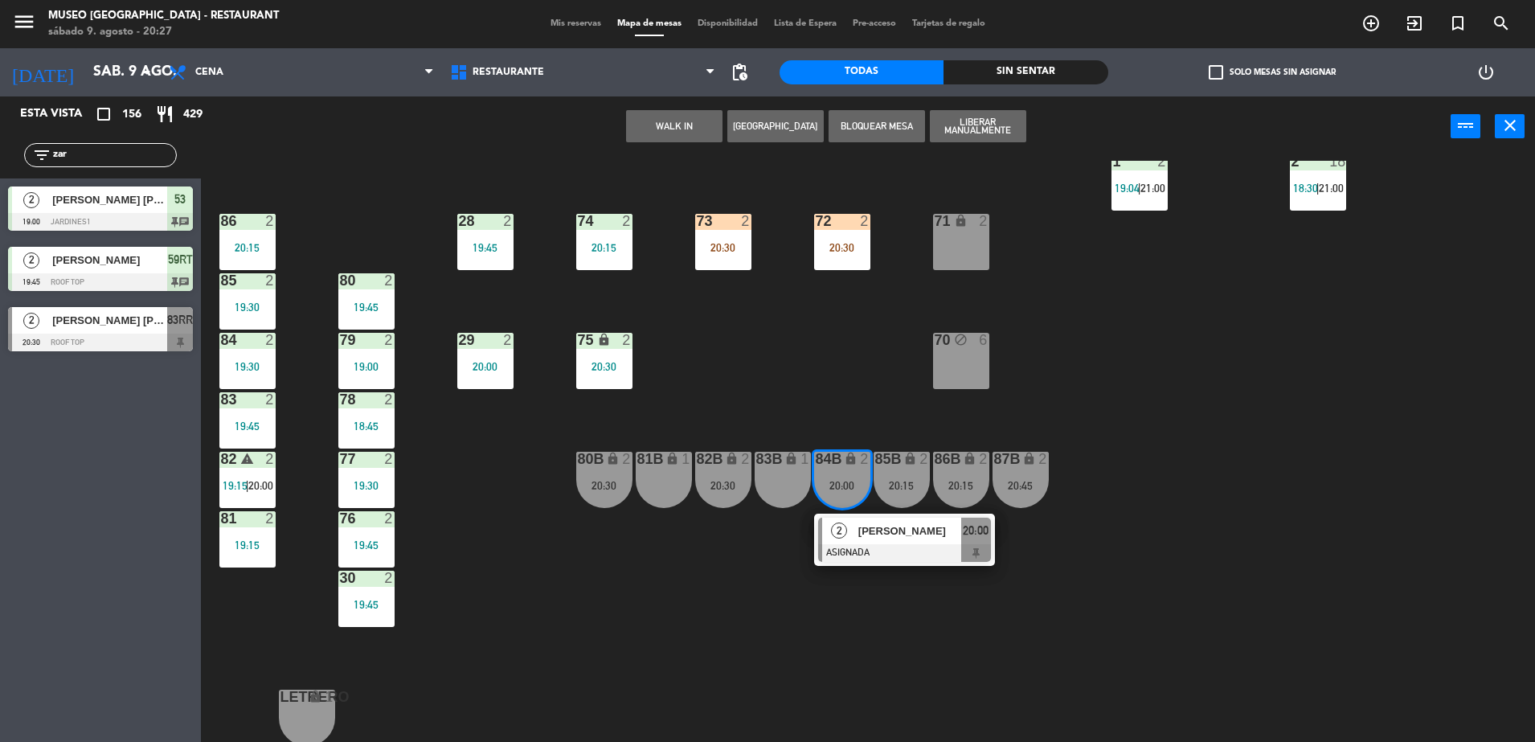
click at [863, 529] on span "[PERSON_NAME]" at bounding box center [909, 530] width 103 height 17
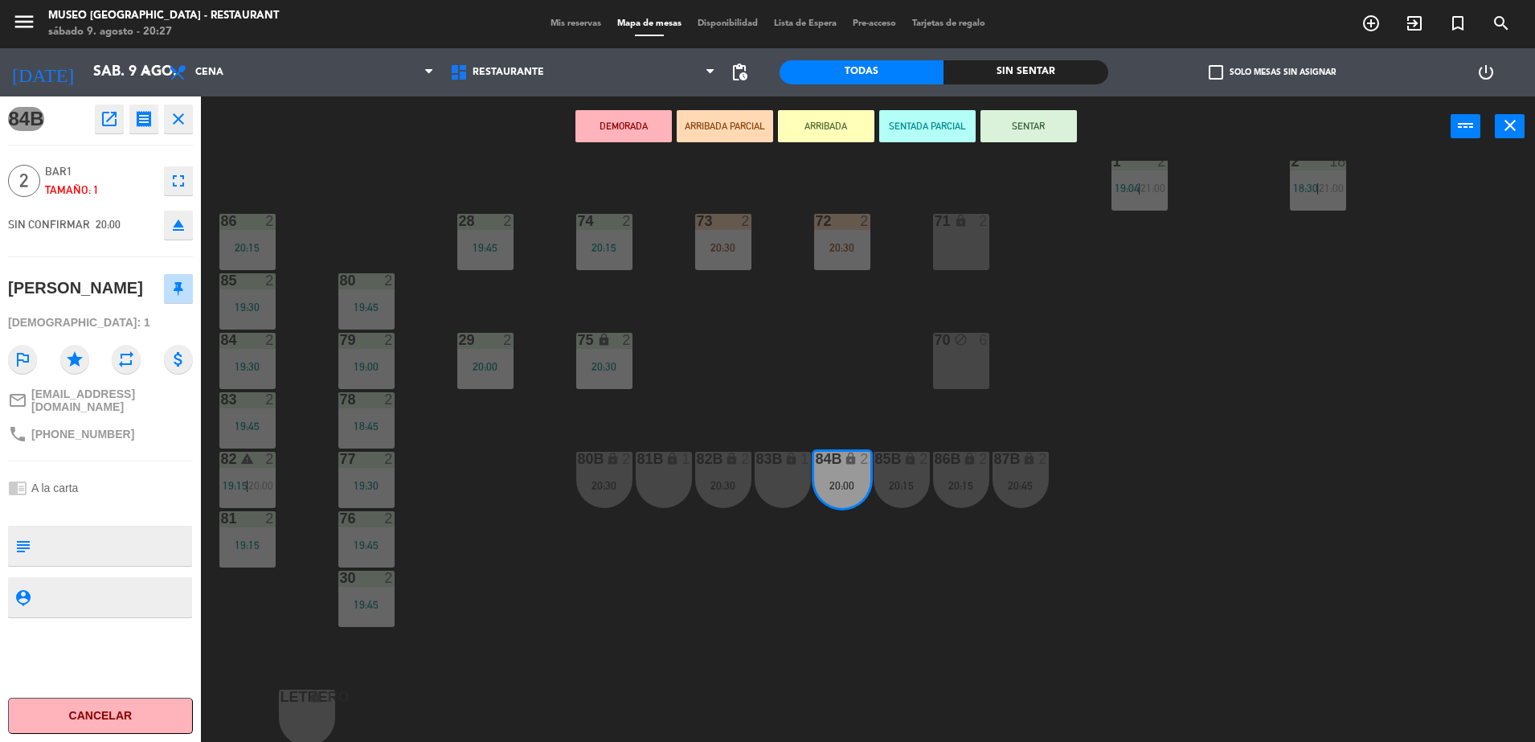
click at [116, 121] on icon "open_in_new" at bounding box center [109, 118] width 19 height 19
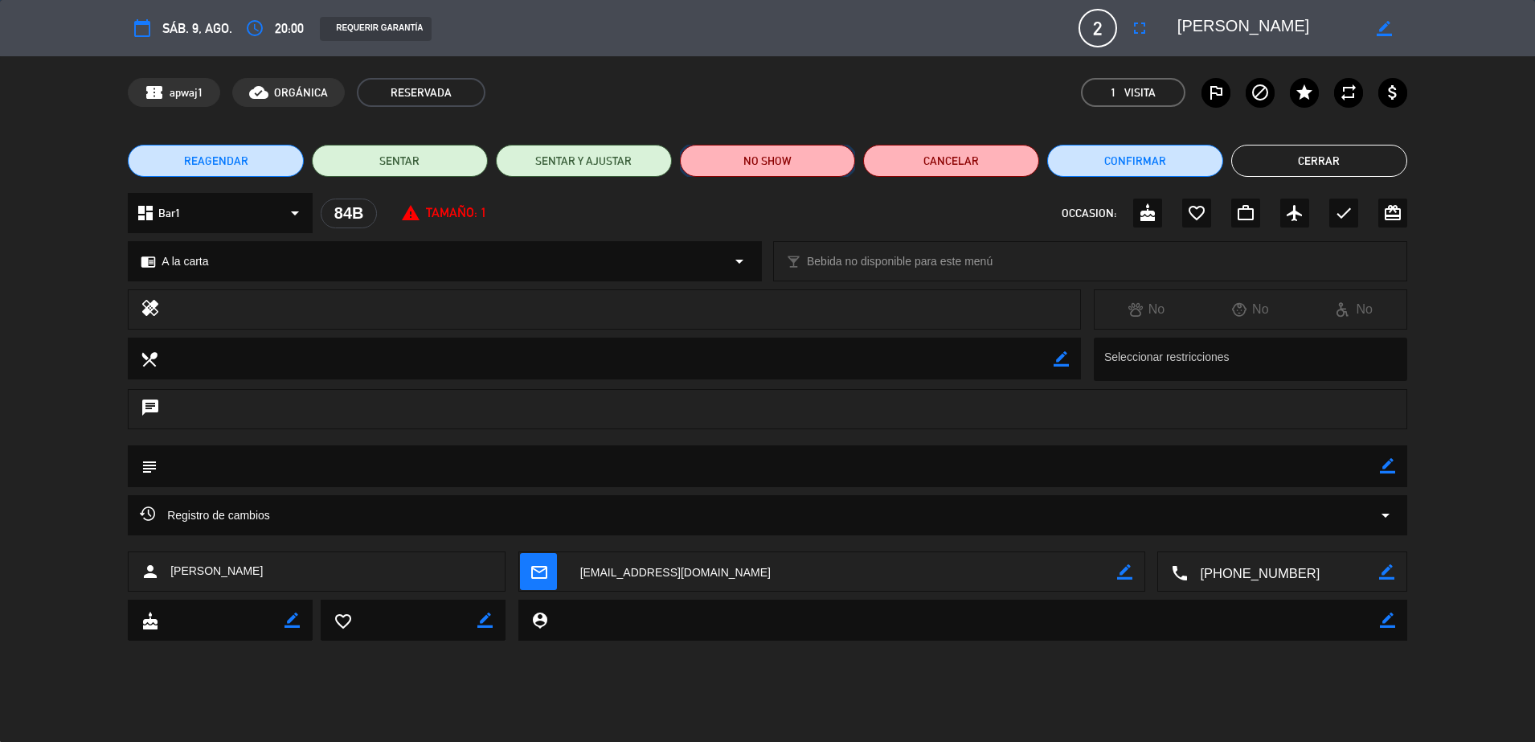
click at [833, 152] on button "NO SHOW" at bounding box center [768, 161] width 176 height 32
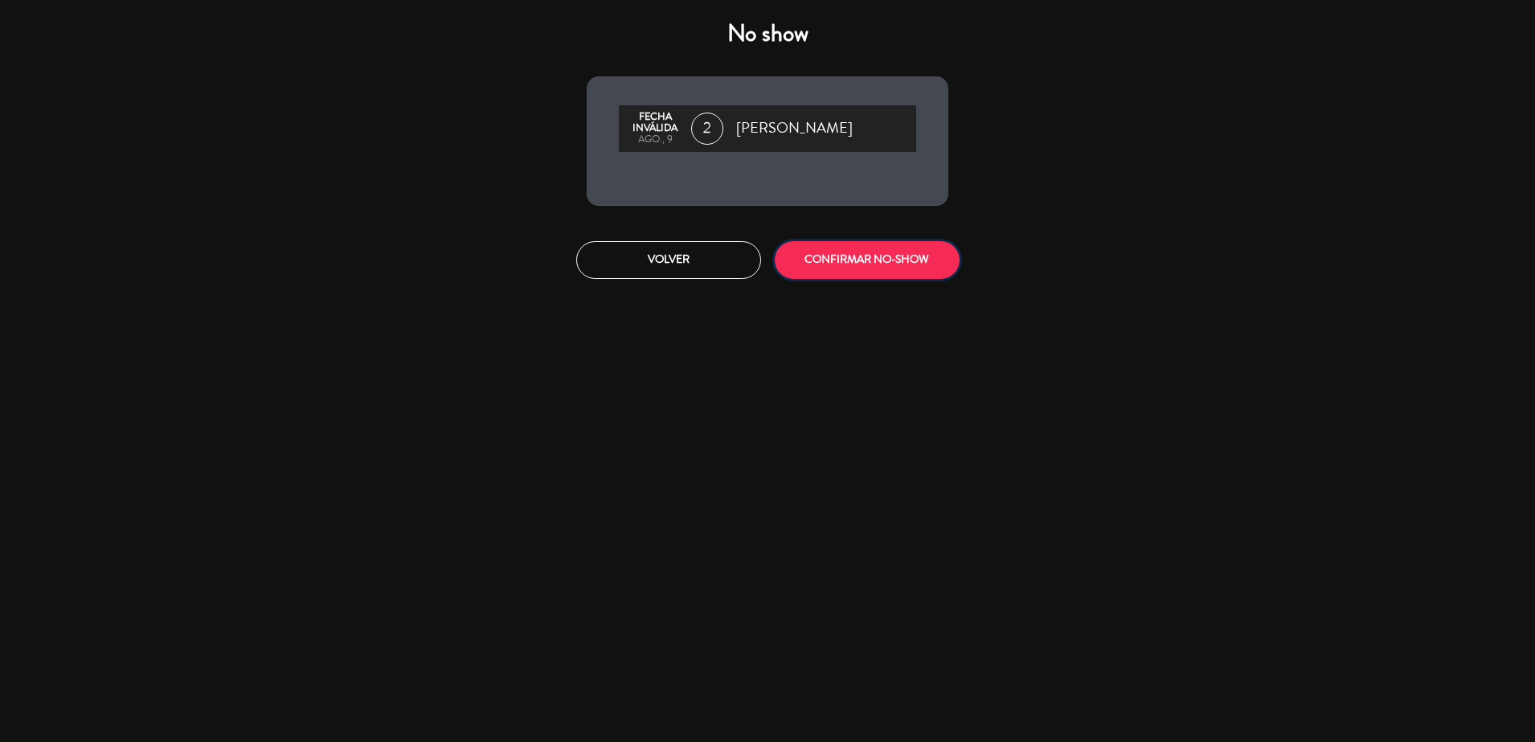
click at [861, 259] on button "CONFIRMAR NO-SHOW" at bounding box center [867, 260] width 185 height 38
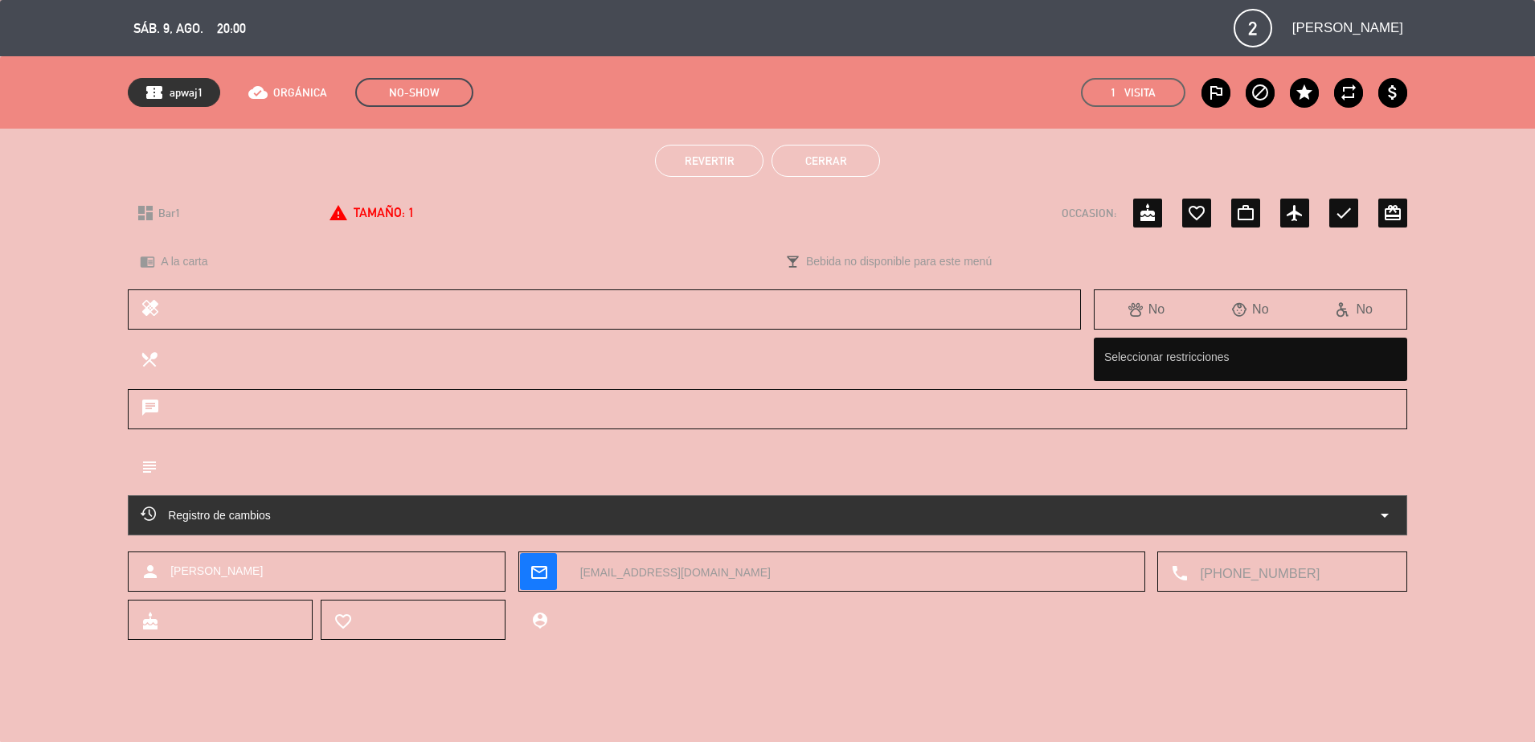
click at [836, 159] on button "Cerrar" at bounding box center [826, 161] width 109 height 32
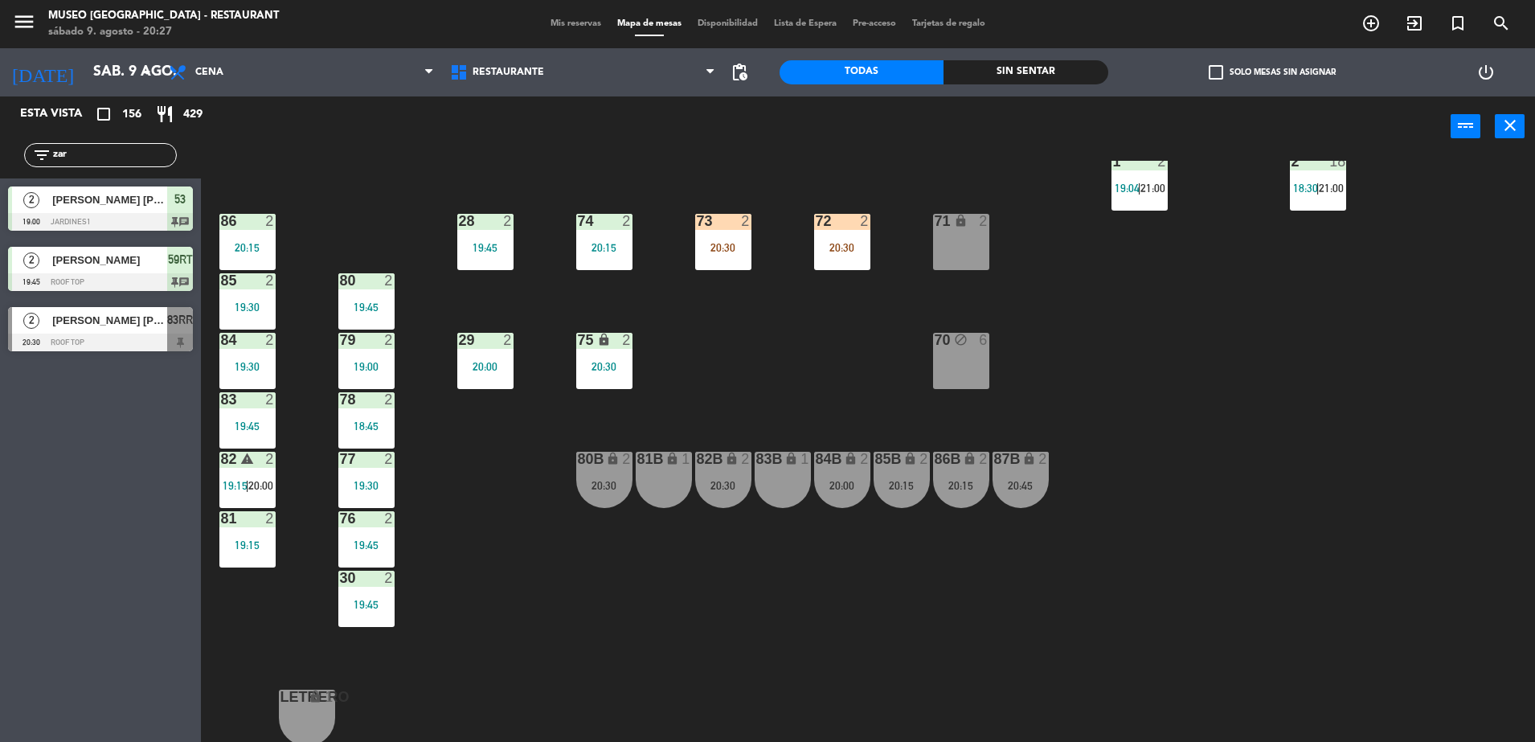
click at [233, 484] on span "19:15" at bounding box center [235, 485] width 25 height 13
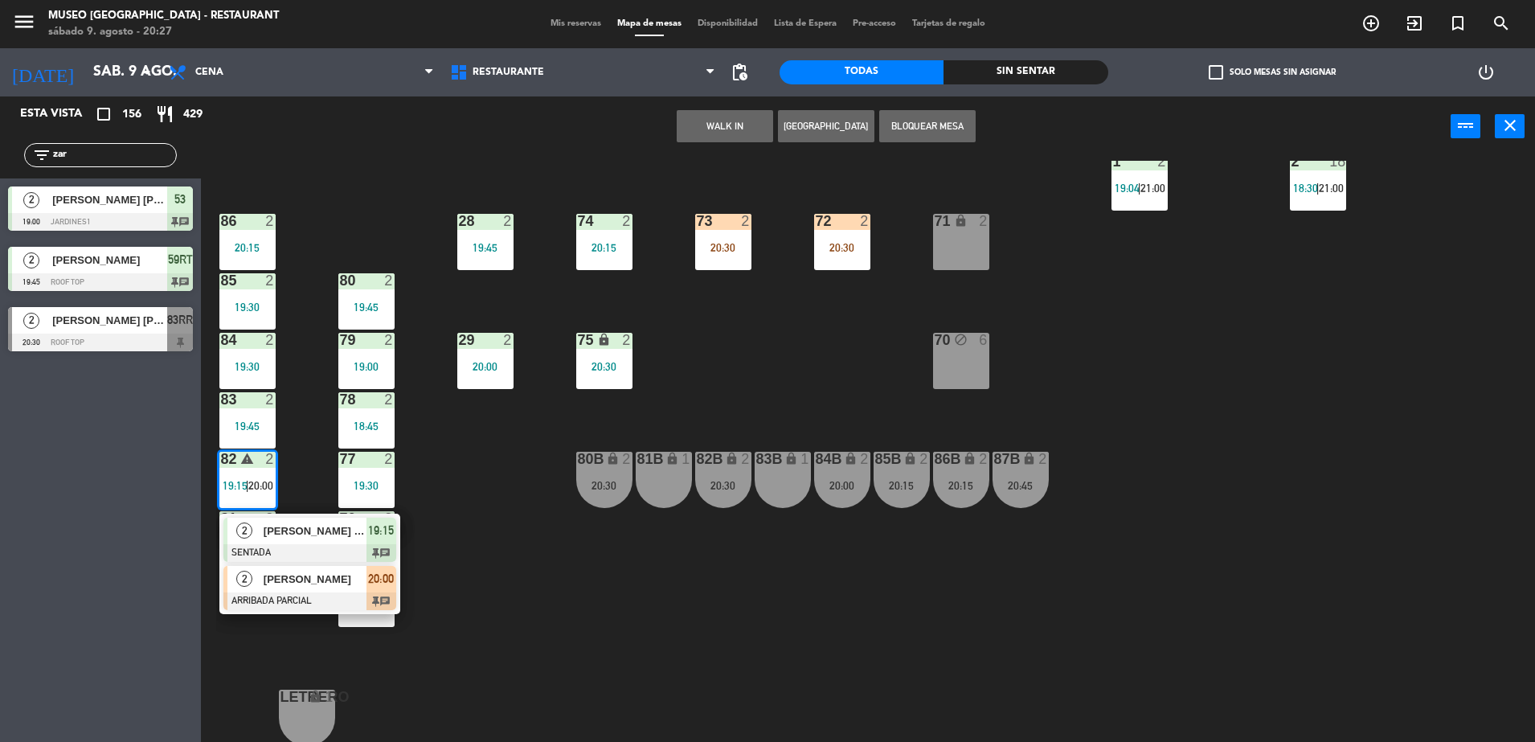
click at [320, 584] on span "[PERSON_NAME]" at bounding box center [315, 579] width 103 height 17
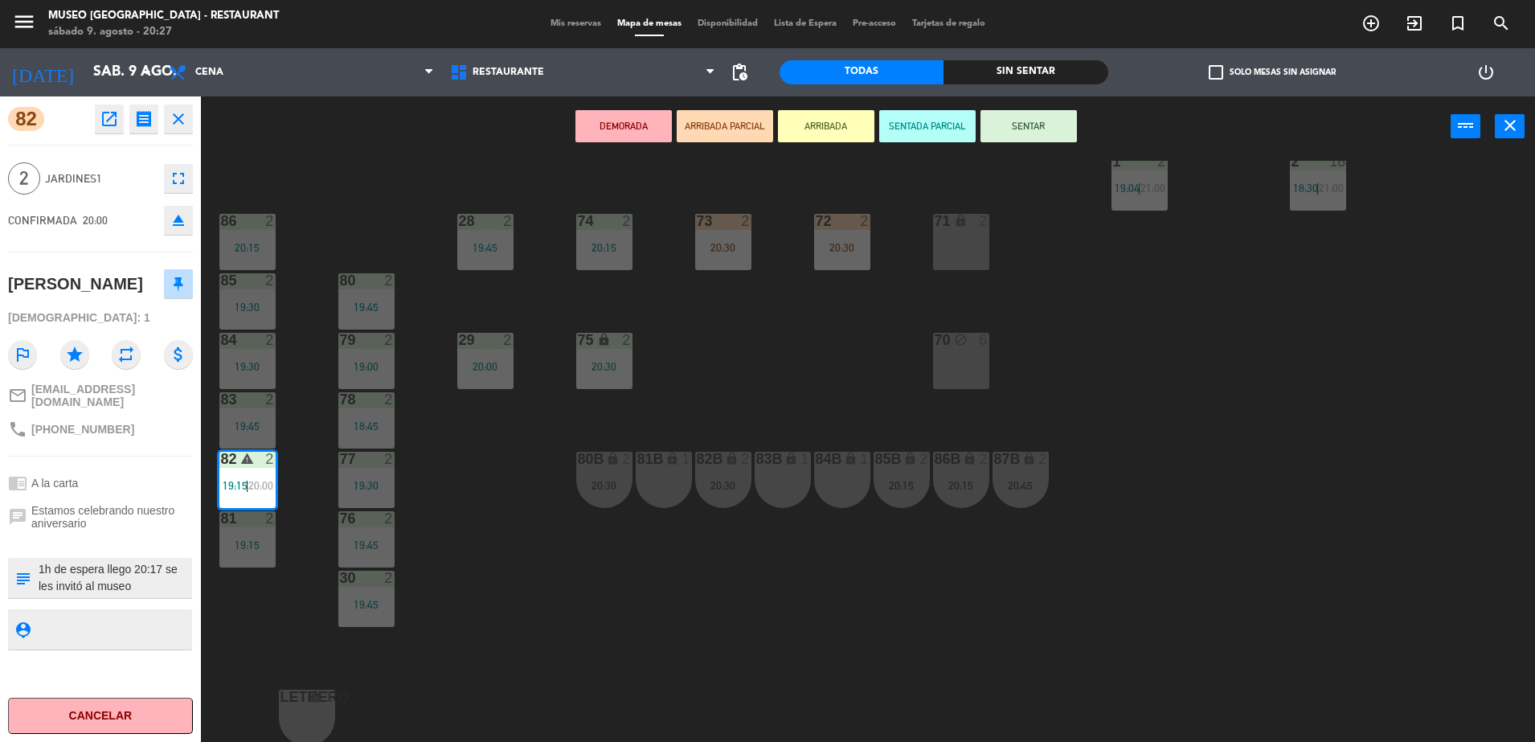
click at [139, 565] on textarea at bounding box center [114, 578] width 154 height 34
click at [144, 577] on textarea at bounding box center [114, 578] width 154 height 34
click at [1055, 654] on div "44 5 17:15 | 21:00 49 2 20:15 54 5 64 2 17:45 48 2 17:45 | 20:15 53 2 19:00 | 2…" at bounding box center [875, 453] width 1319 height 585
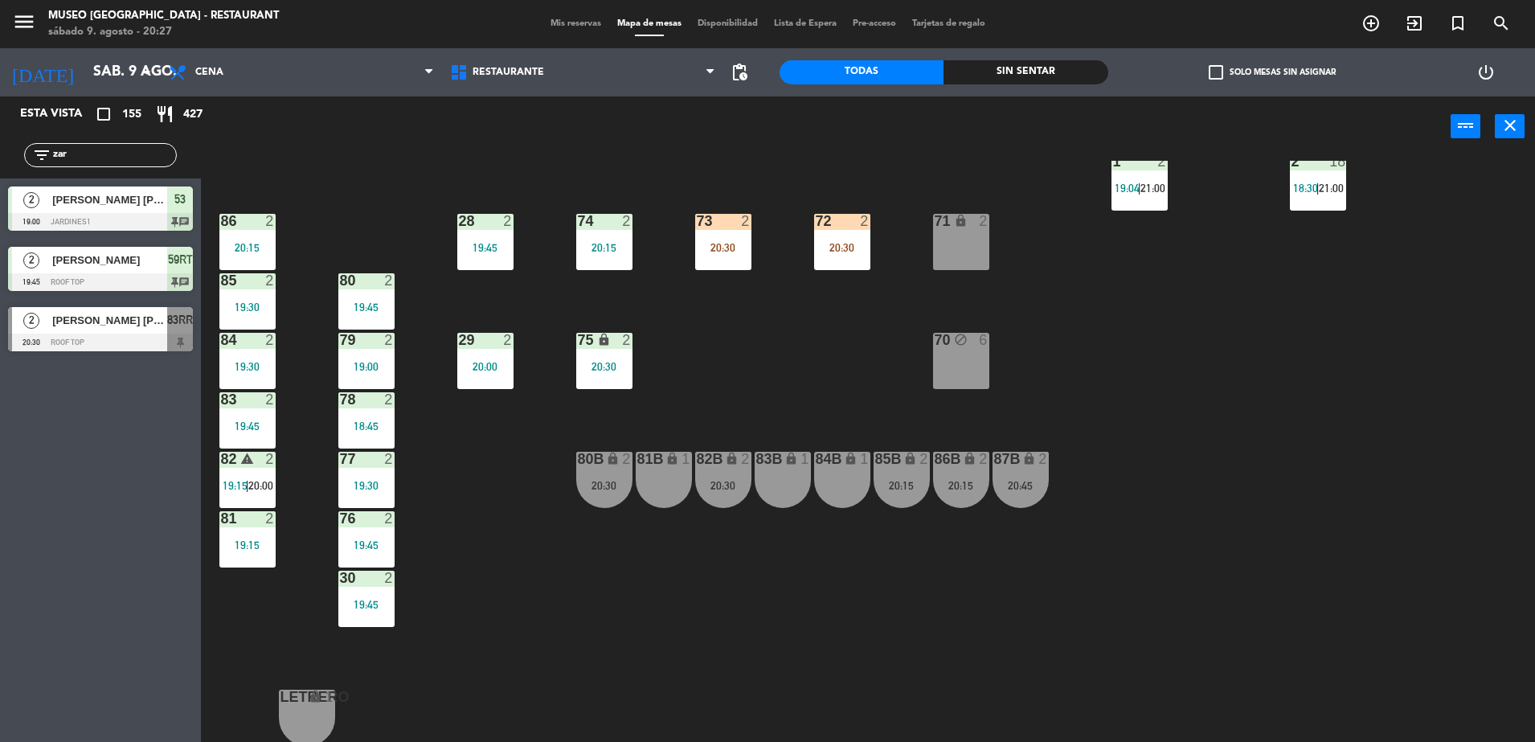
click at [247, 477] on div "82 warning 2 19:15 | 20:00" at bounding box center [247, 480] width 56 height 56
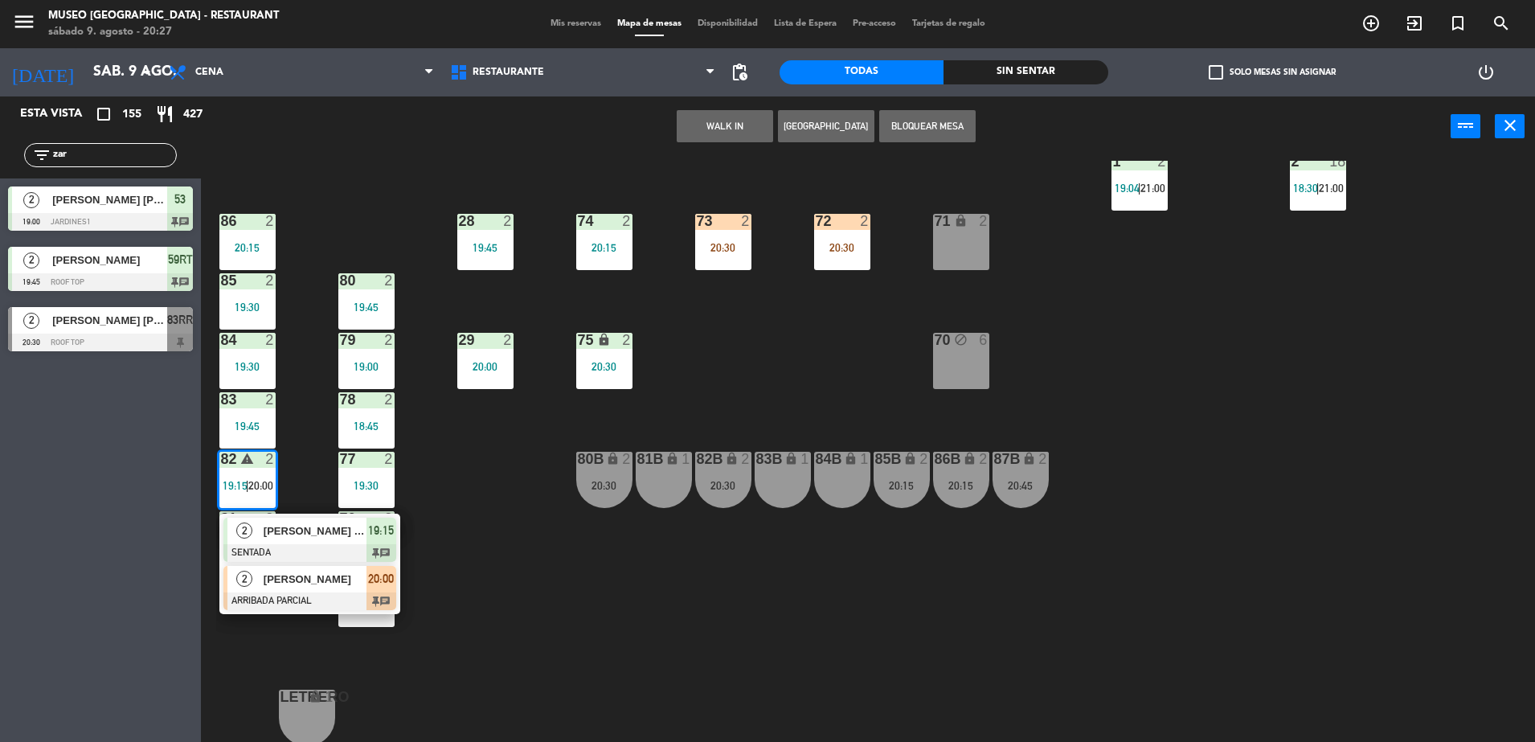
click at [383, 588] on span "20:00" at bounding box center [381, 578] width 26 height 19
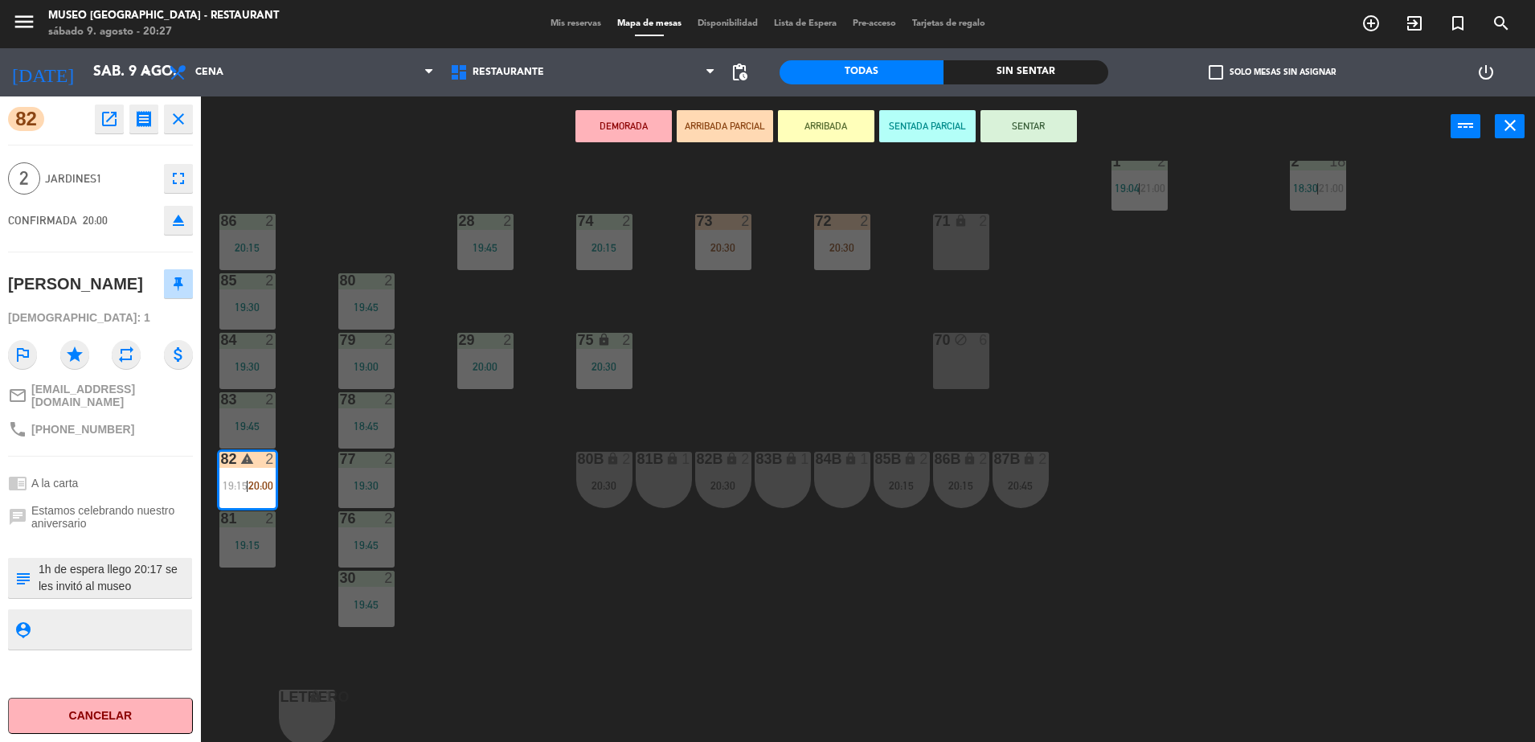
click at [660, 473] on div "81B lock 1" at bounding box center [664, 480] width 56 height 56
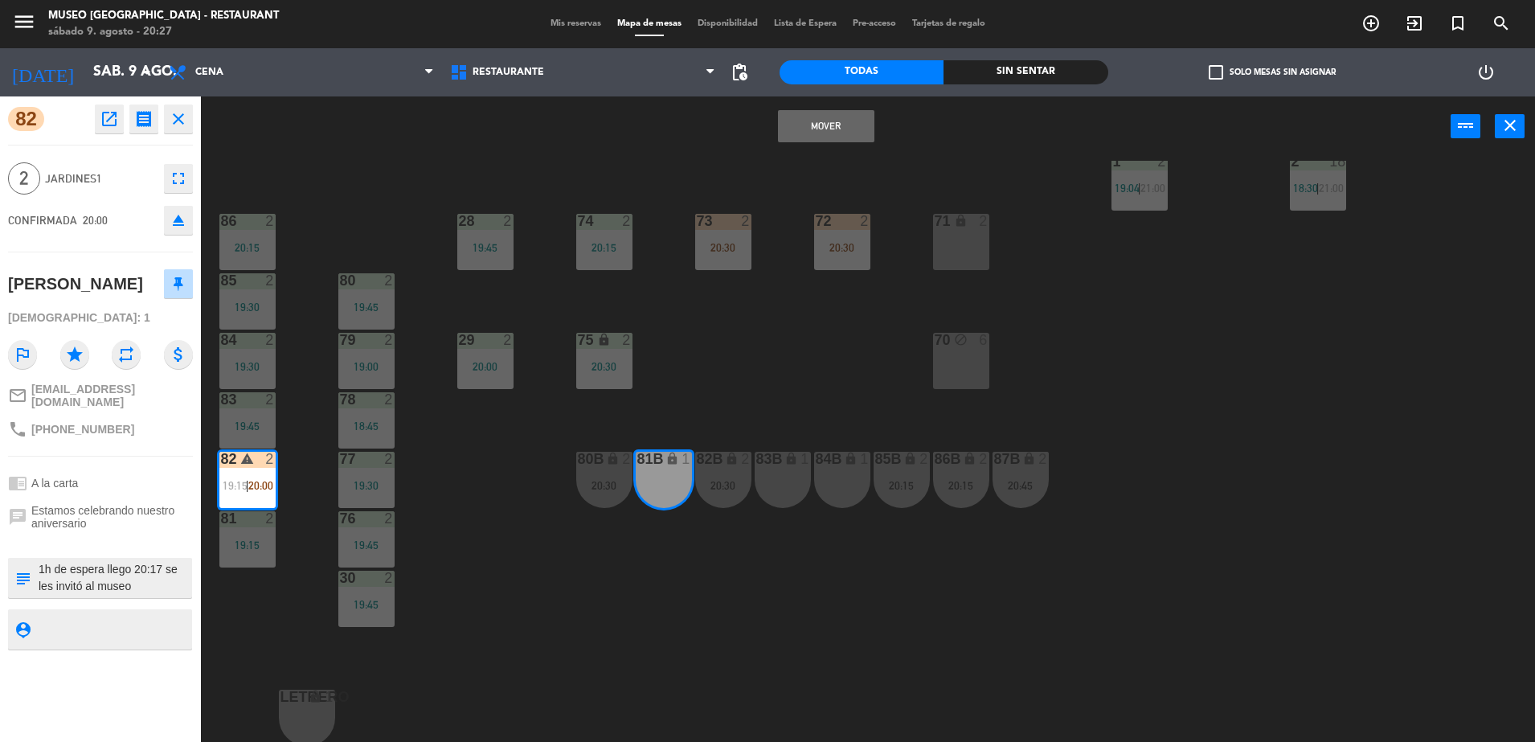
click at [803, 129] on button "Mover" at bounding box center [826, 126] width 96 height 32
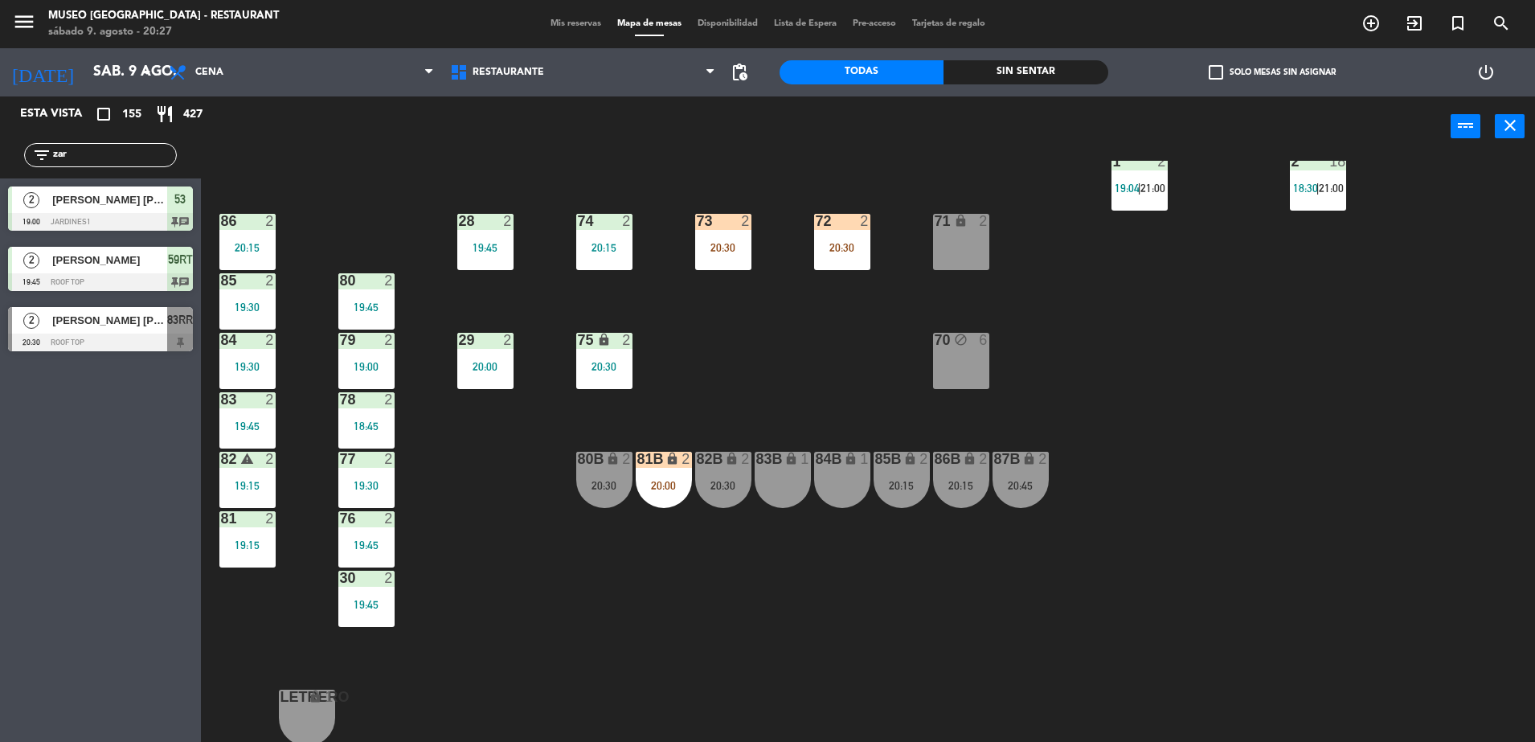
drag, startPoint x: 79, startPoint y: 154, endPoint x: 0, endPoint y: 133, distance: 81.7
click at [0, 133] on html "close × Museo Larco Café - Restaurant × chrome_reader_mode Listado de Reservas …" at bounding box center [767, 371] width 1535 height 742
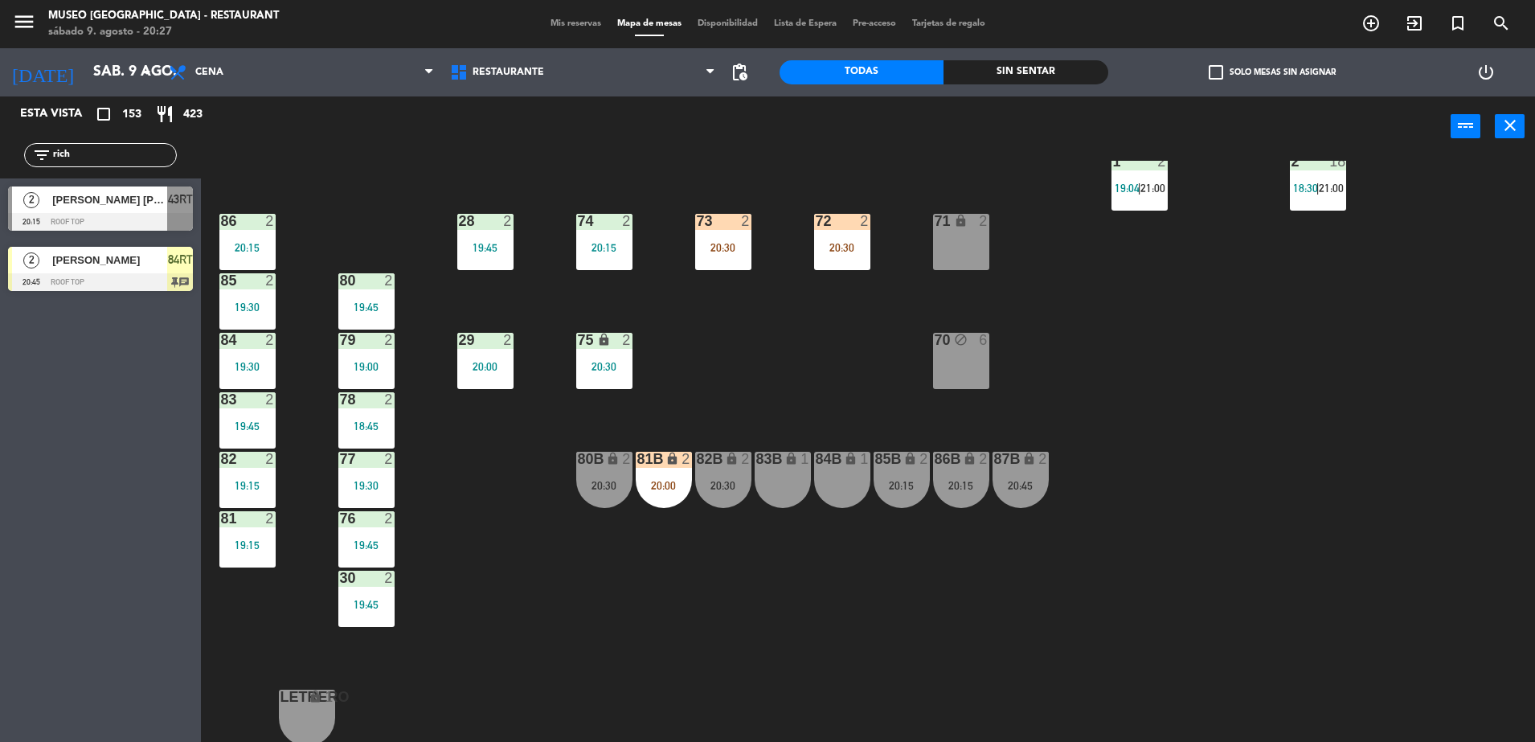
type input "rich"
click at [163, 268] on div "[PERSON_NAME]" at bounding box center [109, 260] width 117 height 27
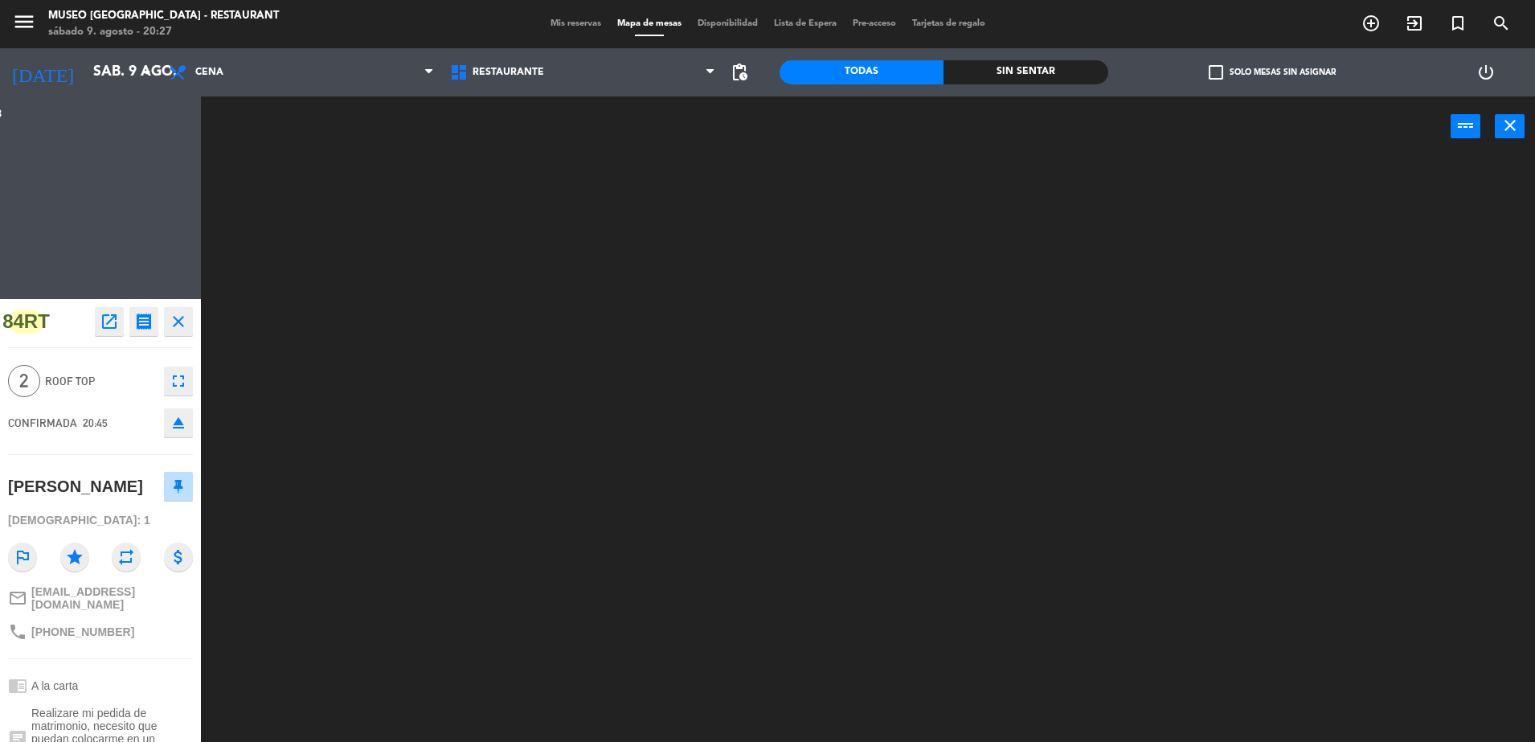
scroll to position [0, 0]
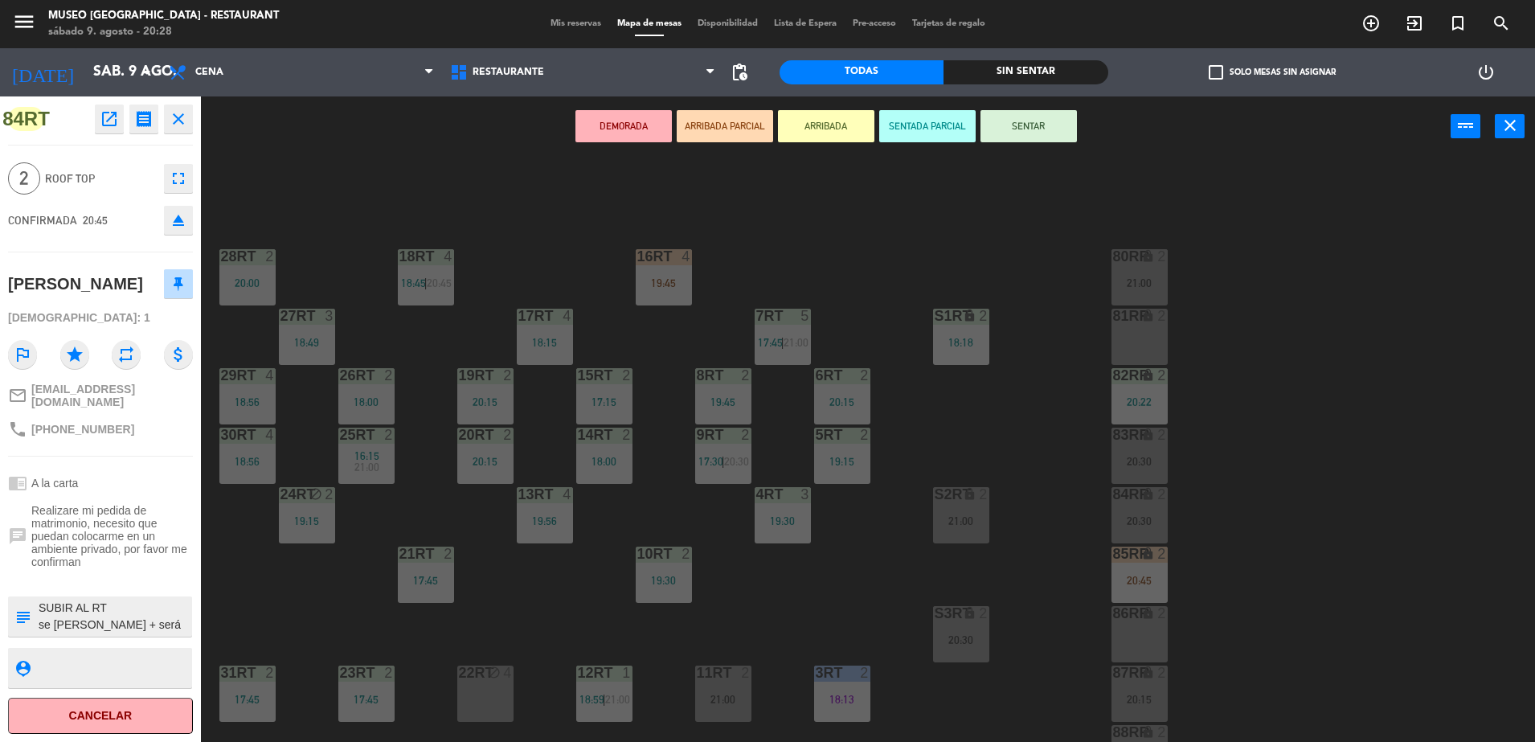
click at [700, 118] on button "ARRIBADA PARCIAL" at bounding box center [725, 126] width 96 height 32
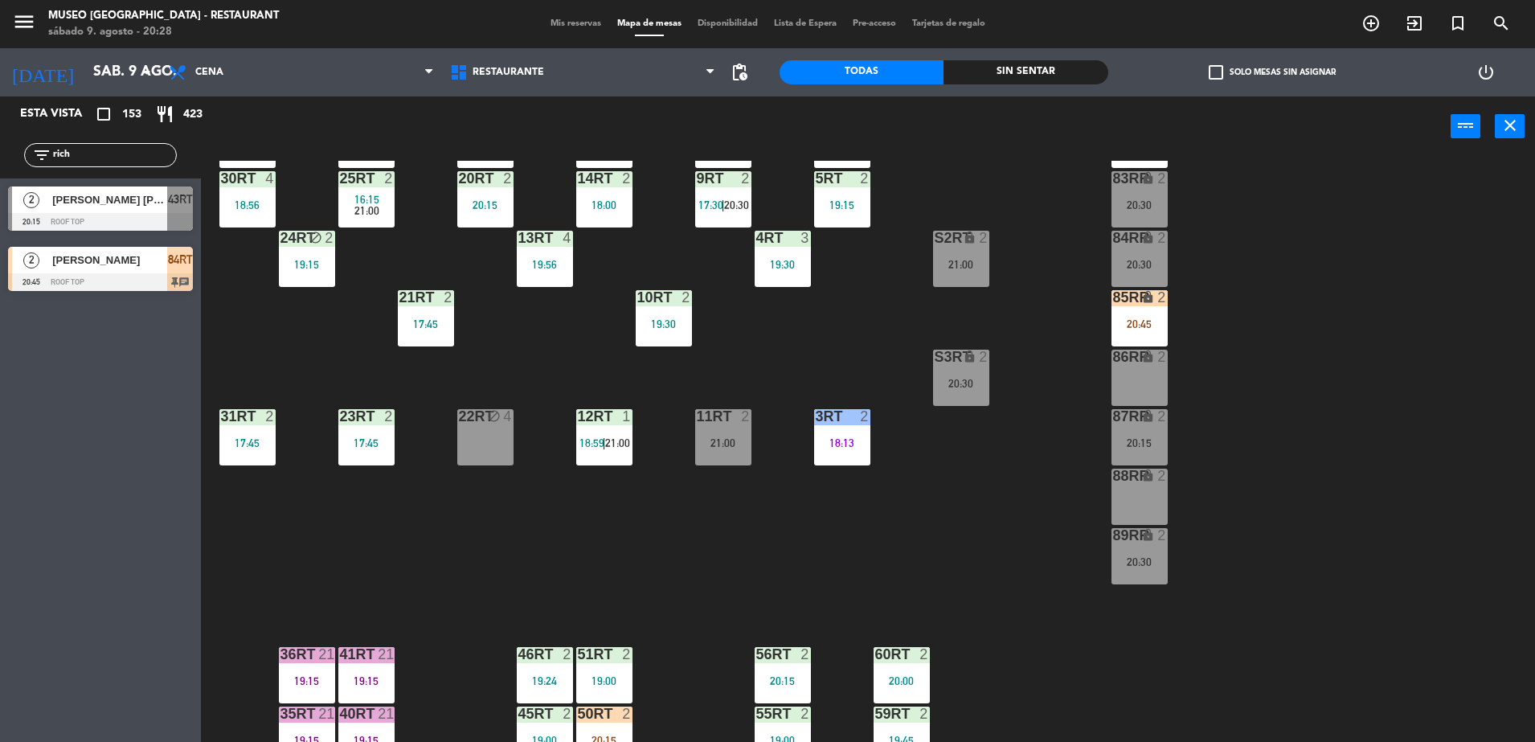
scroll to position [249, 0]
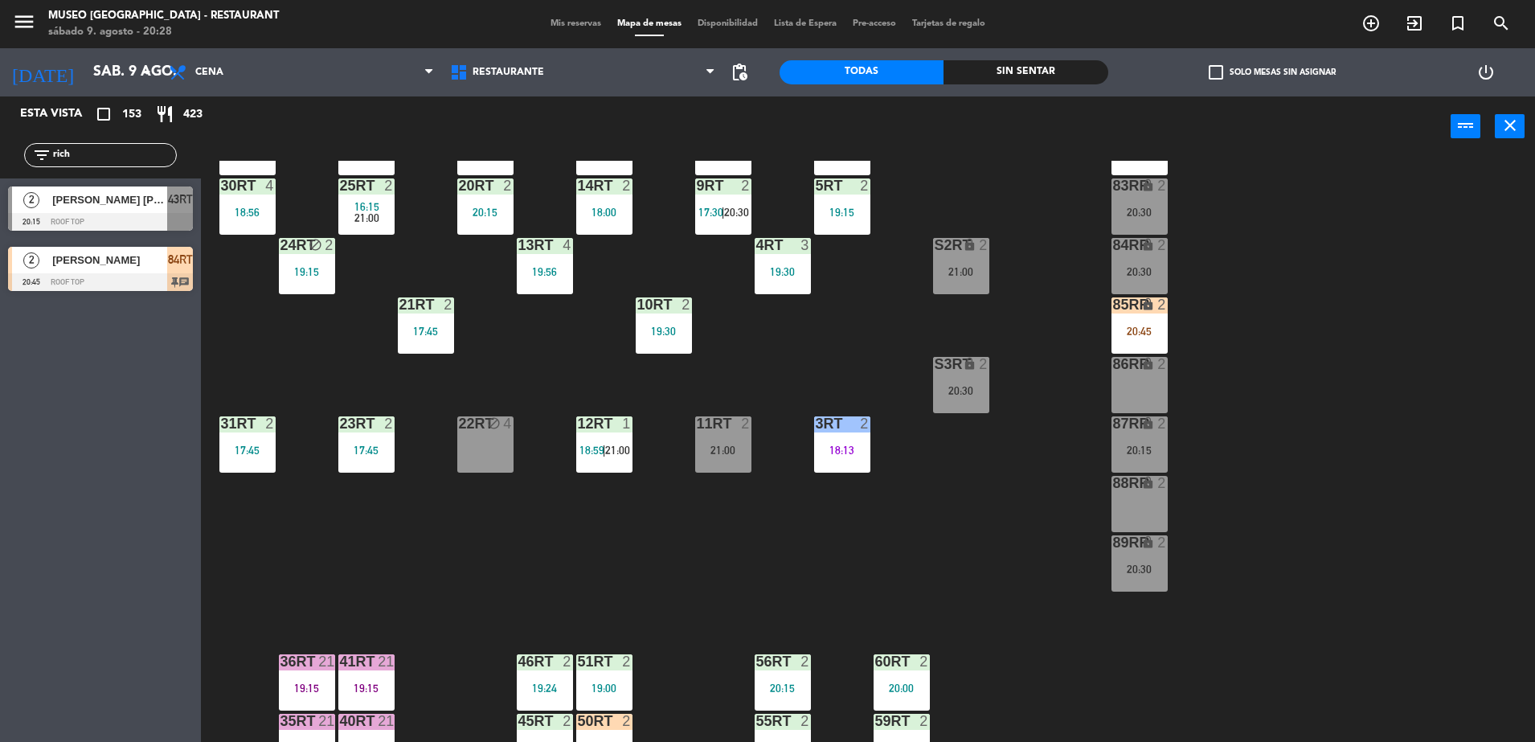
click at [174, 260] on span "84RT" at bounding box center [180, 259] width 25 height 19
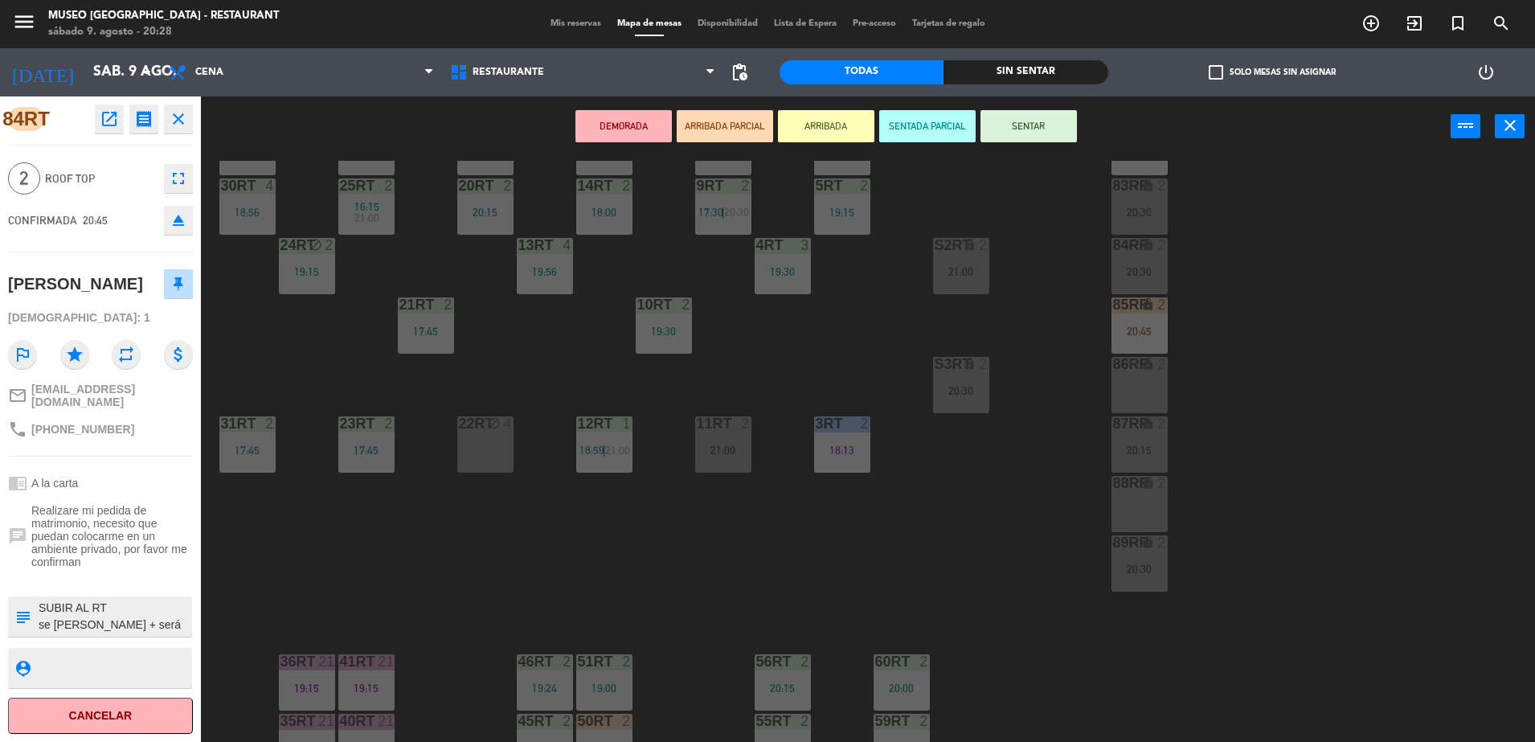
click at [507, 539] on div "18RT 4 18:45 | 20:45 16RT 4 19:45 28RT 2 20:00 80RR lock 2 21:00 27RT 3 18:49 7…" at bounding box center [875, 453] width 1319 height 585
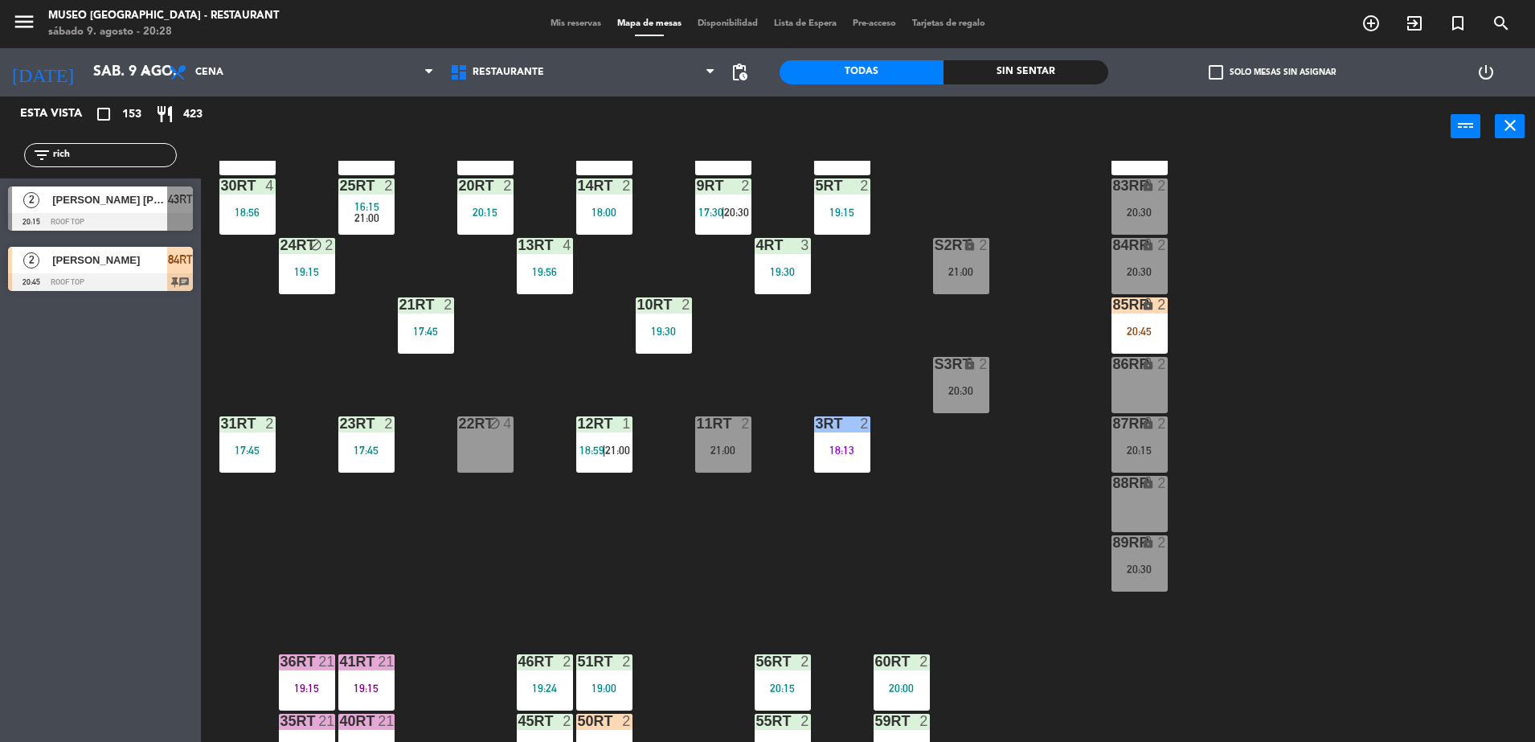
scroll to position [630, 0]
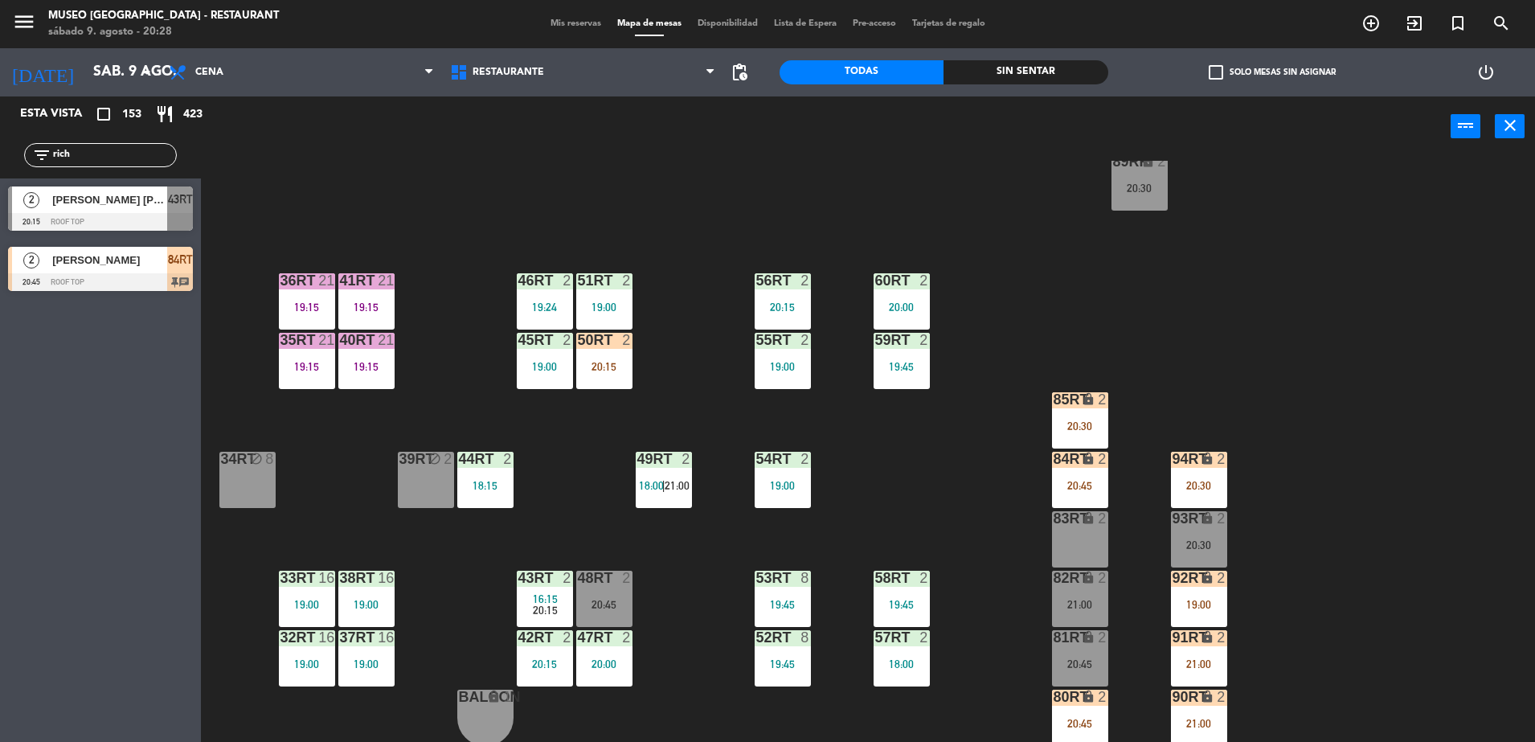
click at [182, 264] on span "84RT" at bounding box center [180, 259] width 25 height 19
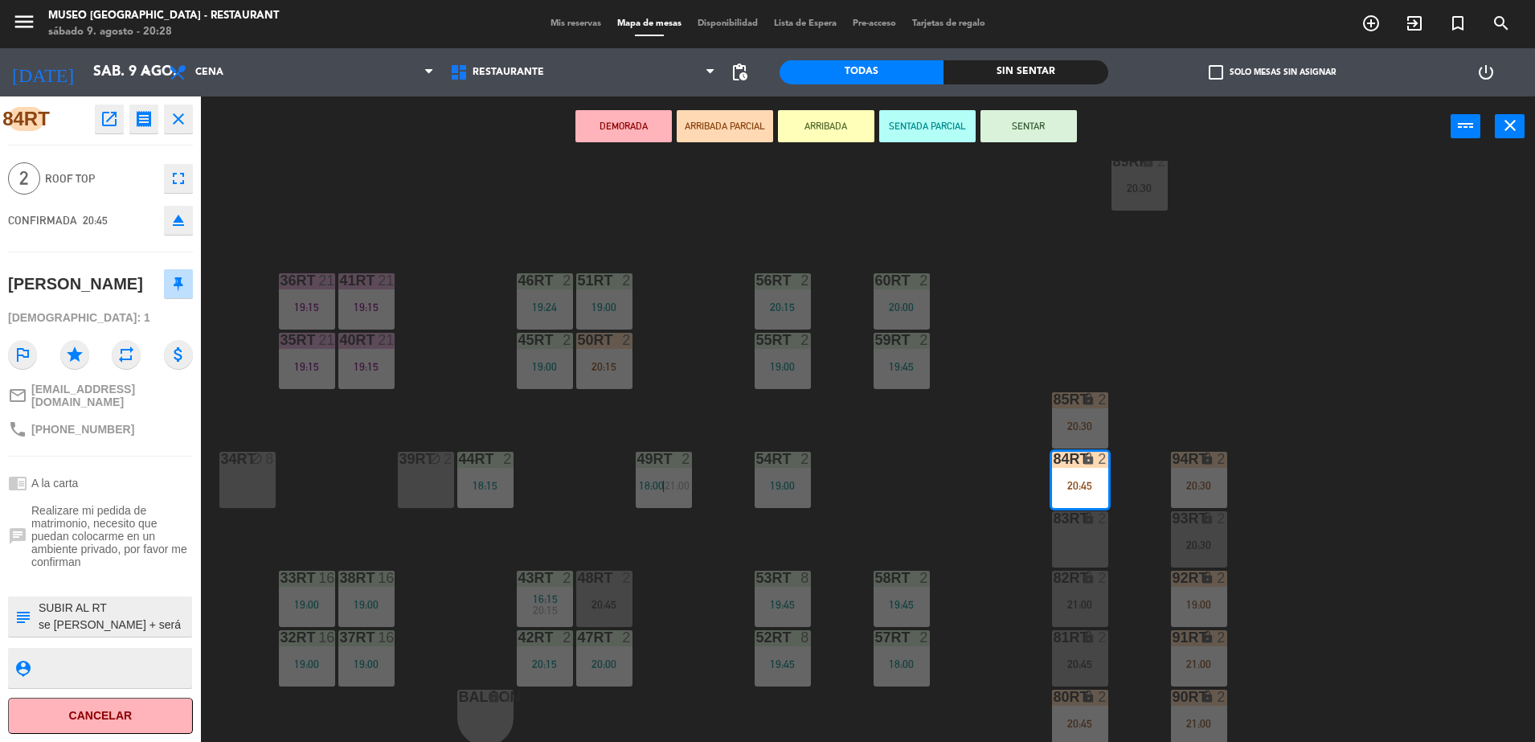
click at [605, 605] on div "20:45" at bounding box center [604, 604] width 56 height 11
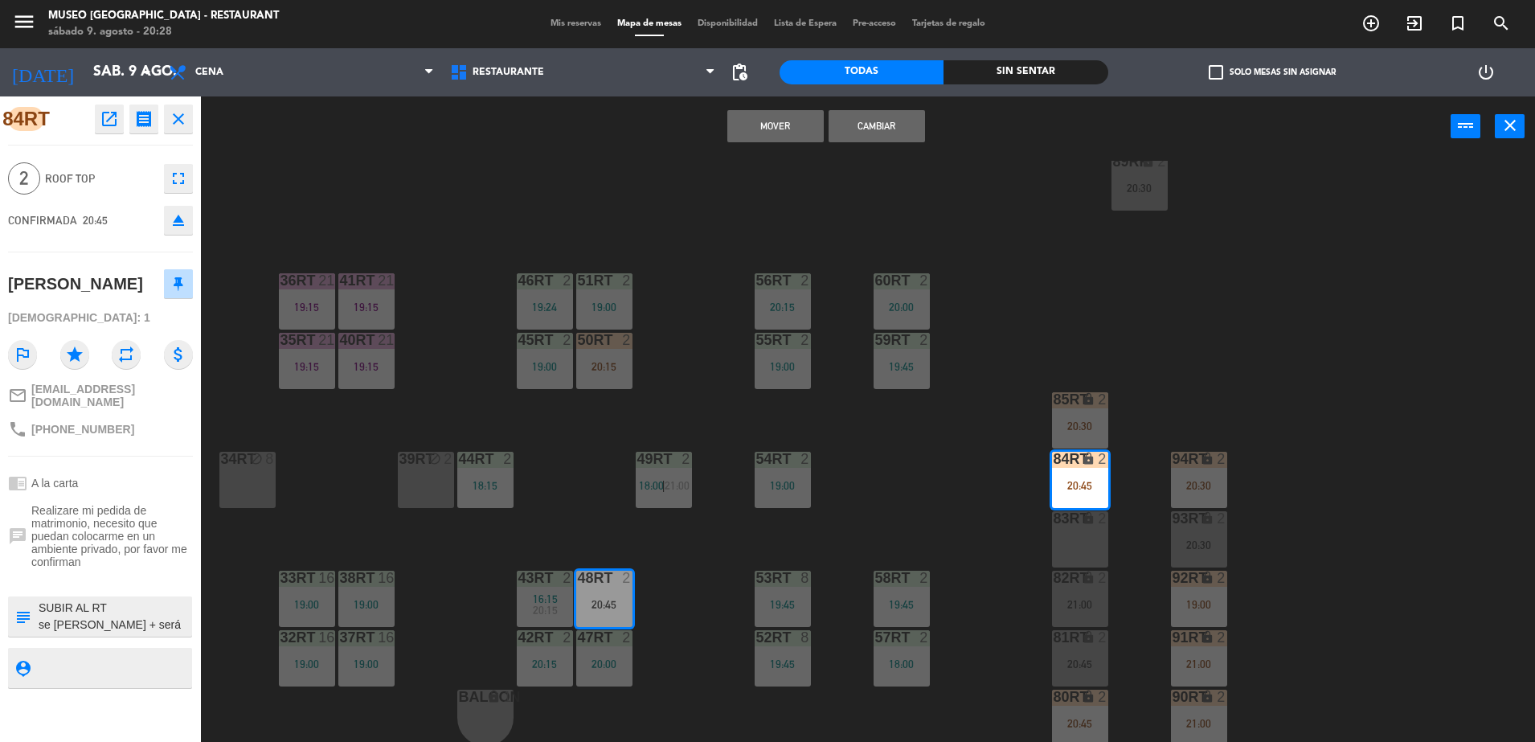
click at [861, 121] on button "Cambiar" at bounding box center [877, 126] width 96 height 32
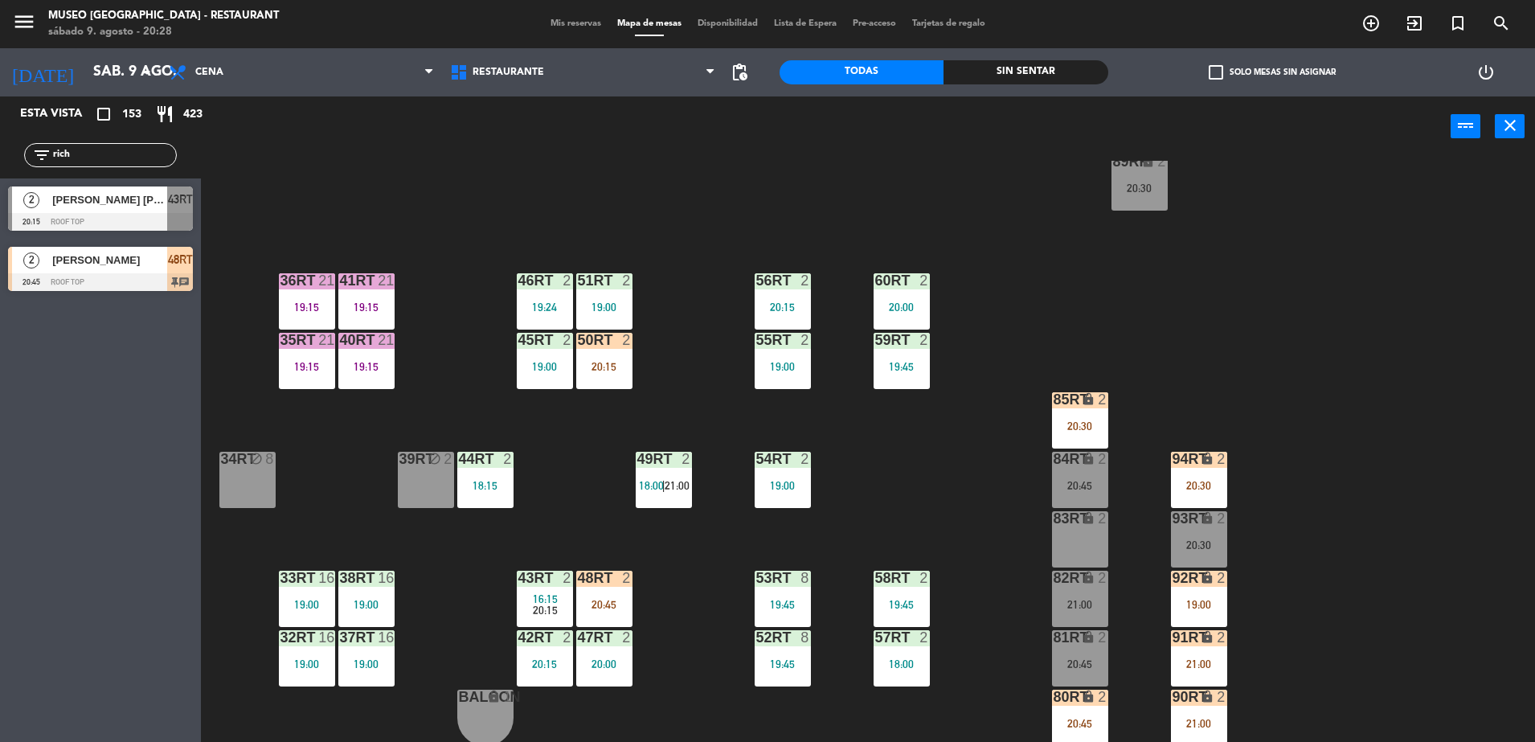
click at [572, 580] on div "2" at bounding box center [568, 578] width 10 height 14
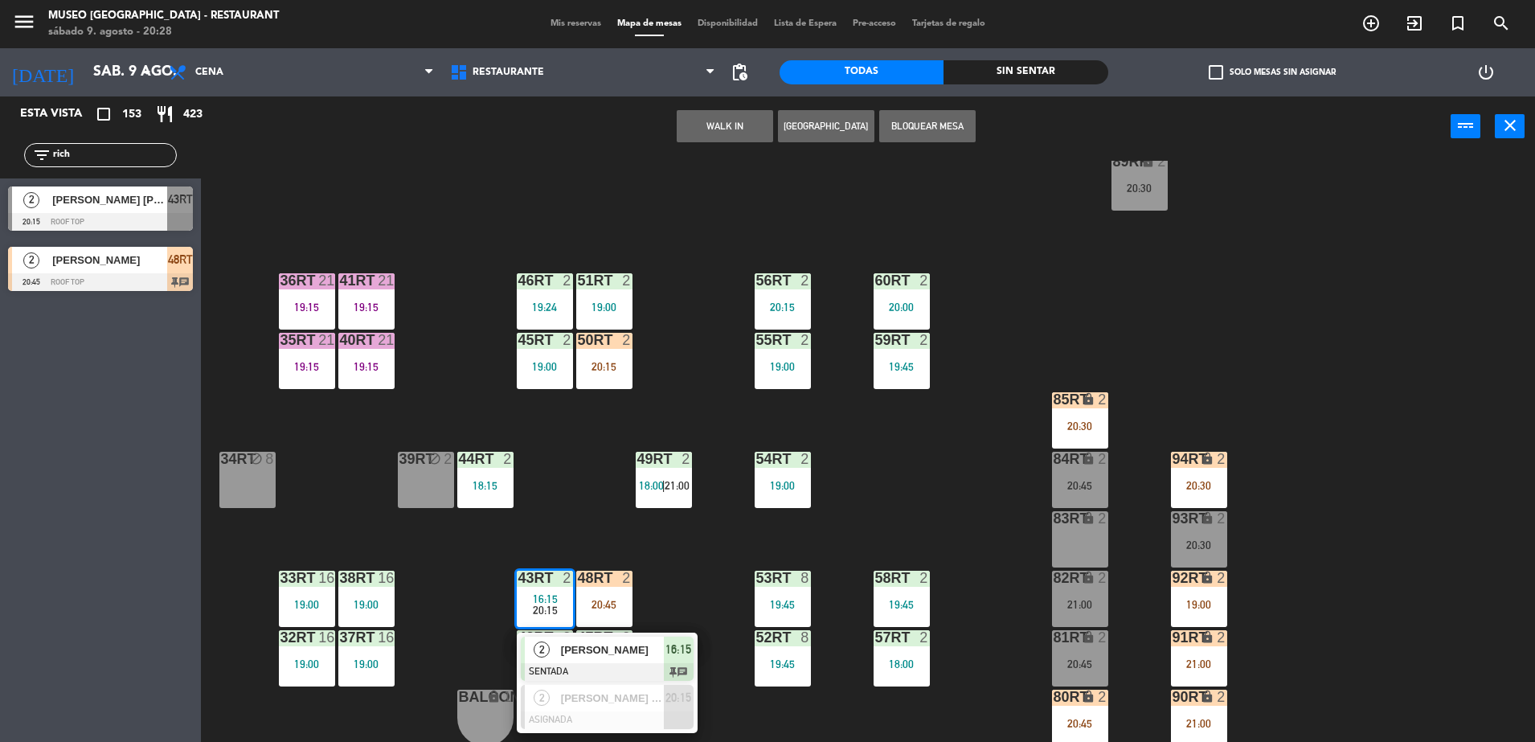
click at [639, 596] on div "18RT 4 18:45 | 20:45 16RT 4 19:45 28RT 2 20:00 80RR lock 2 21:00 27RT 3 18:49 7…" at bounding box center [875, 453] width 1319 height 585
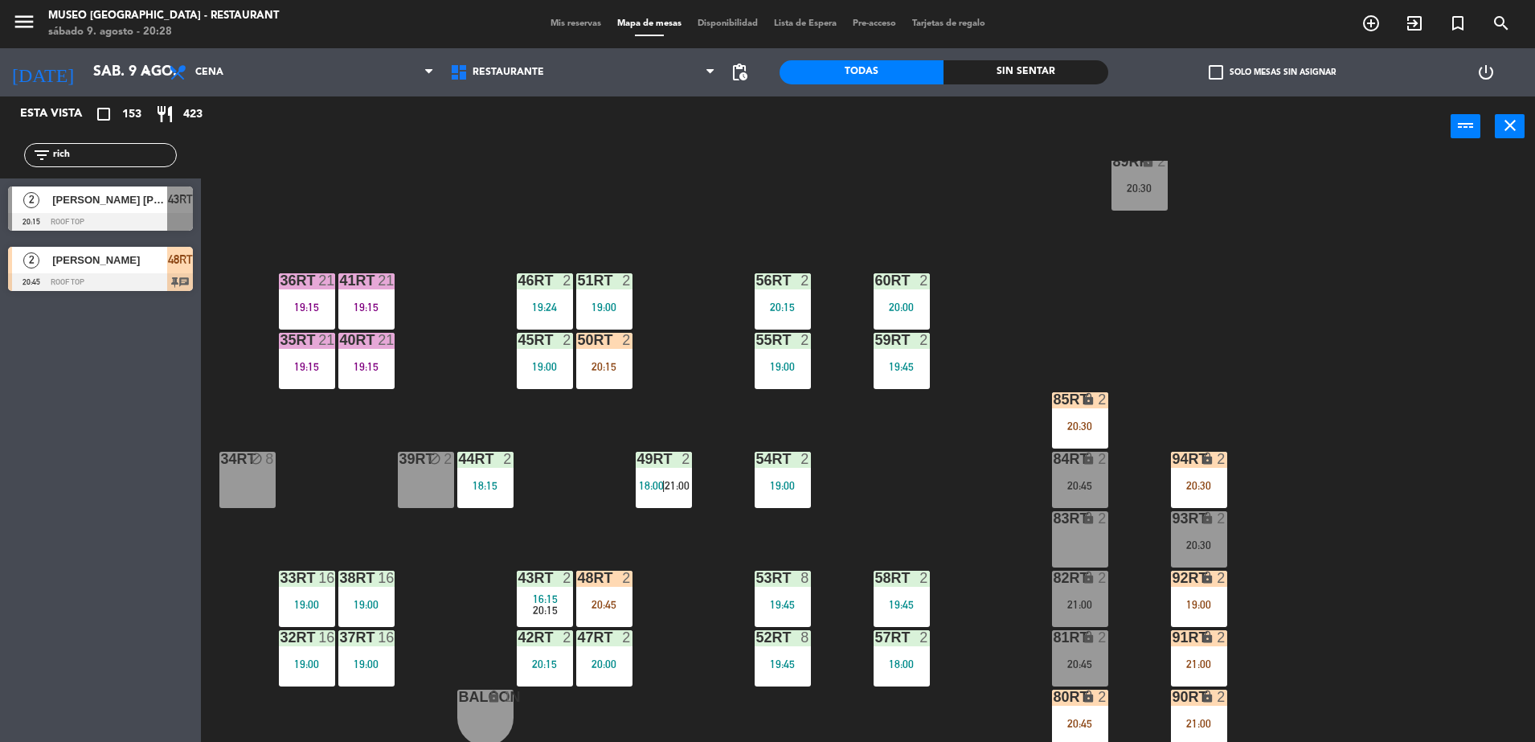
click at [678, 561] on div "18RT 4 18:45 | 20:45 16RT 4 19:45 28RT 2 20:00 80RR lock 2 21:00 27RT 3 18:49 7…" at bounding box center [875, 453] width 1319 height 585
click at [519, 186] on div "18RT 4 18:45 | 20:45 16RT 4 19:45 28RT 2 20:00 80RR lock 2 21:00 27RT 3 18:49 7…" at bounding box center [875, 453] width 1319 height 585
drag, startPoint x: 118, startPoint y: 163, endPoint x: 2, endPoint y: 195, distance: 120.1
click at [2, 195] on div "Esta vista crop_square 153 restaurant 423 filter_list rich 2 [PERSON_NAME] [PER…" at bounding box center [100, 197] width 201 height 203
drag, startPoint x: 101, startPoint y: 163, endPoint x: 0, endPoint y: 159, distance: 101.4
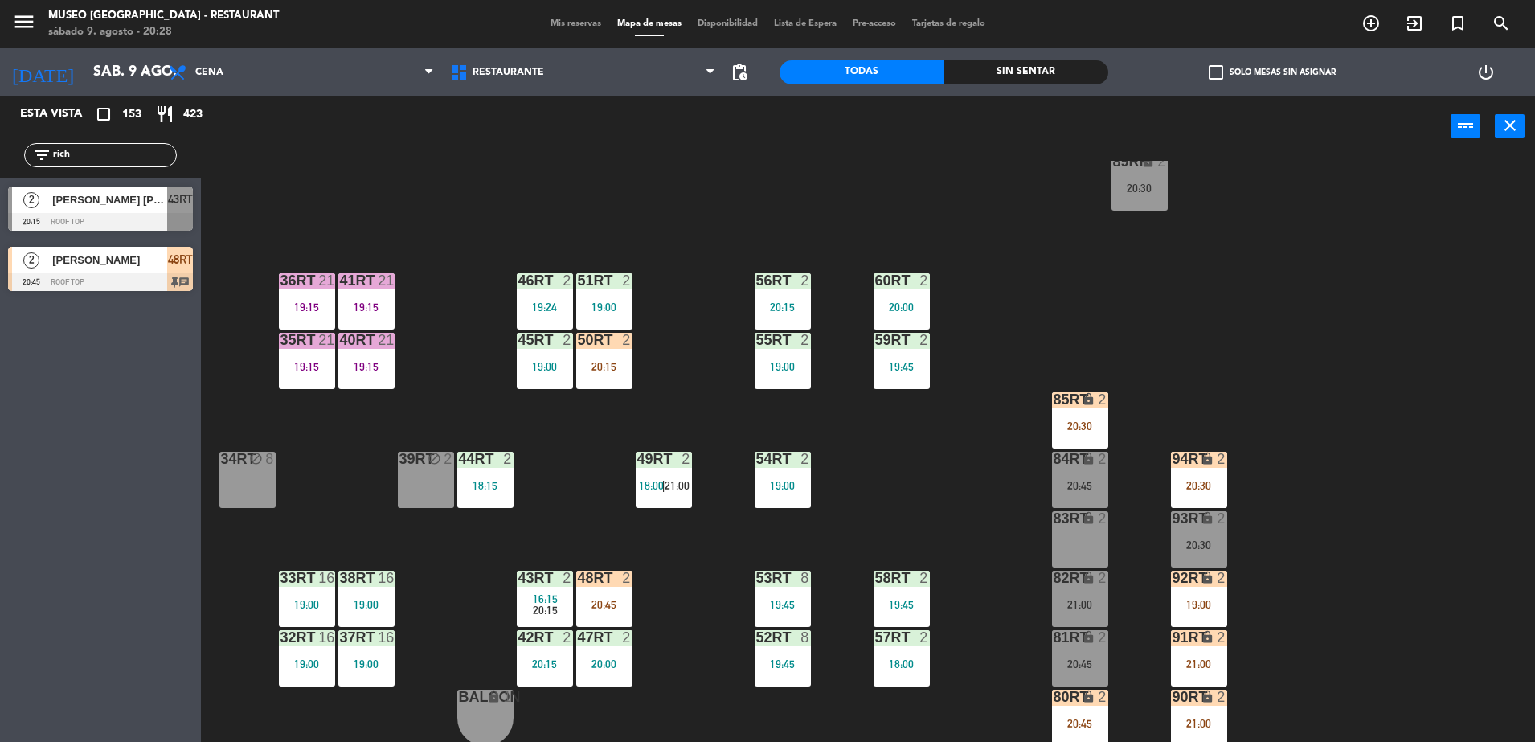
click at [0, 160] on html "close × Museo Larco Café - Restaurant × chrome_reader_mode Listado de Reservas …" at bounding box center [767, 371] width 1535 height 742
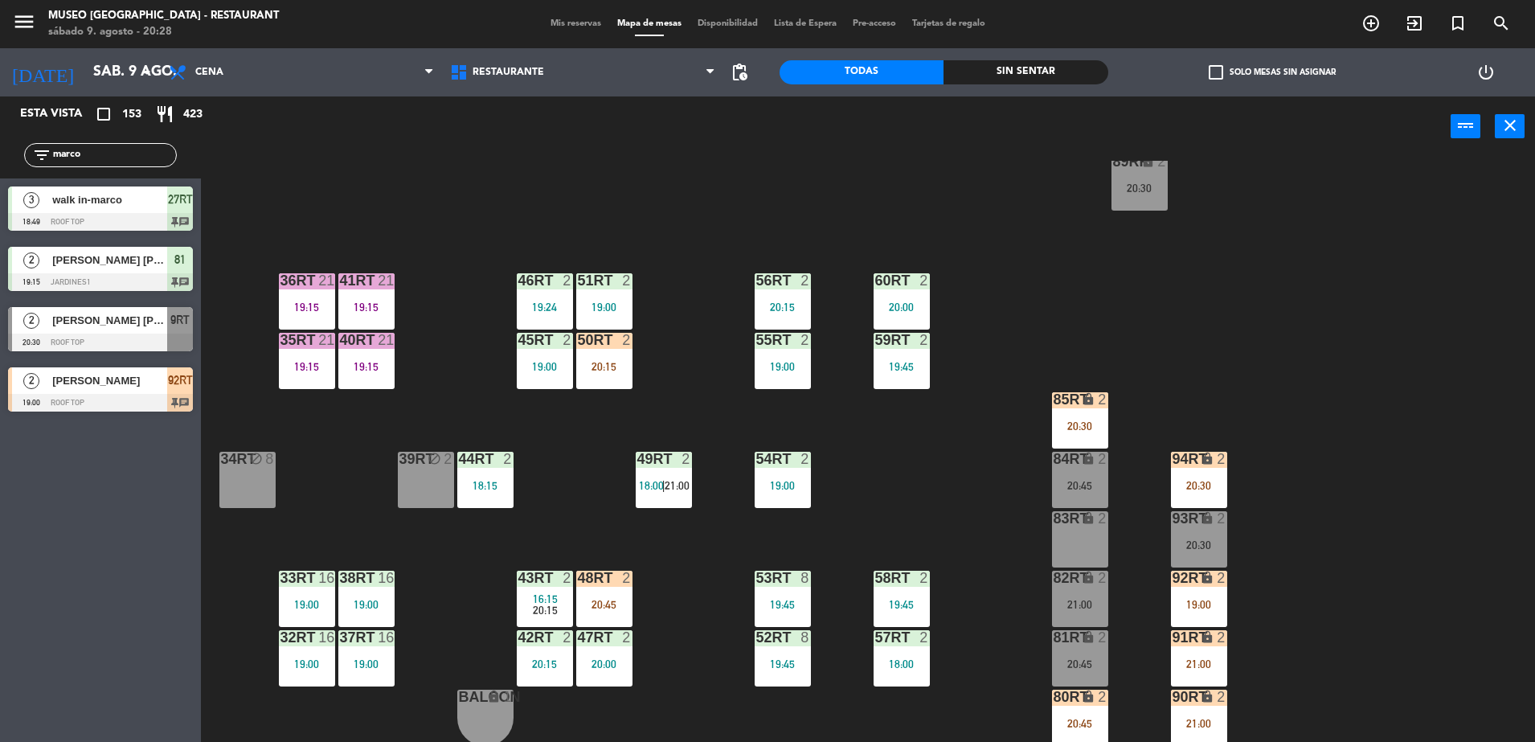
type input "marco"
drag, startPoint x: 174, startPoint y: 328, endPoint x: 965, endPoint y: 584, distance: 831.5
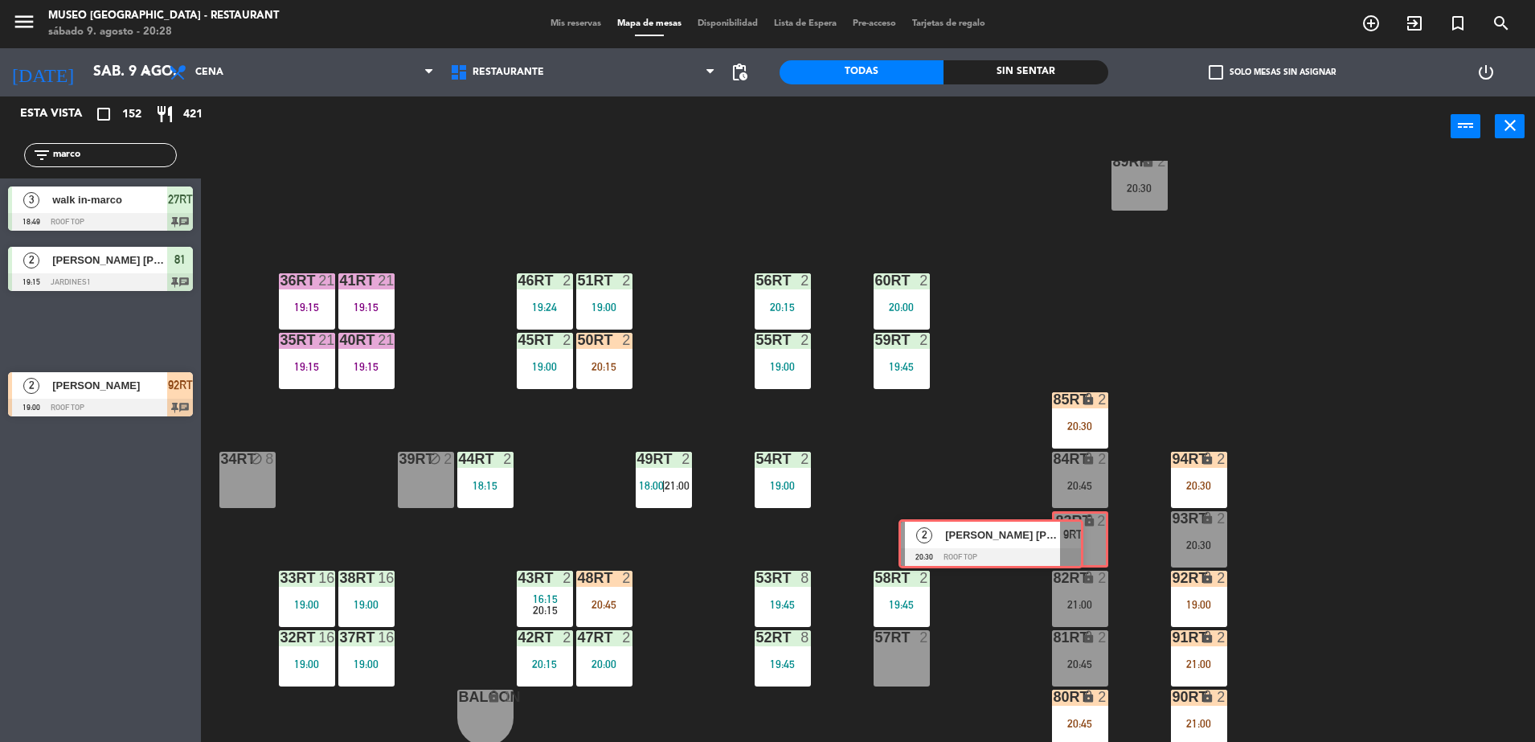
drag, startPoint x: 170, startPoint y: 309, endPoint x: 1060, endPoint y: 522, distance: 915.6
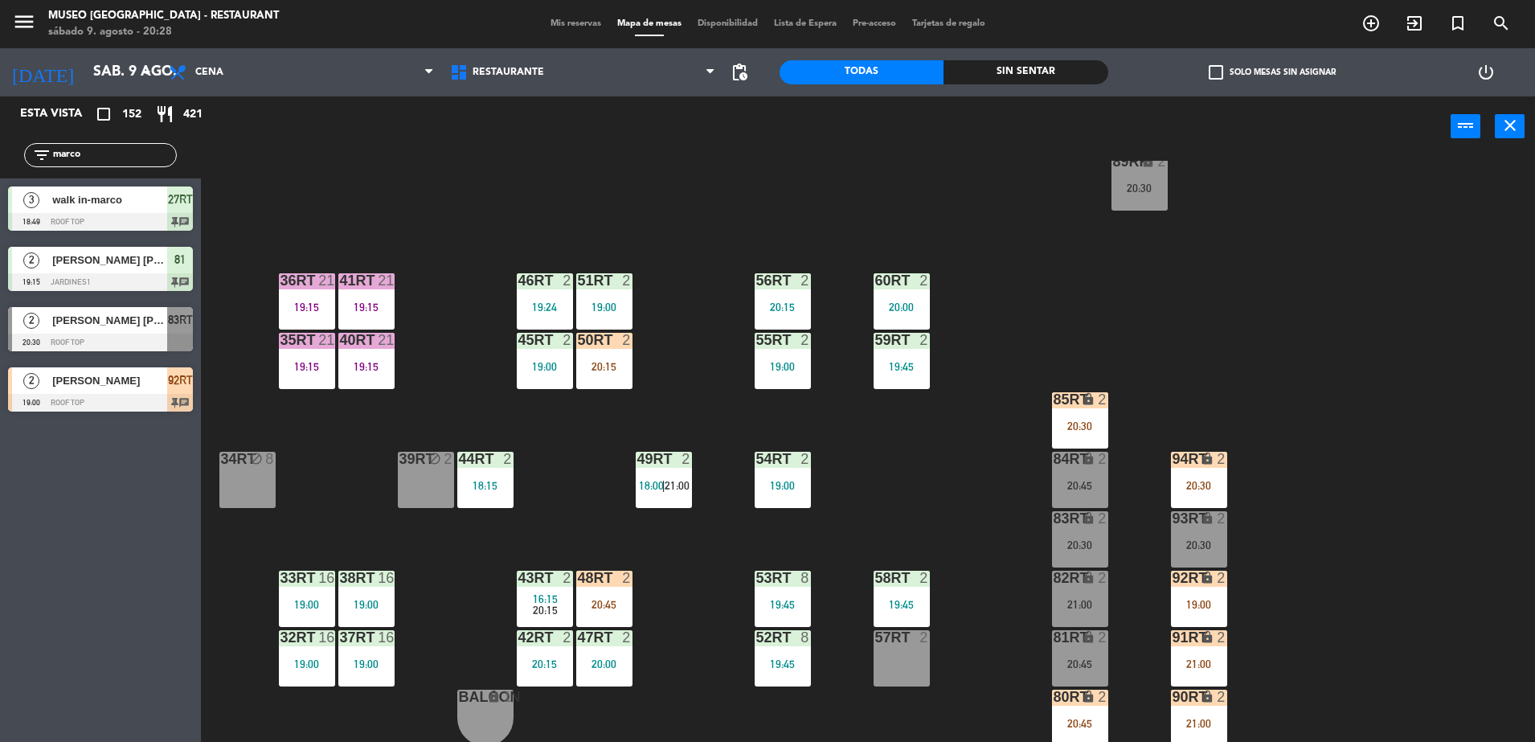
click at [135, 313] on span "[PERSON_NAME] [PERSON_NAME] jomenez" at bounding box center [109, 320] width 115 height 17
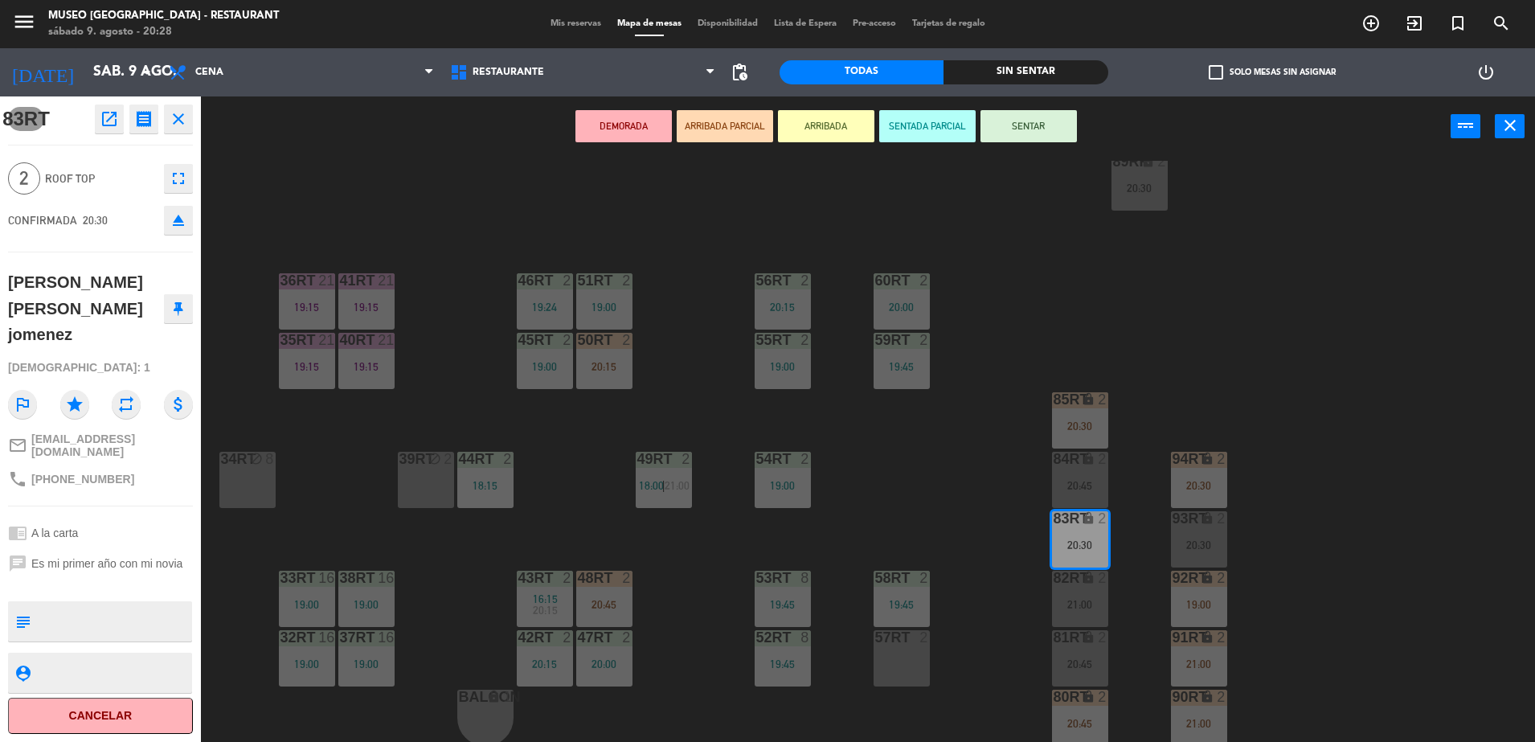
click at [727, 133] on button "ARRIBADA PARCIAL" at bounding box center [725, 126] width 96 height 32
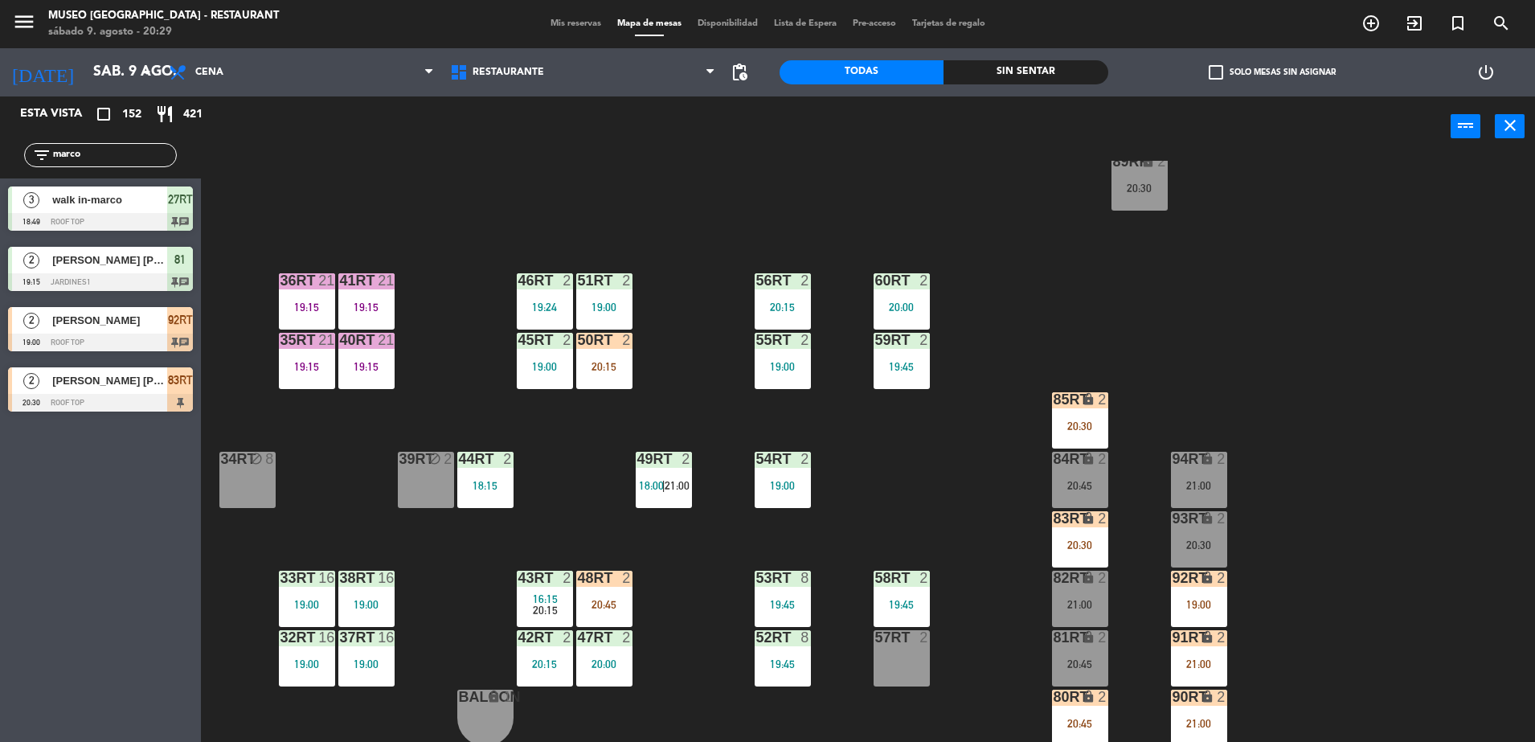
click at [926, 510] on div "18RT 4 18:45 | 20:45 16RT 4 19:45 28RT 2 20:00 80RR lock 2 21:00 27RT 3 18:49 7…" at bounding box center [875, 453] width 1319 height 585
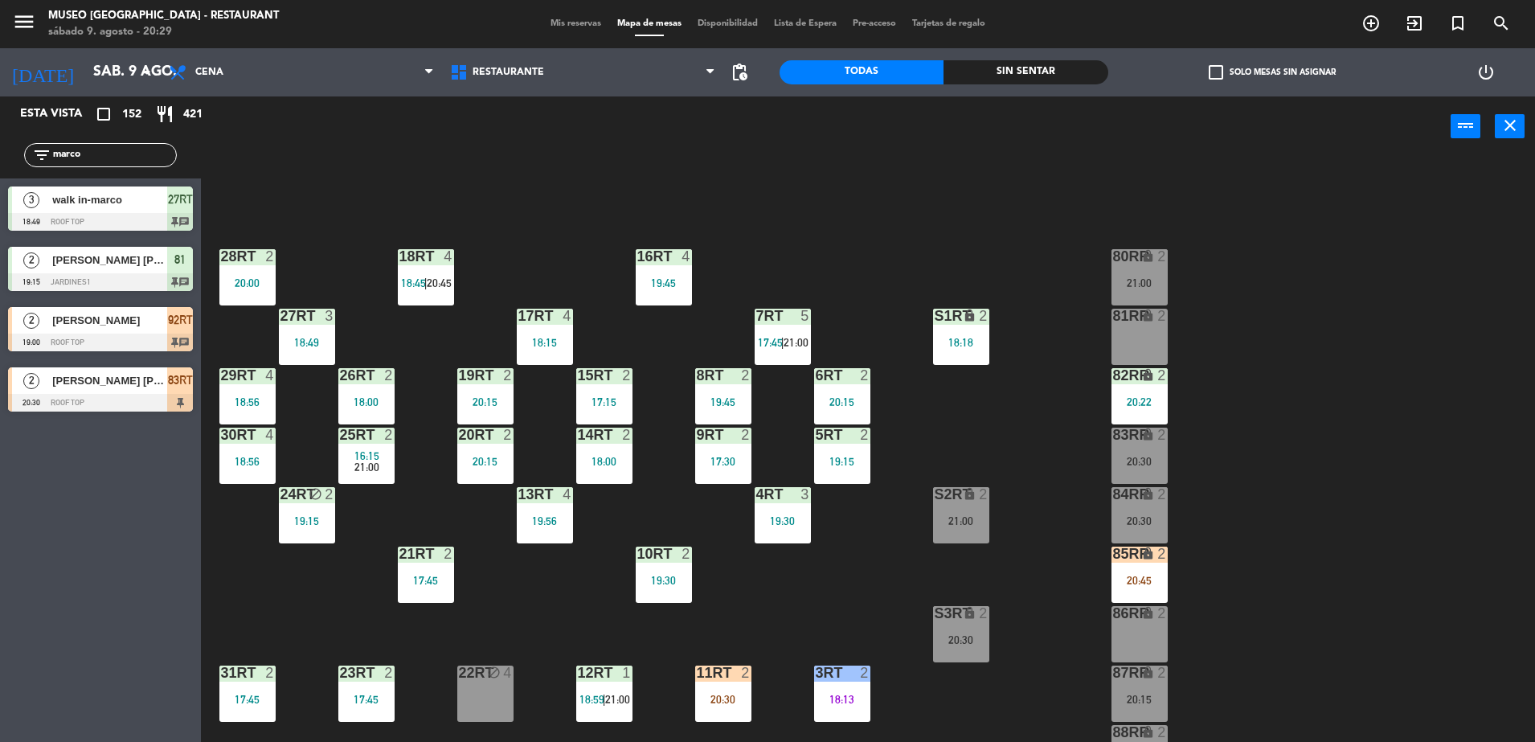
drag, startPoint x: 113, startPoint y: 150, endPoint x: 16, endPoint y: 29, distance: 155.5
click at [0, 122] on html "close × Museo Larco Café - Restaurant × chrome_reader_mode Listado de Reservas …" at bounding box center [767, 371] width 1535 height 742
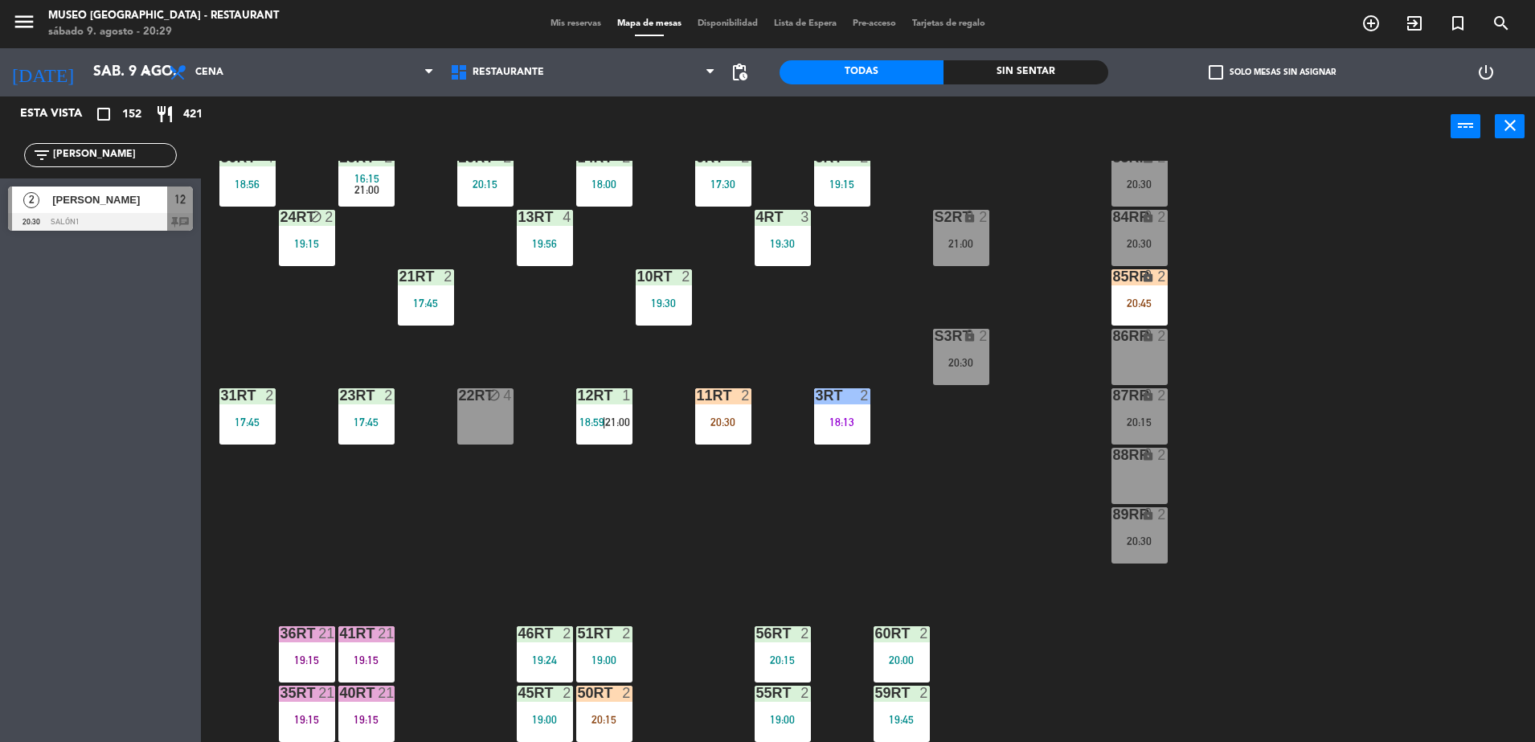
scroll to position [273, 0]
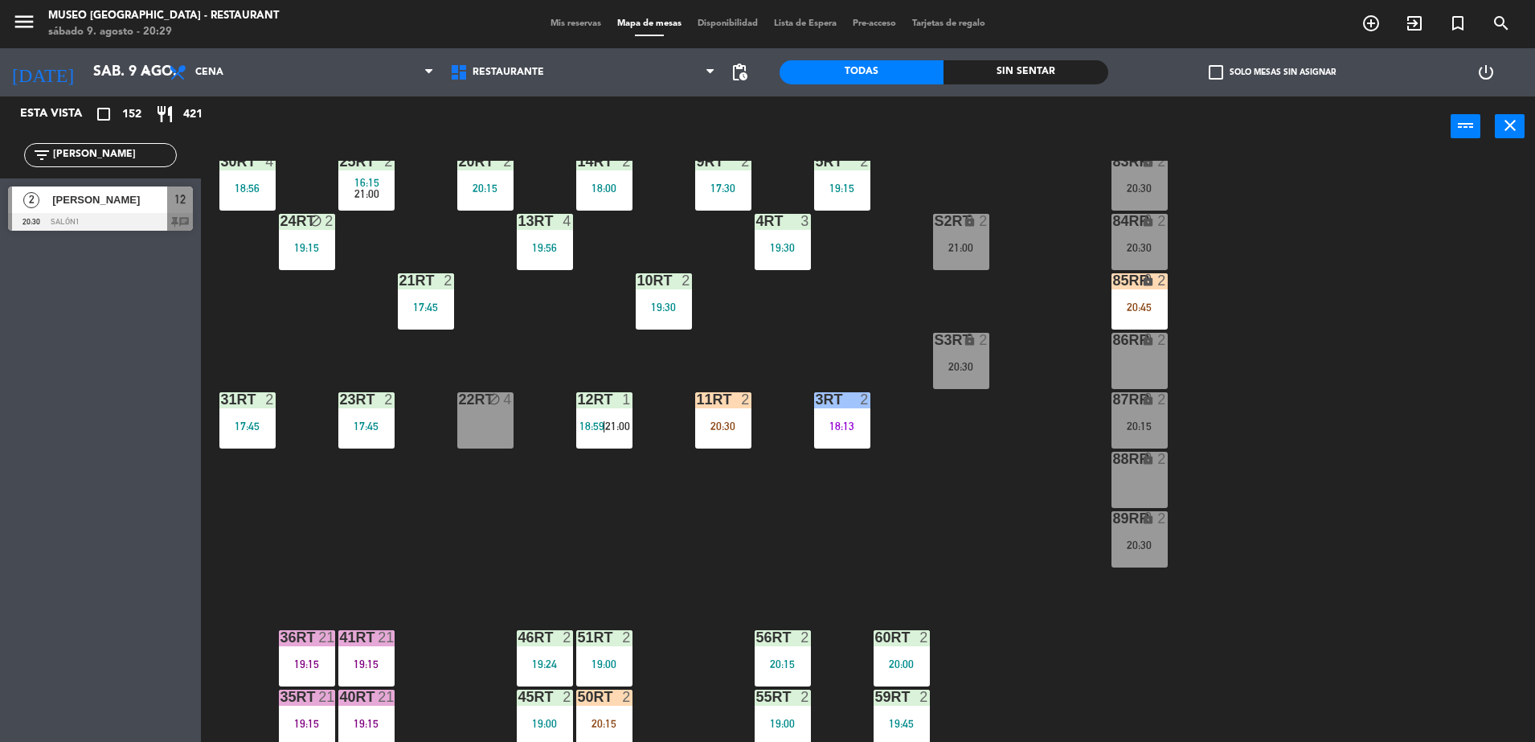
type input "[PERSON_NAME]"
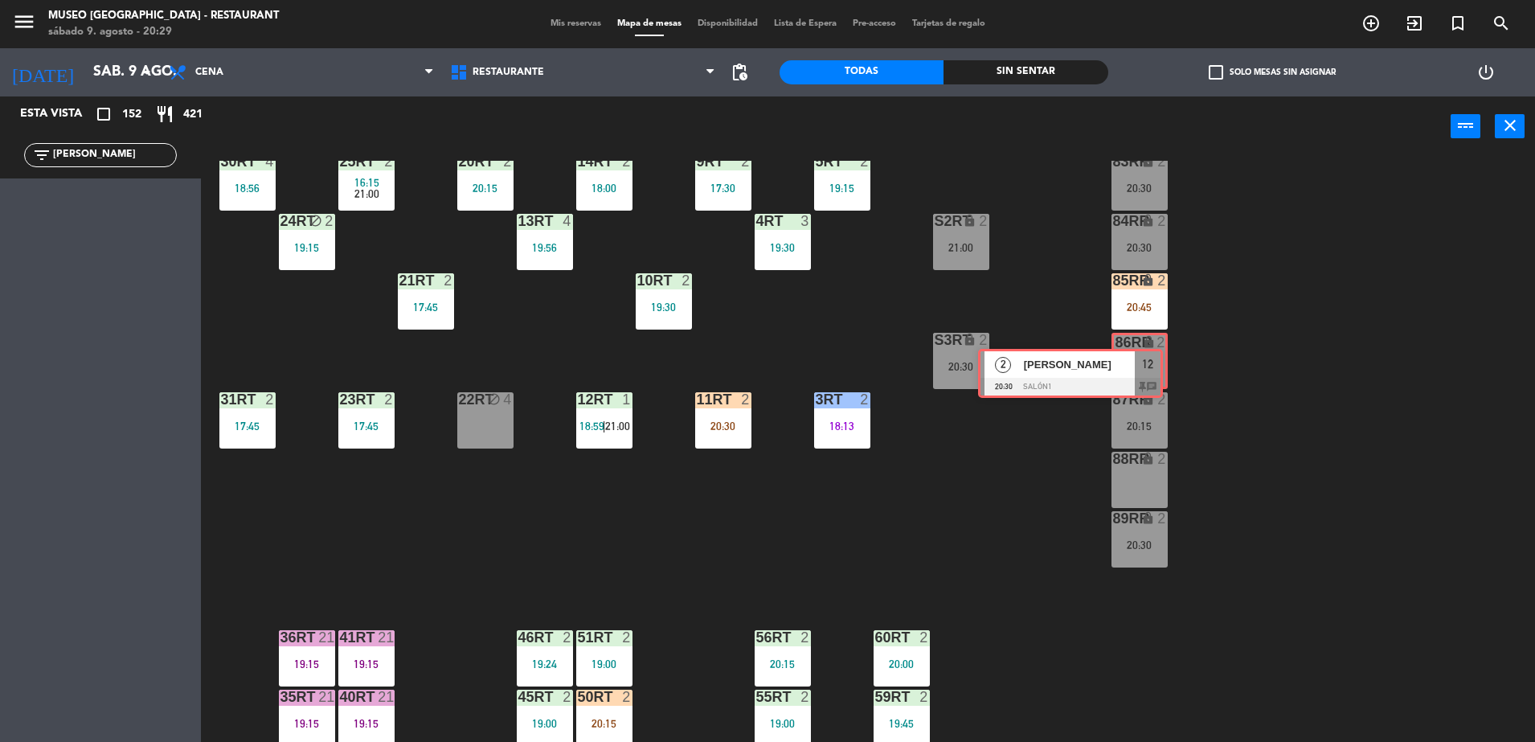
drag, startPoint x: 165, startPoint y: 207, endPoint x: 1136, endPoint y: 367, distance: 984.1
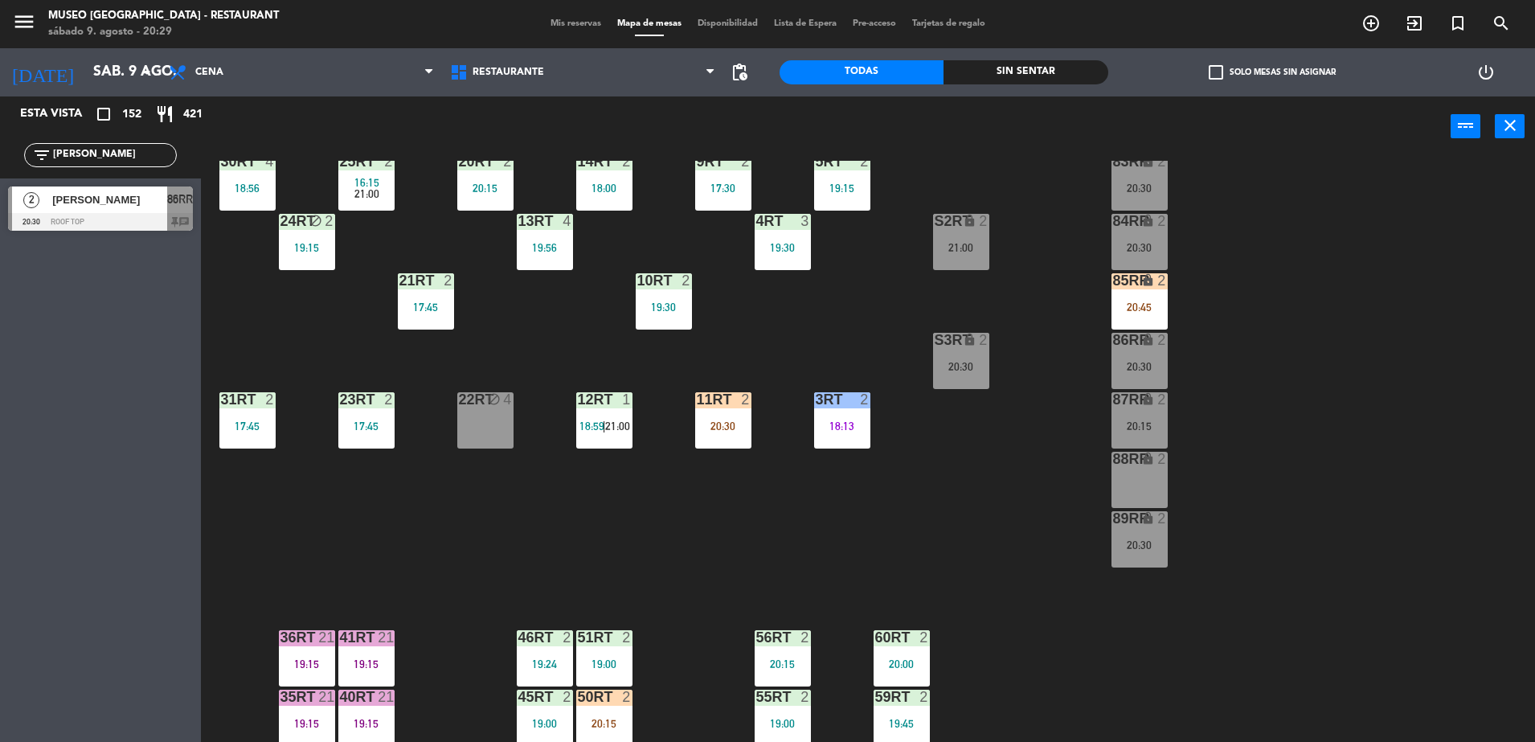
click at [1136, 367] on div "20:30" at bounding box center [1140, 366] width 56 height 11
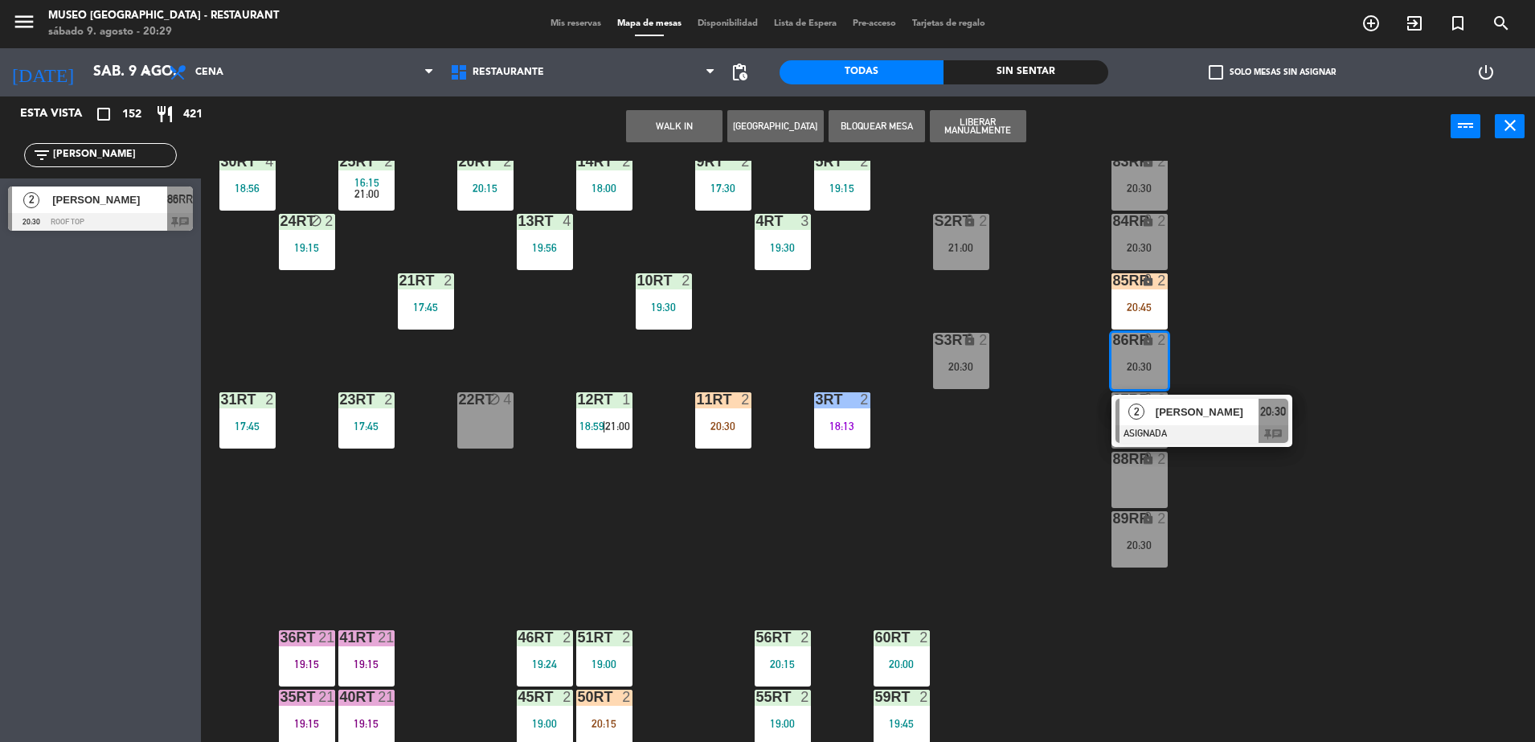
click at [1167, 418] on span "[PERSON_NAME]" at bounding box center [1207, 412] width 103 height 17
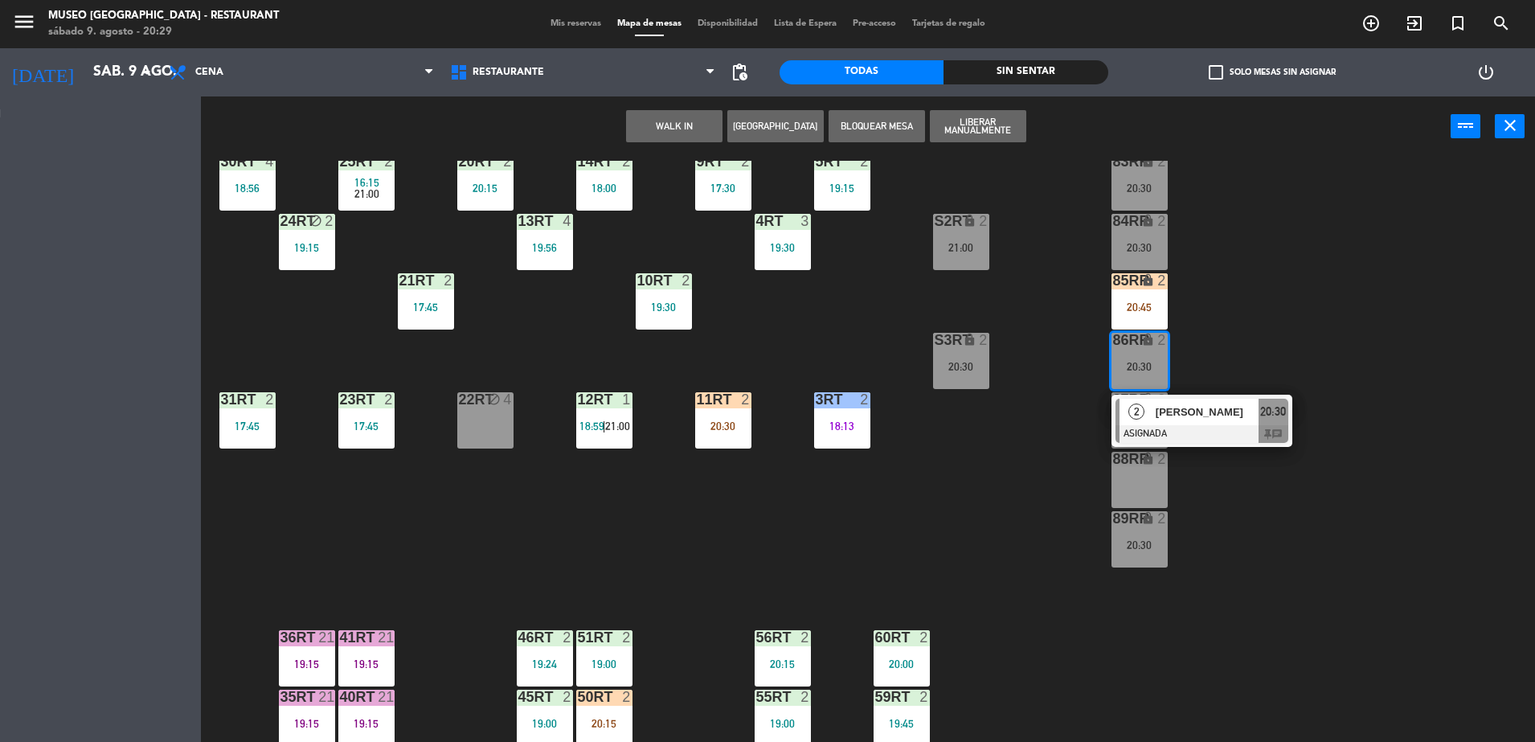
scroll to position [0, 0]
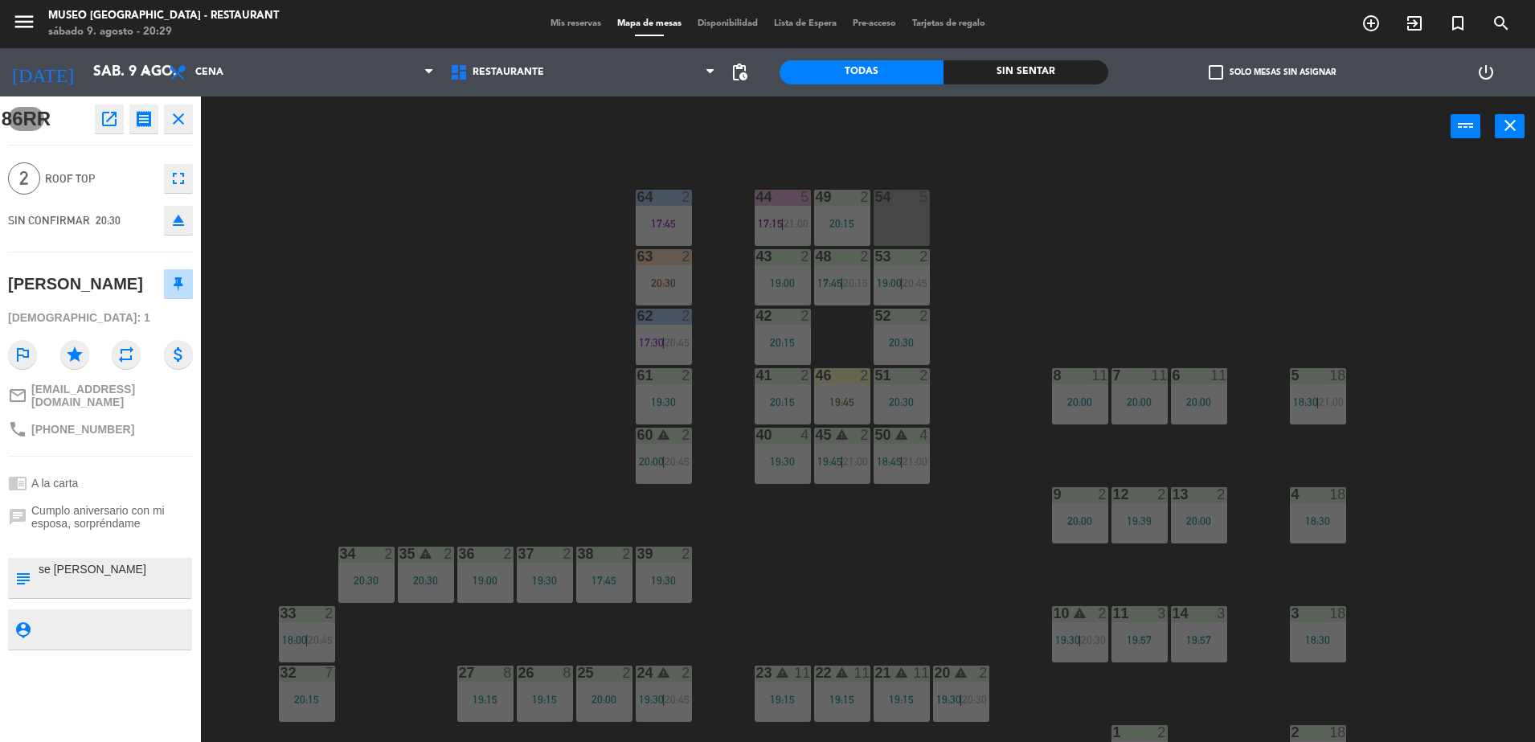
click at [259, 394] on div "44 5 17:15 | 21:00 49 2 20:15 54 5 64 2 17:45 48 2 17:45 | 20:15 53 2 19:00 | 2…" at bounding box center [875, 453] width 1319 height 585
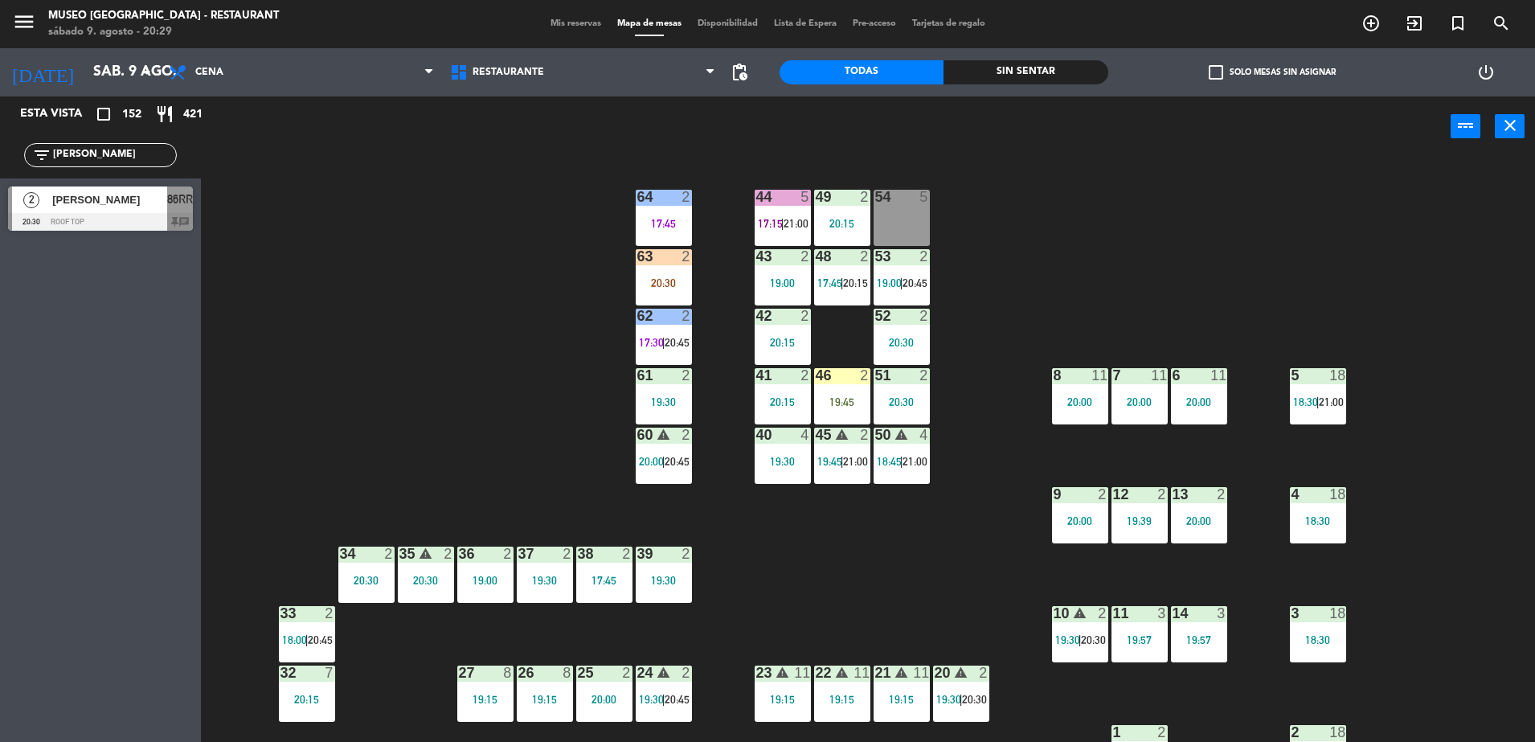
click at [174, 205] on span "86RR" at bounding box center [180, 199] width 26 height 19
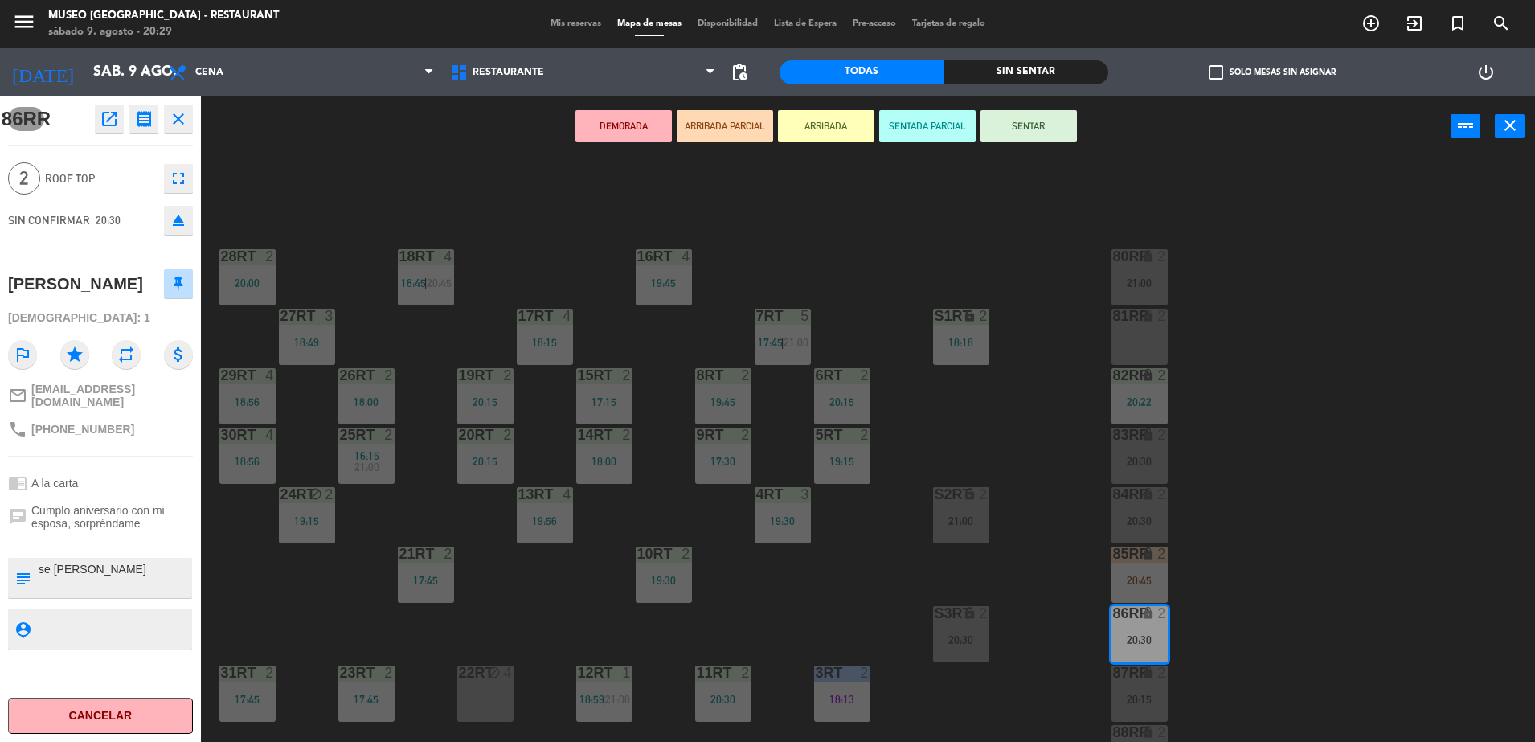
click at [727, 130] on button "ARRIBADA PARCIAL" at bounding box center [725, 126] width 96 height 32
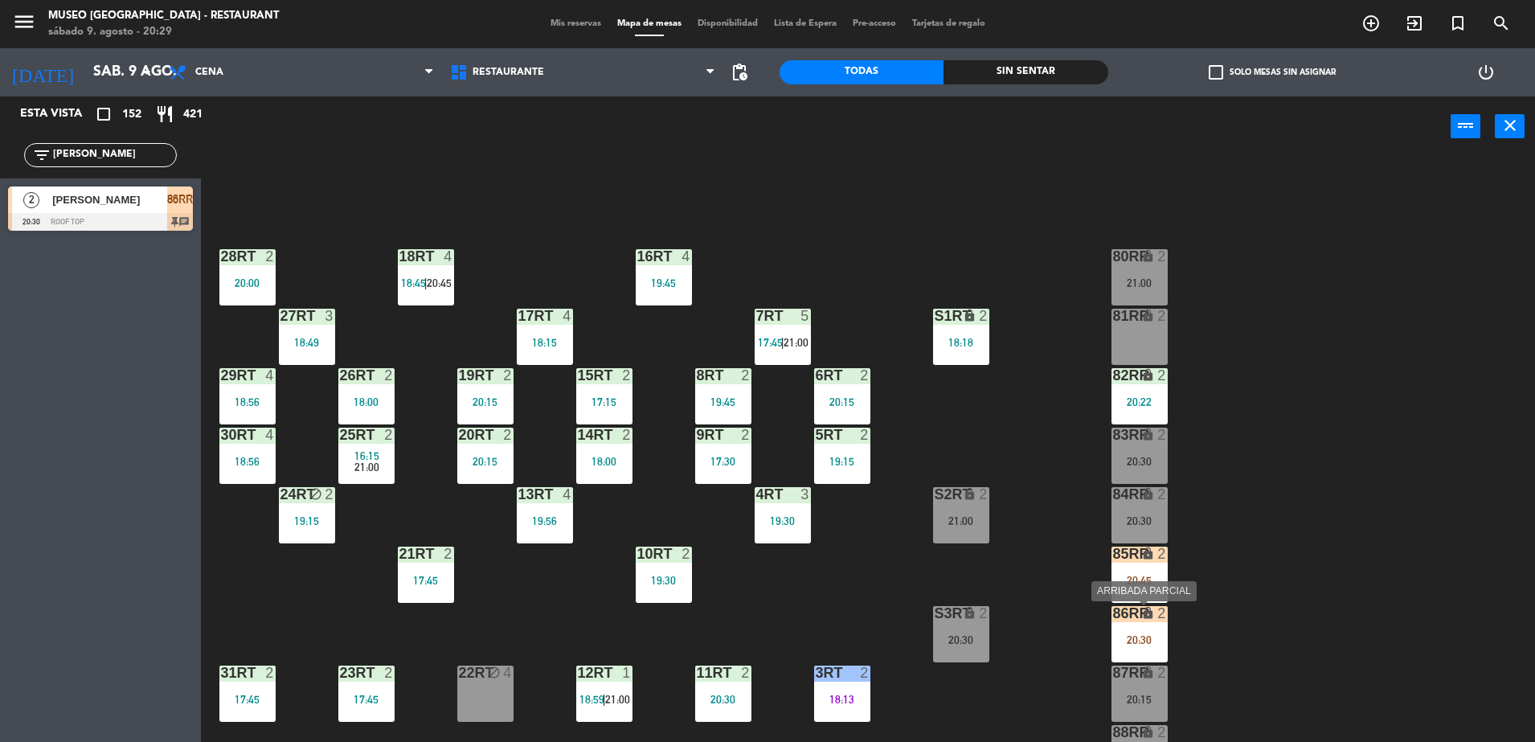
click at [1145, 646] on div "86RR lock 2 20:30" at bounding box center [1140, 634] width 56 height 56
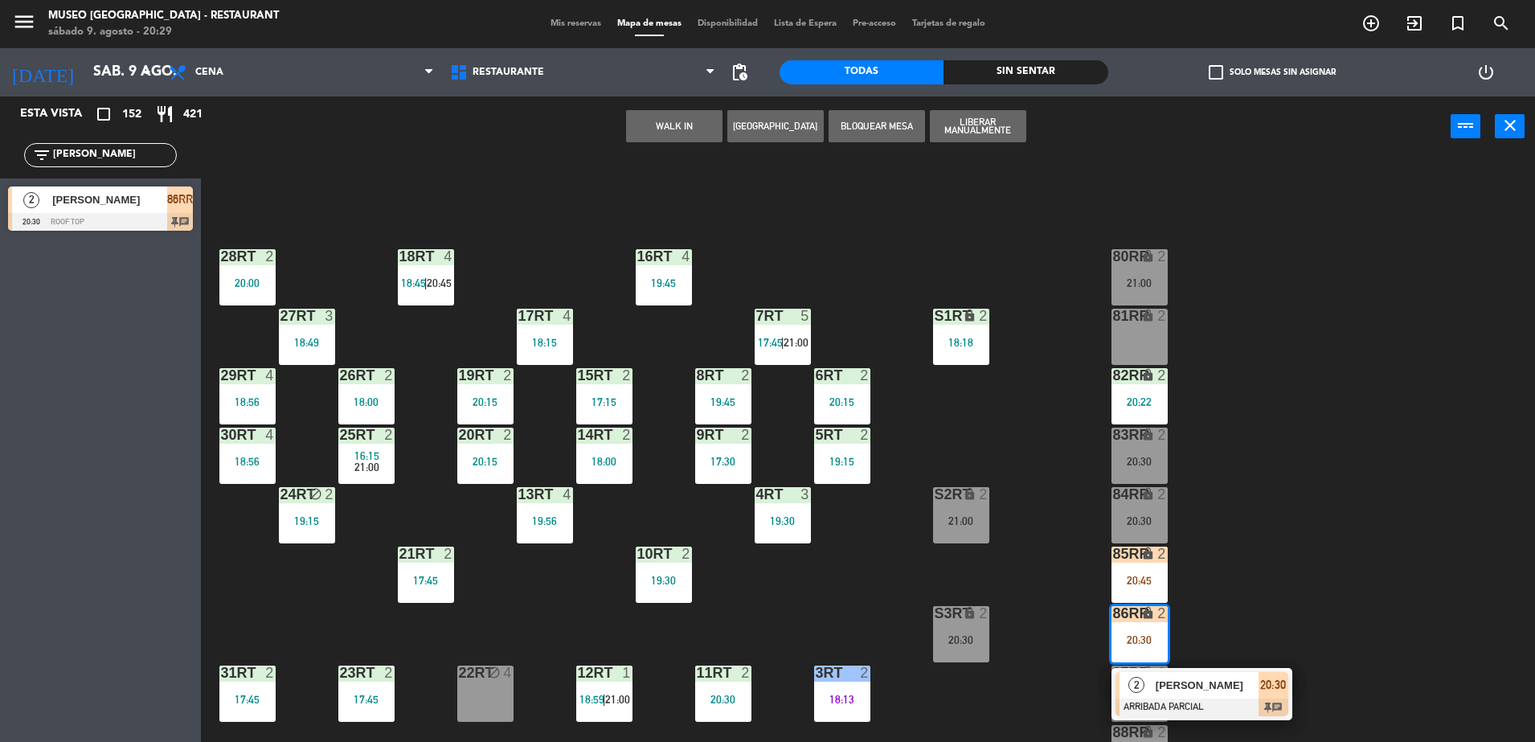
click at [1181, 686] on span "[PERSON_NAME]" at bounding box center [1207, 685] width 103 height 17
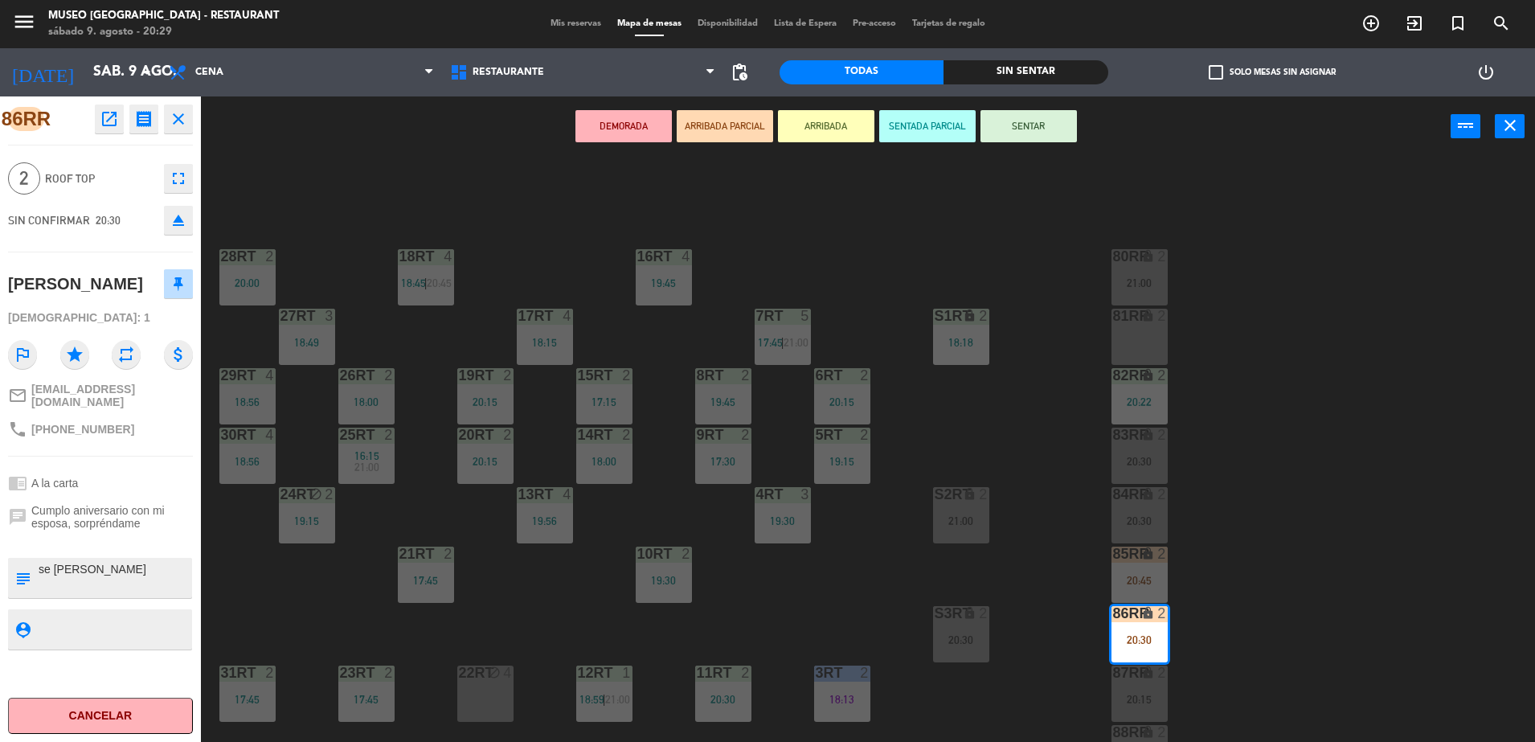
click at [805, 600] on div "18RT 4 18:45 | 20:45 16RT 4 19:45 28RT 2 20:00 80RR lock 2 21:00 27RT 3 18:49 7…" at bounding box center [875, 453] width 1319 height 585
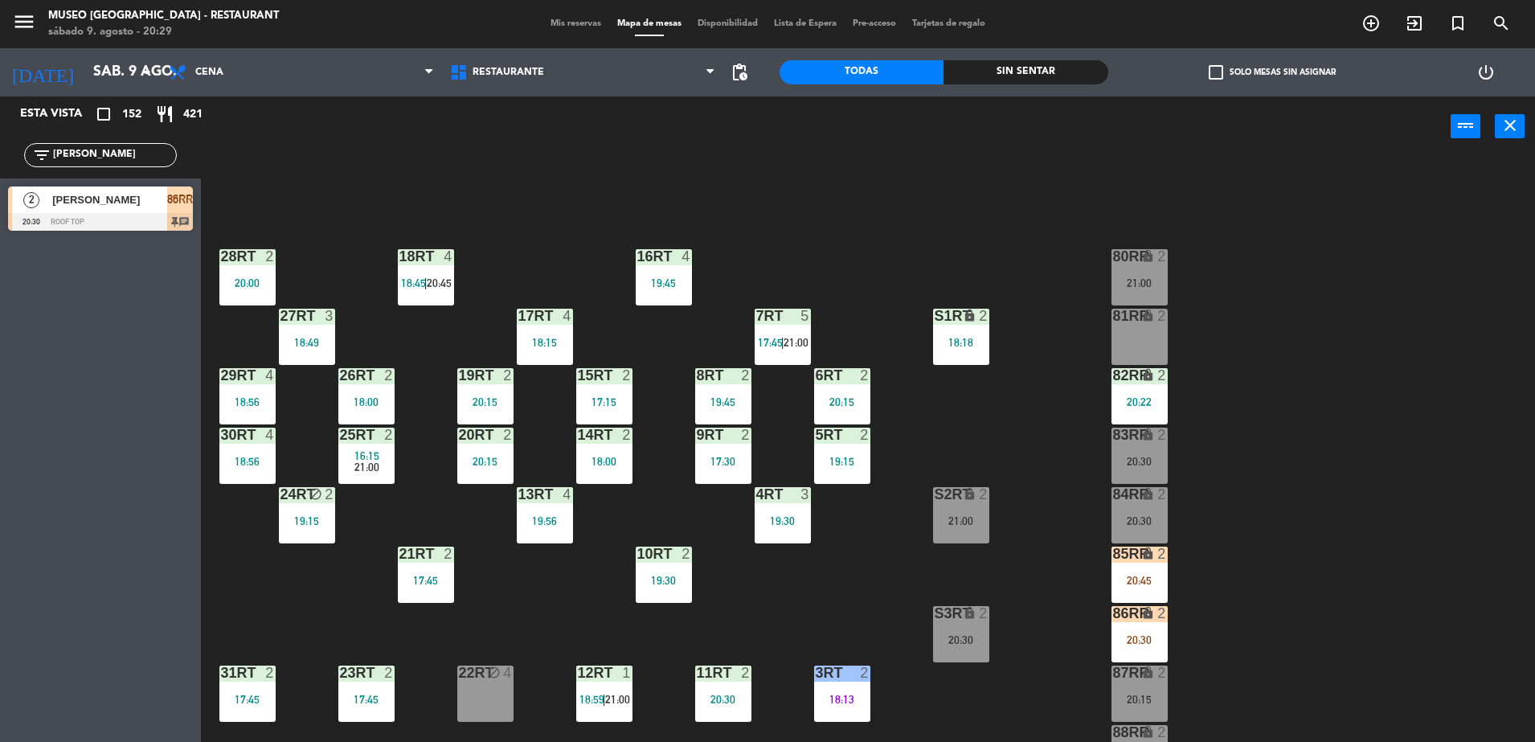
click at [596, 212] on div "18RT 4 18:45 | 20:45 16RT 4 19:45 28RT 2 20:00 80RR lock 2 21:00 27RT 3 18:49 7…" at bounding box center [875, 453] width 1319 height 585
drag, startPoint x: 117, startPoint y: 159, endPoint x: 0, endPoint y: 181, distance: 119.3
click at [0, 181] on html "close × Museo Larco Café - Restaurant × chrome_reader_mode Listado de Reservas …" at bounding box center [767, 371] width 1535 height 742
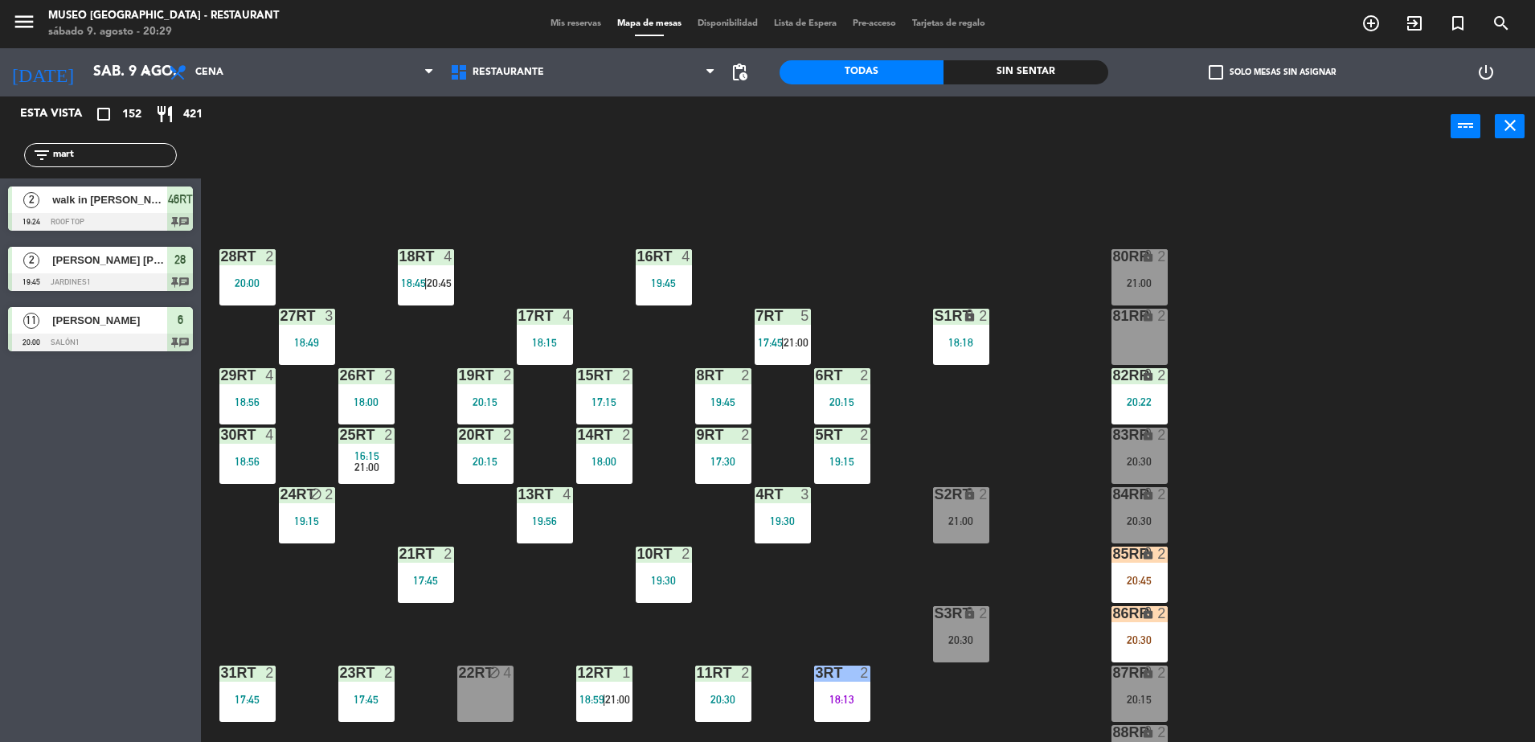
type input "mart"
click at [566, 185] on div "18RT 4 18:45 | 20:45 16RT 4 19:45 28RT 2 20:00 80RR lock 2 21:00 27RT 3 18:49 7…" at bounding box center [875, 453] width 1319 height 585
click at [757, 313] on div "7RT" at bounding box center [756, 316] width 1 height 14
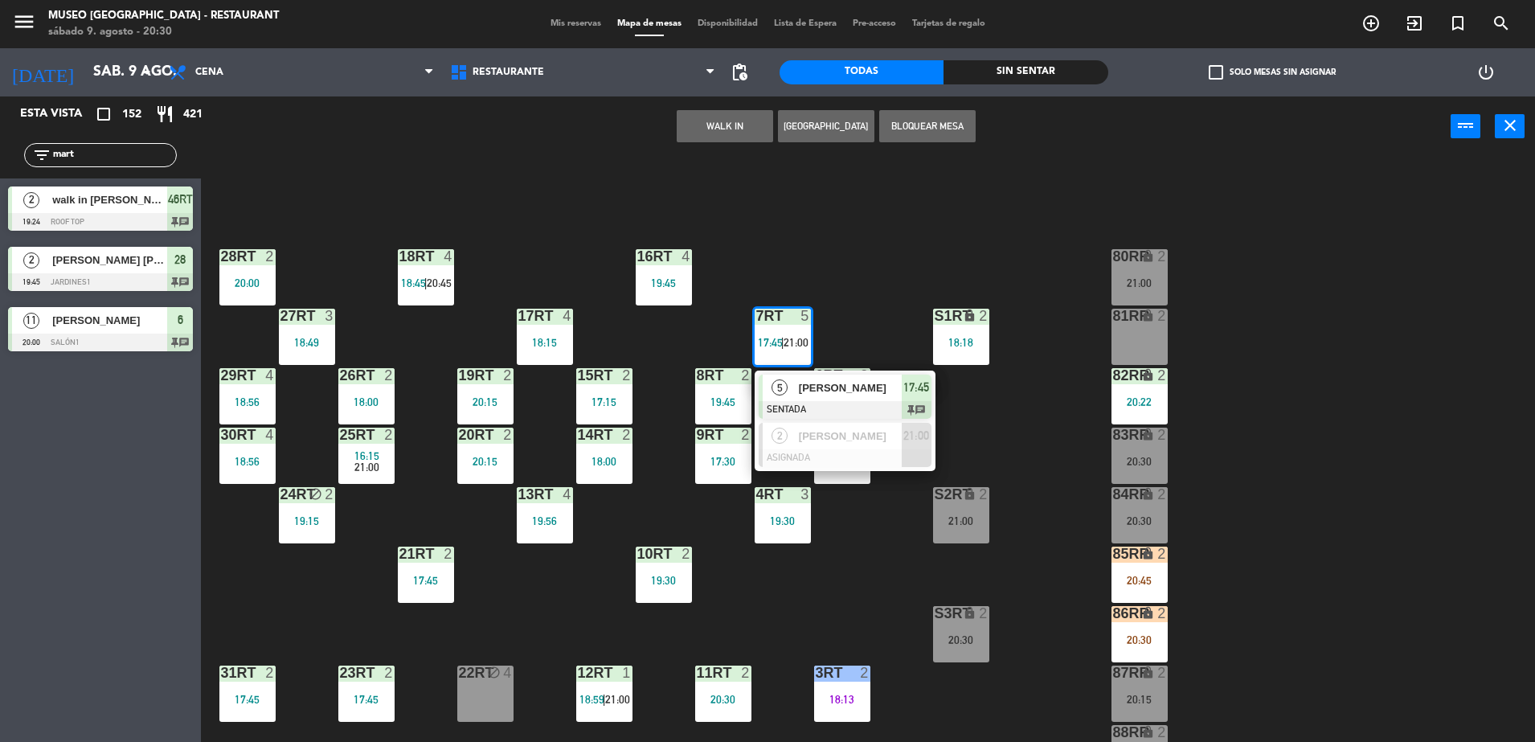
click at [669, 349] on div "18RT 4 18:45 | 20:45 16RT 4 19:45 28RT 2 20:00 80RR lock 2 21:00 27RT 3 18:49 7…" at bounding box center [875, 453] width 1319 height 585
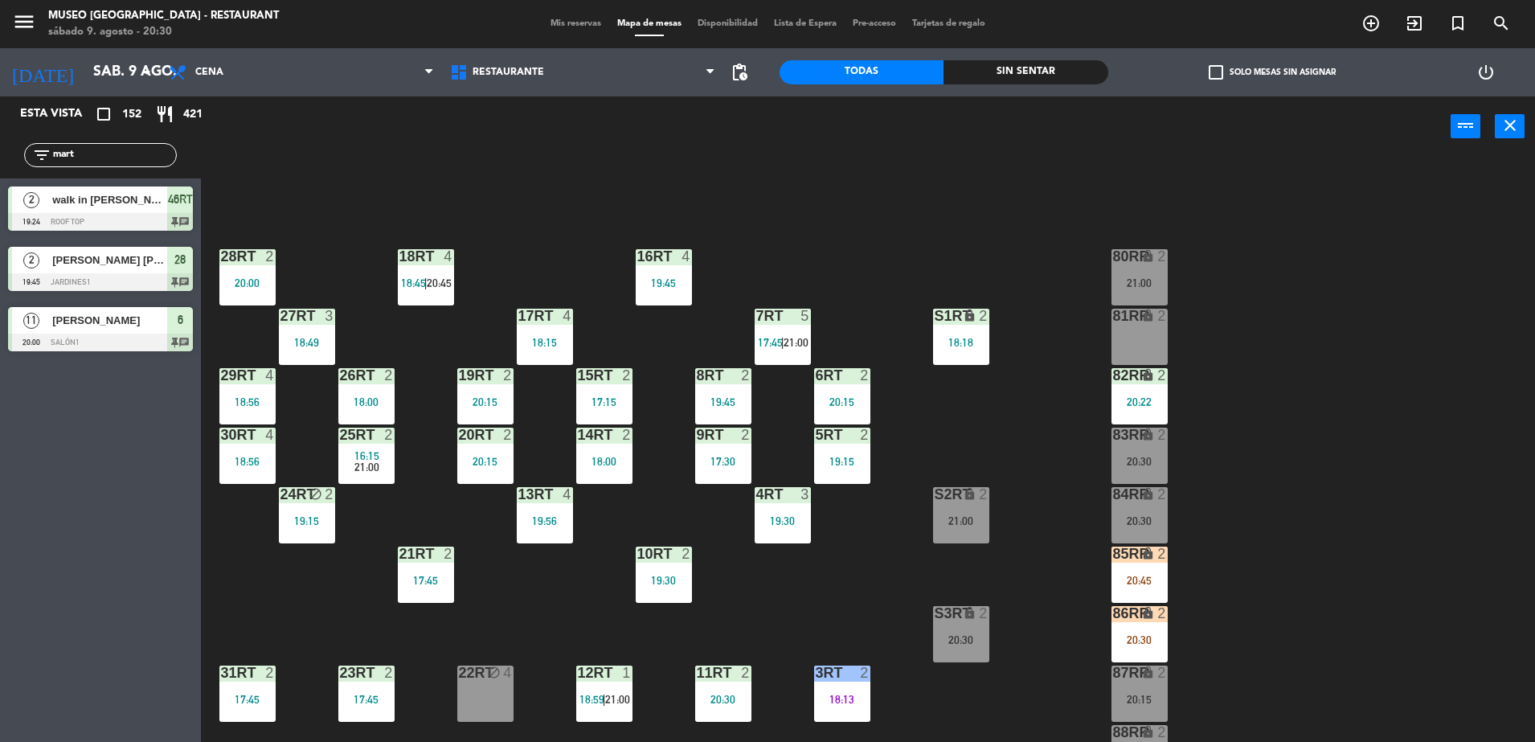
click at [412, 275] on div "18RT 4 18:45 | 20:45" at bounding box center [426, 277] width 56 height 56
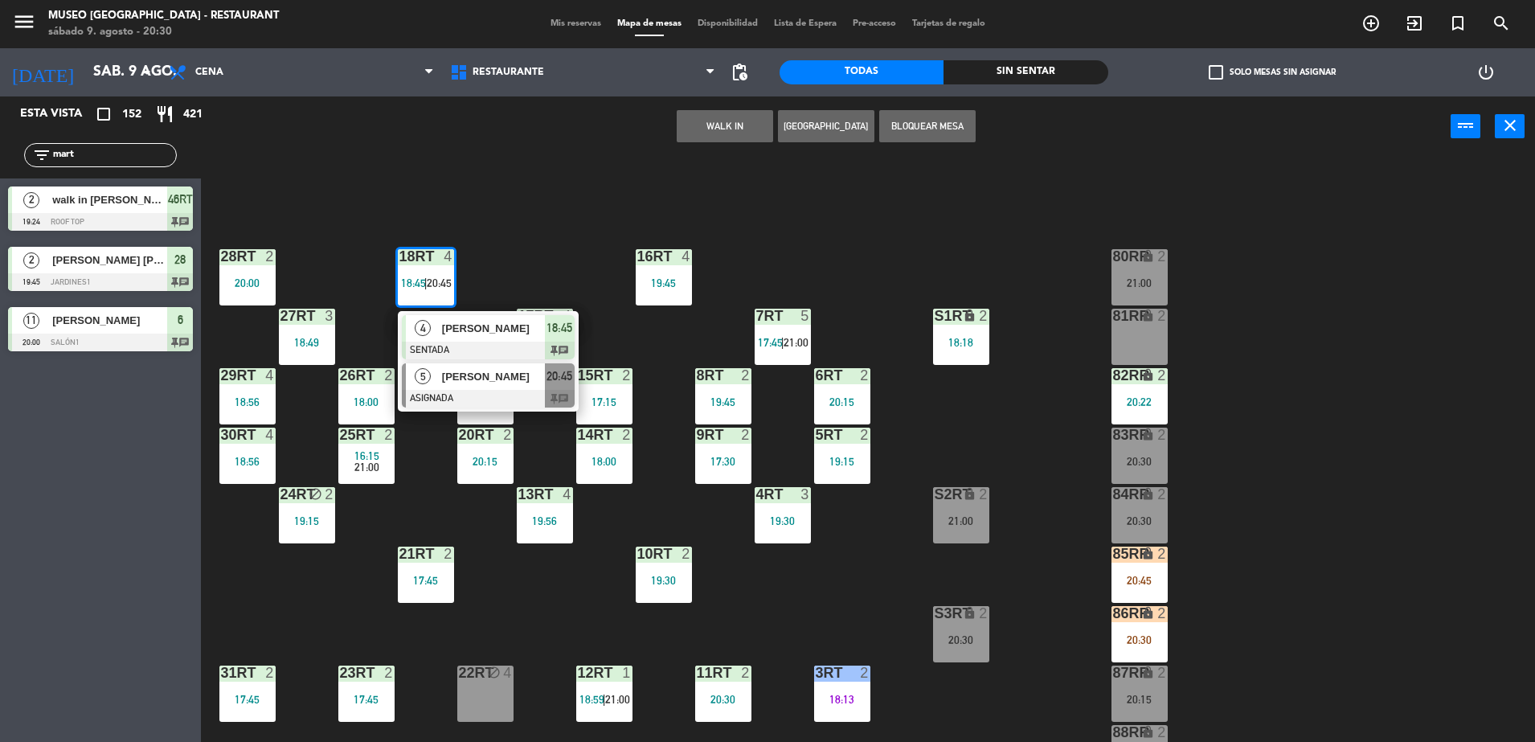
click at [516, 398] on div at bounding box center [488, 399] width 173 height 18
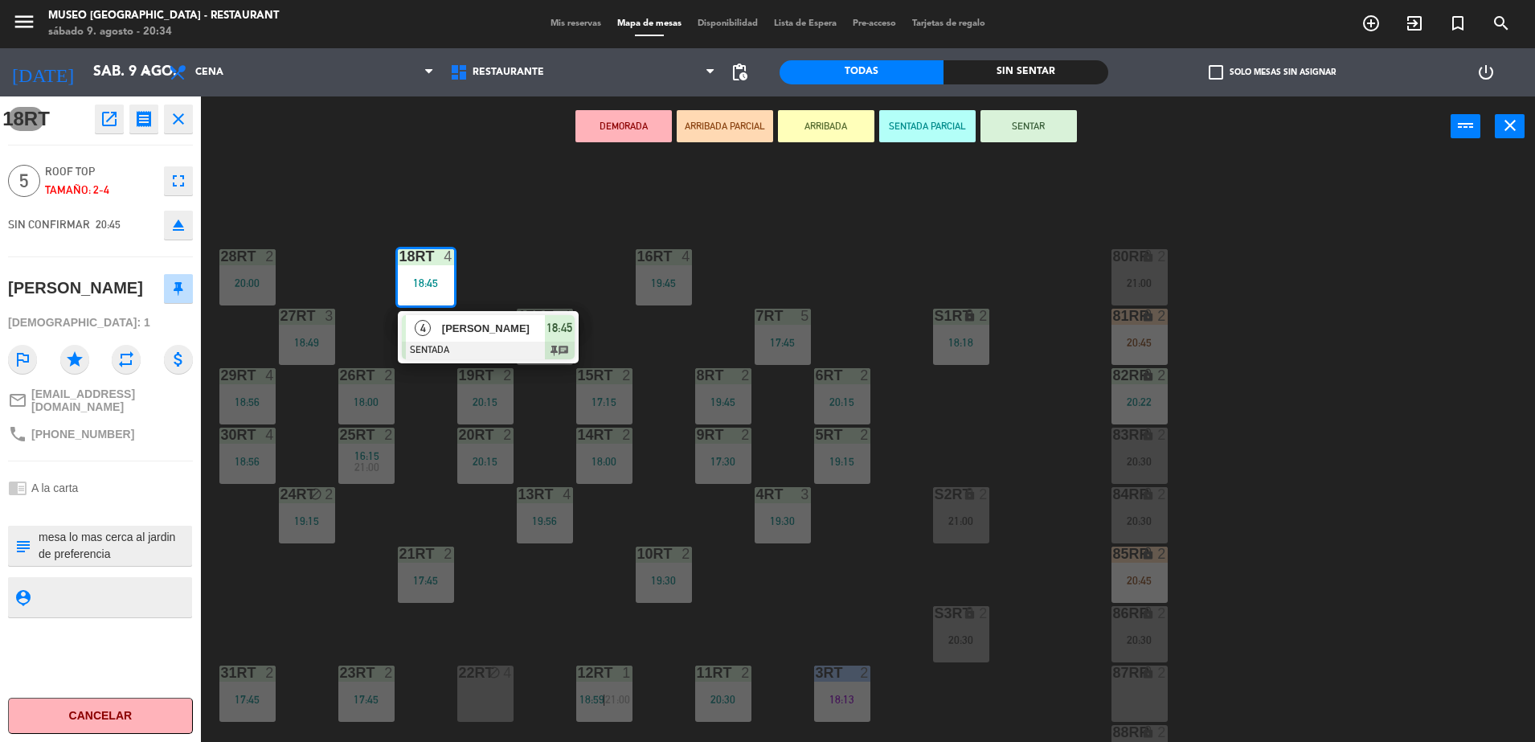
click at [586, 536] on div "18RT 4 18:45 4 [PERSON_NAME] SENTADA 18:45 chat 16RT 4 19:45 28RT 2 20:00 80RR …" at bounding box center [875, 453] width 1319 height 585
